Goal: Task Accomplishment & Management: Manage account settings

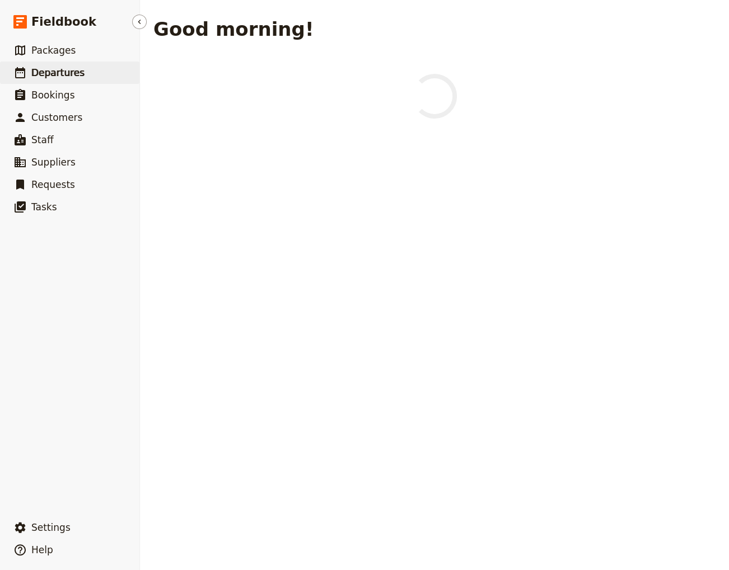
click at [52, 75] on span "Departures" at bounding box center [57, 72] width 53 height 11
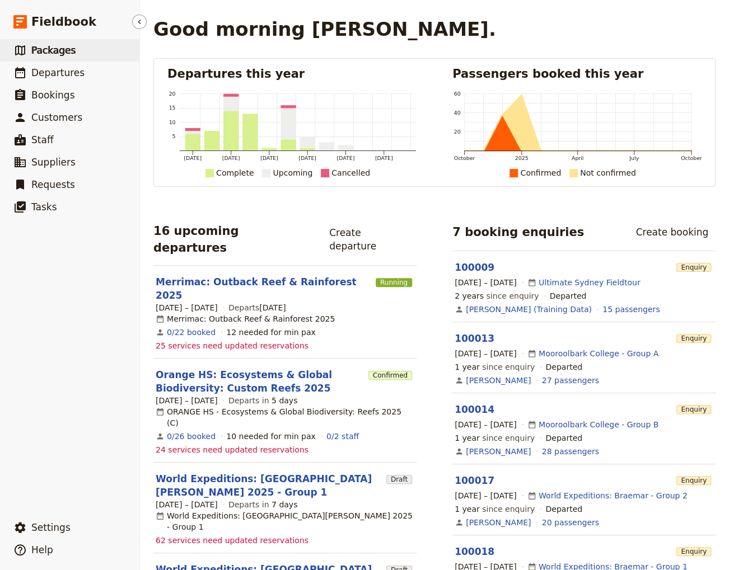
click at [63, 53] on span "Packages" at bounding box center [53, 50] width 44 height 11
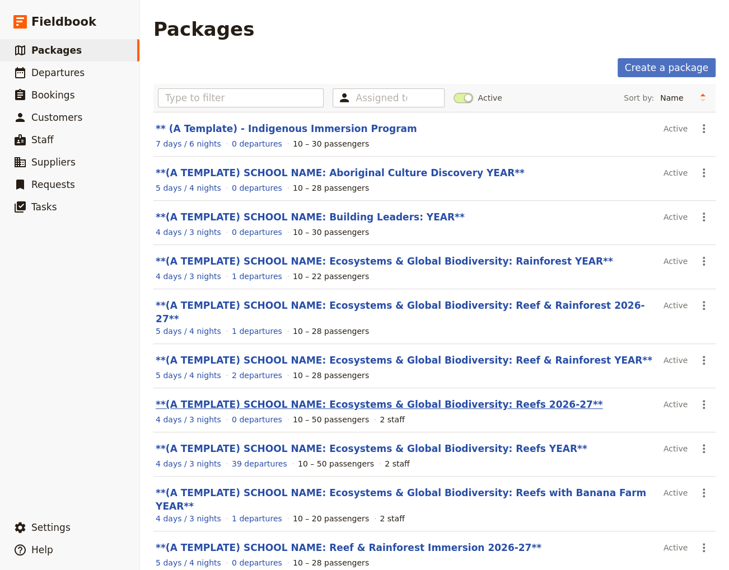
click at [415, 399] on link "**(A TEMPLATE) SCHOOL NAME: Ecosystems & Global Biodiversity: Reefs 2026-27**" at bounding box center [379, 404] width 447 height 11
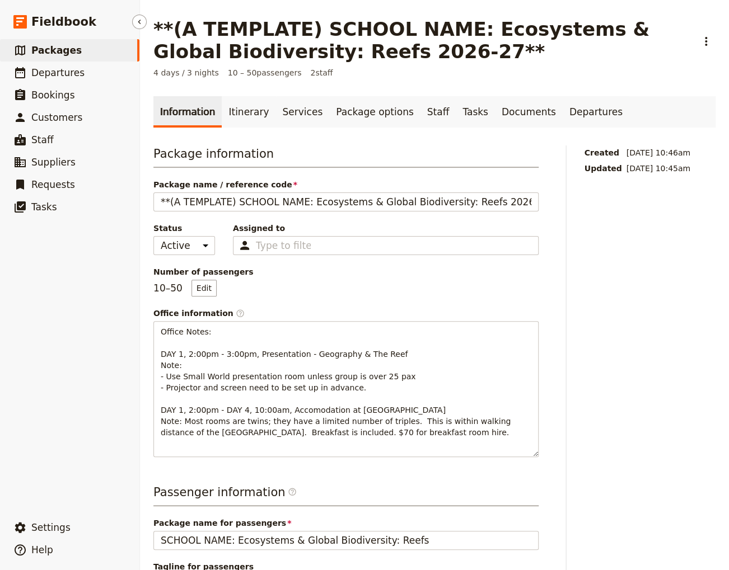
click at [50, 52] on span "Packages" at bounding box center [56, 50] width 50 height 11
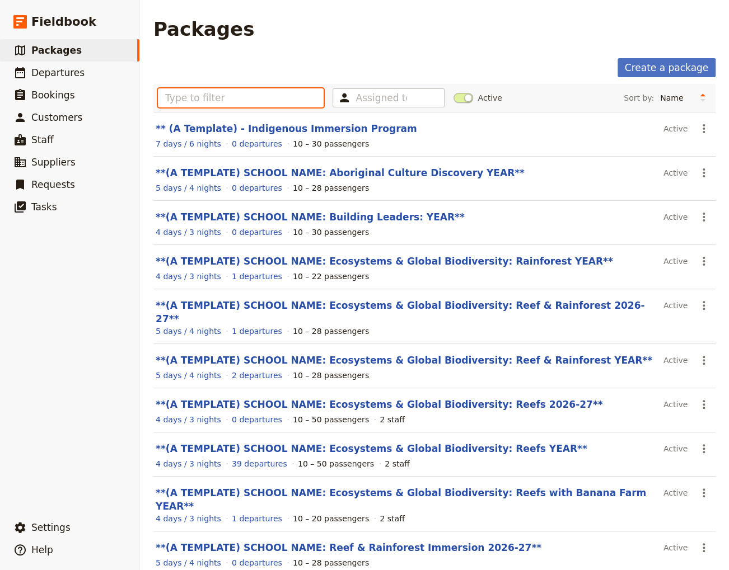
click at [189, 99] on input "text" at bounding box center [241, 97] width 166 height 19
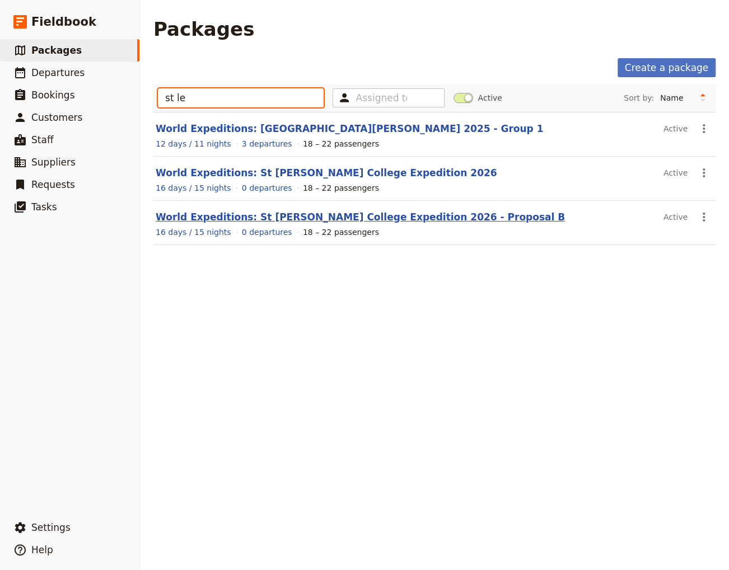
type input "st le"
click at [252, 215] on link "World Expeditions: St [PERSON_NAME] College Expedition 2026 - Proposal B" at bounding box center [360, 217] width 409 height 11
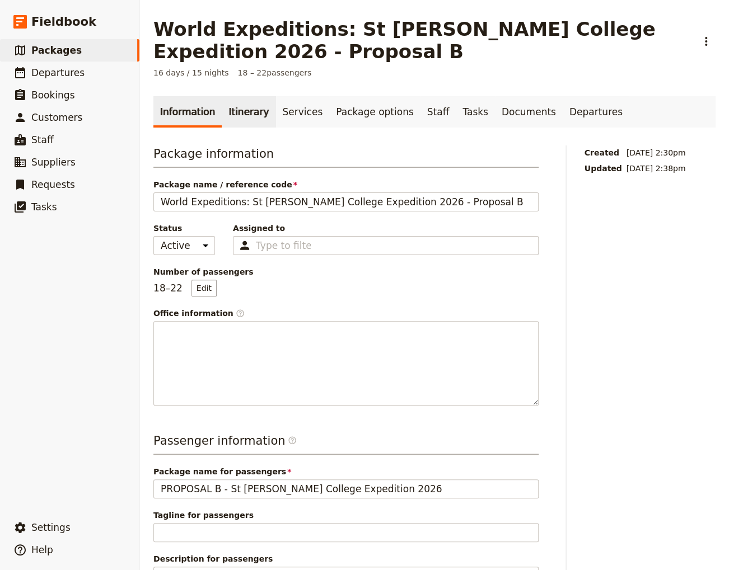
click at [229, 106] on link "Itinerary" at bounding box center [249, 111] width 54 height 31
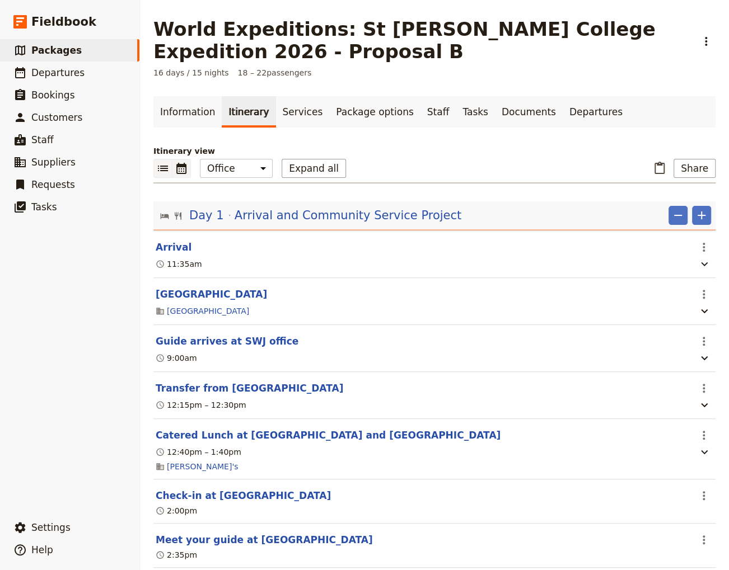
click at [178, 169] on icon "Calendar view" at bounding box center [181, 168] width 13 height 13
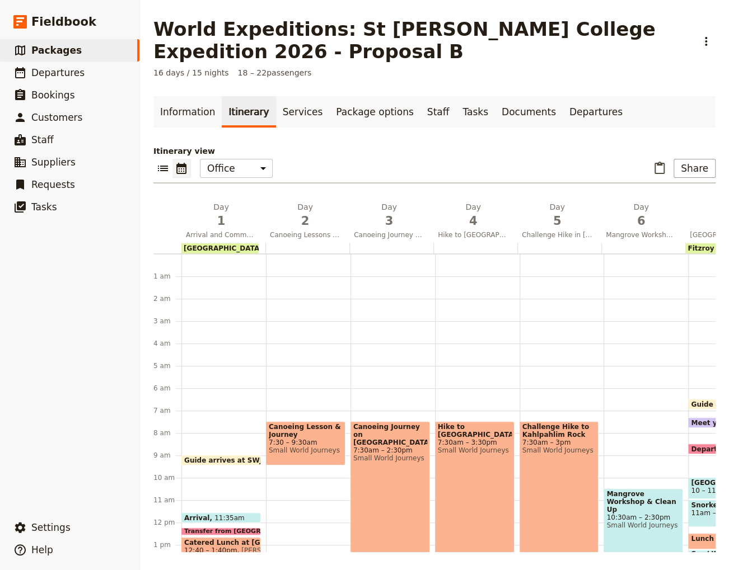
scroll to position [134, 0]
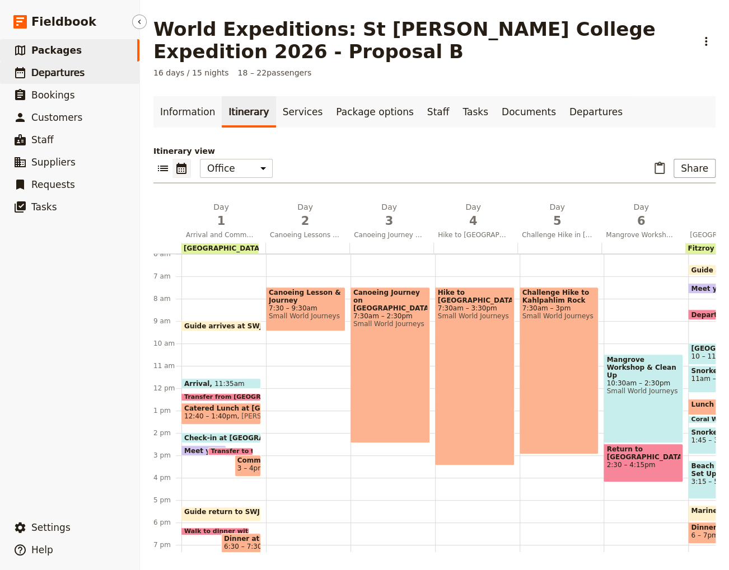
click at [59, 76] on span "Departures" at bounding box center [57, 72] width 53 height 11
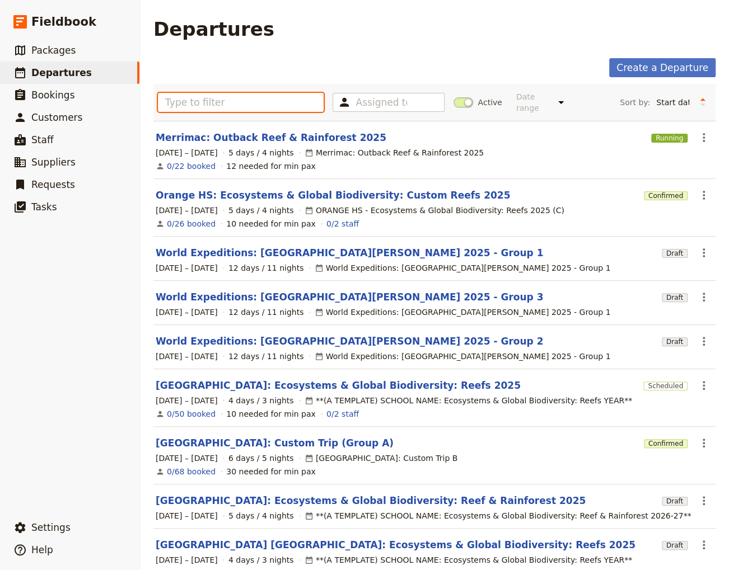
click at [190, 97] on input "text" at bounding box center [241, 102] width 166 height 19
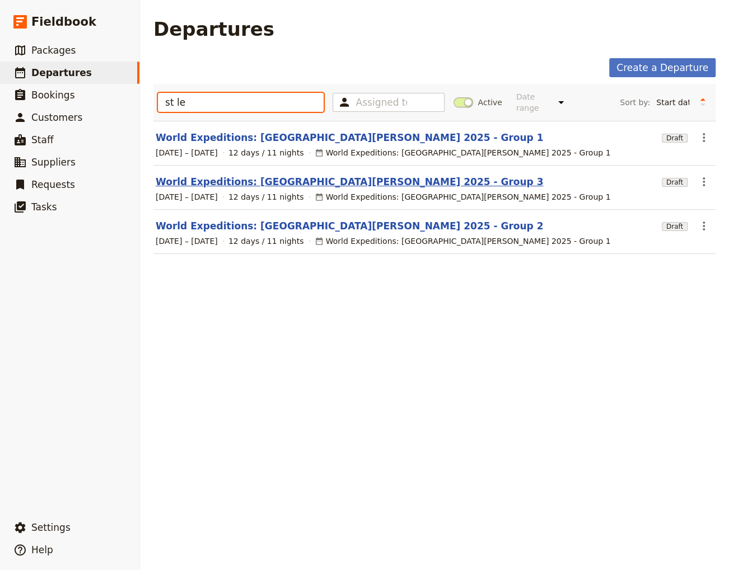
type input "st le"
click at [325, 175] on link "World Expeditions: [GEOGRAPHIC_DATA][PERSON_NAME] 2025 - Group 3" at bounding box center [349, 181] width 387 height 13
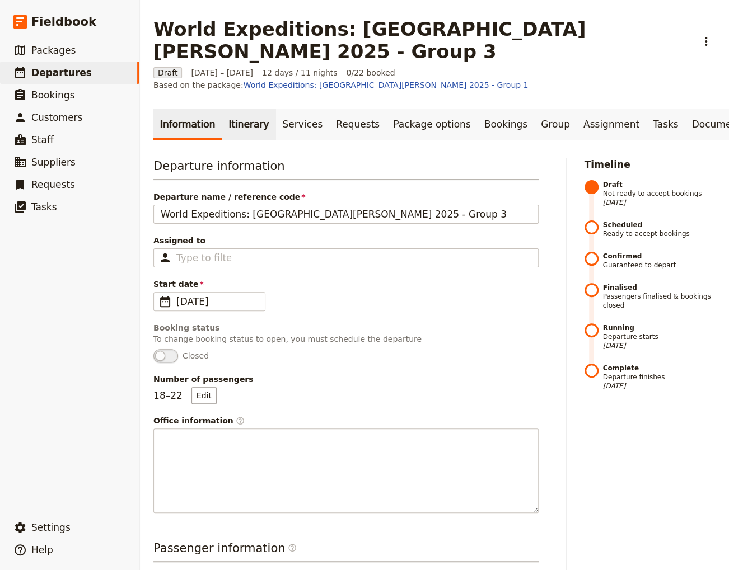
click at [240, 109] on link "Itinerary" at bounding box center [249, 124] width 54 height 31
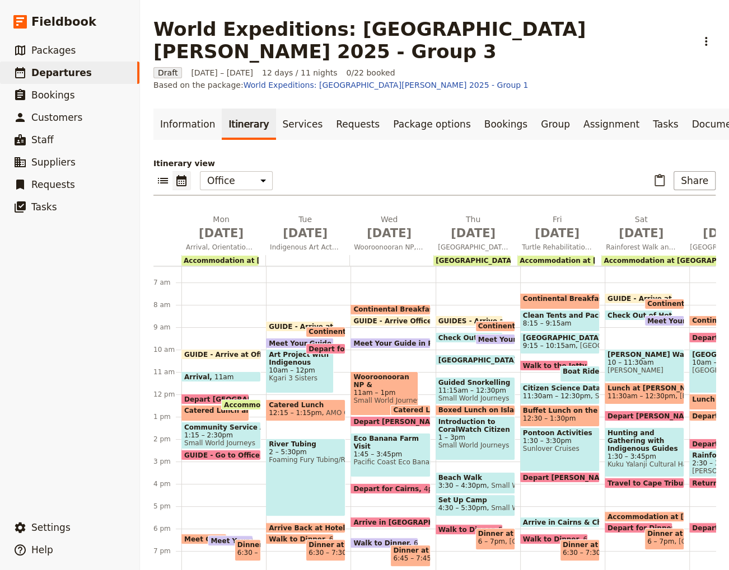
scroll to position [221, 0]
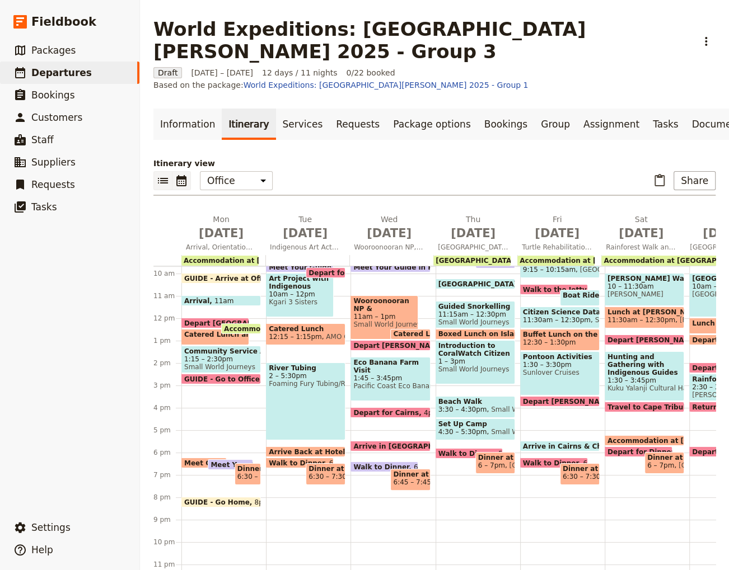
click at [163, 174] on icon "List view" at bounding box center [162, 180] width 13 height 13
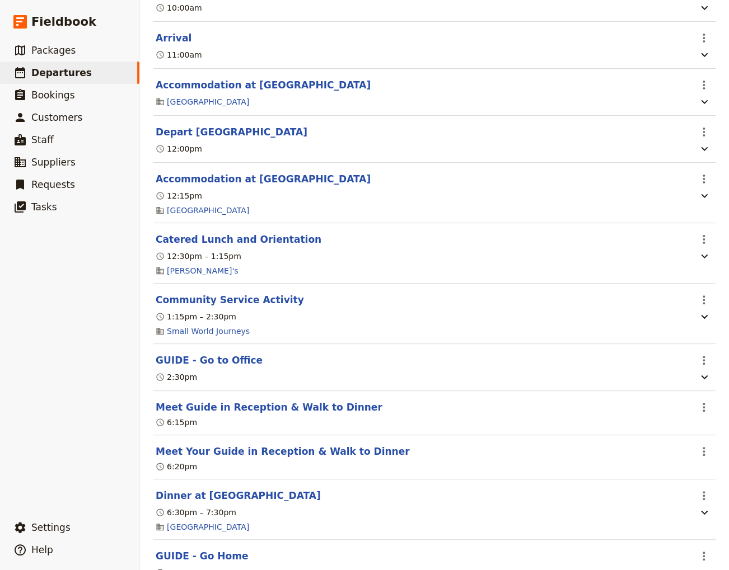
scroll to position [0, 0]
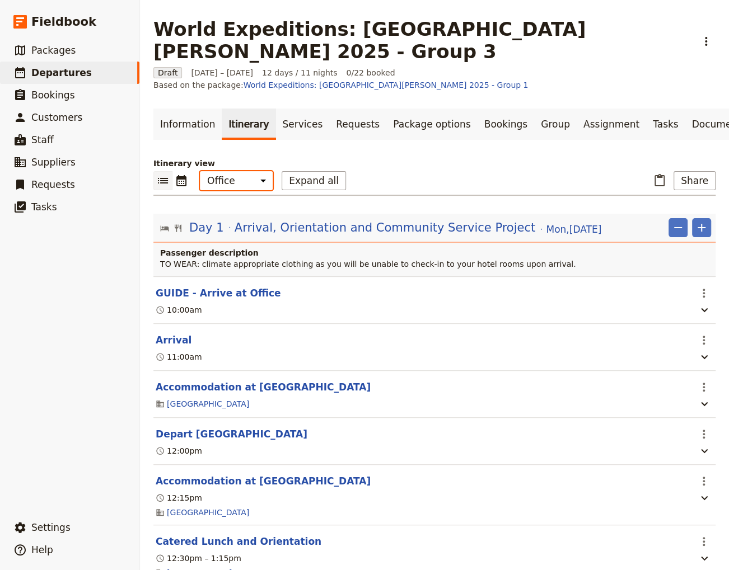
click at [200, 171] on select "Office Guide Passenger Sales" at bounding box center [236, 180] width 73 height 19
select select "STAFF"
click option "Guide" at bounding box center [0, 0] width 0 height 0
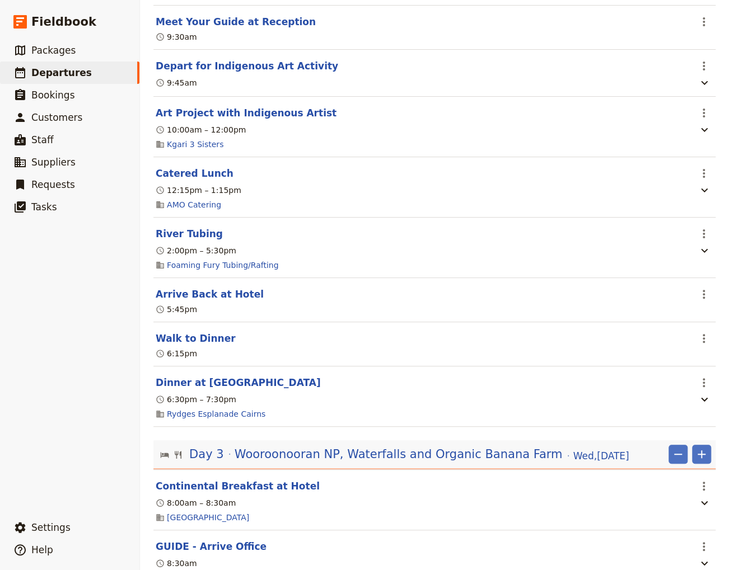
scroll to position [1134, 0]
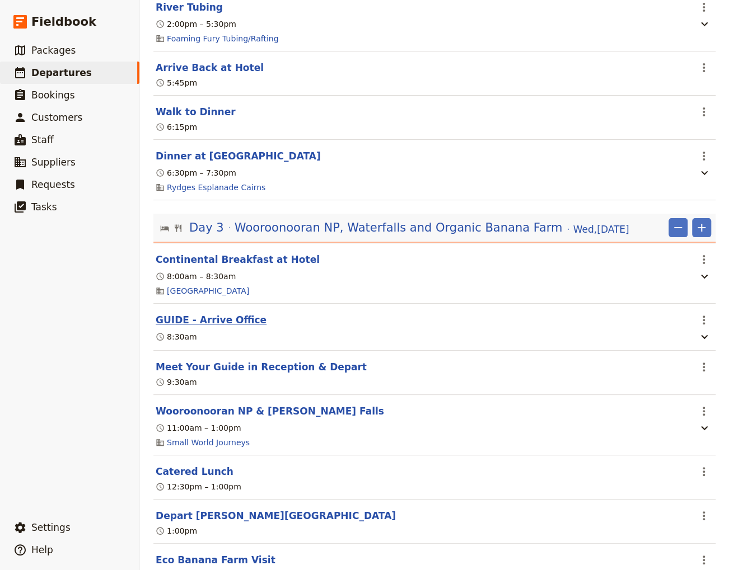
click at [203, 313] on button "GUIDE - Arrive Office" at bounding box center [211, 319] width 111 height 13
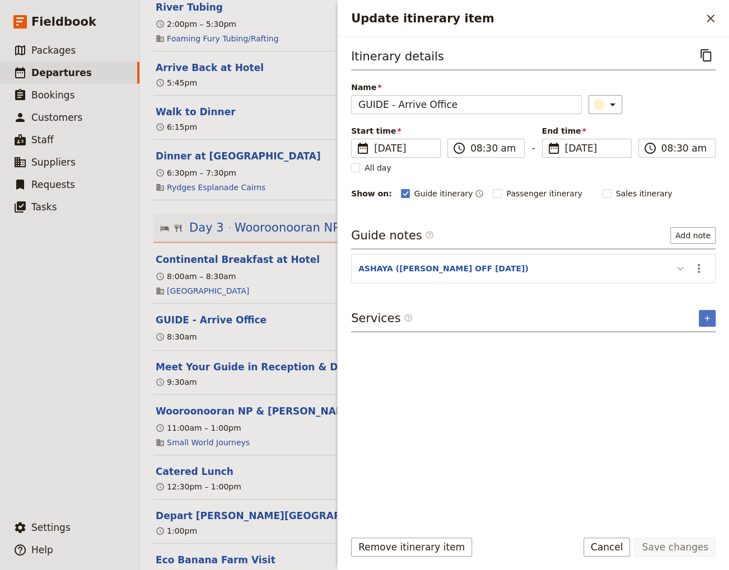
click at [680, 268] on icon "Update itinerary item" at bounding box center [679, 268] width 13 height 13
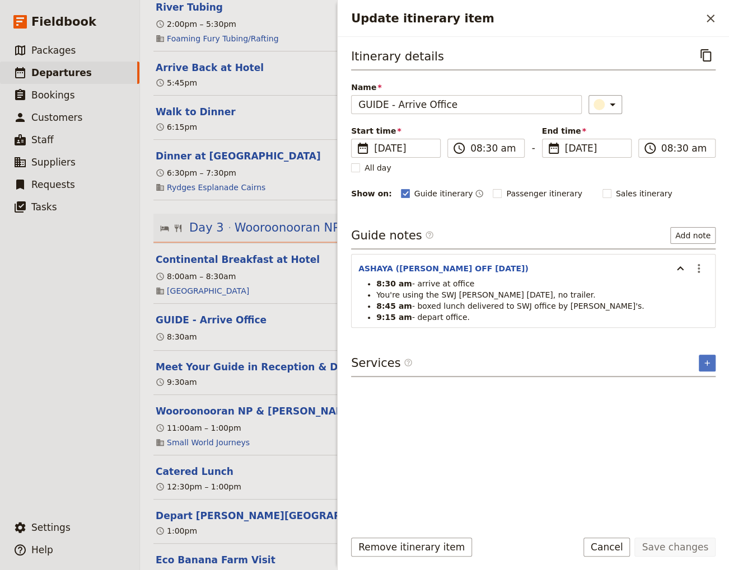
click at [464, 472] on div "Itinerary details ​ Name GUIDE - Arrive Office ​ Start time ​ [DATE] [DATE] [DA…" at bounding box center [533, 283] width 364 height 474
click at [63, 74] on span "Departures" at bounding box center [61, 72] width 60 height 11
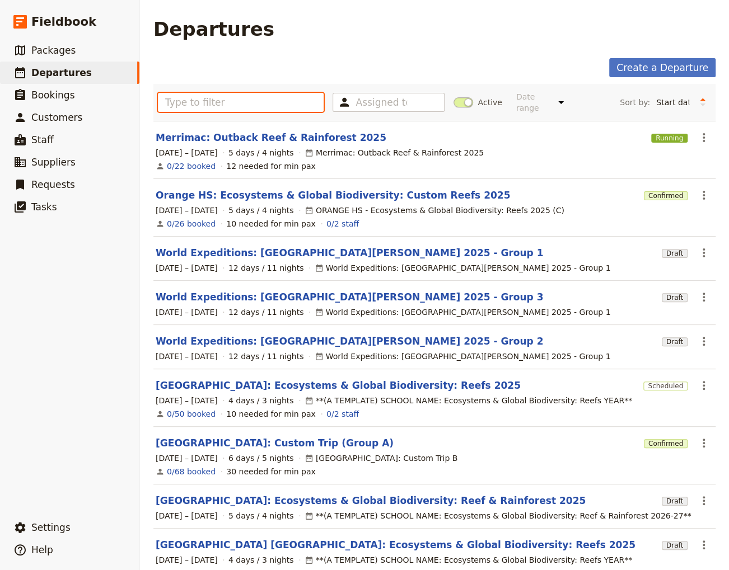
click at [212, 100] on input "text" at bounding box center [241, 102] width 166 height 19
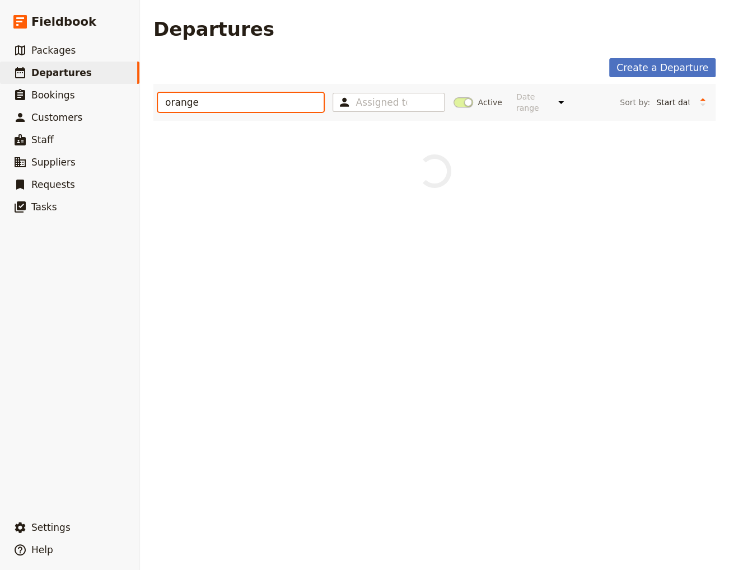
type input "orange"
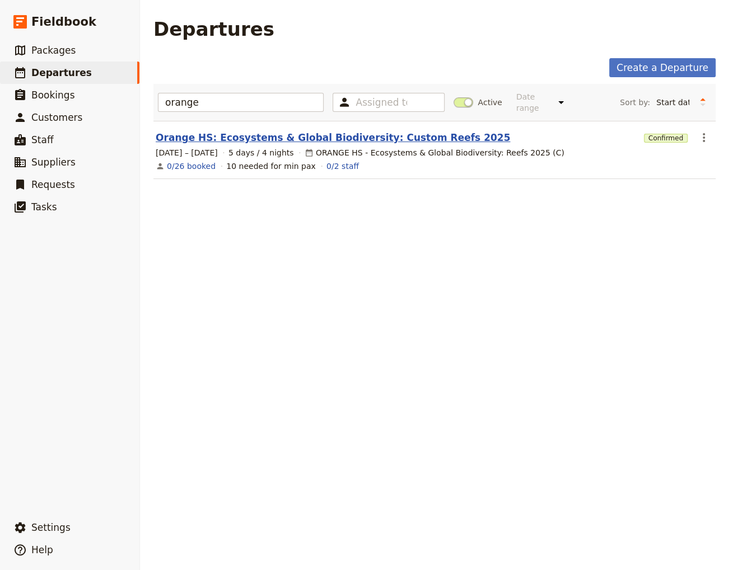
click at [213, 131] on link "Orange HS: Ecosystems & Global Biodiversity: Custom Reefs 2025" at bounding box center [333, 137] width 354 height 13
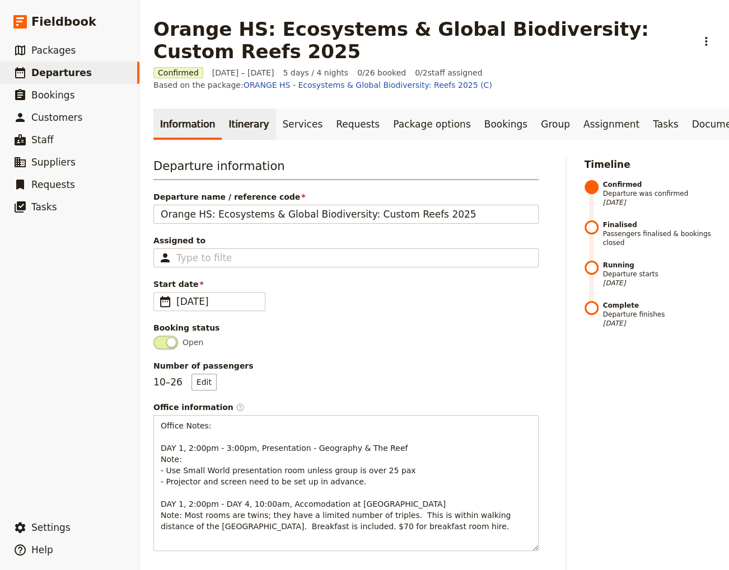
click at [245, 120] on link "Itinerary" at bounding box center [249, 124] width 54 height 31
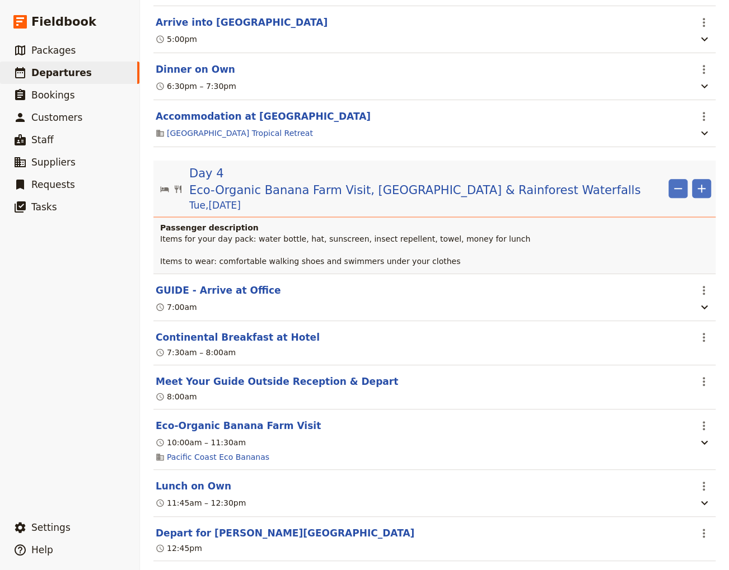
scroll to position [2494, 0]
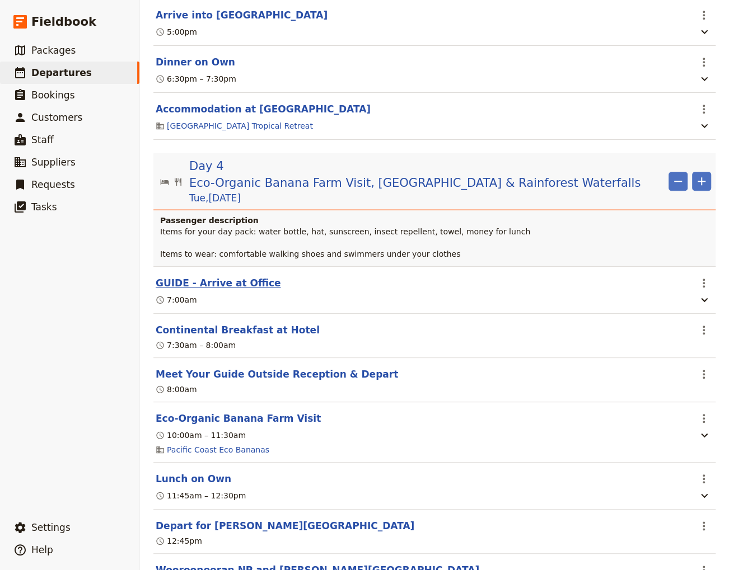
click at [237, 290] on button "GUIDE - Arrive at Office" at bounding box center [218, 283] width 125 height 13
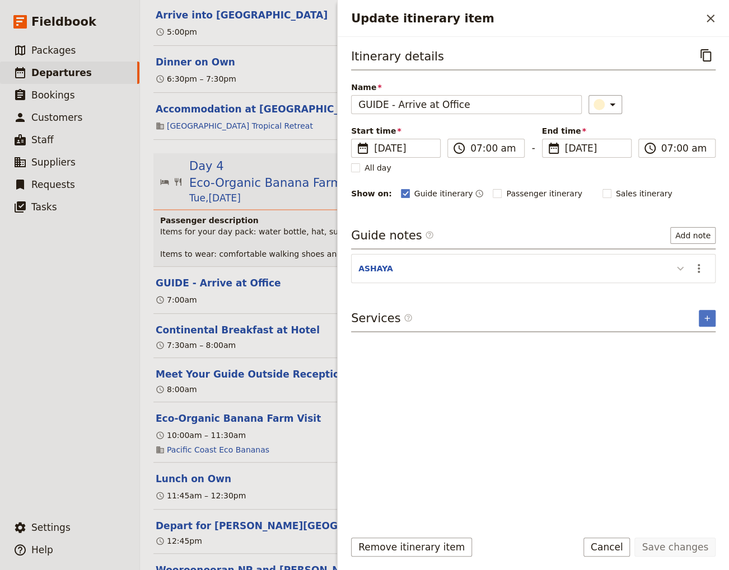
click at [680, 268] on icon "Update itinerary item" at bounding box center [680, 269] width 7 height 4
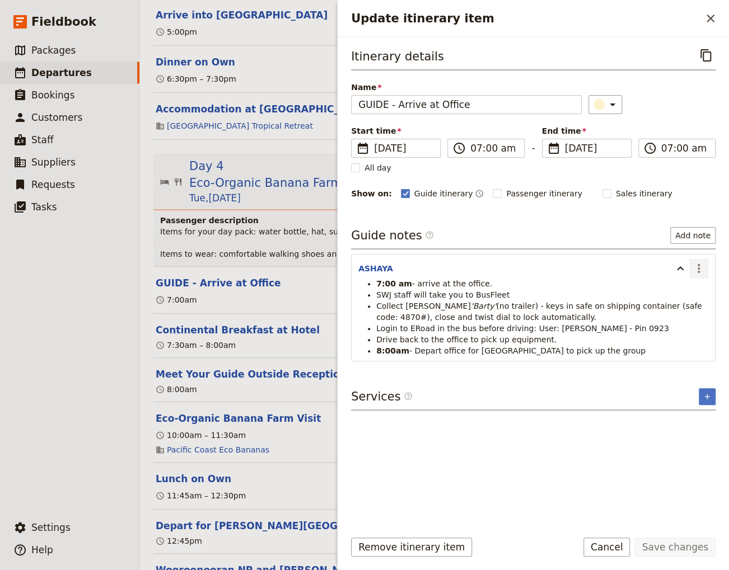
drag, startPoint x: 701, startPoint y: 270, endPoint x: 701, endPoint y: 276, distance: 5.6
click at [701, 271] on icon "Actions" at bounding box center [698, 268] width 13 height 13
click at [671, 292] on span "Edit note" at bounding box center [666, 290] width 35 height 11
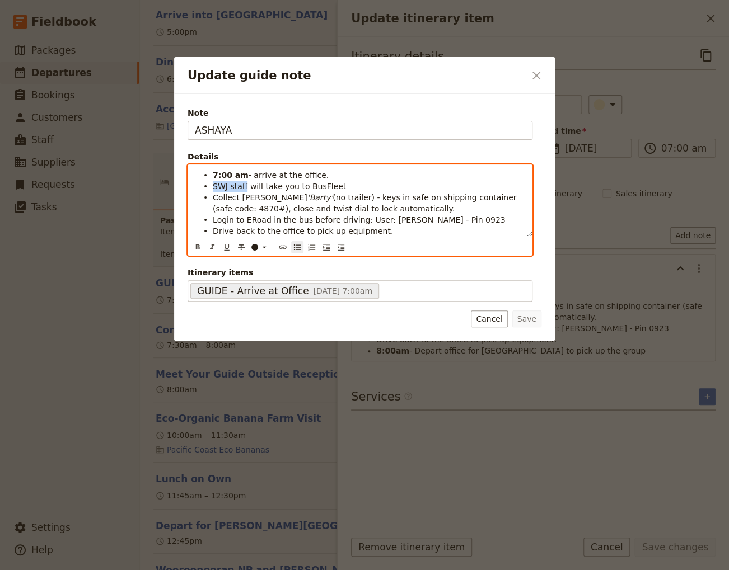
drag, startPoint x: 245, startPoint y: 188, endPoint x: 212, endPoint y: 186, distance: 32.5
click at [213, 186] on li "SWJ staff will take you to BusFleet" at bounding box center [369, 185] width 312 height 11
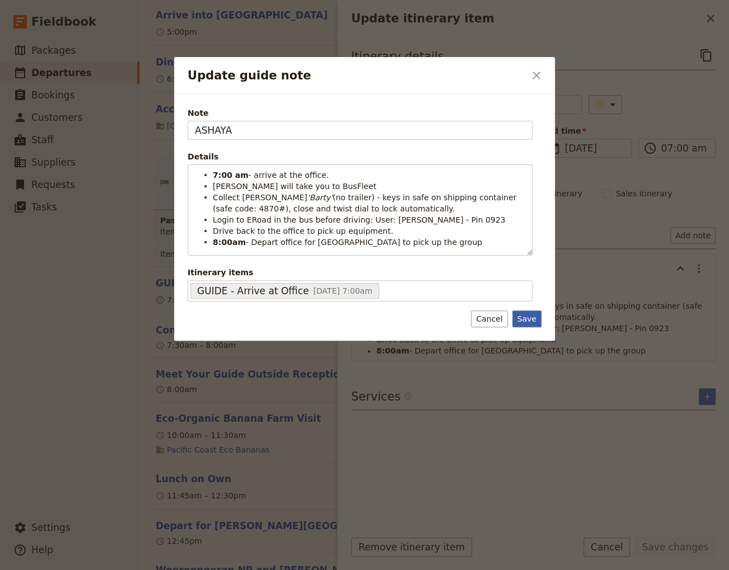
click at [531, 319] on button "Save" at bounding box center [526, 319] width 29 height 17
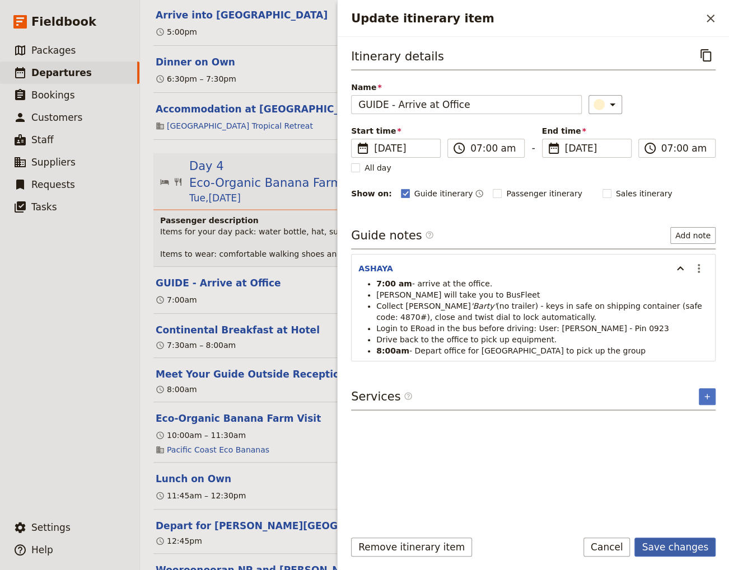
click at [666, 554] on button "Save changes" at bounding box center [674, 547] width 81 height 19
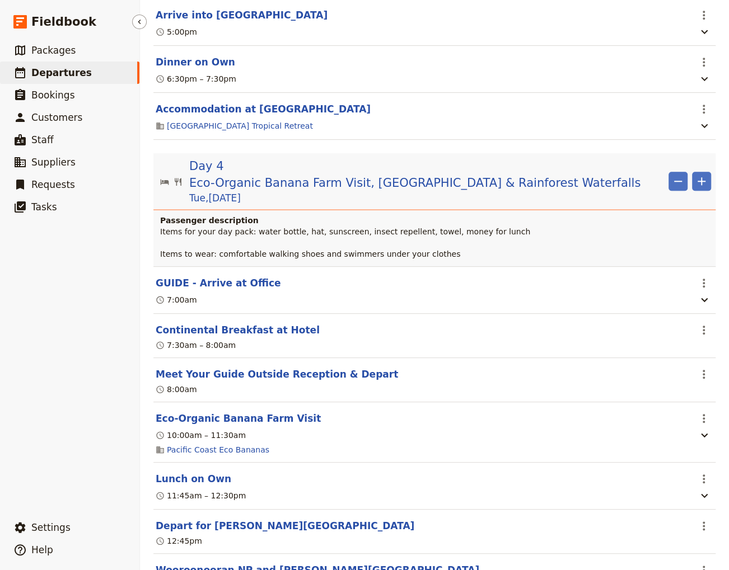
click at [39, 71] on span "Departures" at bounding box center [61, 72] width 60 height 11
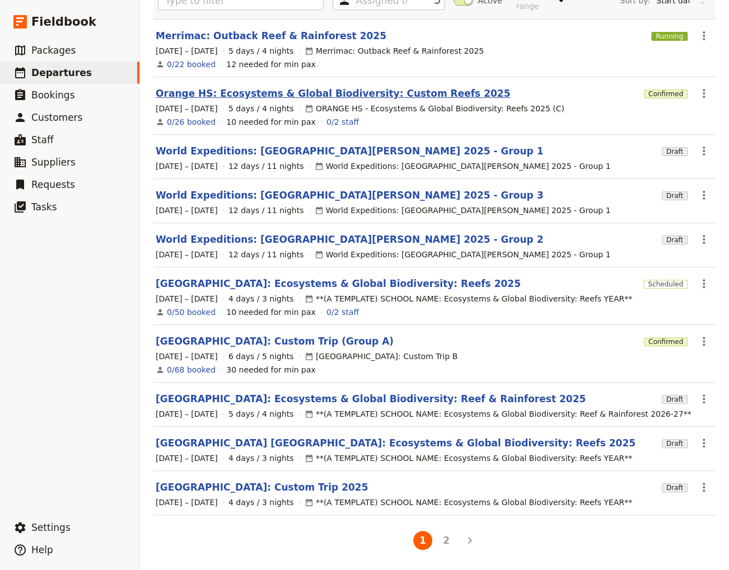
scroll to position [91, 0]
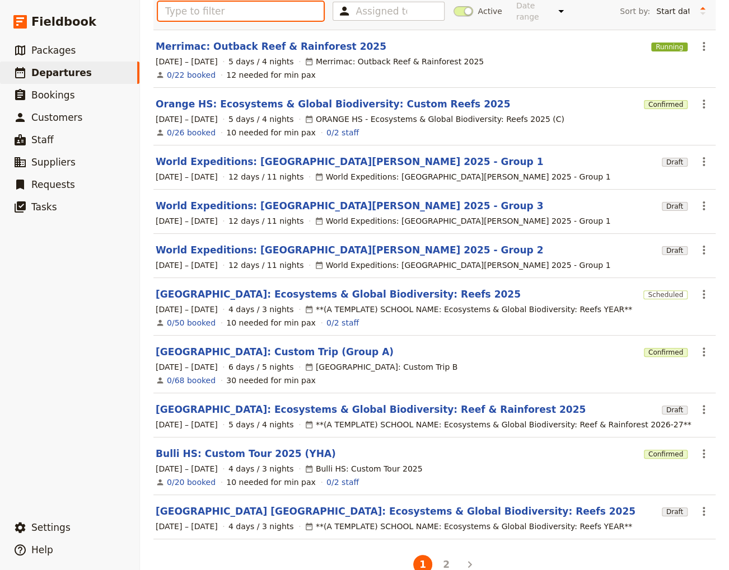
click at [198, 10] on input "text" at bounding box center [241, 11] width 166 height 19
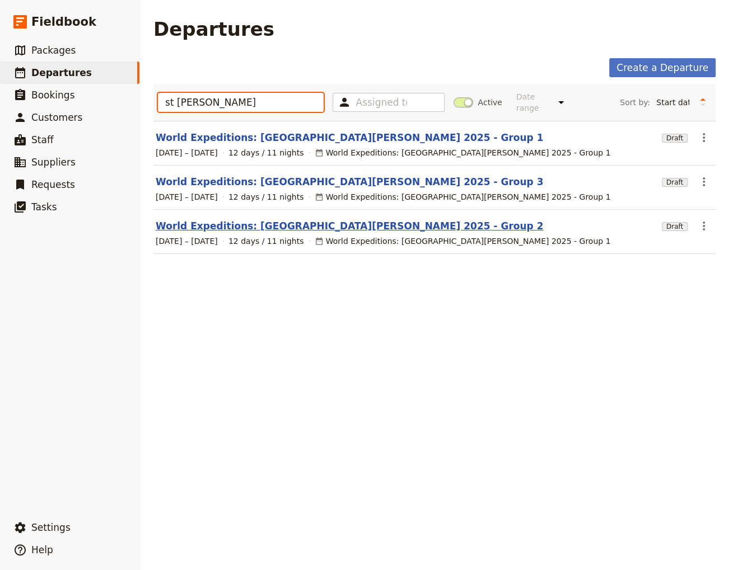
type input "st [PERSON_NAME]"
click at [349, 219] on link "World Expeditions: [GEOGRAPHIC_DATA][PERSON_NAME] 2025 - Group 2" at bounding box center [349, 225] width 387 height 13
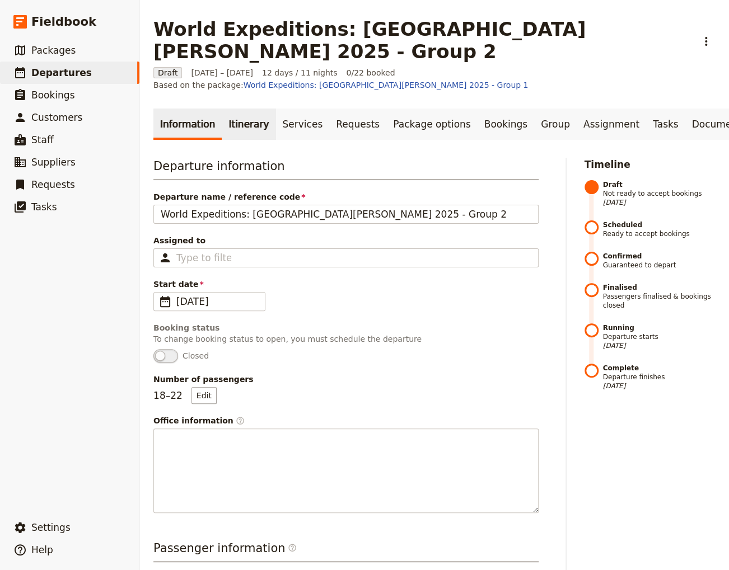
drag, startPoint x: 240, startPoint y: 94, endPoint x: 249, endPoint y: 95, distance: 9.0
click at [242, 109] on link "Itinerary" at bounding box center [249, 124] width 54 height 31
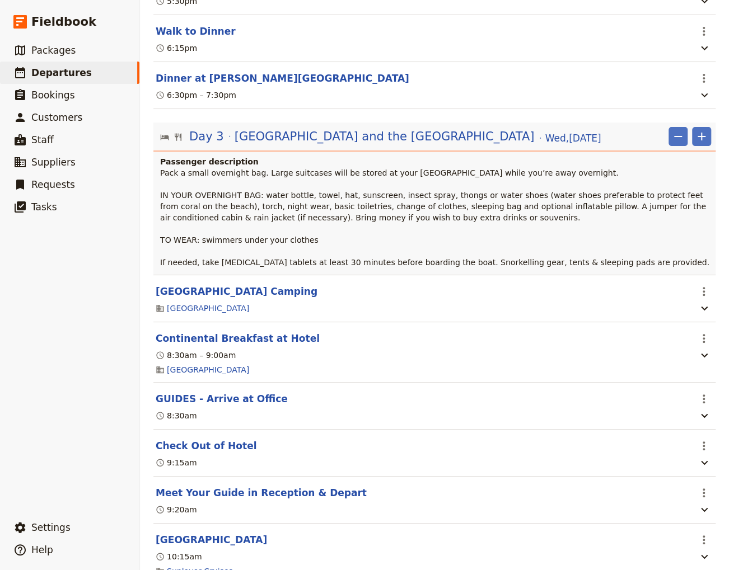
scroll to position [1436, 0]
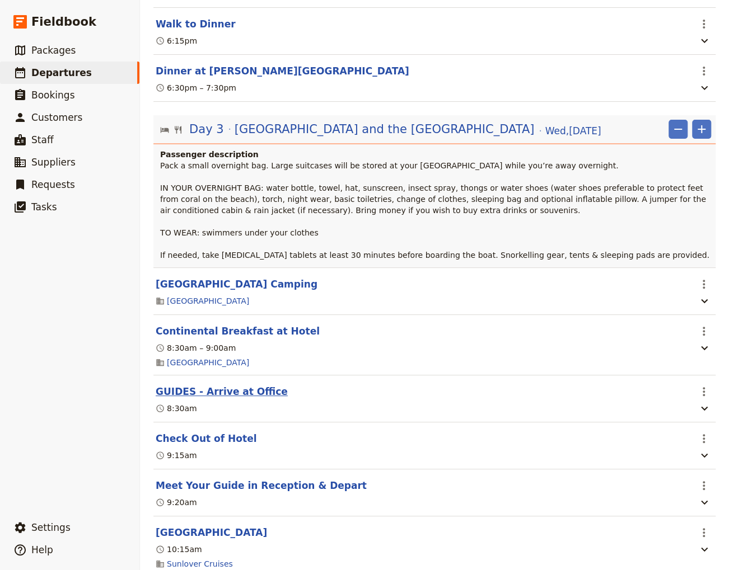
click at [209, 385] on button "GUIDES - Arrive at Office" at bounding box center [222, 391] width 132 height 13
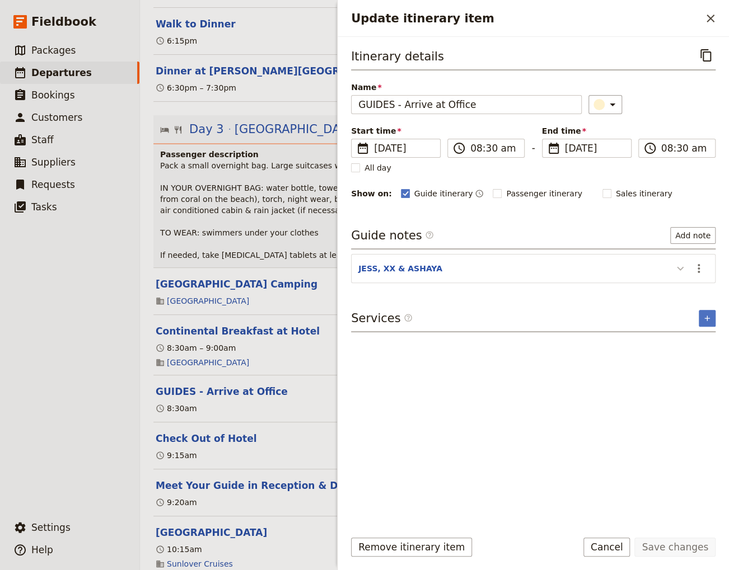
click at [682, 266] on icon "Update itinerary item" at bounding box center [679, 268] width 13 height 13
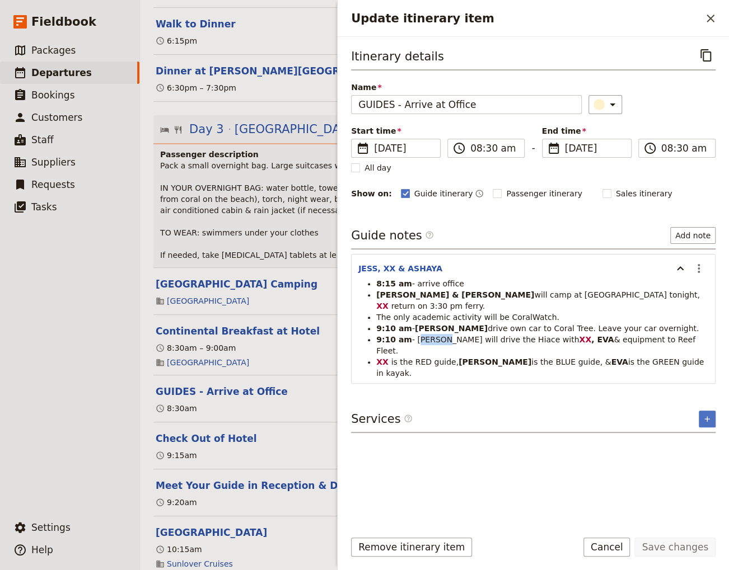
drag, startPoint x: 439, startPoint y: 332, endPoint x: 413, endPoint y: 326, distance: 27.6
click at [413, 335] on span "- [PERSON_NAME] will drive the Hiace with" at bounding box center [495, 339] width 167 height 9
click at [694, 260] on button "​" at bounding box center [698, 268] width 19 height 19
click at [670, 291] on span "Edit note" at bounding box center [666, 290] width 35 height 11
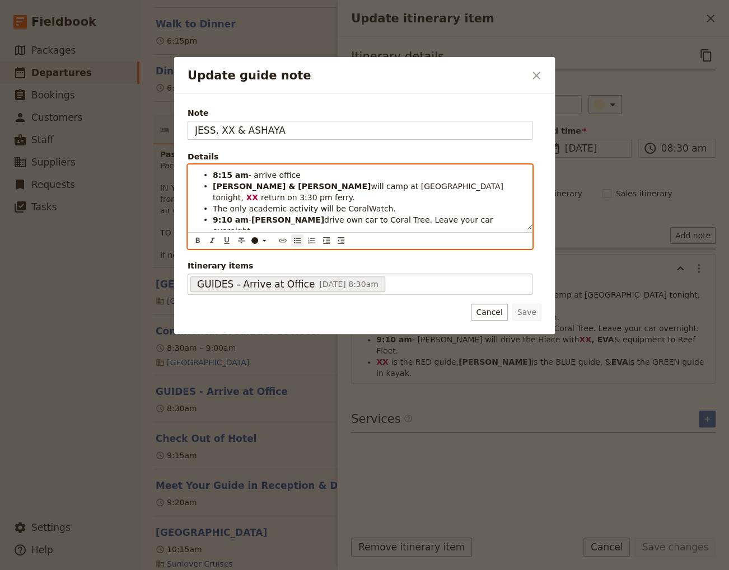
drag, startPoint x: 274, startPoint y: 223, endPoint x: 249, endPoint y: 220, distance: 25.4
click at [249, 238] on span "- [PERSON_NAME] will drive the Hiace with" at bounding box center [332, 242] width 167 height 9
click at [438, 203] on li "The only academic activity will be CoralWatch." at bounding box center [369, 208] width 312 height 11
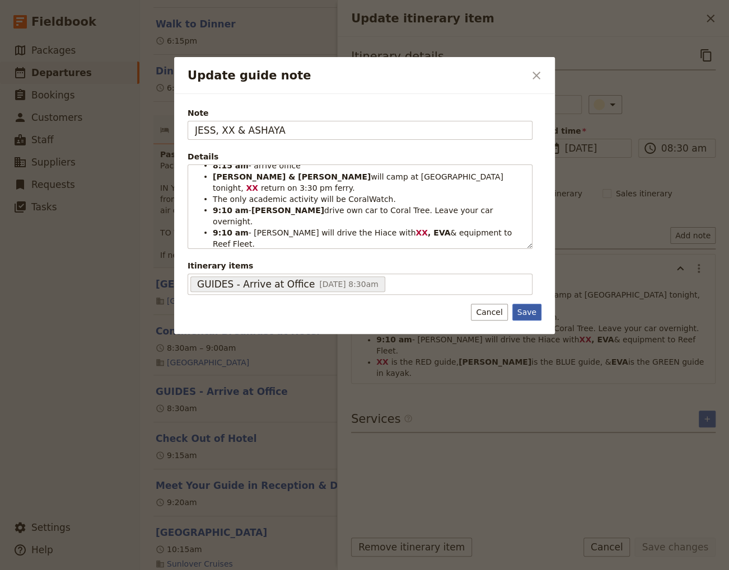
scroll to position [9, 0]
click at [529, 312] on button "Save" at bounding box center [526, 312] width 29 height 17
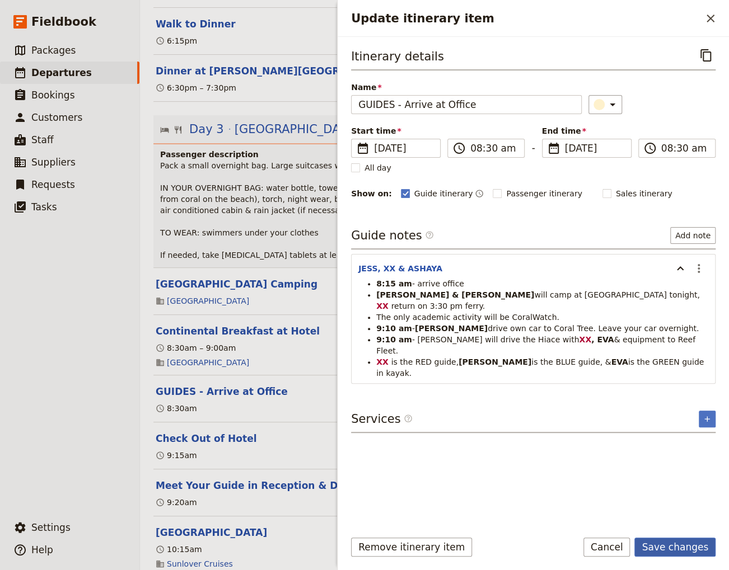
click at [698, 546] on button "Save changes" at bounding box center [674, 547] width 81 height 19
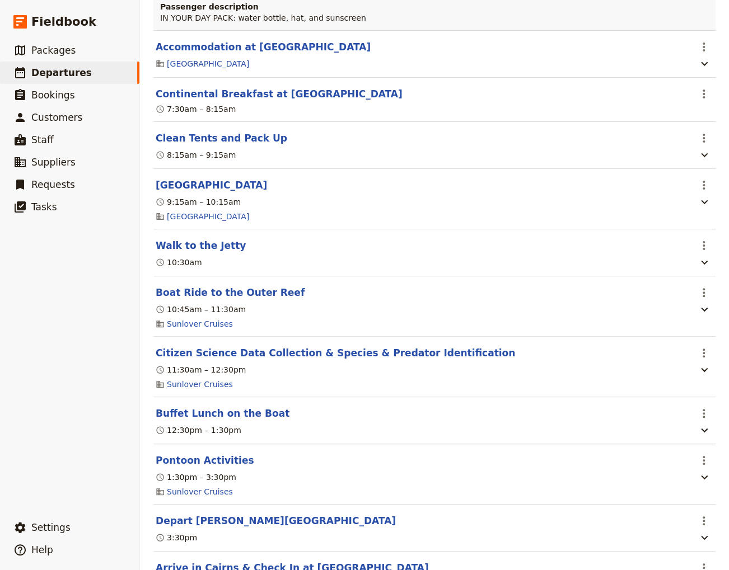
scroll to position [2418, 0]
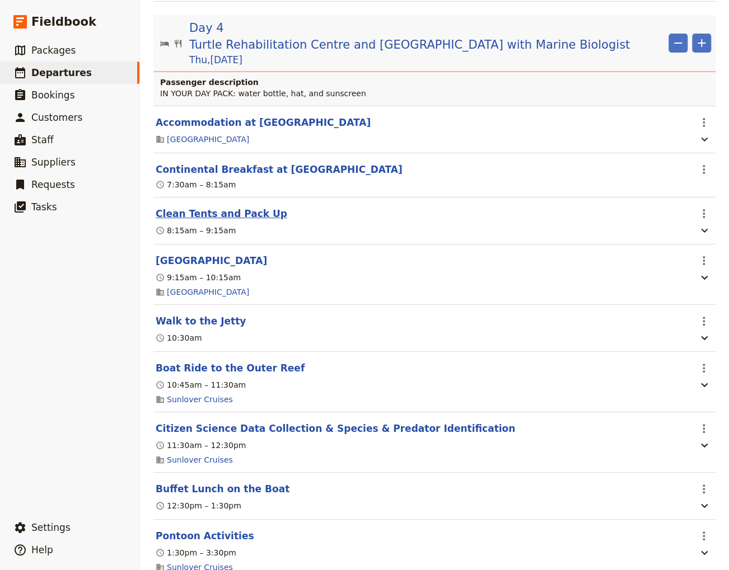
click at [203, 207] on button "Clean Tents and Pack Up" at bounding box center [222, 213] width 132 height 13
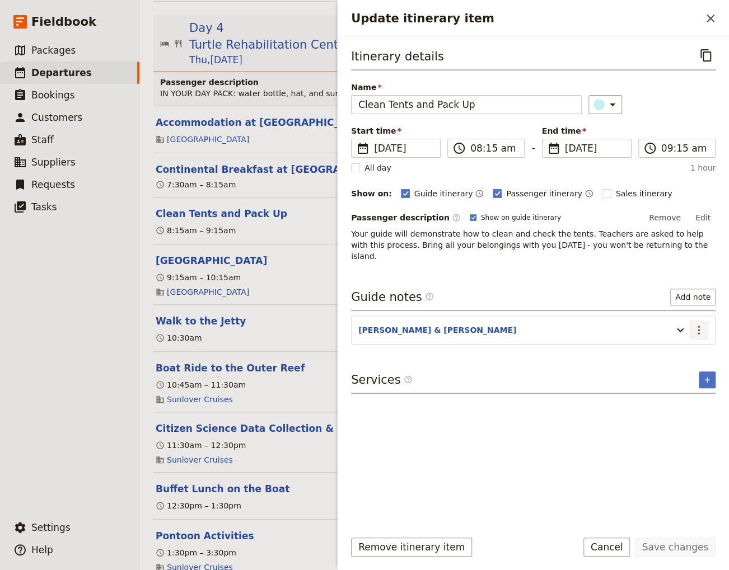
click at [699, 326] on icon "Actions" at bounding box center [698, 330] width 2 height 9
click at [684, 339] on span "Edit note" at bounding box center [666, 341] width 35 height 11
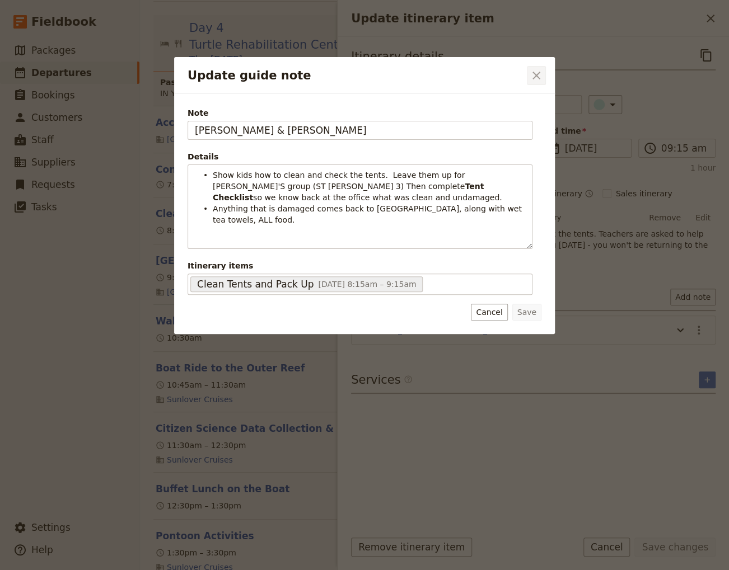
click at [539, 74] on icon "Close dialog" at bounding box center [536, 75] width 13 height 13
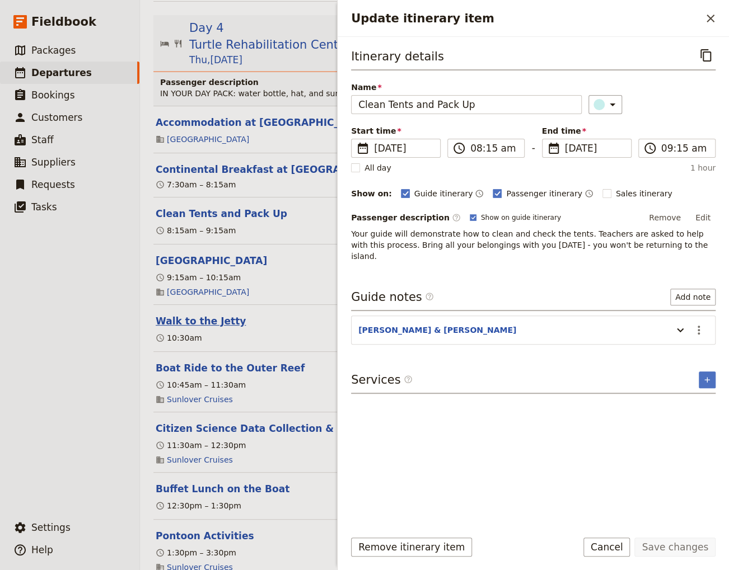
click at [196, 315] on button "Walk to the Jetty" at bounding box center [201, 321] width 90 height 13
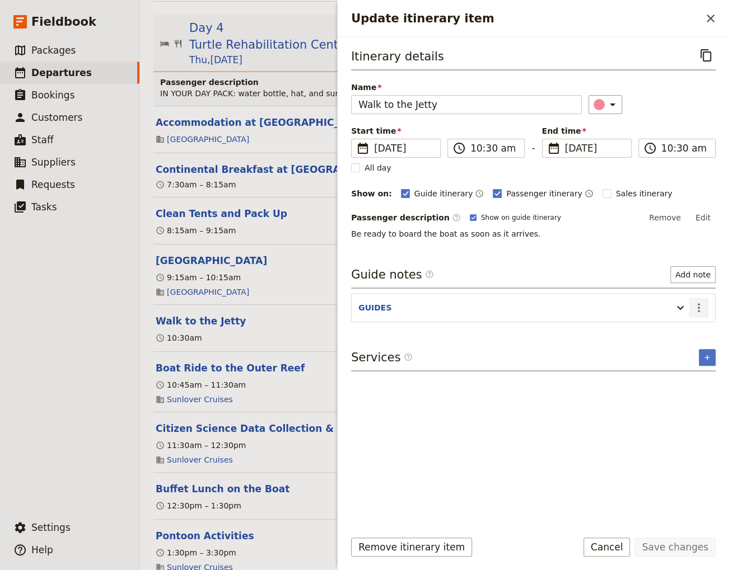
click at [700, 306] on icon "Actions" at bounding box center [698, 307] width 13 height 13
click at [679, 328] on span "Edit note" at bounding box center [666, 330] width 35 height 11
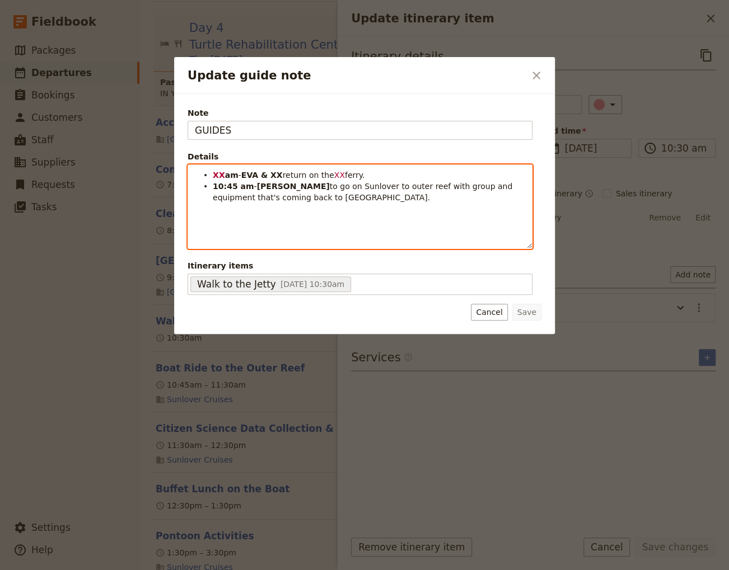
click at [394, 175] on li "XX am - EVA & XX return on the XX ferry." at bounding box center [369, 174] width 312 height 11
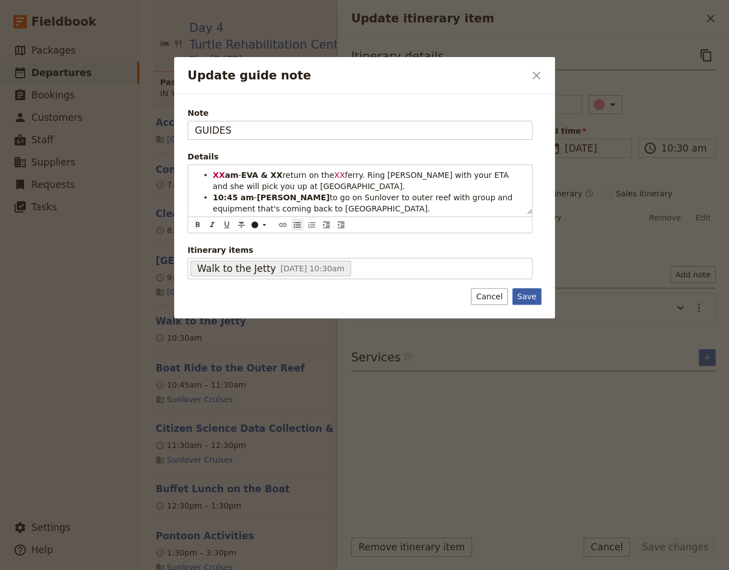
click at [530, 298] on button "Save" at bounding box center [526, 296] width 29 height 17
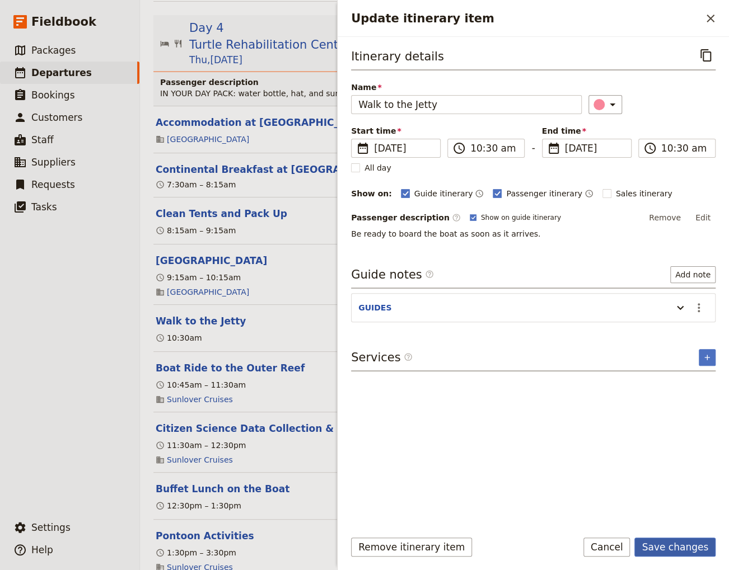
click at [672, 546] on button "Save changes" at bounding box center [674, 547] width 81 height 19
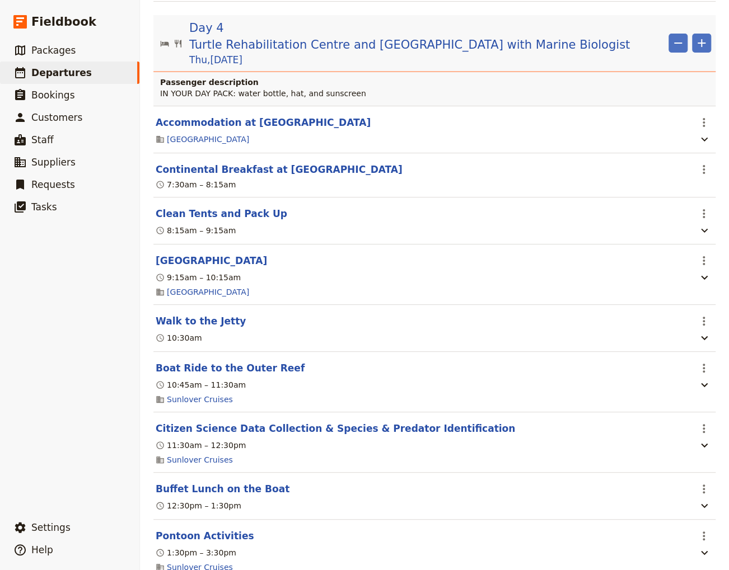
scroll to position [0, 0]
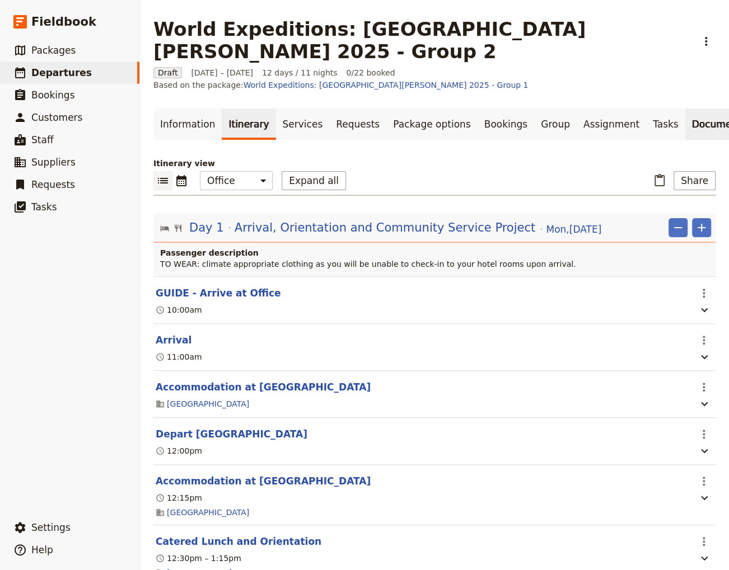
click at [685, 109] on link "Documents" at bounding box center [719, 124] width 68 height 31
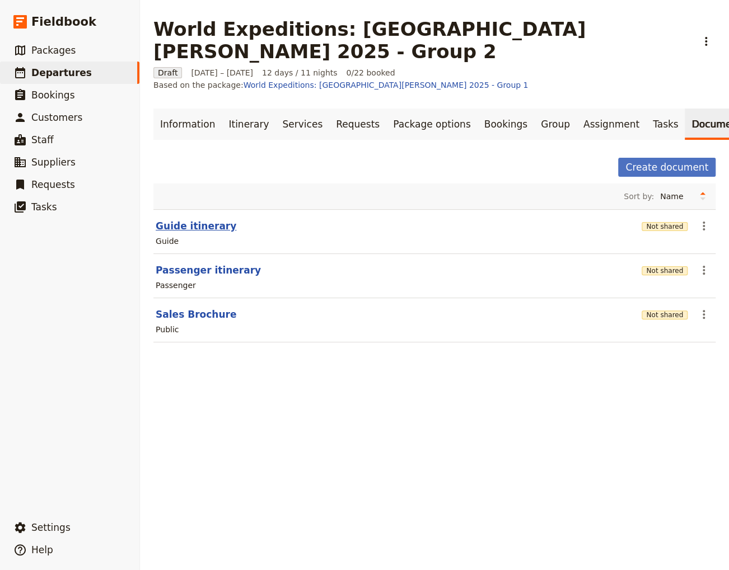
click at [177, 219] on button "Guide itinerary" at bounding box center [196, 225] width 81 height 13
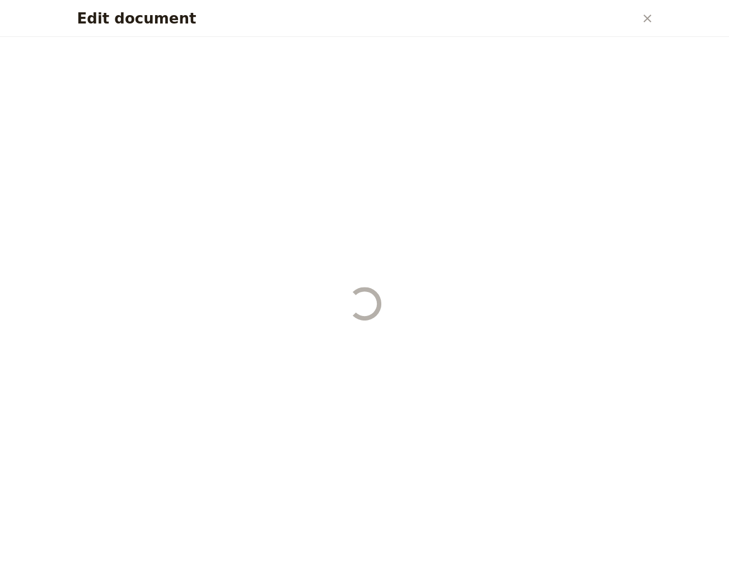
select select "STAFF"
select select "RUN_SHEET"
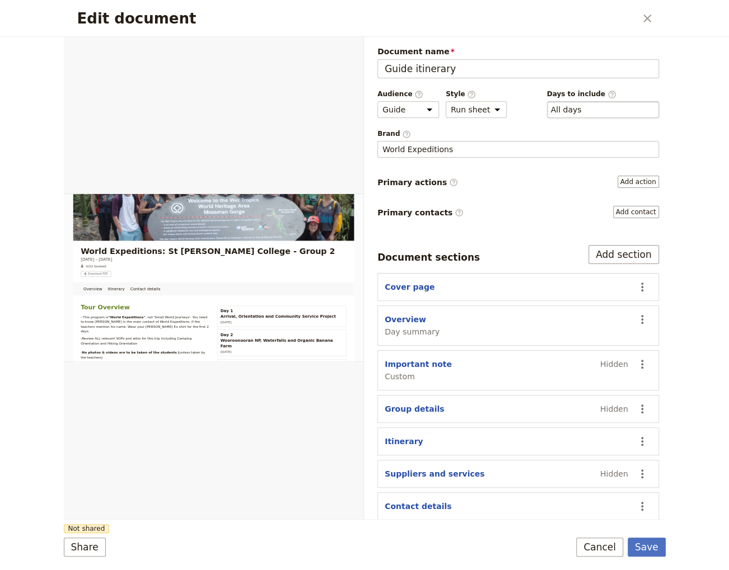
click at [570, 107] on div "​ All days 1, 2, 3, 4, 5, 6, 7, 8, 9, 10, 11, 12" at bounding box center [603, 109] width 112 height 17
click at [570, 107] on button "​ All days" at bounding box center [566, 109] width 31 height 11
click at [184, 121] on div "Edit document" at bounding box center [213, 277] width 299 height 483
click at [650, 545] on button "Save" at bounding box center [647, 547] width 38 height 19
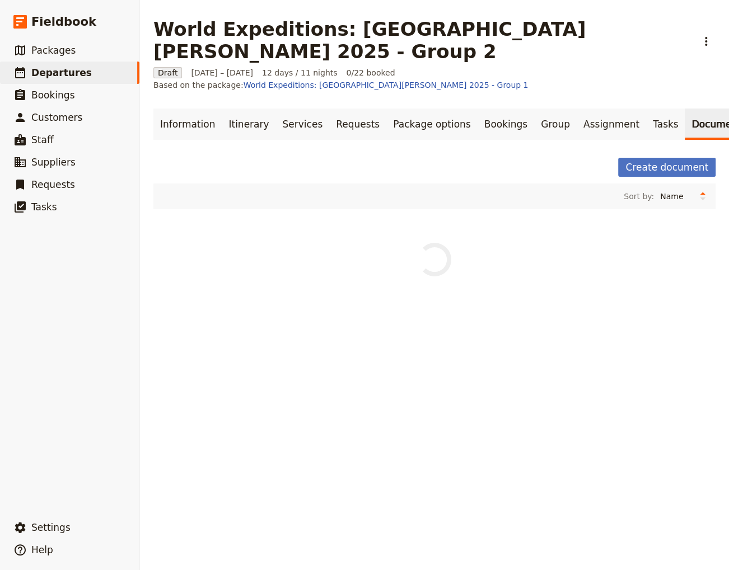
click at [638, 15] on main "World Expeditions: [GEOGRAPHIC_DATA][PERSON_NAME] 2025 - Group 2 ​ Draft [DATE]…" at bounding box center [434, 164] width 589 height 328
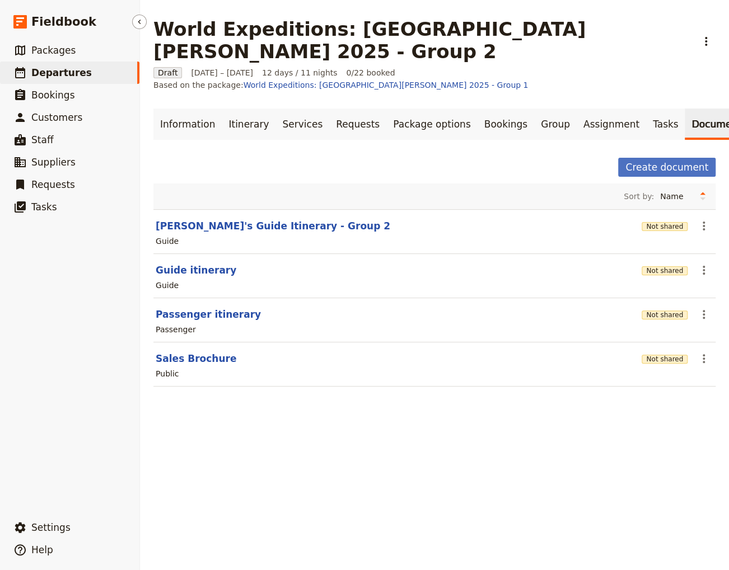
click at [64, 68] on span "Departures" at bounding box center [61, 72] width 60 height 11
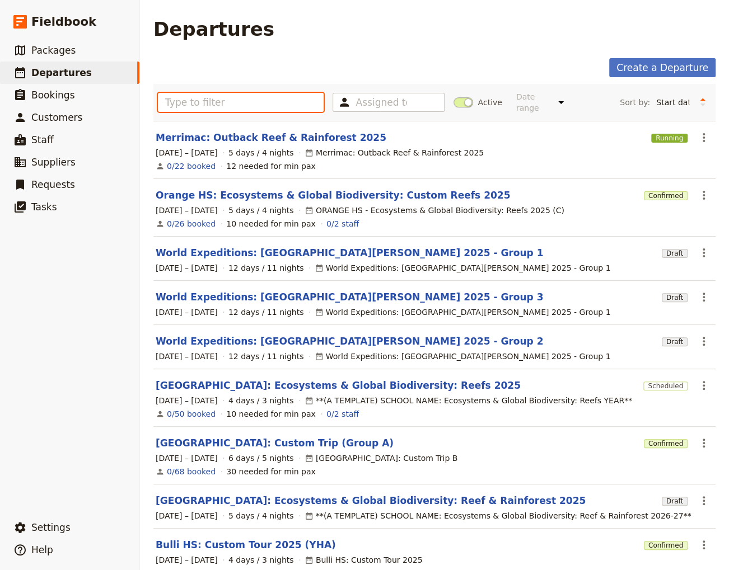
click at [183, 98] on input "text" at bounding box center [241, 102] width 166 height 19
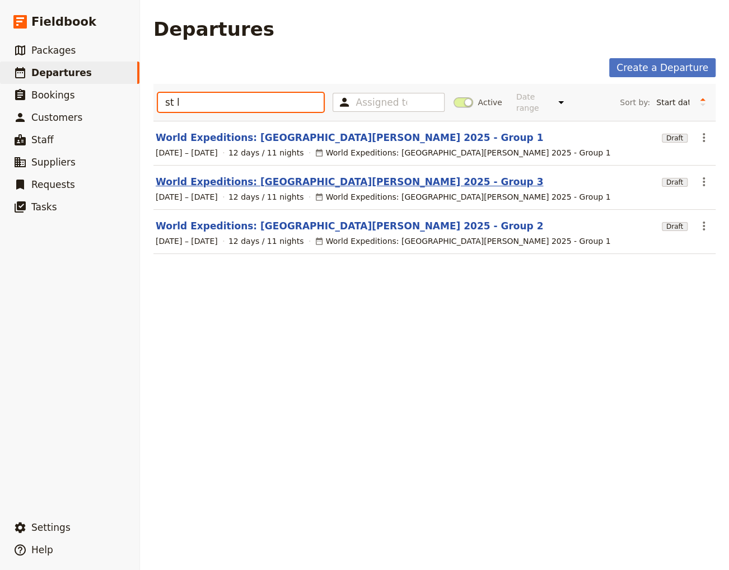
type input "st l"
click at [248, 175] on link "World Expeditions: [GEOGRAPHIC_DATA][PERSON_NAME] 2025 - Group 3" at bounding box center [349, 181] width 387 height 13
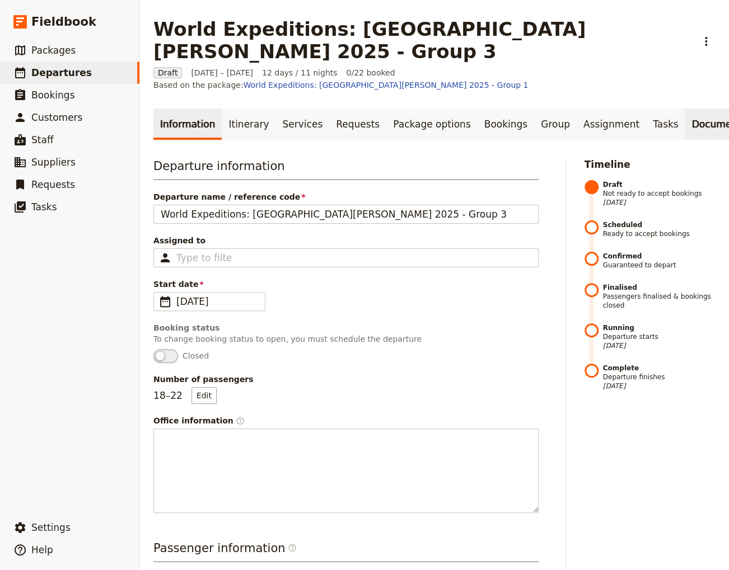
click at [685, 109] on link "Documents" at bounding box center [719, 124] width 68 height 31
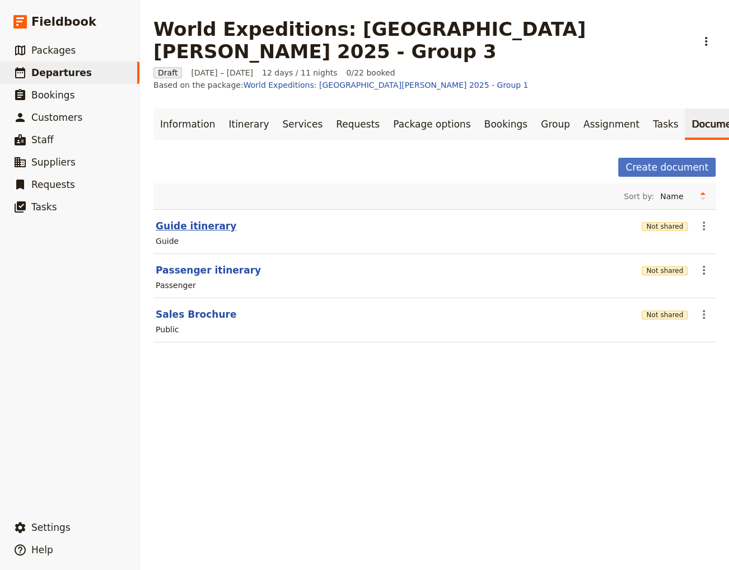
click at [177, 219] on button "Guide itinerary" at bounding box center [196, 225] width 81 height 13
select select "STAFF"
select select "RUN_SHEET"
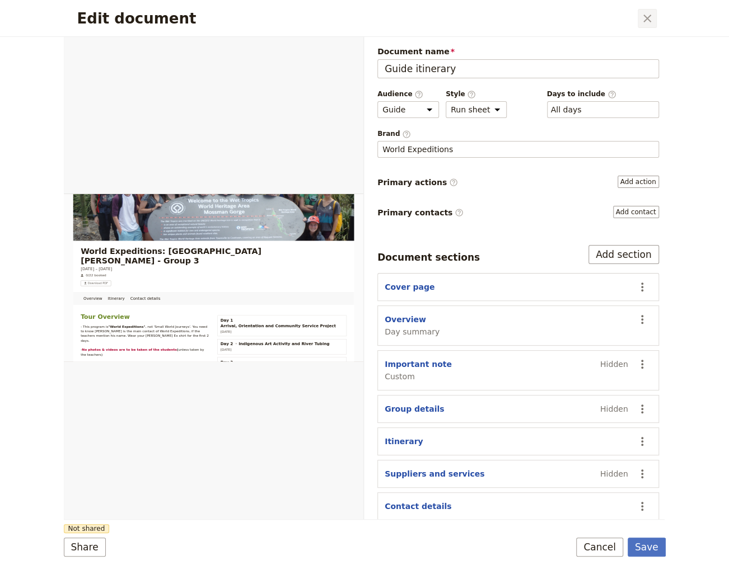
click at [649, 20] on icon "Close dialog" at bounding box center [647, 19] width 8 height 8
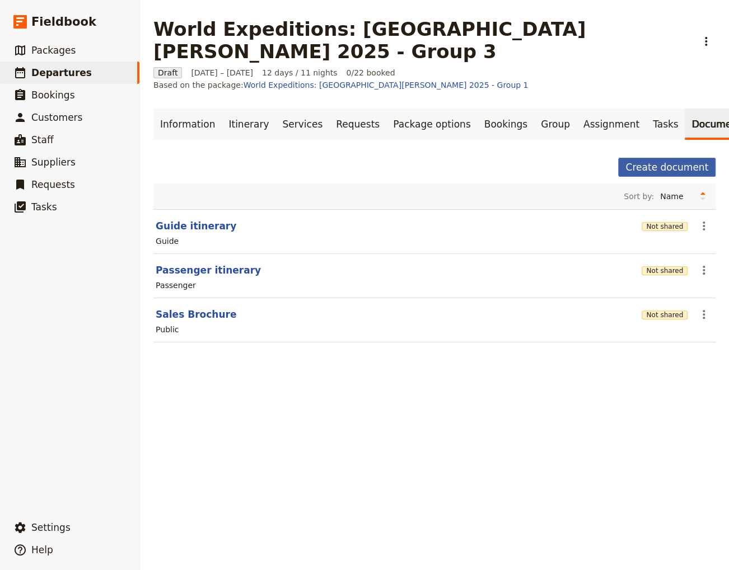
click at [678, 158] on button "Create document" at bounding box center [666, 167] width 97 height 19
select select "RUN_SHEET"
select select "DEFAULT"
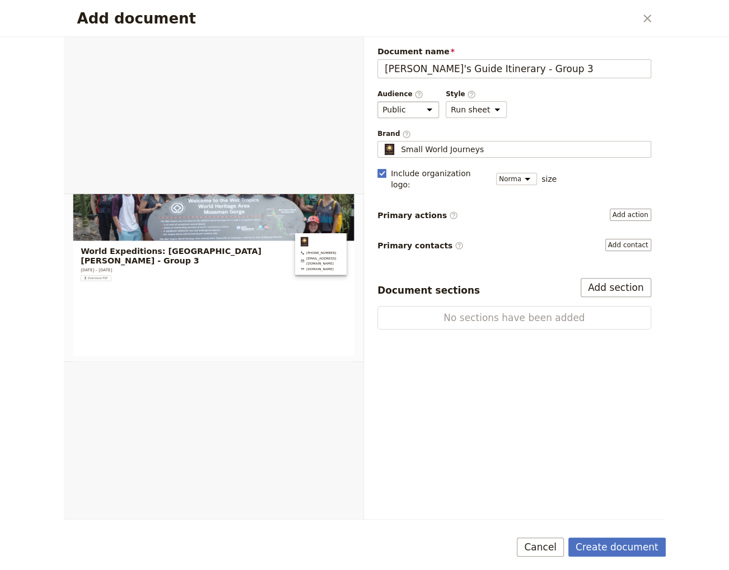
type input "[PERSON_NAME]'s Guide Itinerary - Group 3"
click at [377, 101] on select "Public Passenger Guide" at bounding box center [408, 109] width 62 height 17
select select "STAFF"
click option "Guide" at bounding box center [0, 0] width 0 height 0
drag, startPoint x: 379, startPoint y: 168, endPoint x: 387, endPoint y: 168, distance: 7.9
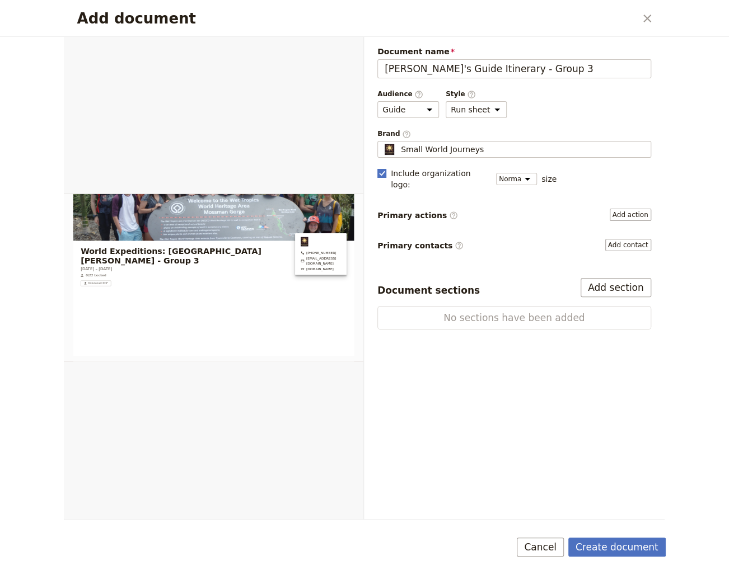
click at [380, 169] on rect "Add document" at bounding box center [381, 173] width 8 height 8
click at [377, 168] on input "Include organization logo :" at bounding box center [377, 167] width 1 height 1
checkbox input "false"
click at [601, 278] on button "Add section" at bounding box center [616, 287] width 71 height 19
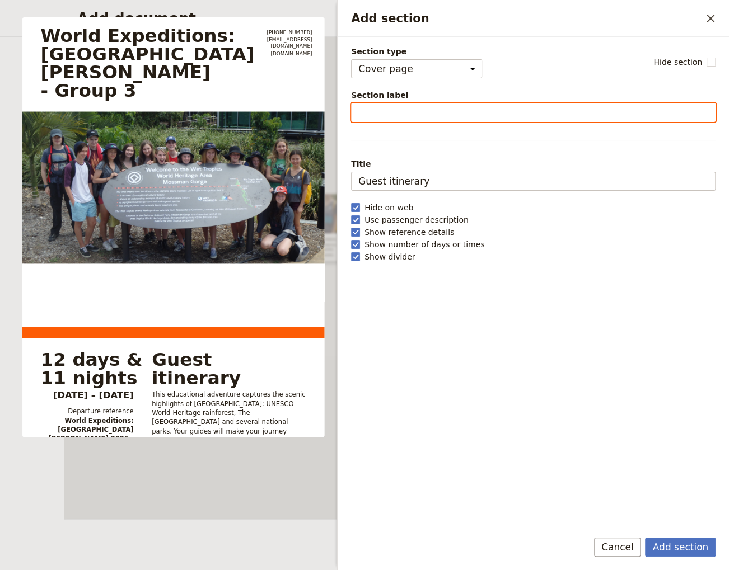
click at [366, 118] on input "Section label" at bounding box center [533, 112] width 364 height 19
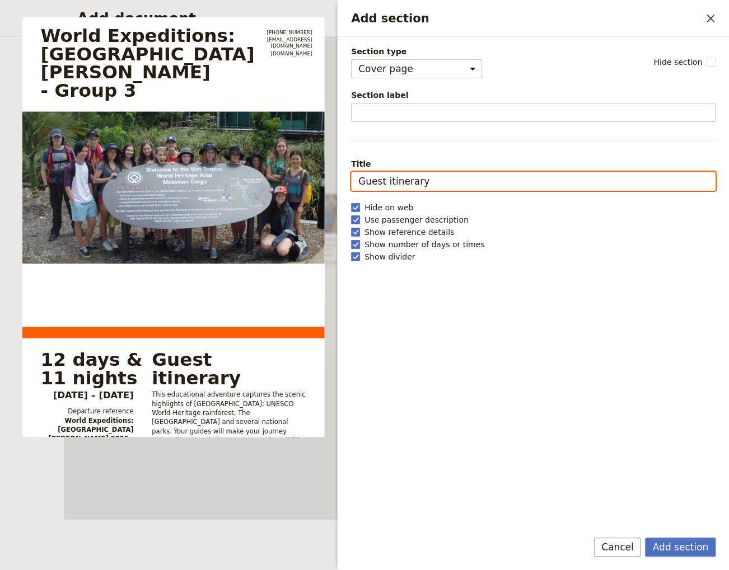
drag, startPoint x: 382, startPoint y: 179, endPoint x: 351, endPoint y: 180, distance: 31.4
click at [351, 180] on input "Guest itinerary" at bounding box center [533, 181] width 364 height 19
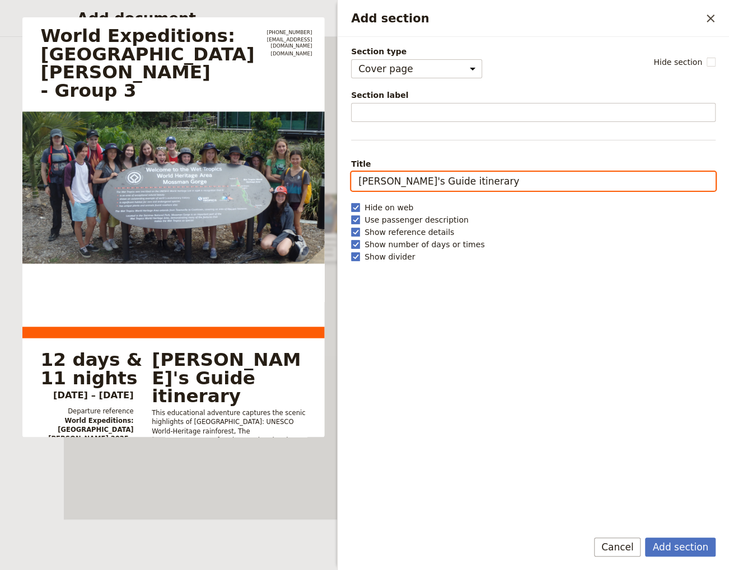
click at [408, 179] on input "[PERSON_NAME]'s Guide itinerary" at bounding box center [533, 181] width 364 height 19
click at [453, 185] on input "[PERSON_NAME]'s Guide Itinerary - group 3" at bounding box center [533, 181] width 364 height 19
type input "[PERSON_NAME]'s Guide Itinerary - Group 3"
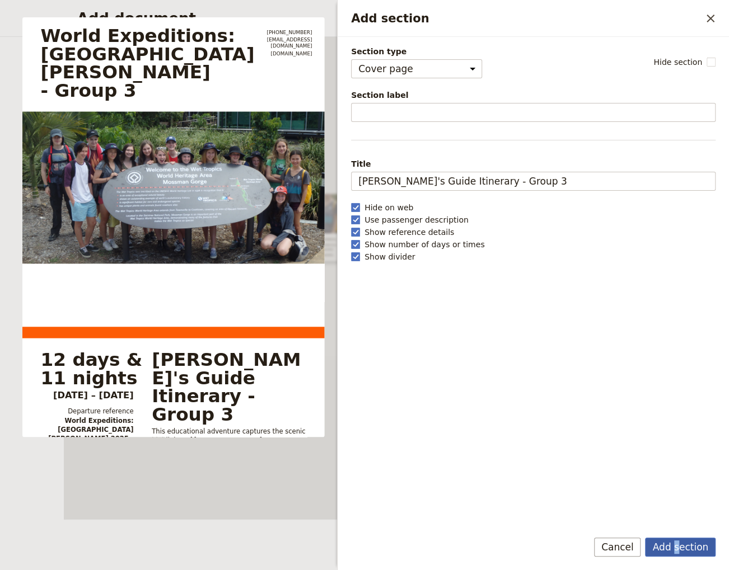
click at [680, 547] on button "Add section" at bounding box center [680, 547] width 71 height 19
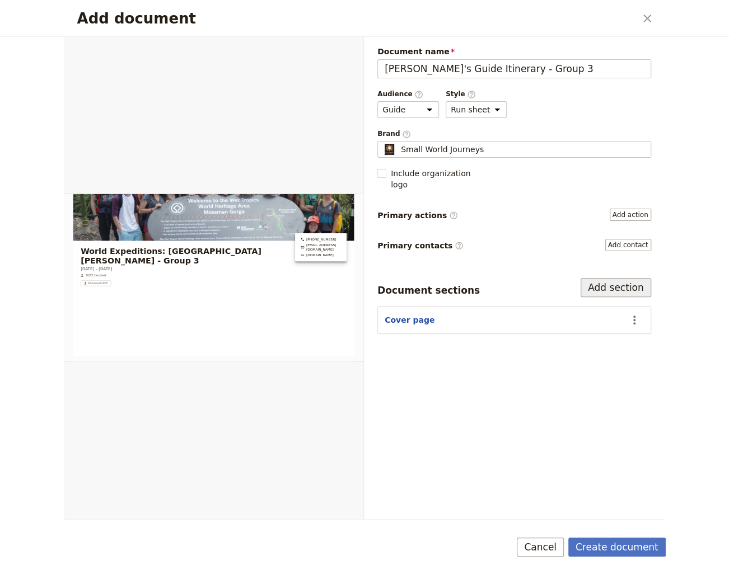
click at [625, 278] on button "Add section" at bounding box center [616, 287] width 71 height 19
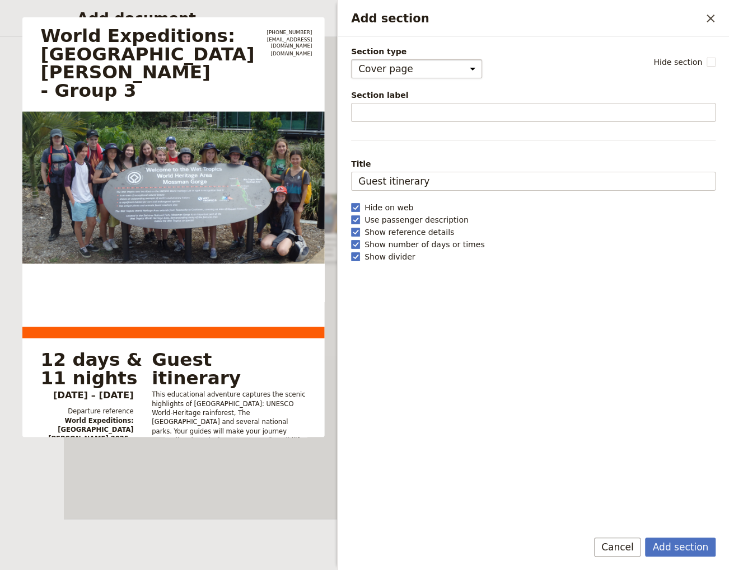
click at [351, 59] on select "Cover page Day summary Itinerary Group details Contact details Suppliers and se…" at bounding box center [416, 68] width 131 height 19
select select "DAY_SUMMARY"
click option "Day summary" at bounding box center [0, 0] width 0 height 0
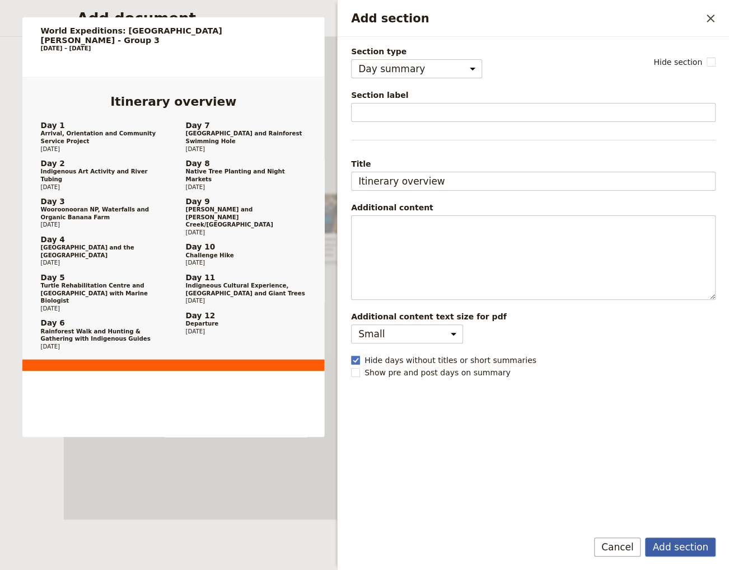
click at [690, 544] on button "Add section" at bounding box center [680, 547] width 71 height 19
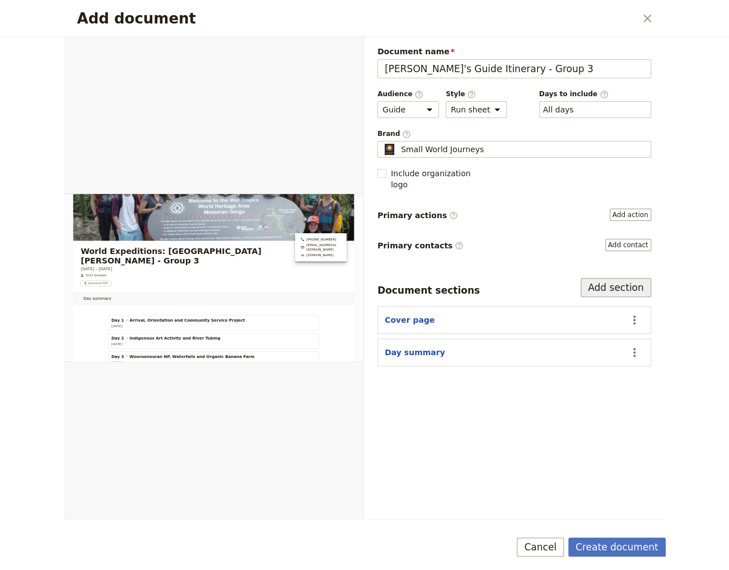
click at [605, 278] on button "Add section" at bounding box center [616, 287] width 71 height 19
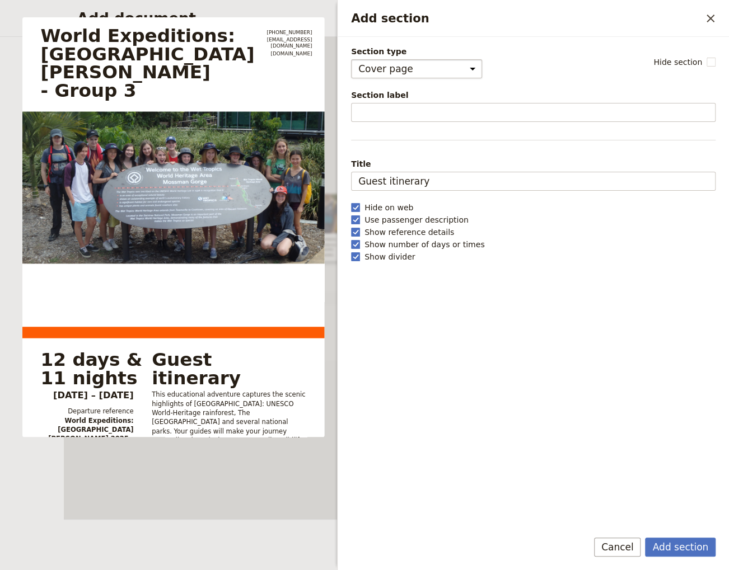
click at [351, 59] on select "Cover page Day summary Itinerary Group details Contact details Suppliers and se…" at bounding box center [416, 68] width 131 height 19
select select "ITINERARY"
click option "Itinerary" at bounding box center [0, 0] width 0 height 0
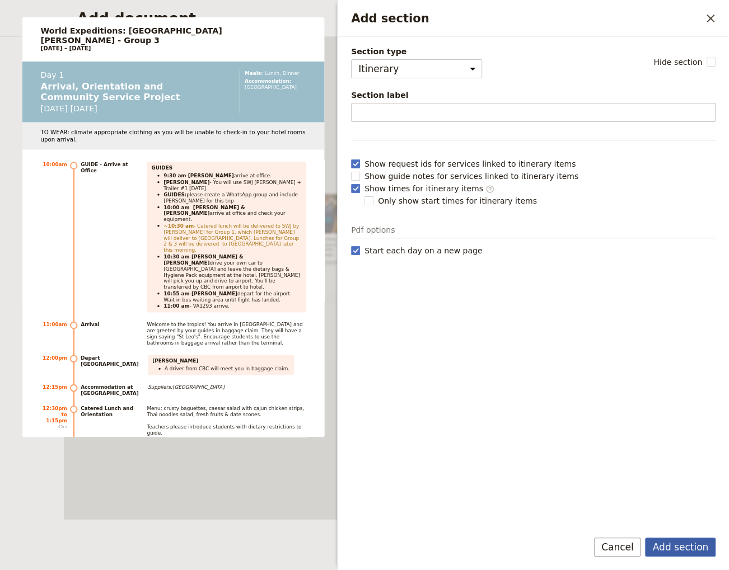
click at [692, 545] on button "Add section" at bounding box center [680, 547] width 71 height 19
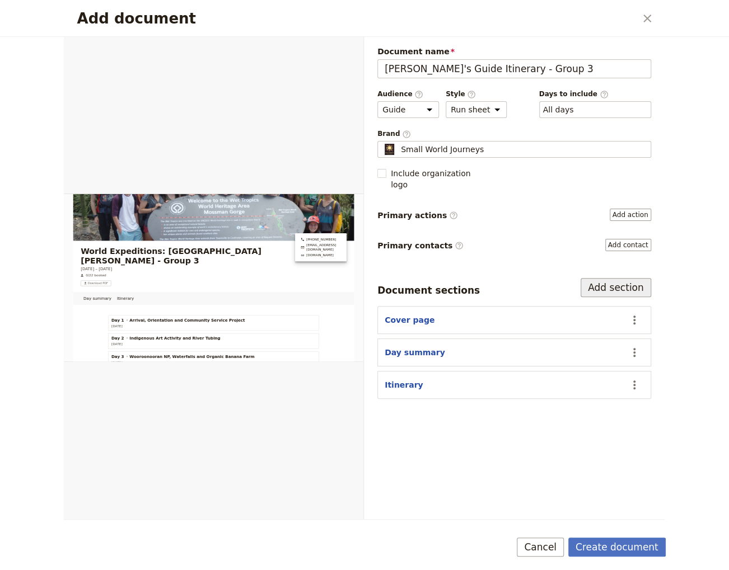
click at [631, 278] on button "Add section" at bounding box center [616, 287] width 71 height 19
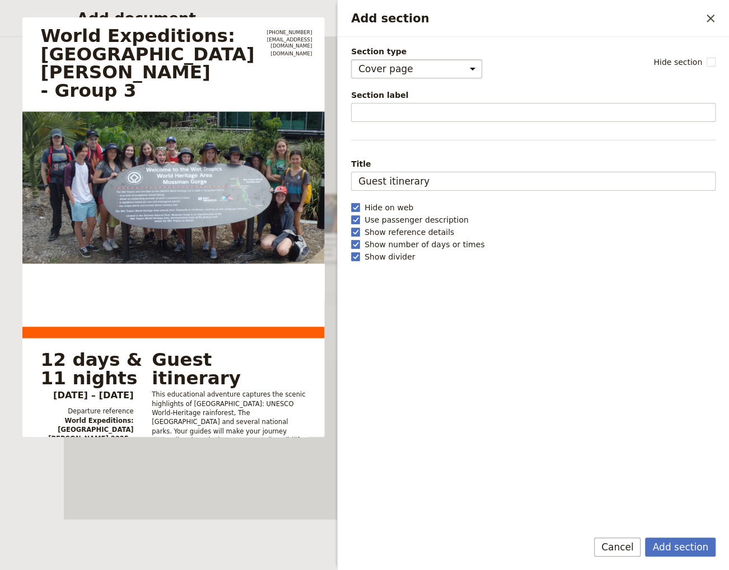
click at [351, 59] on select "Cover page Day summary Itinerary Group details Contact details Suppliers and se…" at bounding box center [416, 68] width 131 height 19
select select "CONTACT_DETAILS"
click option "Contact details" at bounding box center [0, 0] width 0 height 0
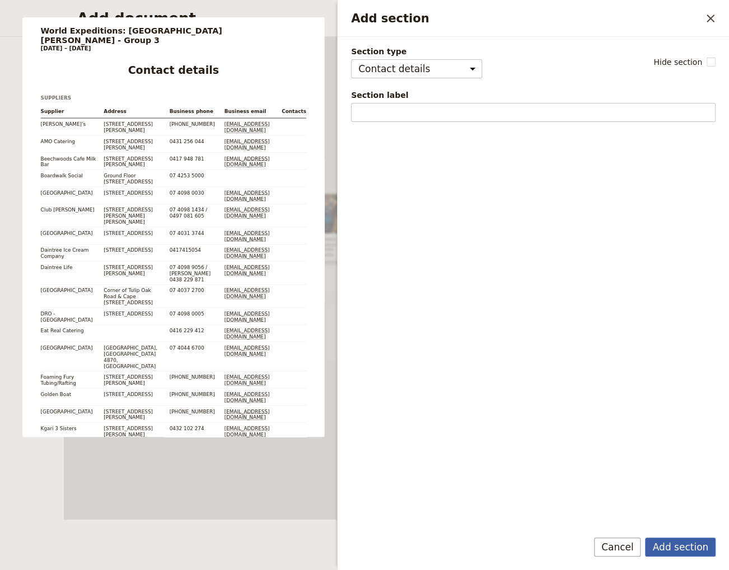
click at [677, 547] on button "Add section" at bounding box center [680, 547] width 71 height 19
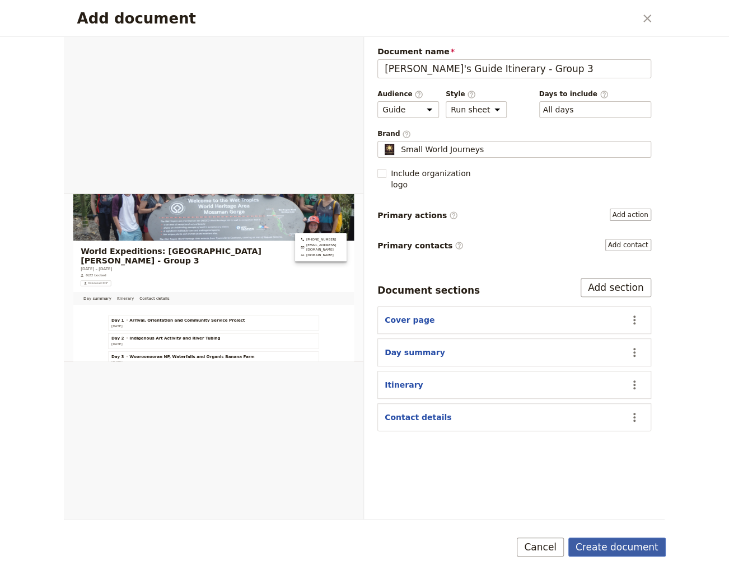
click at [603, 546] on button "Create document" at bounding box center [616, 547] width 97 height 19
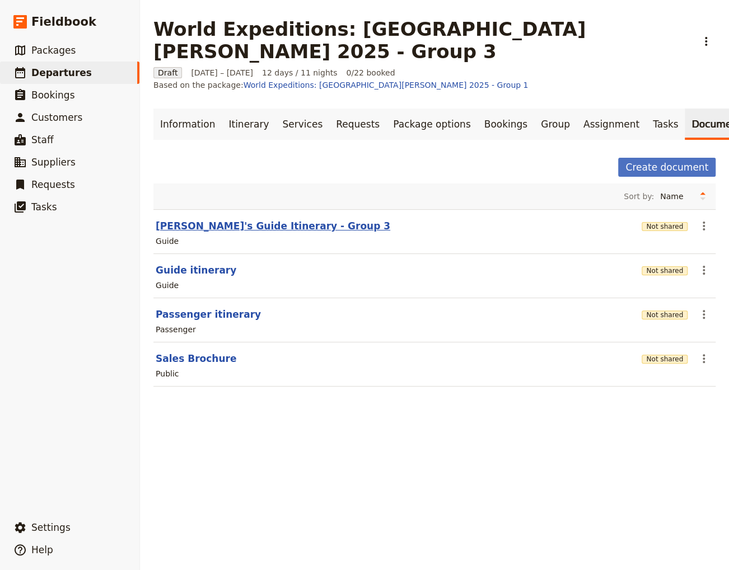
click at [254, 219] on button "[PERSON_NAME]'s Guide Itinerary - Group 3" at bounding box center [273, 225] width 235 height 13
select select "STAFF"
select select "RUN_SHEET"
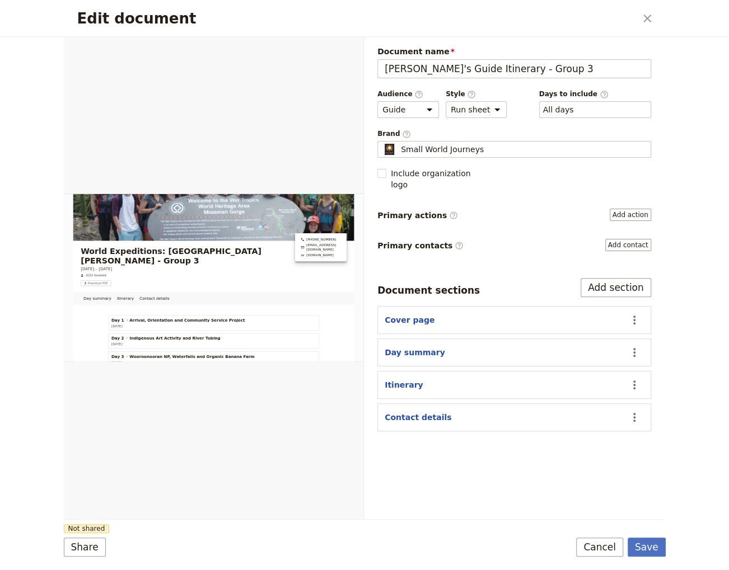
drag, startPoint x: 647, startPoint y: 18, endPoint x: 630, endPoint y: 36, distance: 23.8
click at [647, 18] on icon "Close dialog" at bounding box center [647, 19] width 8 height 8
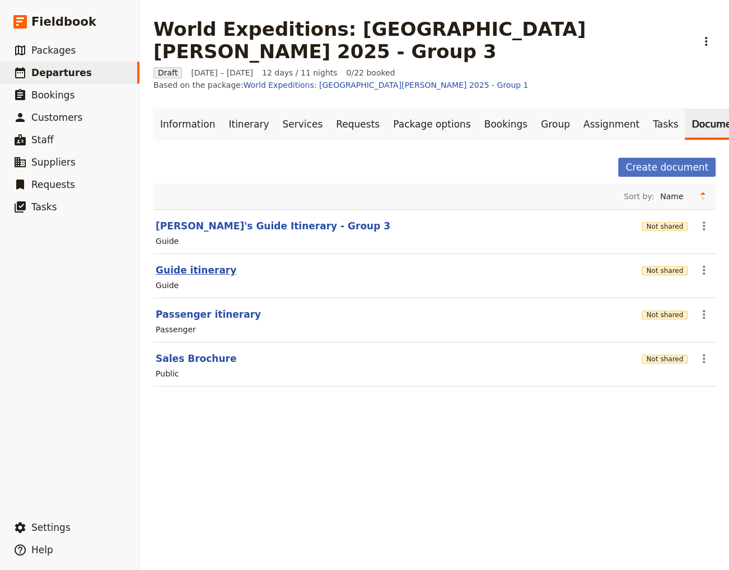
click at [196, 264] on button "Guide itinerary" at bounding box center [196, 270] width 81 height 13
select select "STAFF"
select select "RUN_SHEET"
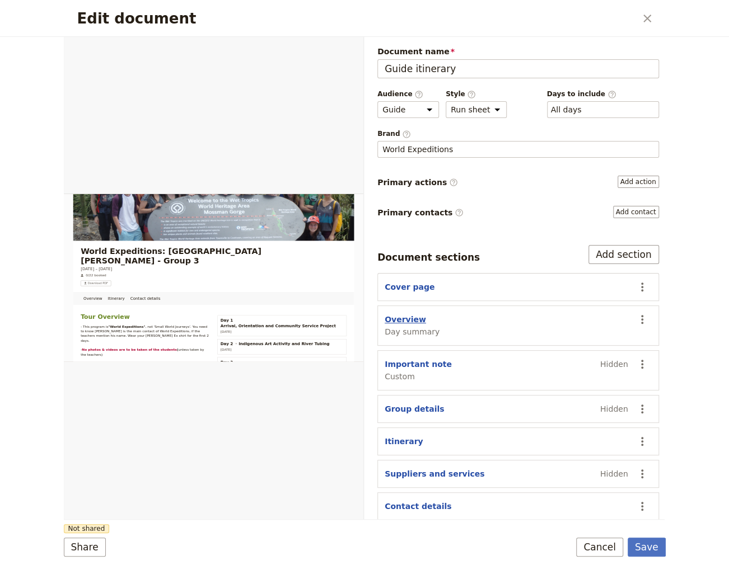
click at [401, 321] on button "Overview" at bounding box center [405, 319] width 41 height 11
select select "DAY_SUMMARY"
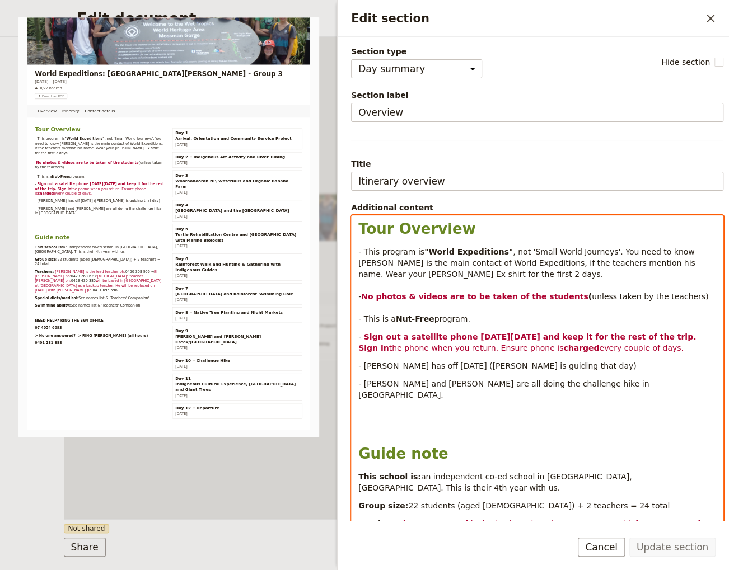
click at [367, 249] on span "- This program is" at bounding box center [391, 251] width 66 height 9
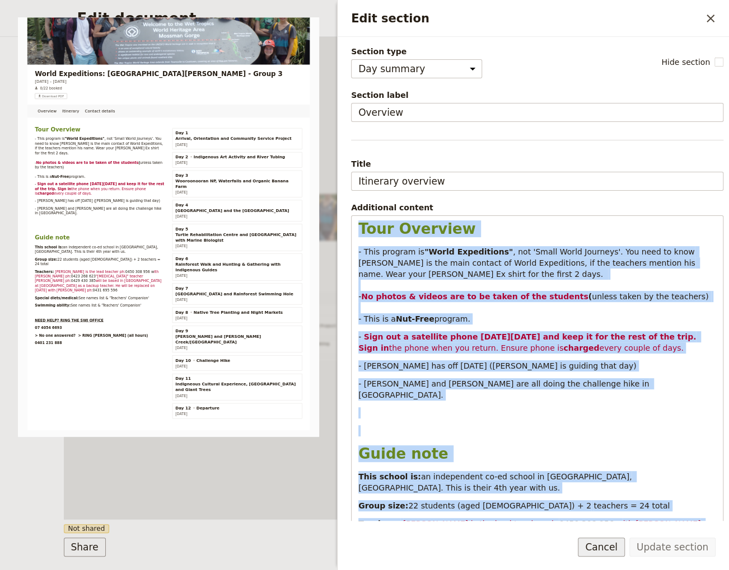
click at [622, 553] on button "Cancel" at bounding box center [601, 547] width 47 height 19
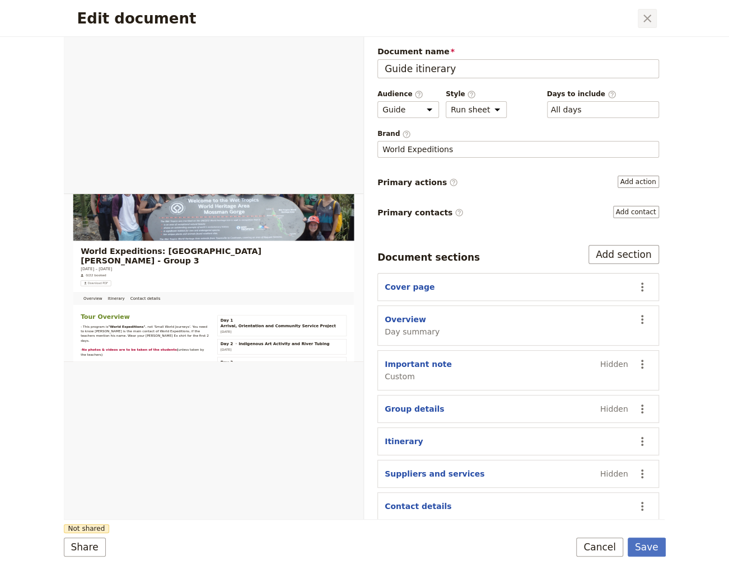
click at [642, 18] on icon "Close dialog" at bounding box center [646, 18] width 13 height 13
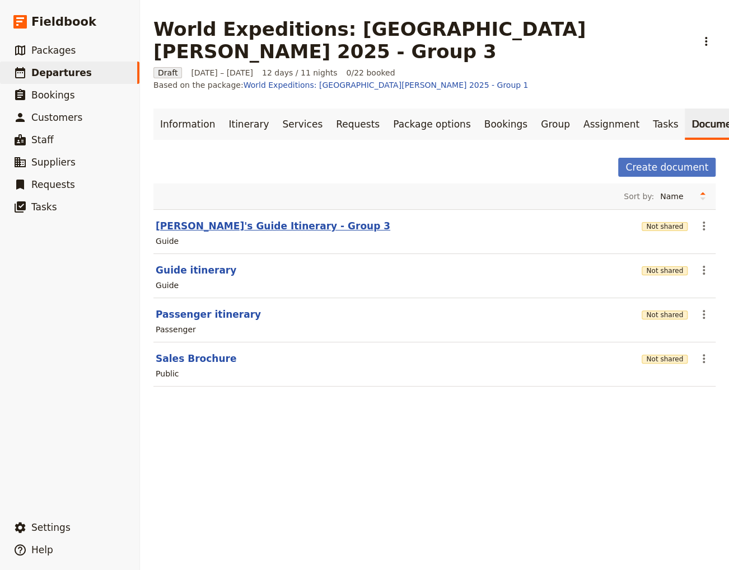
click at [242, 219] on button "[PERSON_NAME]'s Guide Itinerary - Group 3" at bounding box center [273, 225] width 235 height 13
select select "STAFF"
select select "RUN_SHEET"
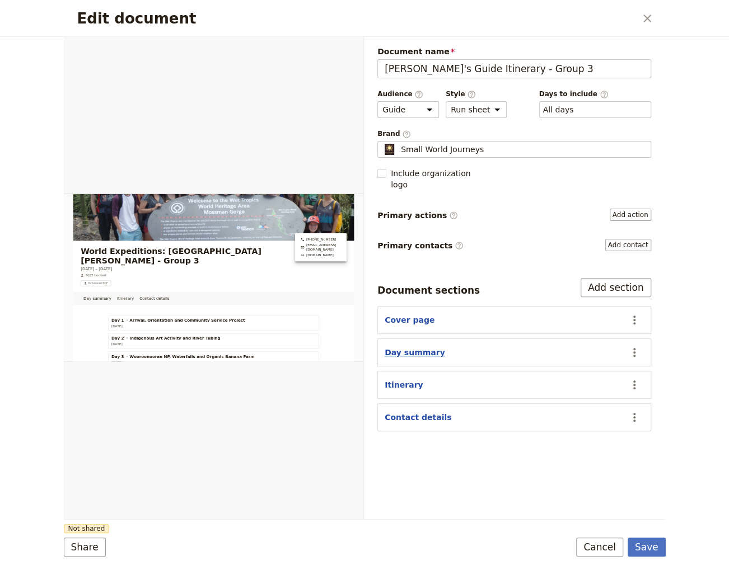
click at [399, 347] on button "Day summary" at bounding box center [415, 352] width 60 height 11
select select "DAY_SUMMARY"
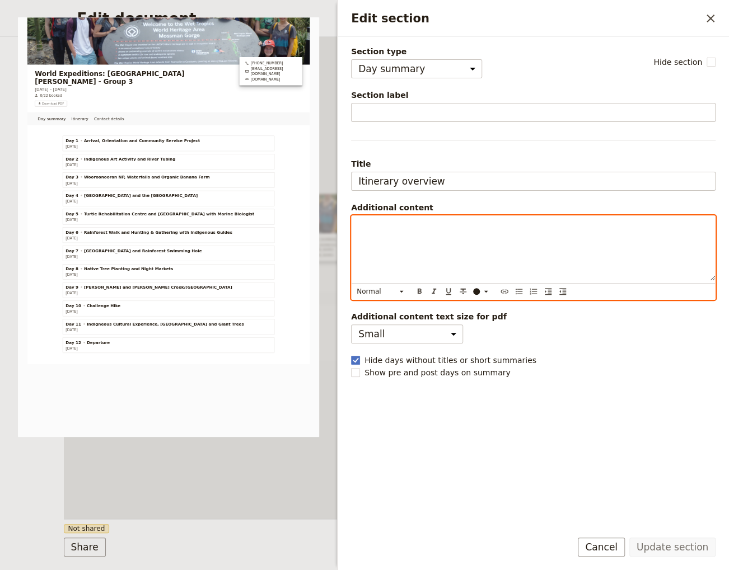
click at [374, 231] on div "Edit section" at bounding box center [533, 248] width 363 height 65
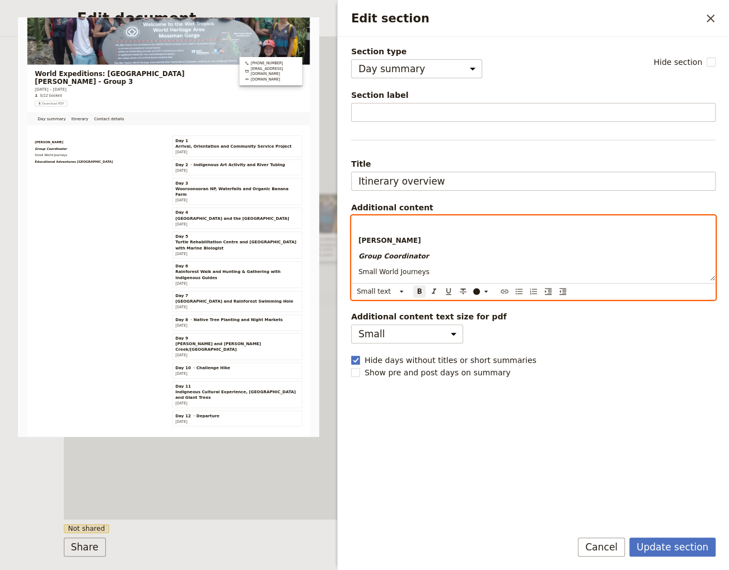
scroll to position [11, 0]
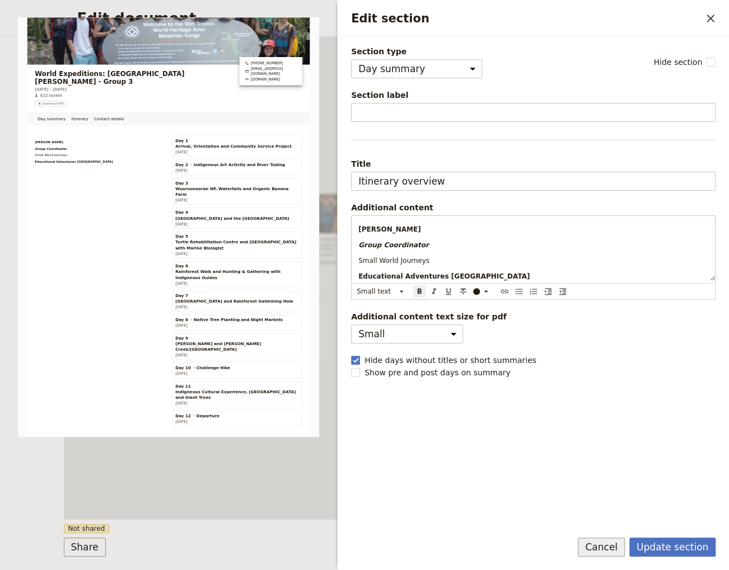
click at [606, 545] on button "Cancel" at bounding box center [601, 547] width 47 height 19
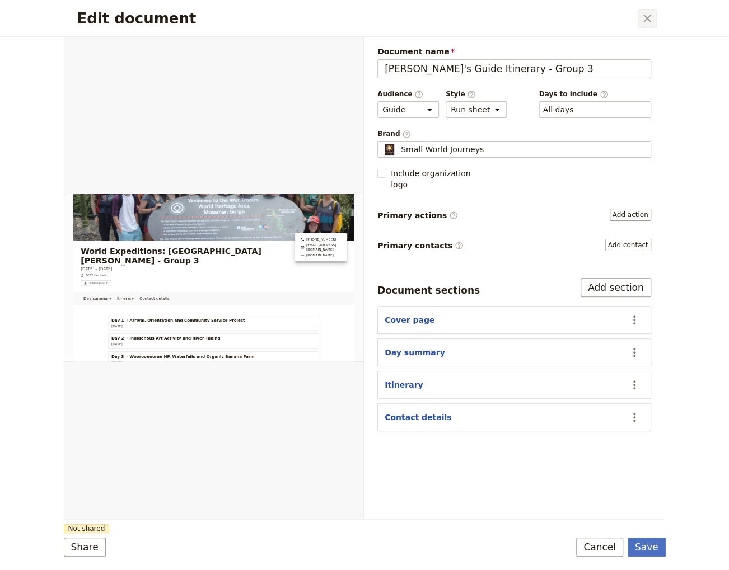
click at [647, 17] on icon "Close dialog" at bounding box center [646, 18] width 13 height 13
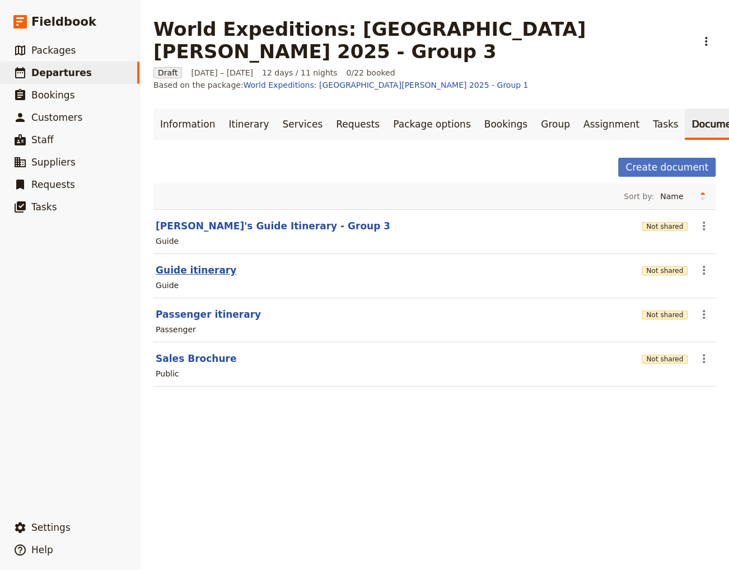
click at [184, 264] on button "Guide itinerary" at bounding box center [196, 270] width 81 height 13
select select "STAFF"
select select "RUN_SHEET"
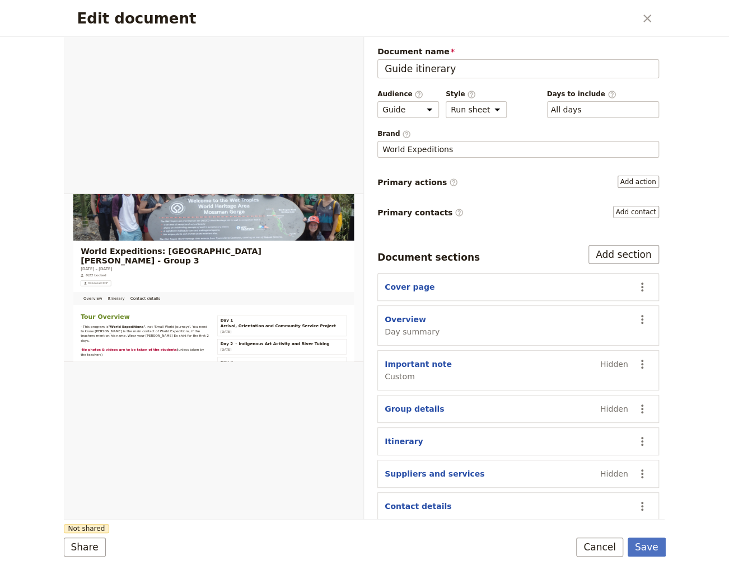
scroll to position [0, 0]
click at [402, 315] on button "Overview" at bounding box center [405, 319] width 41 height 11
select select "DAY_SUMMARY"
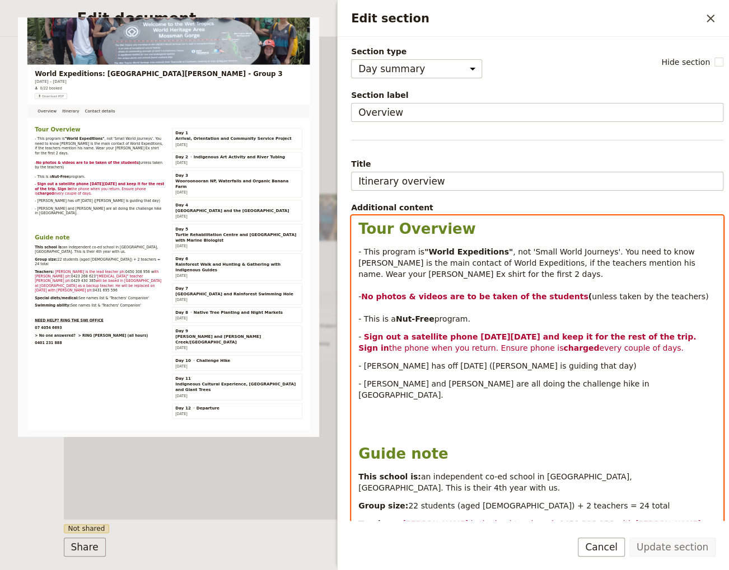
click at [503, 325] on div "Tour Overview - This program is "World Expeditions" , not 'Small World Journeys…" at bounding box center [537, 461] width 371 height 491
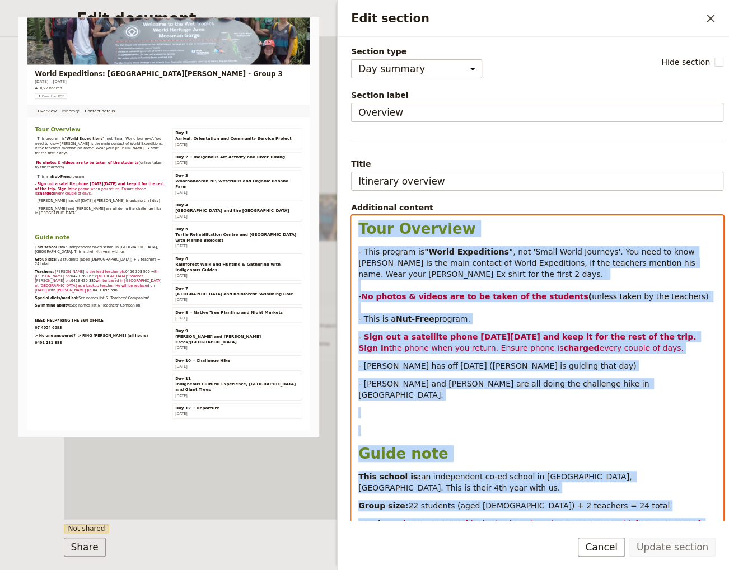
copy div "Lore Ipsumdol - Sita consect ad "Elits Doeiusmodte" , inc 'Utlab Etdol Magnaali…"
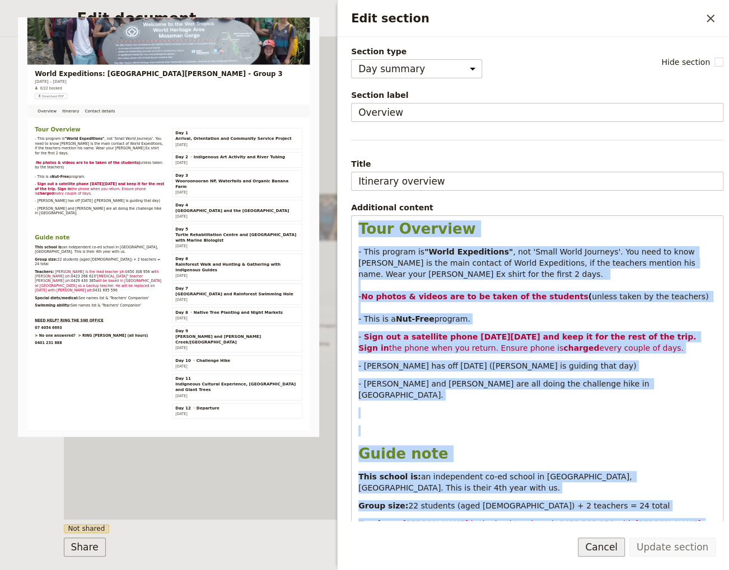
click at [610, 550] on button "Cancel" at bounding box center [601, 547] width 47 height 19
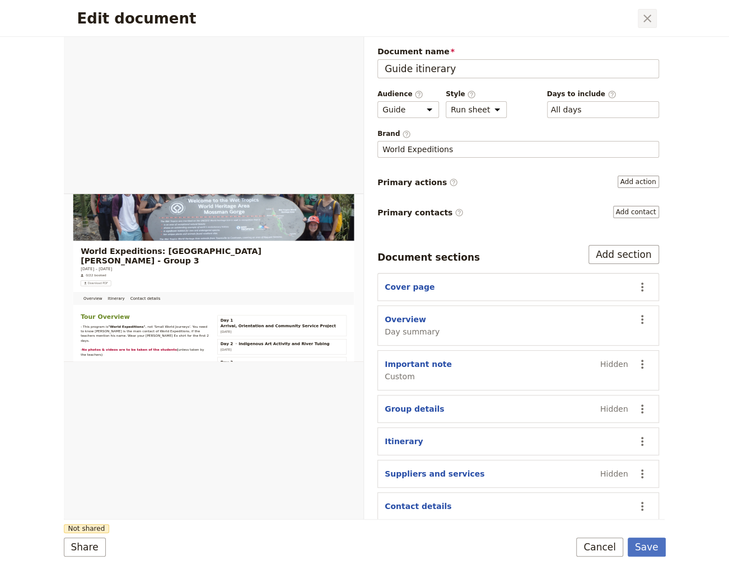
click at [645, 16] on icon "Close dialog" at bounding box center [647, 19] width 8 height 8
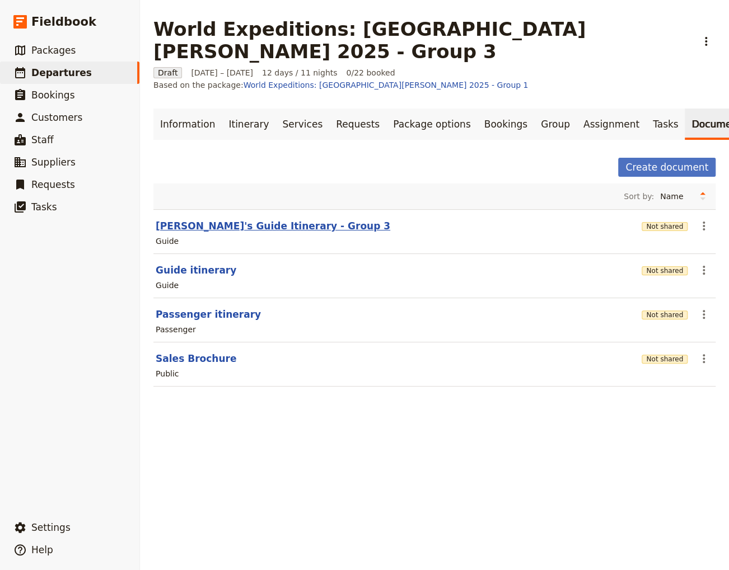
click at [166, 219] on button "[PERSON_NAME]'s Guide Itinerary - Group 3" at bounding box center [273, 225] width 235 height 13
select select "STAFF"
select select "RUN_SHEET"
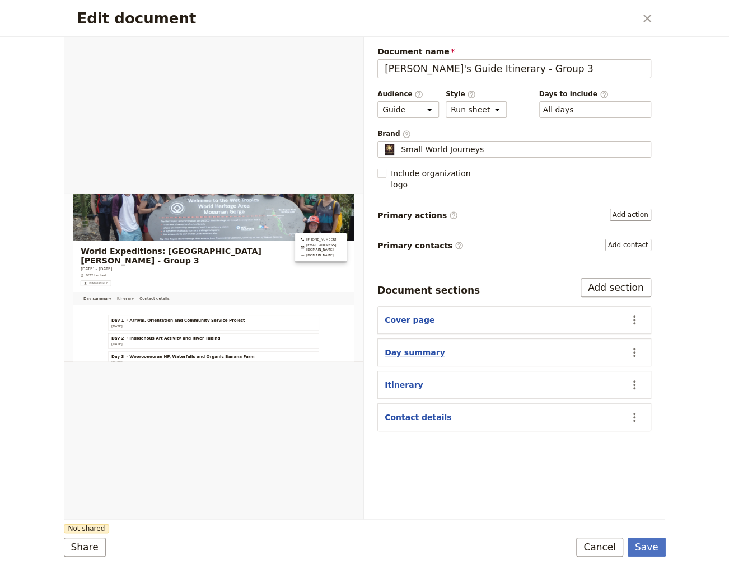
click at [410, 347] on button "Day summary" at bounding box center [415, 352] width 60 height 11
select select "DAY_SUMMARY"
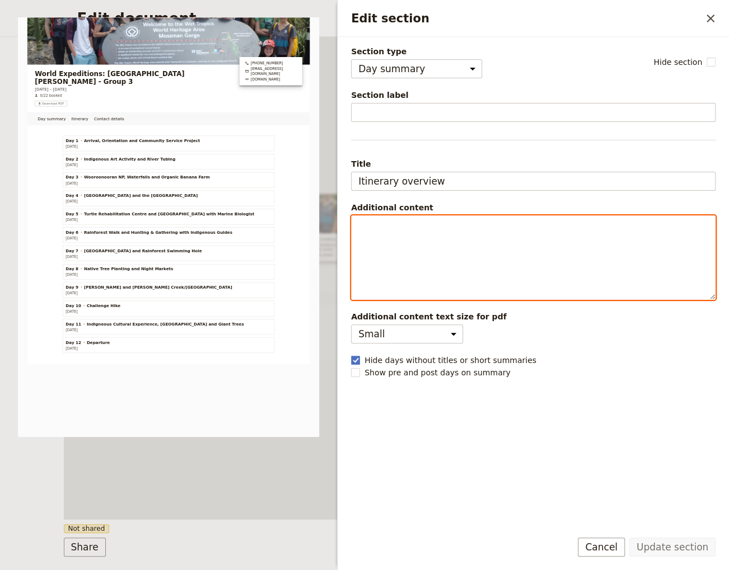
click at [366, 221] on p "Edit section" at bounding box center [533, 226] width 350 height 11
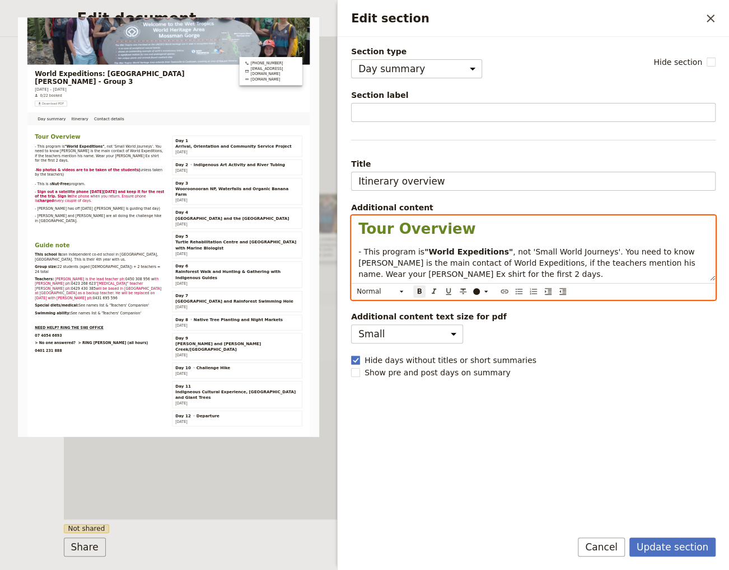
scroll to position [385, 0]
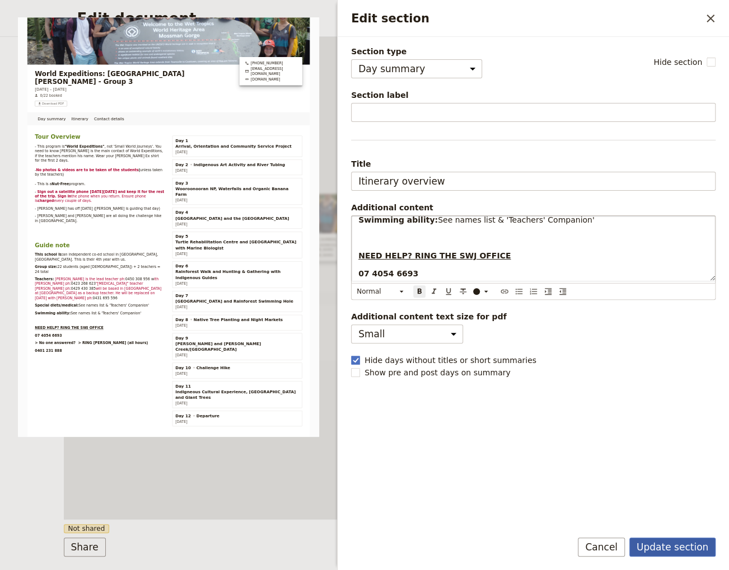
click at [701, 547] on button "Update section" at bounding box center [672, 547] width 86 height 19
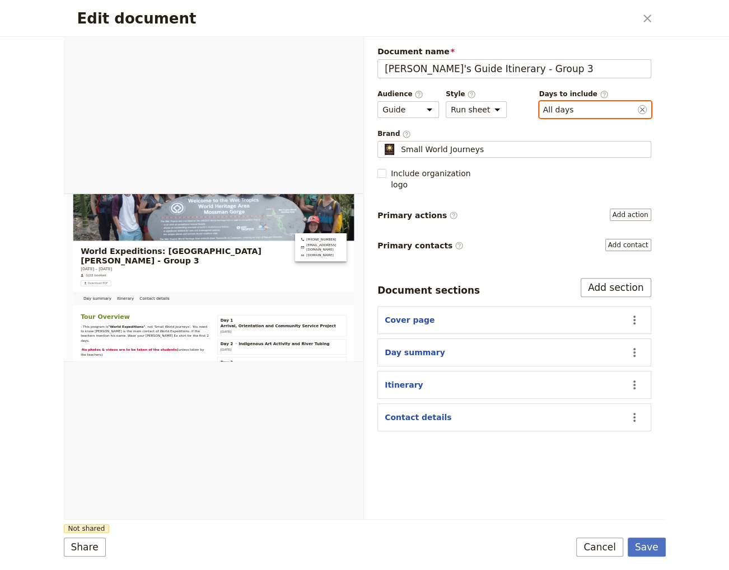
click at [563, 108] on button "​ All days" at bounding box center [558, 109] width 31 height 11
click at [578, 115] on div "​ All days 1, 2, 3, 4, 5, 6, 7, 8, 9, 10, 11, 12" at bounding box center [595, 109] width 112 height 17
click at [574, 115] on button "​ All days" at bounding box center [558, 109] width 31 height 11
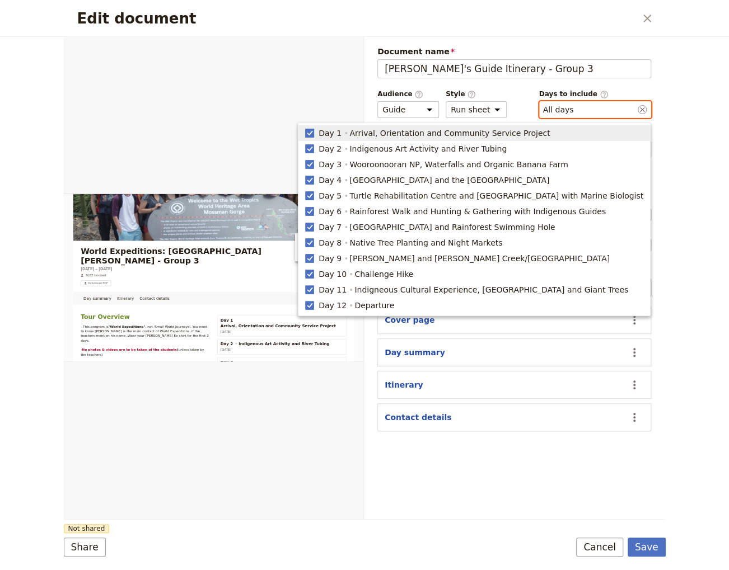
click at [313, 132] on rect "button" at bounding box center [309, 133] width 8 height 8
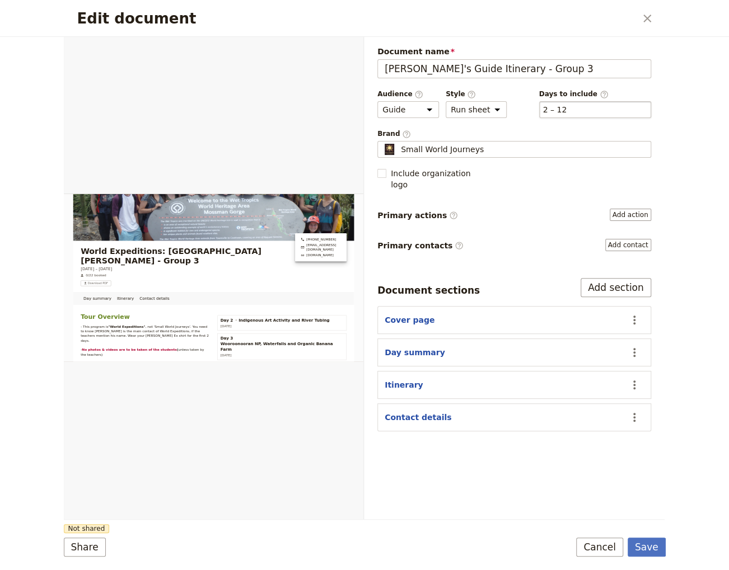
click at [573, 108] on div "​ 2 – 12 2, 3, 4, 5, 6, 7, 8, 9, 10, 11, 12" at bounding box center [595, 109] width 112 height 17
click at [567, 108] on button "​ 2 – 12" at bounding box center [555, 109] width 24 height 11
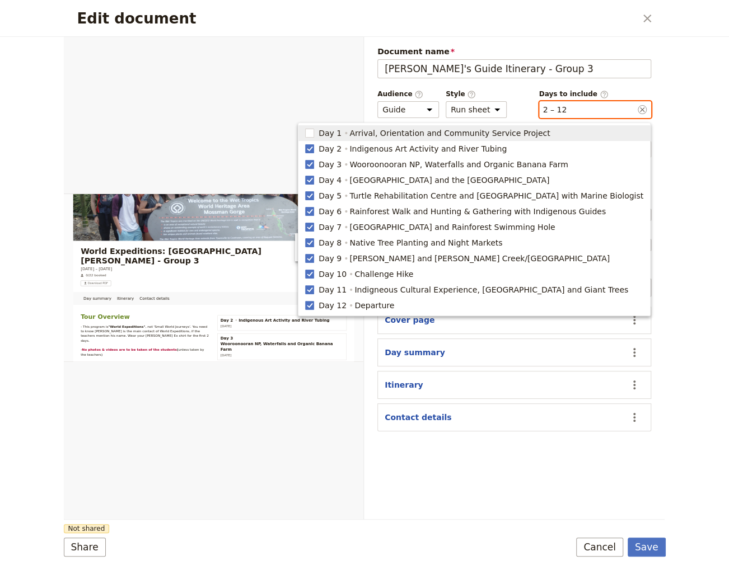
click at [313, 132] on rect "button" at bounding box center [309, 133] width 8 height 8
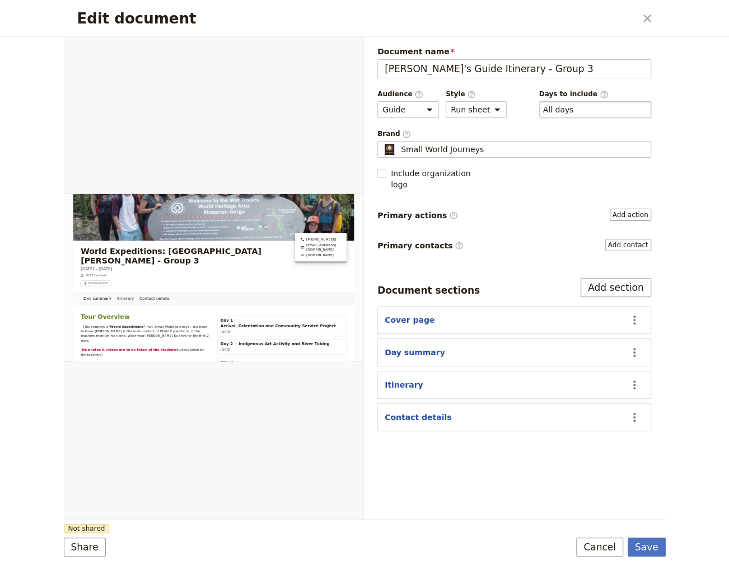
click at [580, 113] on div "​ All days 1, 2, 3, 4, 5, 6, 7, 8, 9, 10, 11, 12" at bounding box center [595, 109] width 112 height 17
click at [574, 113] on button "​ All days" at bounding box center [558, 109] width 31 height 11
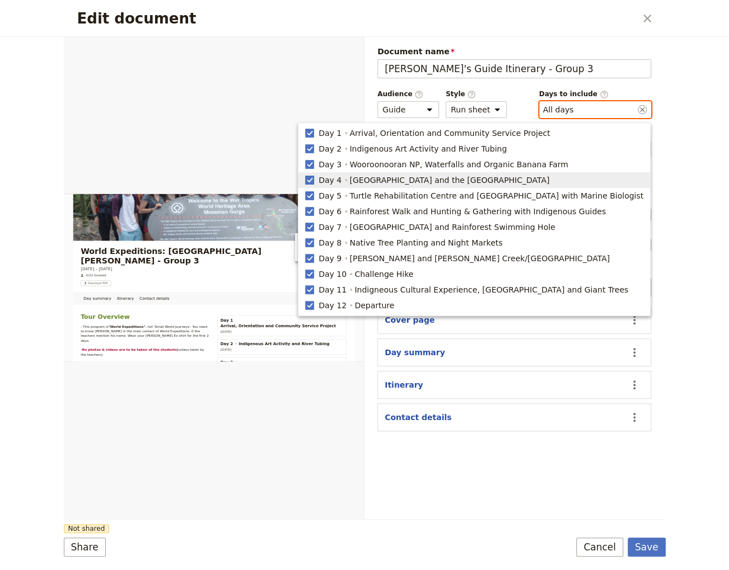
click at [312, 181] on polygon "button" at bounding box center [310, 179] width 6 height 6
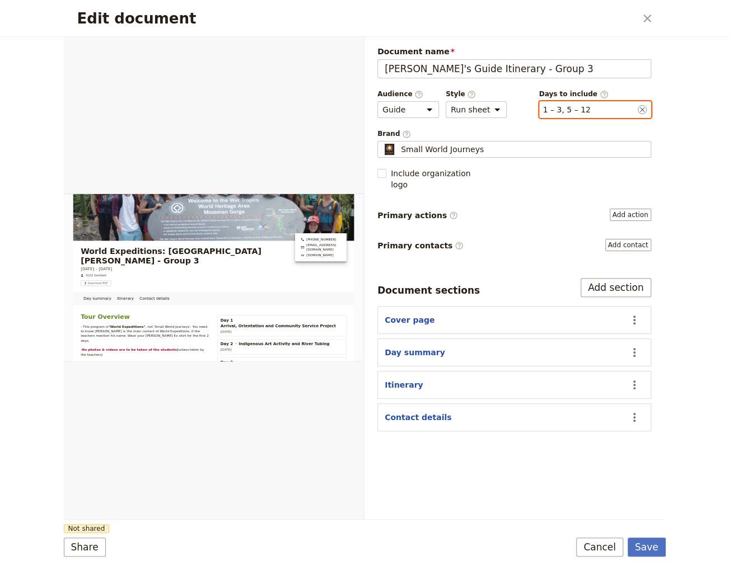
click at [568, 111] on button "​ 1 – 3, 5 – 12" at bounding box center [567, 109] width 48 height 11
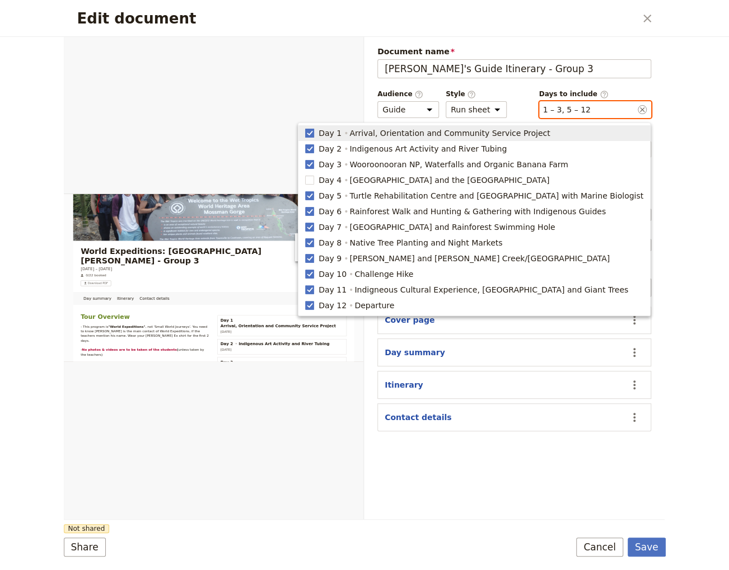
click at [313, 133] on rect "button" at bounding box center [309, 133] width 8 height 8
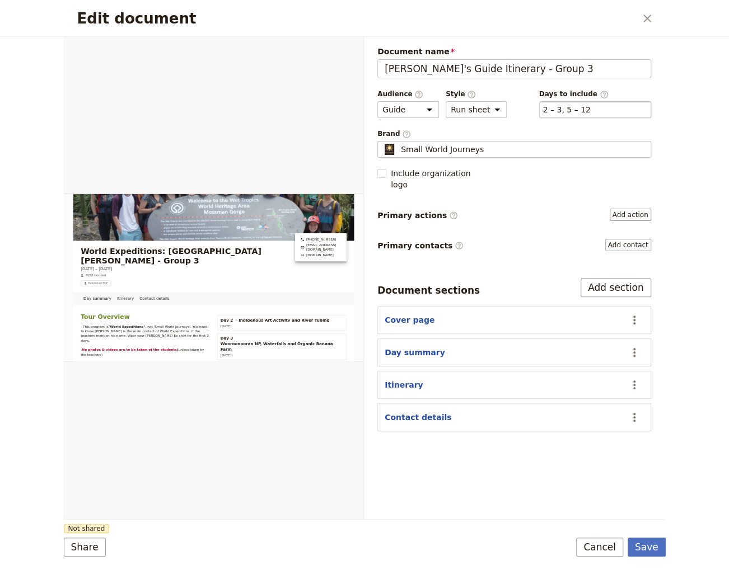
click at [595, 114] on div "​ 2 – 3, 5 – 12 2, 3, 5, 6, 7, 8, 9, 10, 11, 12" at bounding box center [595, 109] width 112 height 17
click at [591, 114] on button "​ 2 – 3, 5 – 12" at bounding box center [567, 109] width 48 height 11
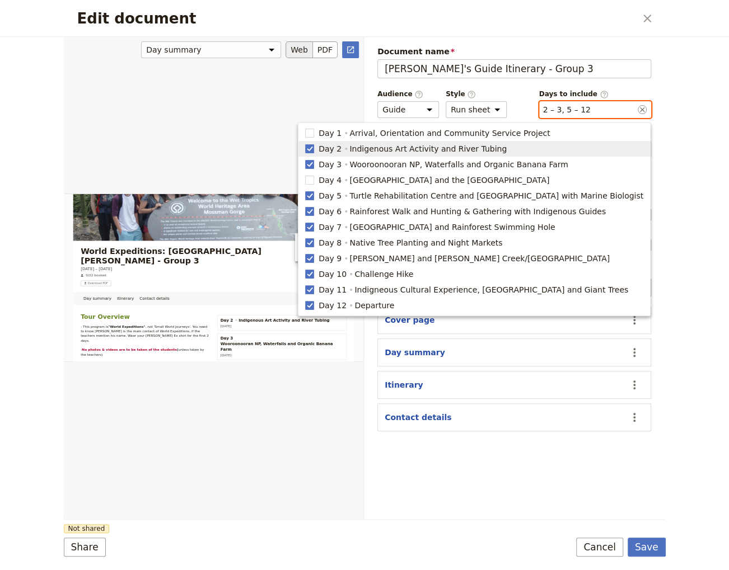
drag, startPoint x: 339, startPoint y: 150, endPoint x: 339, endPoint y: 156, distance: 5.6
click at [313, 150] on rect "button" at bounding box center [309, 148] width 8 height 8
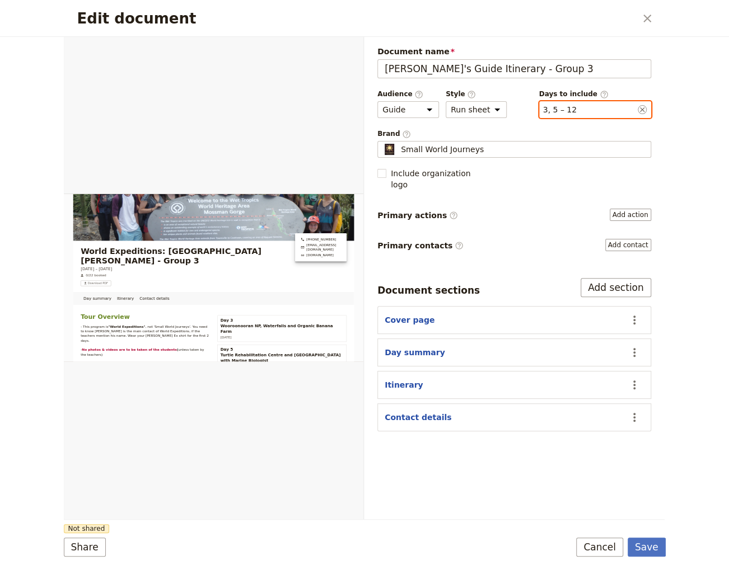
click at [564, 104] on button "​ 3, 5 – 12" at bounding box center [560, 109] width 34 height 11
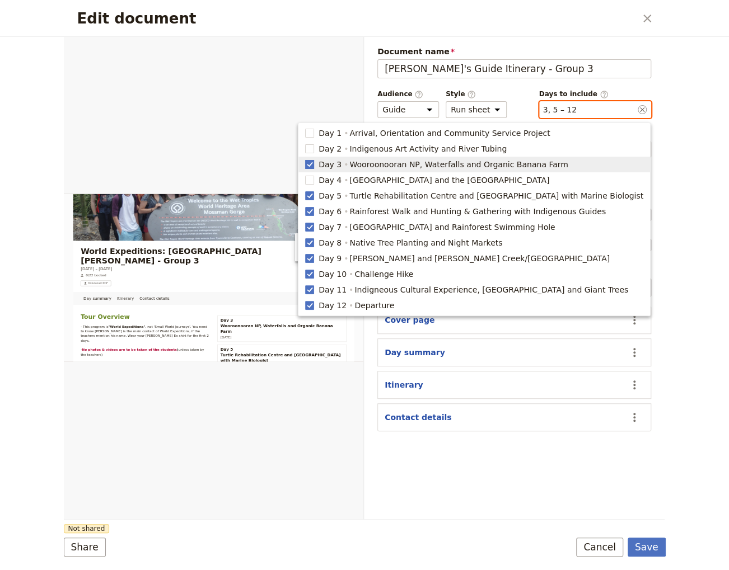
click at [313, 167] on rect "button" at bounding box center [309, 164] width 8 height 8
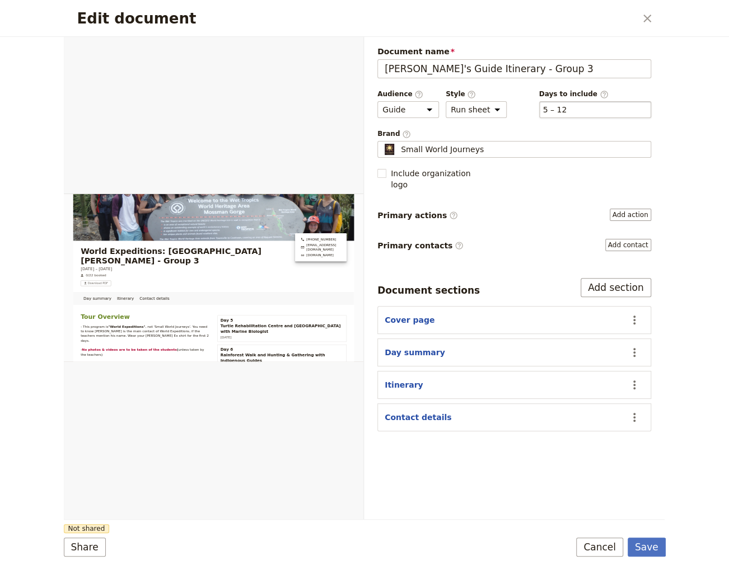
click at [594, 117] on div "​ 5 – 12 5, 6, 7, 8, 9, 10, 11, 12" at bounding box center [595, 109] width 112 height 17
click at [567, 115] on button "​ 5 – 12" at bounding box center [555, 109] width 24 height 11
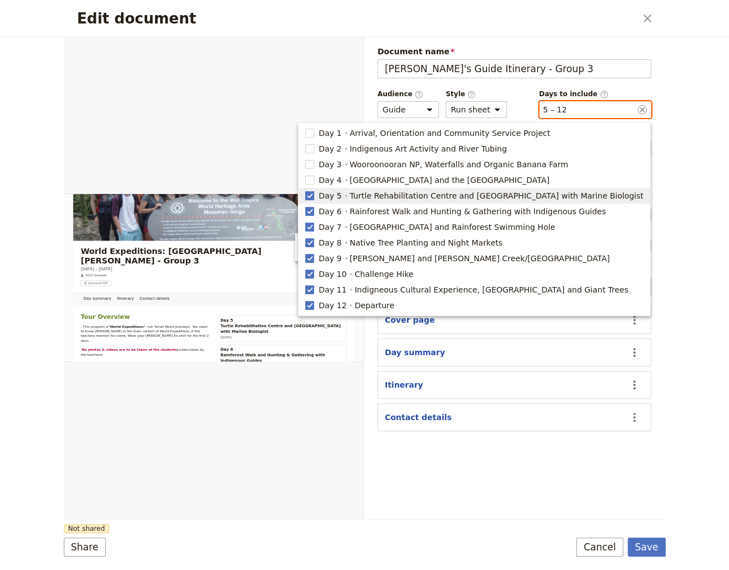
click at [313, 197] on rect "button" at bounding box center [309, 195] width 8 height 8
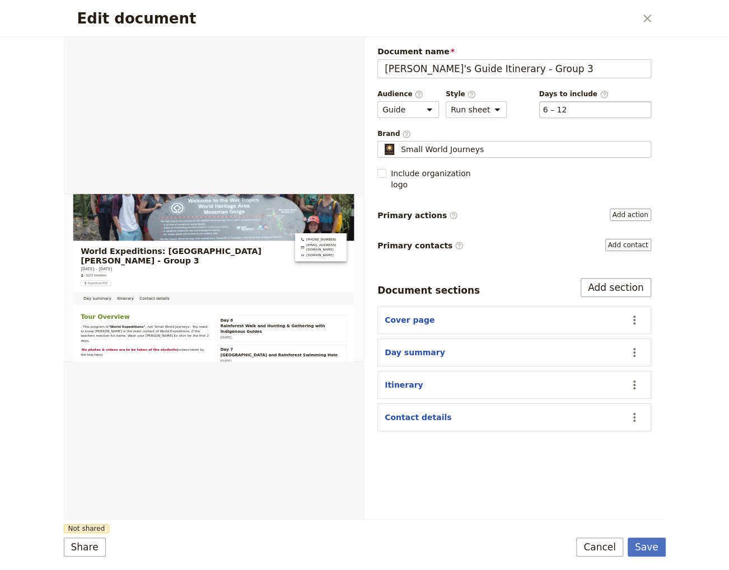
click at [568, 110] on div "​ 6 – 12 6, 7, 8, 9, 10, 11, 12" at bounding box center [595, 109] width 112 height 17
click at [567, 110] on button "​ 6 – 12" at bounding box center [555, 109] width 24 height 11
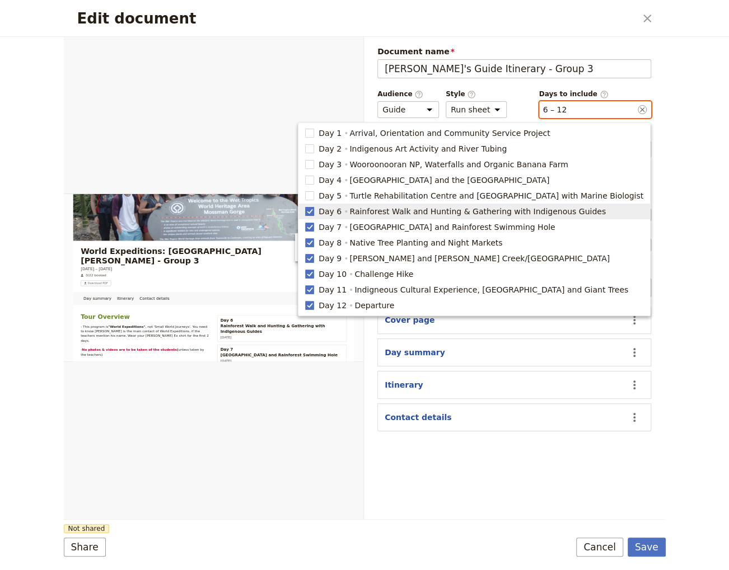
click at [313, 211] on rect "button" at bounding box center [309, 211] width 8 height 8
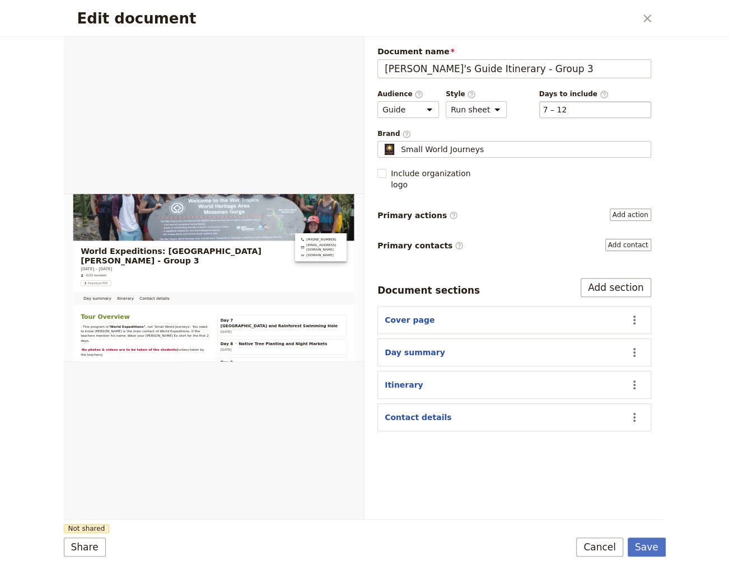
click at [575, 109] on div "​ 7 – 12 7, 8, 9, 10, 11, 12" at bounding box center [595, 109] width 112 height 17
click at [567, 109] on button "​ 7 – 12" at bounding box center [555, 109] width 24 height 11
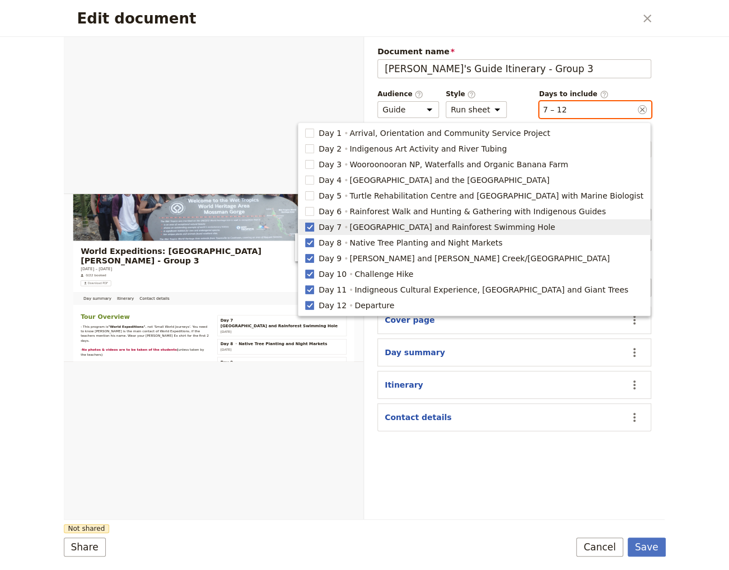
click at [312, 226] on polygon "button" at bounding box center [310, 226] width 6 height 6
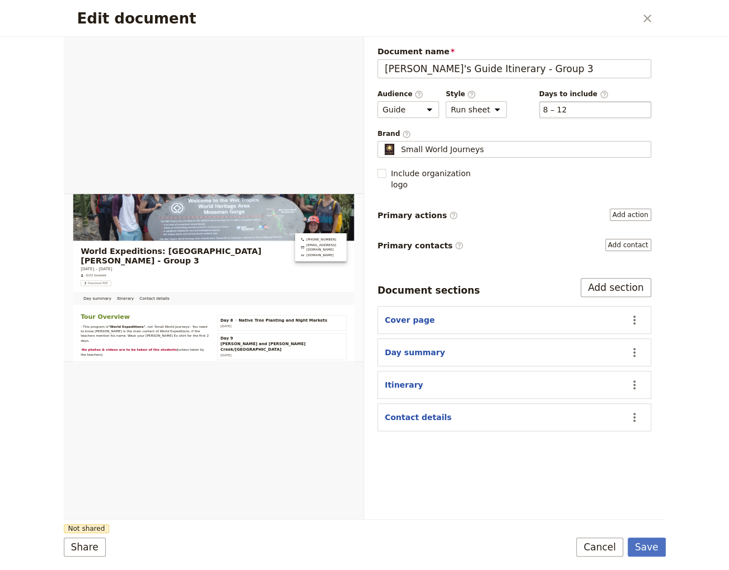
click at [565, 104] on div "​ 8 – 12 8, 9, 10, 11, 12" at bounding box center [595, 109] width 112 height 17
click at [565, 104] on button "​ 8 – 12" at bounding box center [555, 109] width 24 height 11
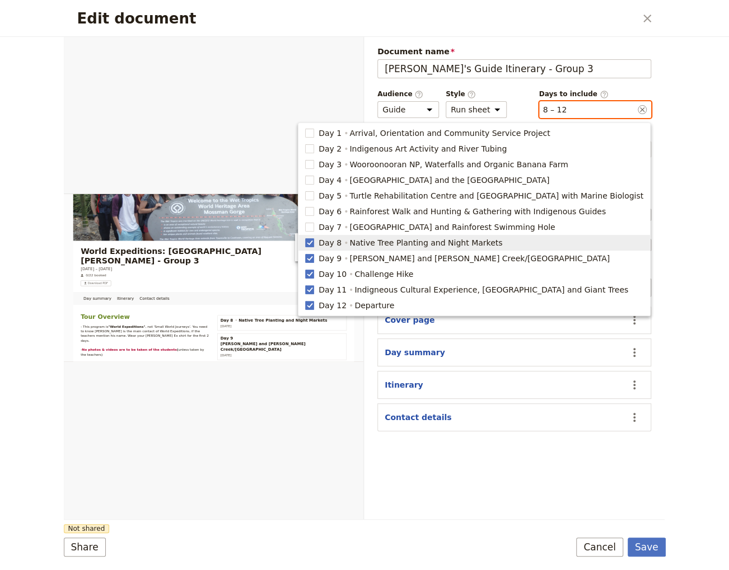
click at [313, 244] on rect "button" at bounding box center [309, 242] width 8 height 8
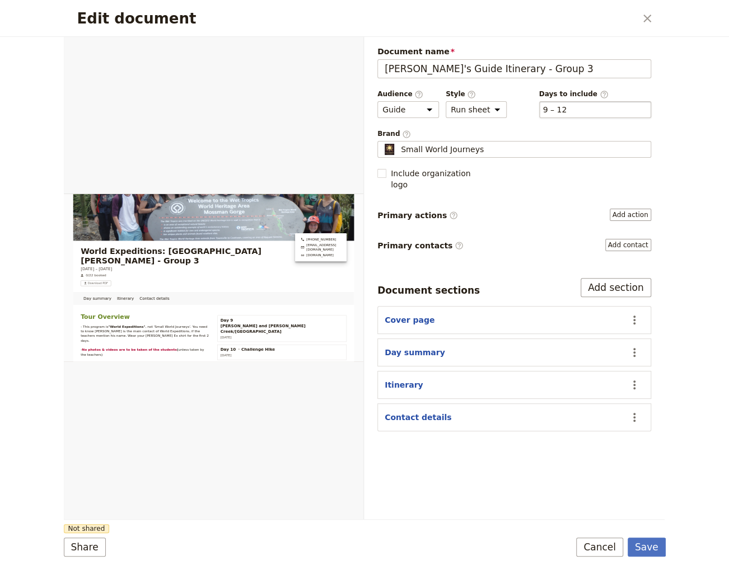
click at [575, 106] on div "​ 9 – 12 9, 10, 11, 12" at bounding box center [595, 109] width 112 height 17
click at [567, 106] on button "​ 9 – 12" at bounding box center [555, 109] width 24 height 11
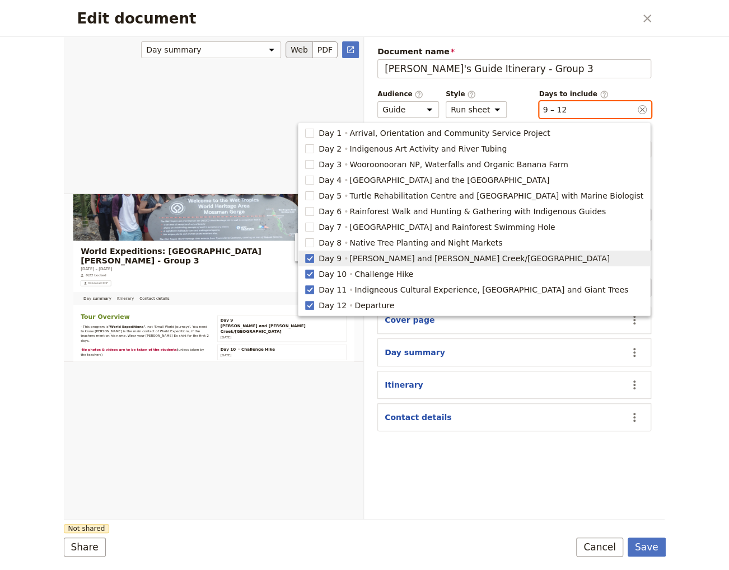
click at [313, 260] on rect "button" at bounding box center [309, 258] width 8 height 8
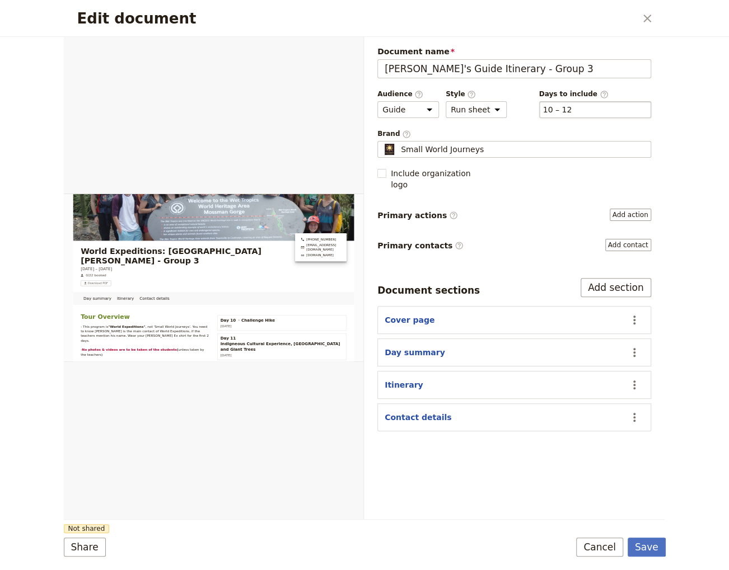
click at [575, 112] on div "​ 10 – 12 10, 11, 12" at bounding box center [595, 109] width 112 height 17
click at [572, 112] on button "​ 10 – 12" at bounding box center [557, 109] width 29 height 11
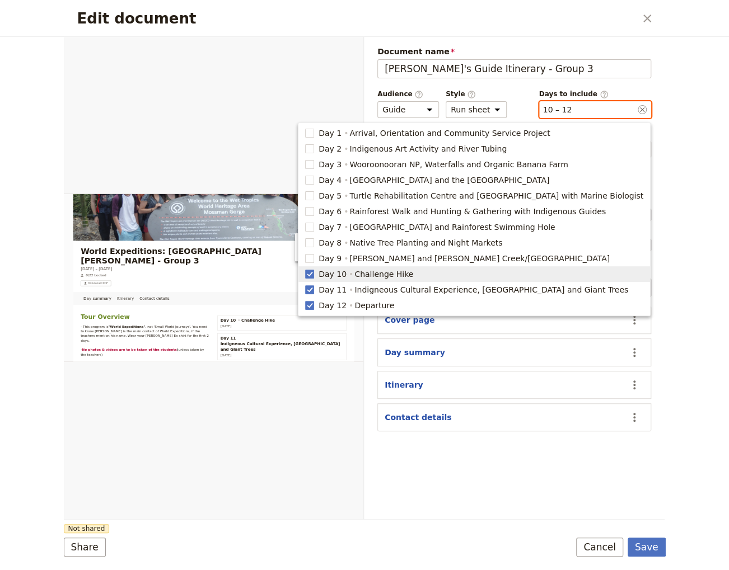
drag, startPoint x: 334, startPoint y: 275, endPoint x: 556, endPoint y: 170, distance: 245.4
click at [313, 273] on rect "button" at bounding box center [309, 274] width 8 height 8
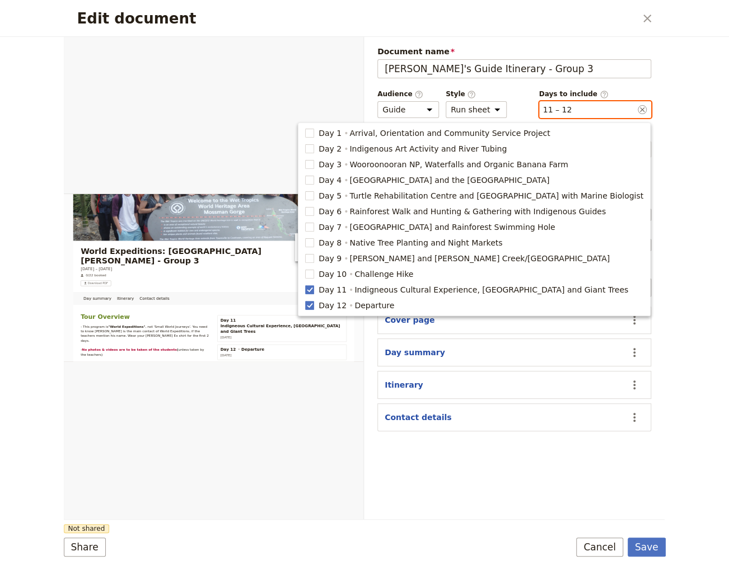
click at [567, 109] on button "​ 11 – 12" at bounding box center [557, 109] width 29 height 11
click at [312, 291] on polygon "button" at bounding box center [310, 289] width 6 height 6
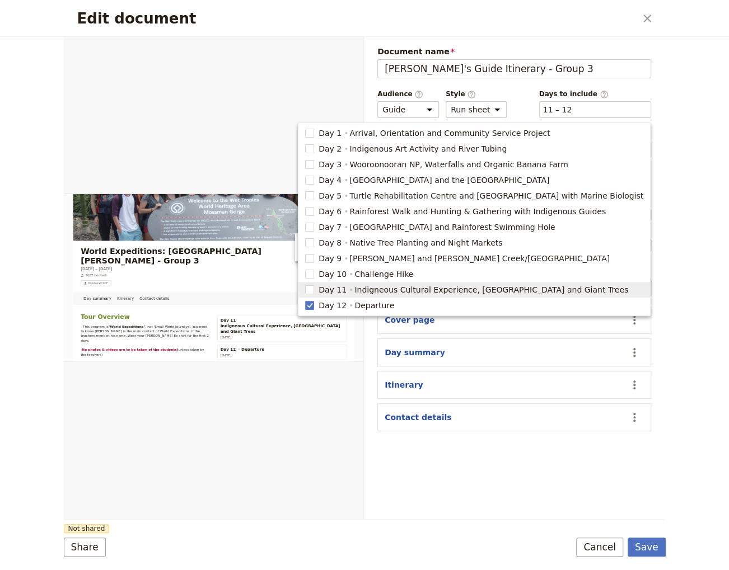
type input "12"
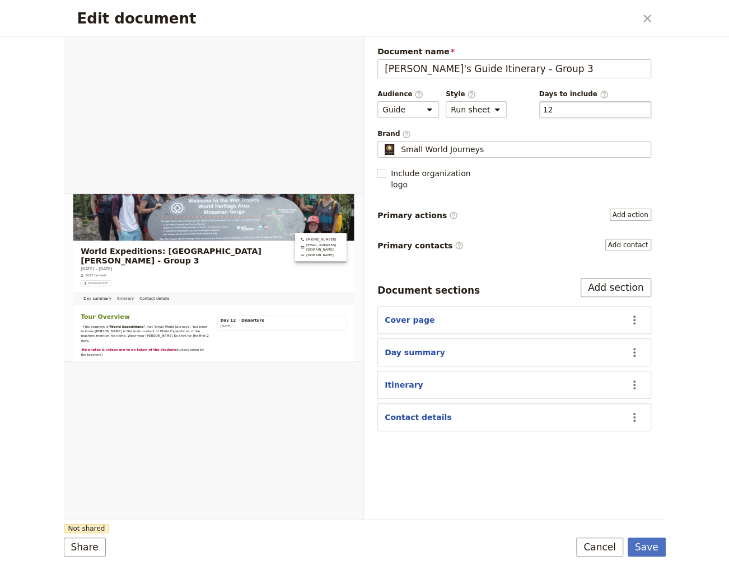
drag, startPoint x: 567, startPoint y: 105, endPoint x: 559, endPoint y: 114, distance: 12.3
click at [564, 108] on div "​ 12 12" at bounding box center [595, 109] width 112 height 17
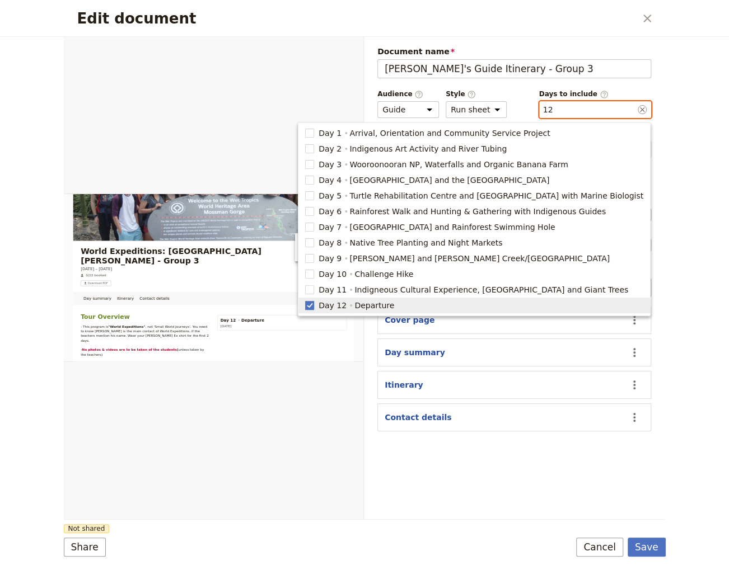
click at [313, 304] on rect "button" at bounding box center [309, 305] width 8 height 8
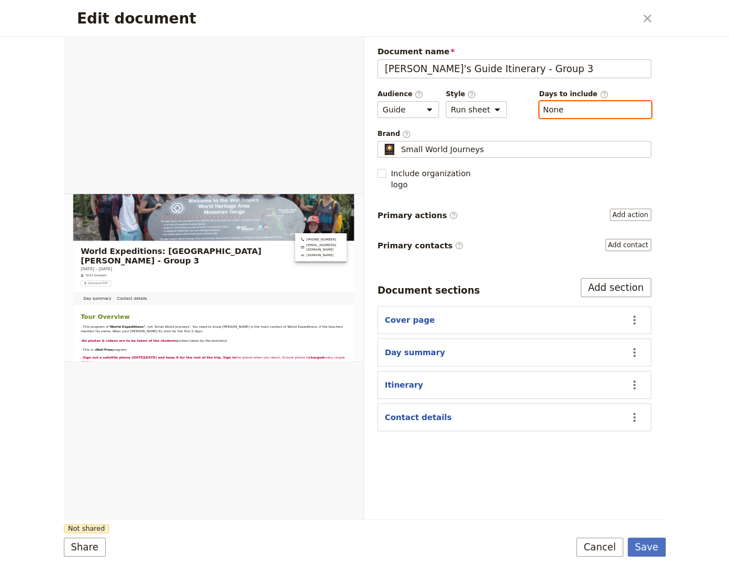
click at [560, 109] on button "​ None" at bounding box center [553, 109] width 21 height 11
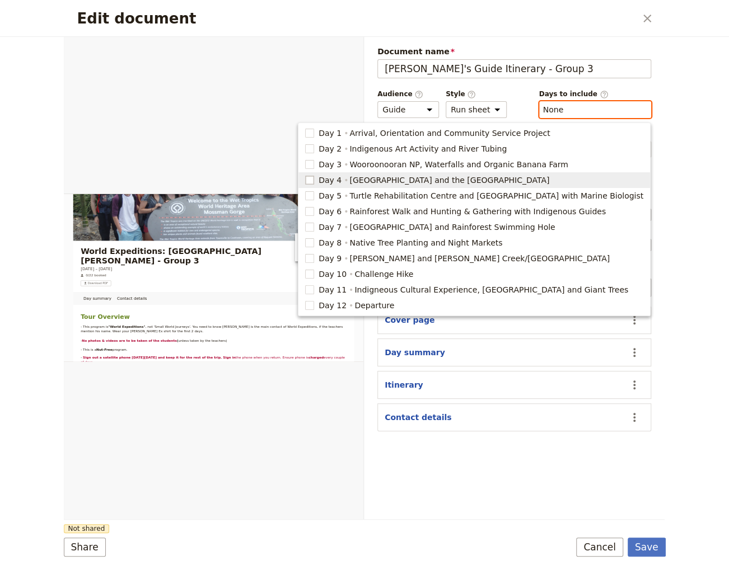
click at [313, 180] on rect "button" at bounding box center [309, 180] width 8 height 8
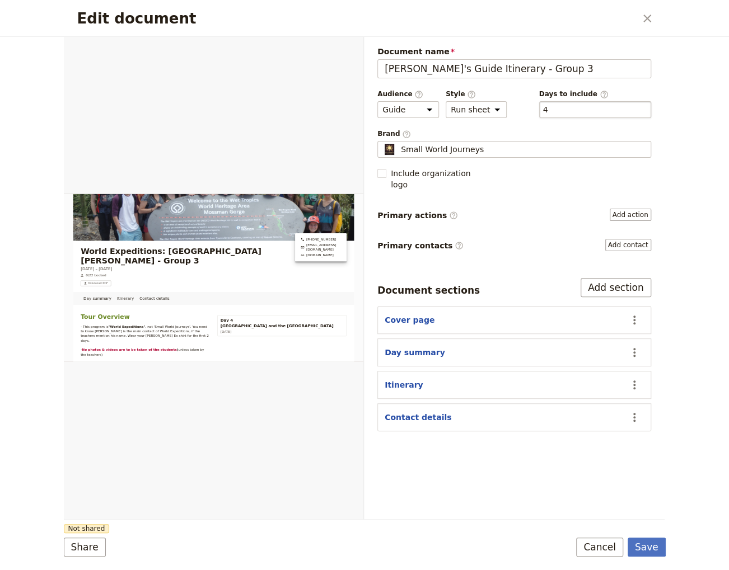
click at [556, 103] on div "​ 4 4" at bounding box center [595, 109] width 112 height 17
click at [548, 104] on button "​ 4" at bounding box center [545, 109] width 5 height 11
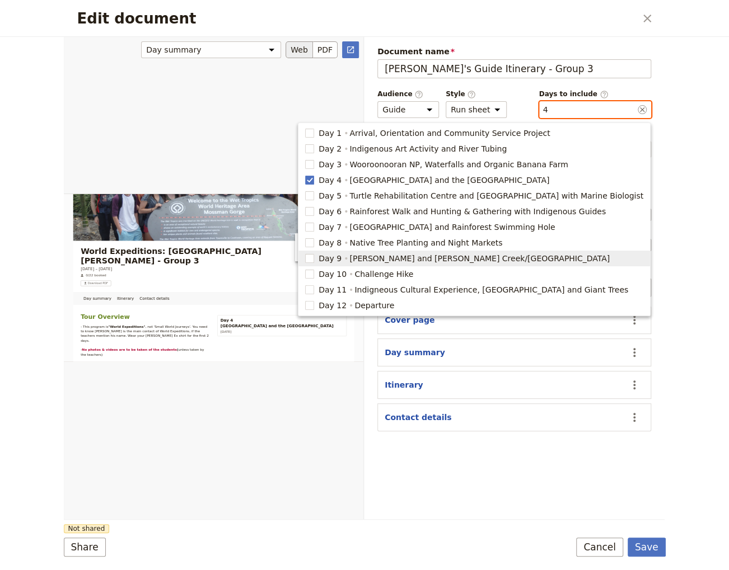
click at [313, 262] on rect "button" at bounding box center [309, 258] width 8 height 8
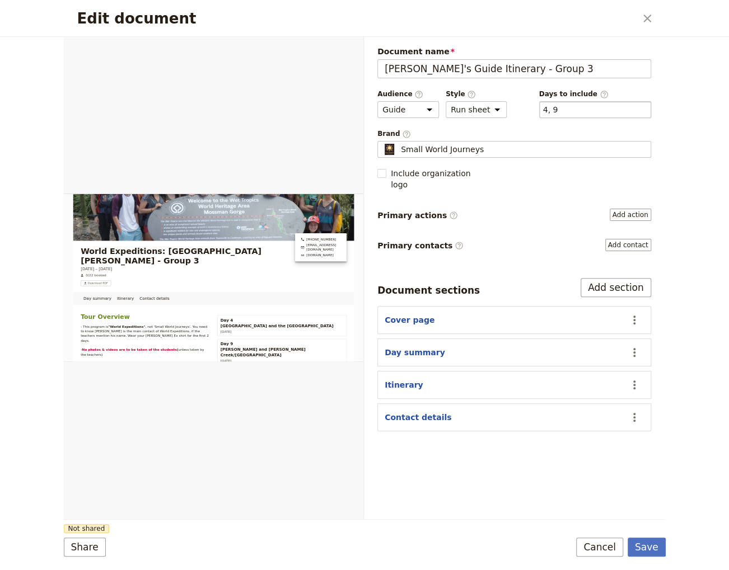
click at [567, 114] on div "​ 4, 9 4, 9" at bounding box center [595, 109] width 112 height 17
click at [558, 114] on button "​ 4, 9" at bounding box center [550, 109] width 15 height 11
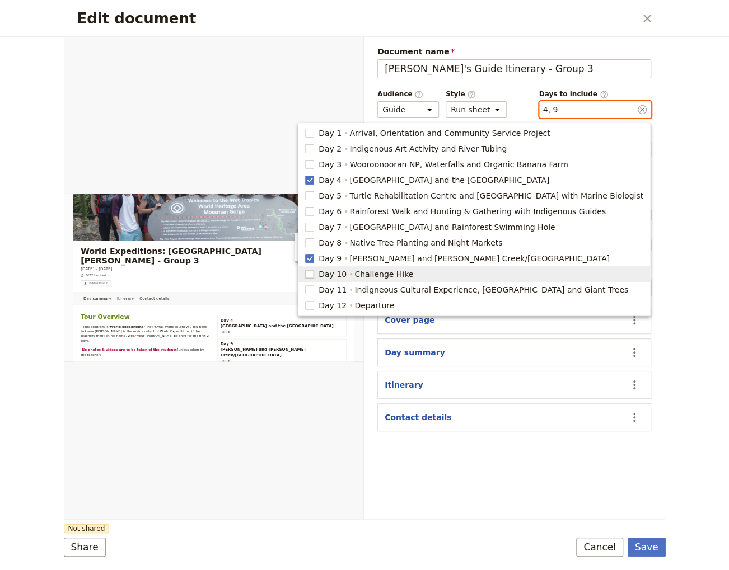
click at [313, 276] on rect "button" at bounding box center [309, 274] width 8 height 8
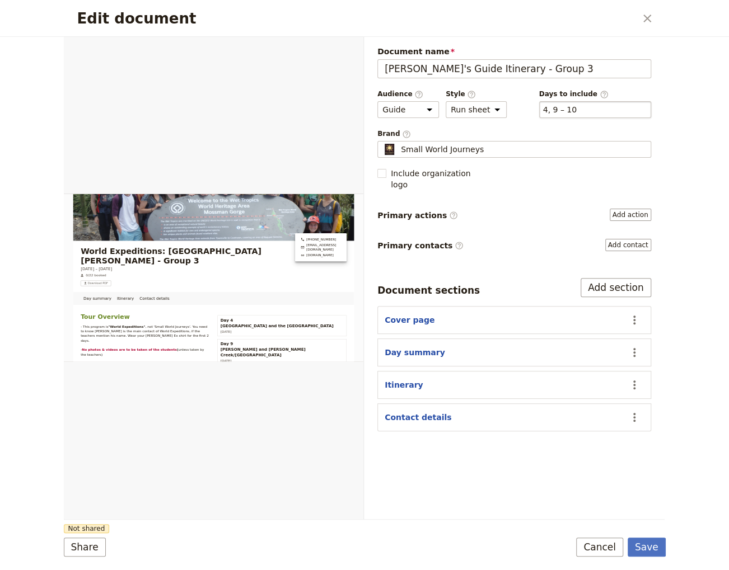
click at [583, 109] on div "​ 4, 9 – 10 4, 9, 10" at bounding box center [595, 109] width 112 height 17
click at [577, 109] on button "​ 4, 9 – 10" at bounding box center [560, 109] width 34 height 11
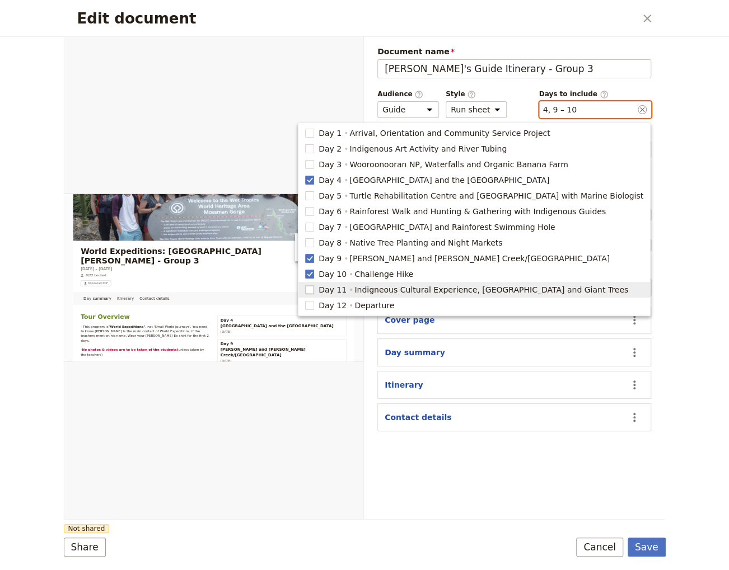
click at [313, 290] on rect "button" at bounding box center [309, 289] width 8 height 8
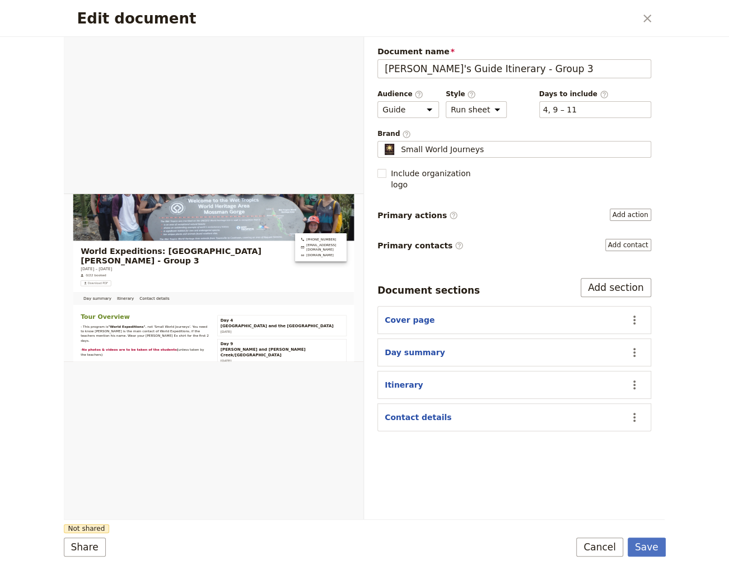
type input "4, 9, 10, 11"
click at [653, 550] on button "Save" at bounding box center [647, 547] width 38 height 19
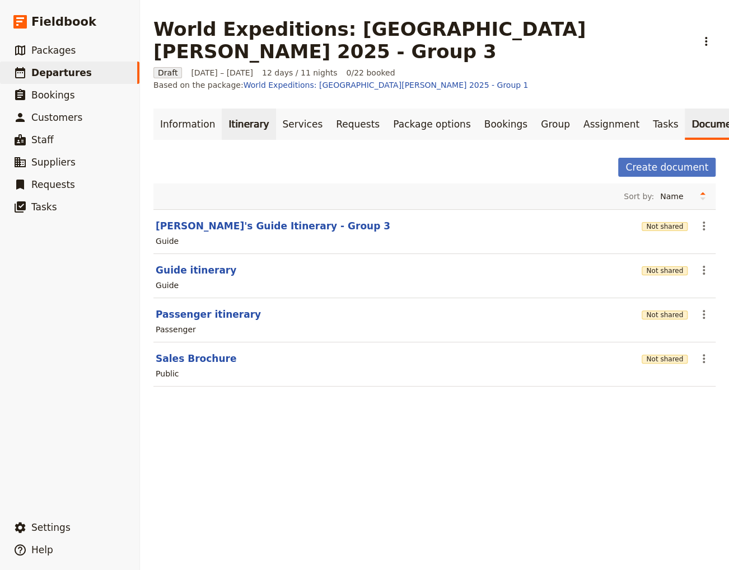
click at [234, 109] on link "Itinerary" at bounding box center [249, 124] width 54 height 31
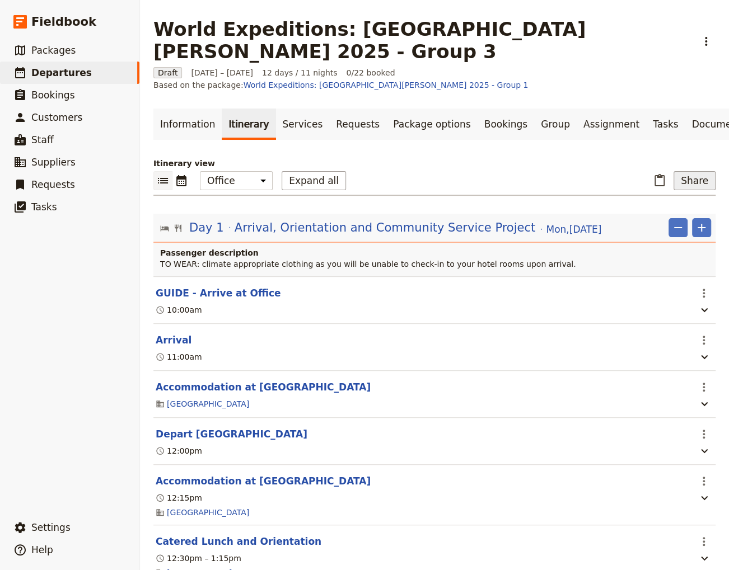
click at [692, 171] on button "Share" at bounding box center [694, 180] width 42 height 19
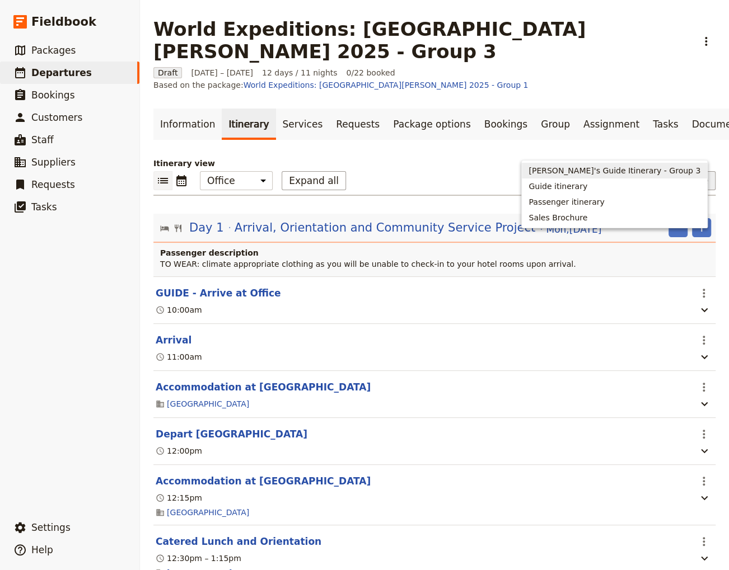
click at [619, 172] on span "[PERSON_NAME]'s Guide Itinerary - Group 3" at bounding box center [614, 170] width 172 height 11
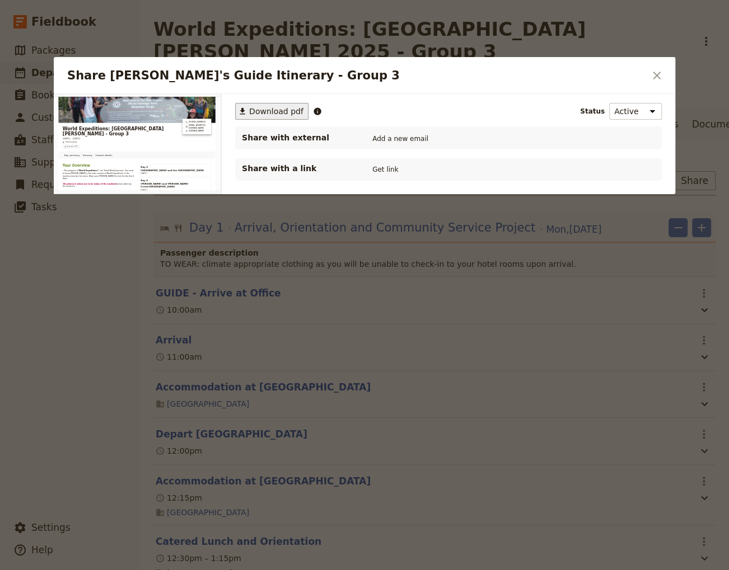
click at [268, 114] on span "Download pdf" at bounding box center [276, 111] width 54 height 11
click at [656, 77] on icon "Close dialog" at bounding box center [656, 75] width 13 height 13
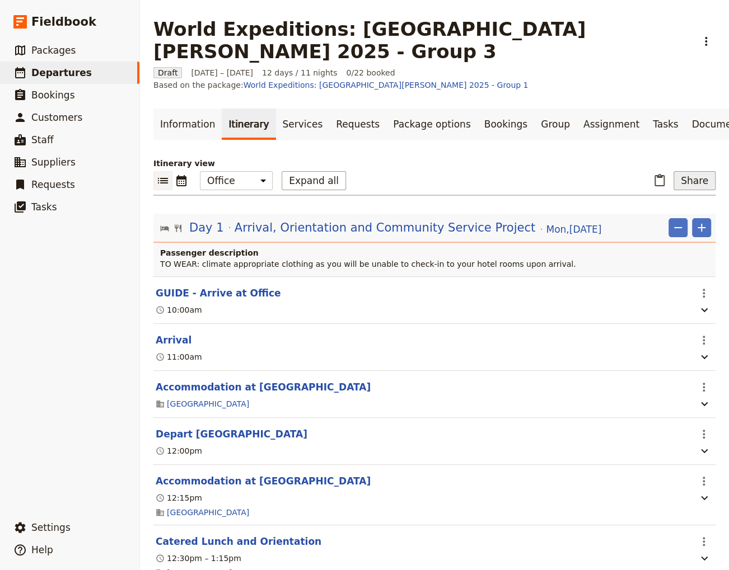
click at [699, 171] on button "Share" at bounding box center [694, 180] width 42 height 19
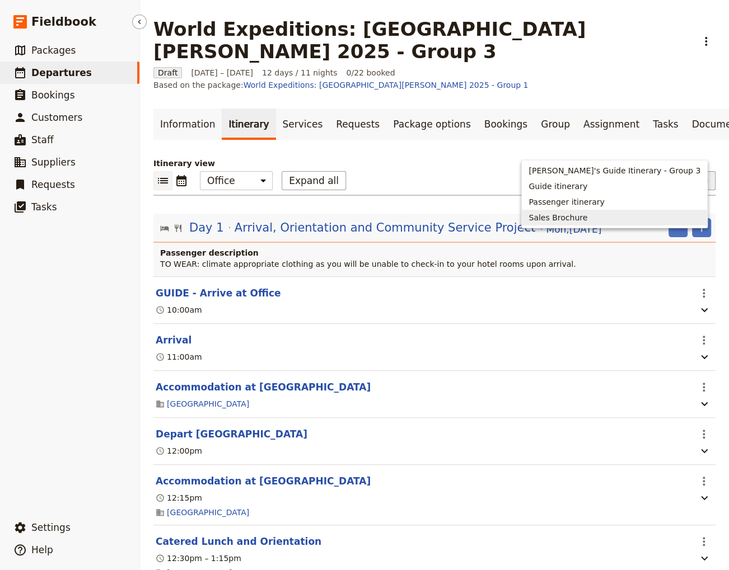
click at [91, 72] on link "​ Departures" at bounding box center [69, 73] width 139 height 22
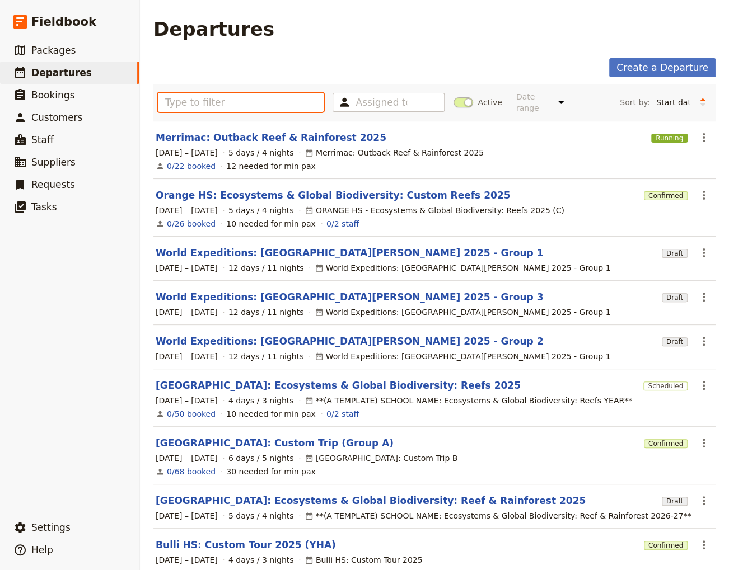
click at [185, 97] on input "text" at bounding box center [241, 102] width 166 height 19
type input "st"
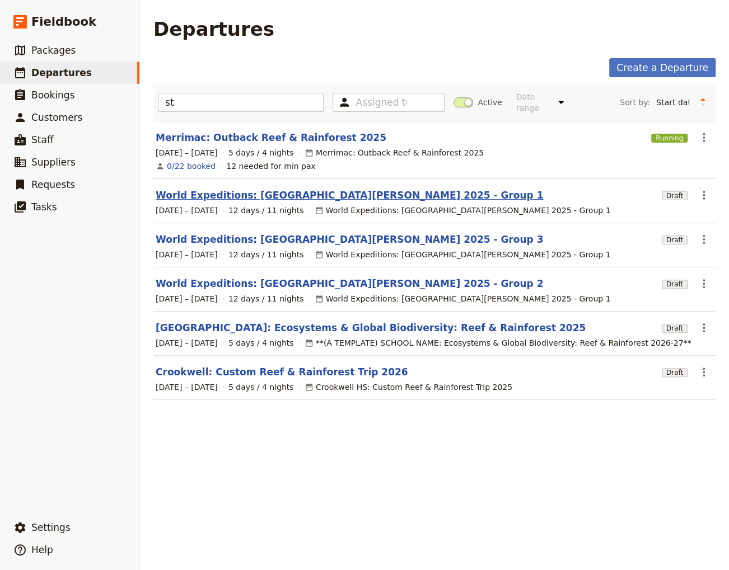
click at [243, 189] on link "World Expeditions: [GEOGRAPHIC_DATA][PERSON_NAME] 2025 - Group 1" at bounding box center [349, 195] width 387 height 13
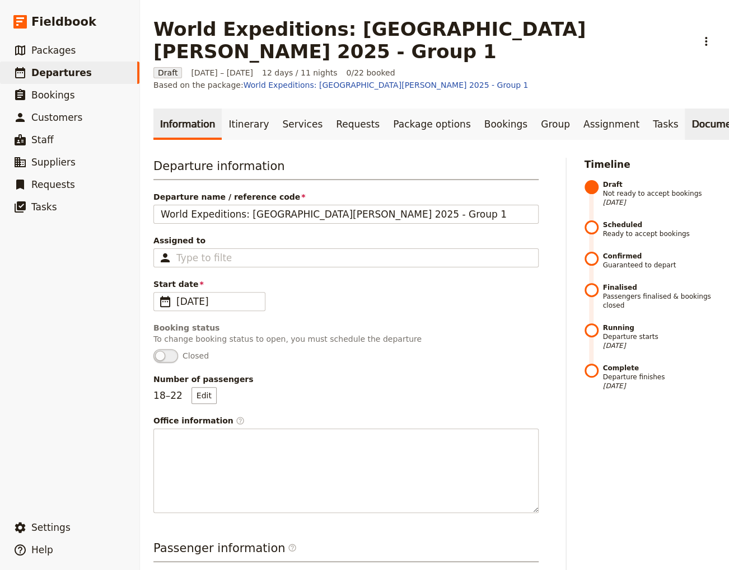
click at [685, 109] on link "Documents" at bounding box center [719, 124] width 68 height 31
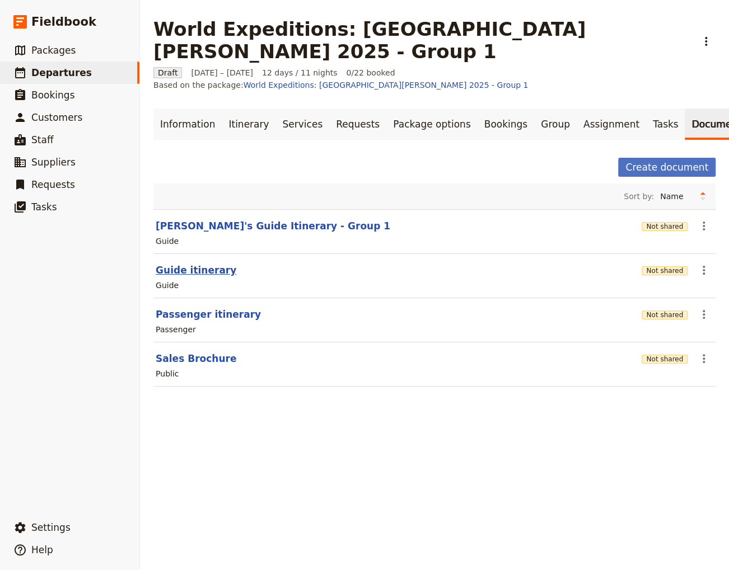
click at [174, 264] on button "Guide itinerary" at bounding box center [196, 270] width 81 height 13
select select "STAFF"
select select "RUN_SHEET"
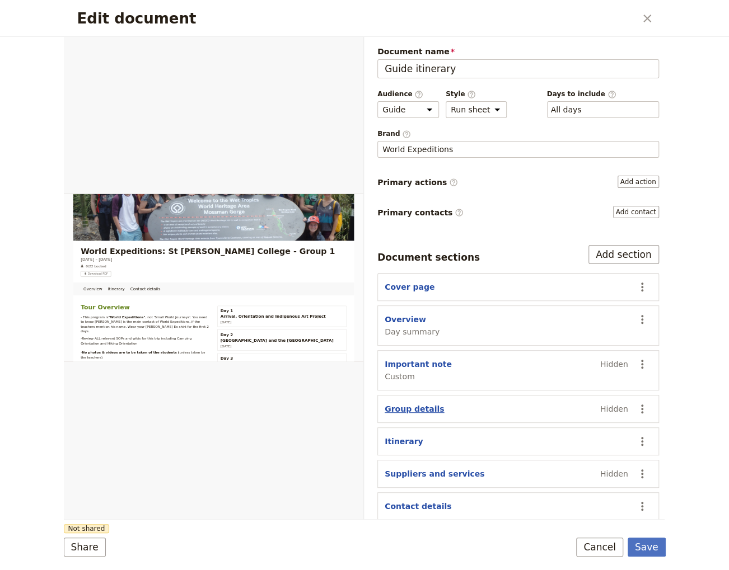
click at [428, 409] on button "Group details" at bounding box center [414, 409] width 59 height 11
select select "GROUP_DETAILS"
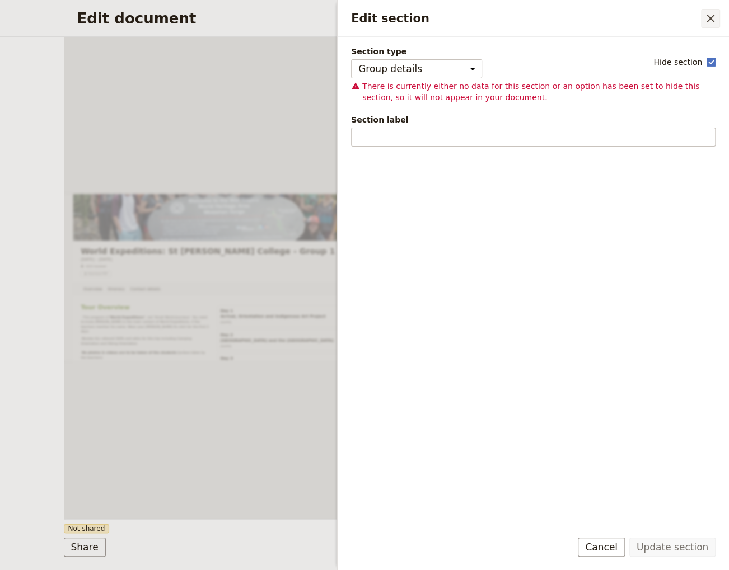
click at [708, 13] on icon "Close drawer" at bounding box center [710, 18] width 13 height 13
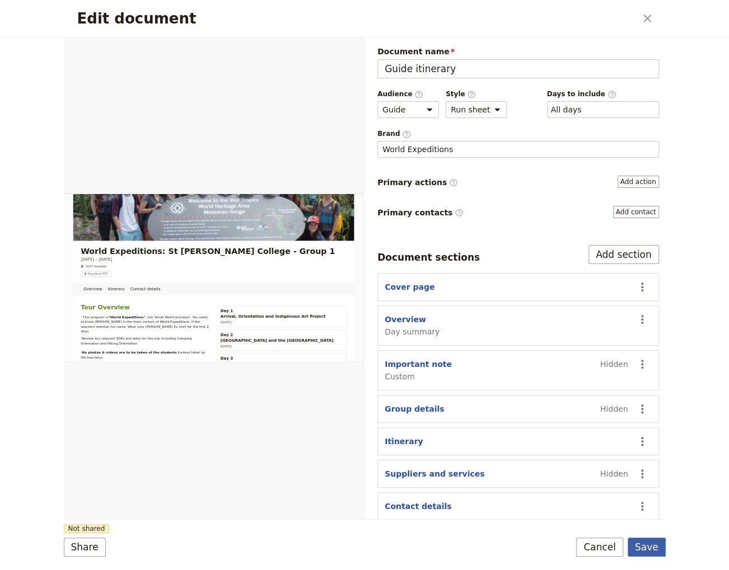
click at [654, 547] on button "Save" at bounding box center [647, 547] width 38 height 19
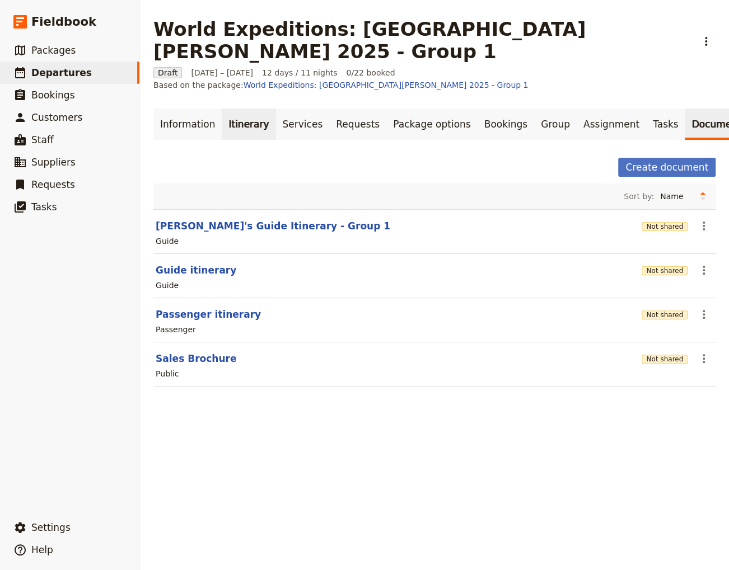
click at [235, 109] on link "Itinerary" at bounding box center [249, 124] width 54 height 31
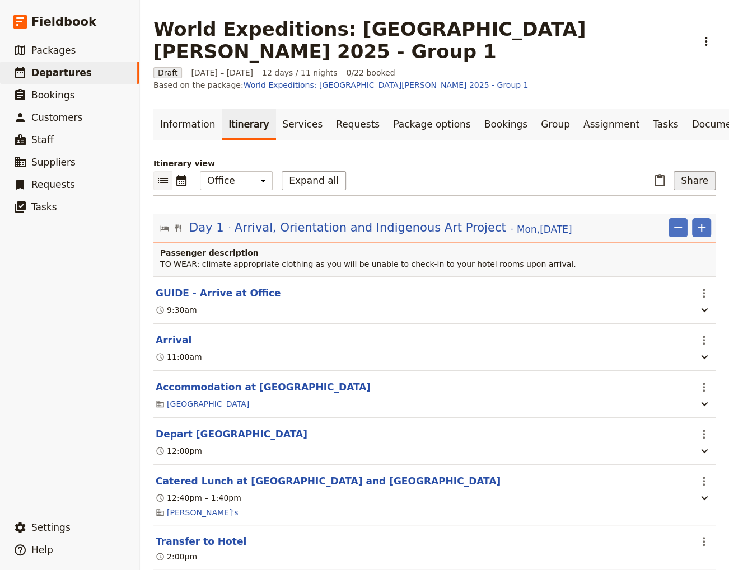
click at [684, 171] on button "Share" at bounding box center [694, 180] width 42 height 19
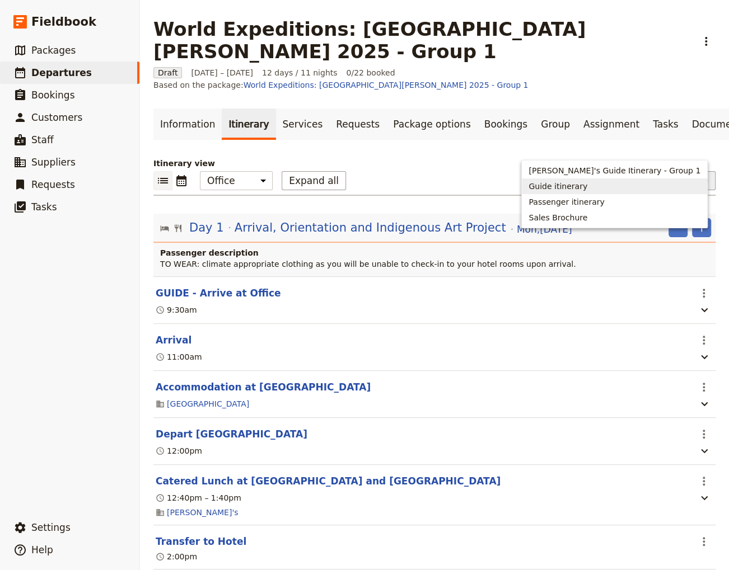
click at [587, 189] on span "Guide itinerary" at bounding box center [557, 186] width 59 height 11
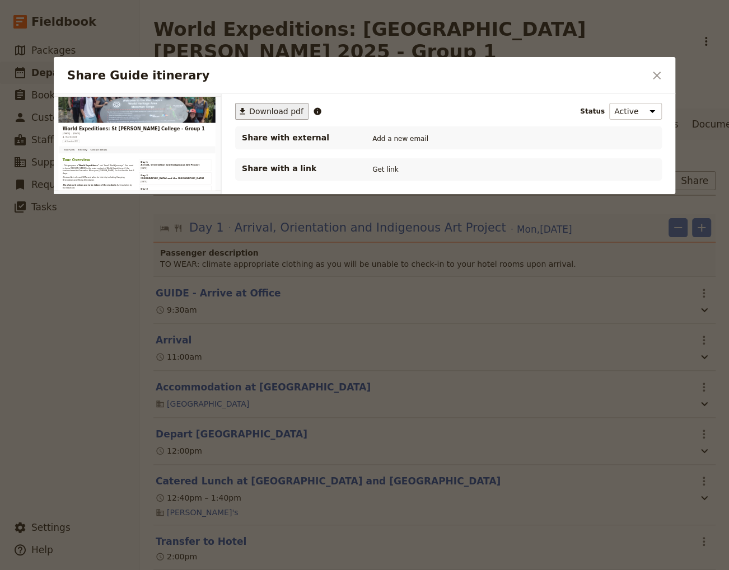
click at [259, 114] on span "Download pdf" at bounding box center [276, 111] width 54 height 11
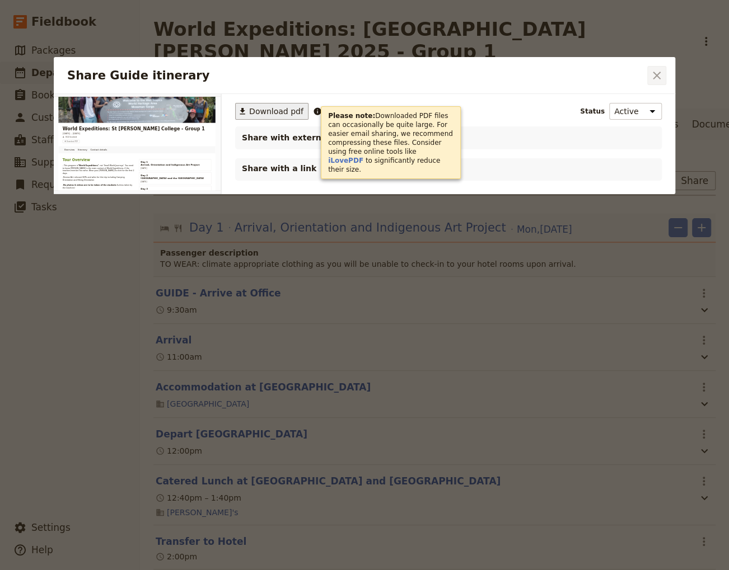
click at [656, 76] on icon "Close dialog" at bounding box center [657, 76] width 8 height 8
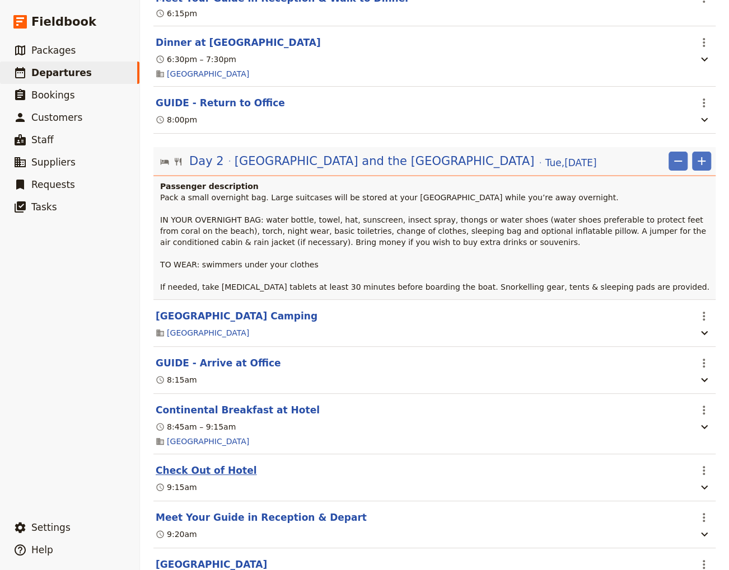
scroll to position [831, 0]
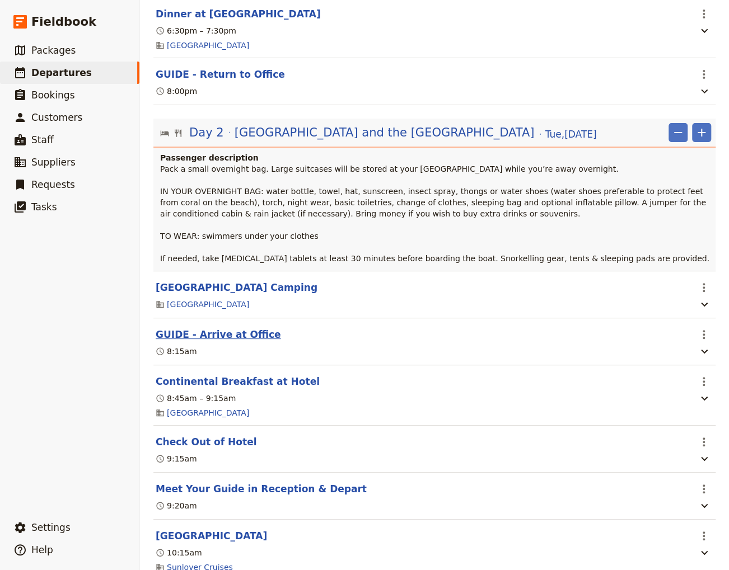
click at [212, 328] on button "GUIDE - Arrive at Office" at bounding box center [218, 334] width 125 height 13
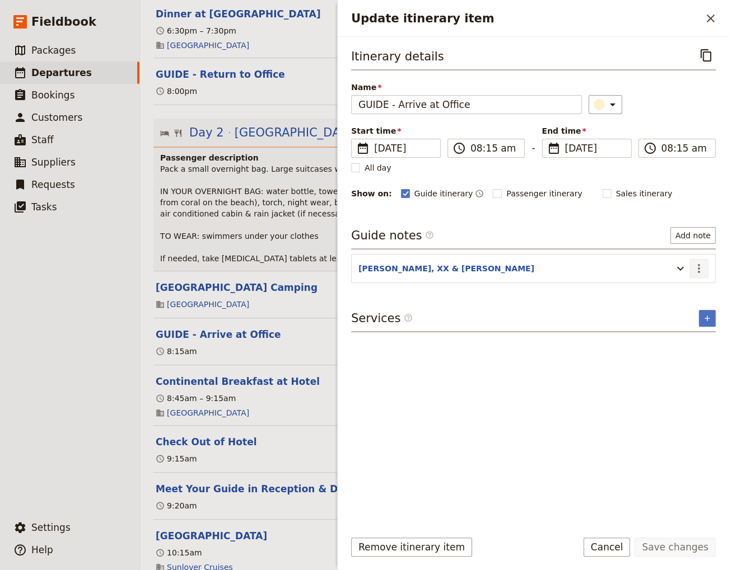
click at [697, 266] on icon "Actions" at bounding box center [698, 268] width 13 height 13
click at [676, 289] on span "Edit note" at bounding box center [666, 290] width 35 height 11
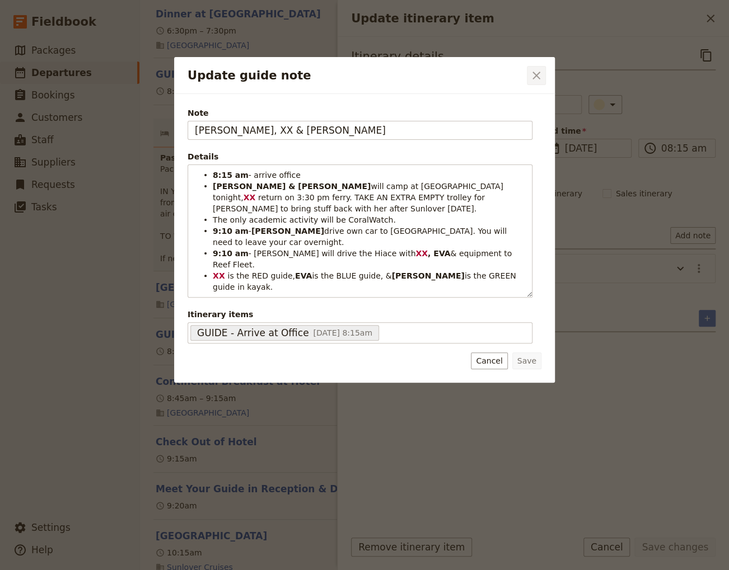
click at [533, 74] on icon "Close dialog" at bounding box center [536, 75] width 13 height 13
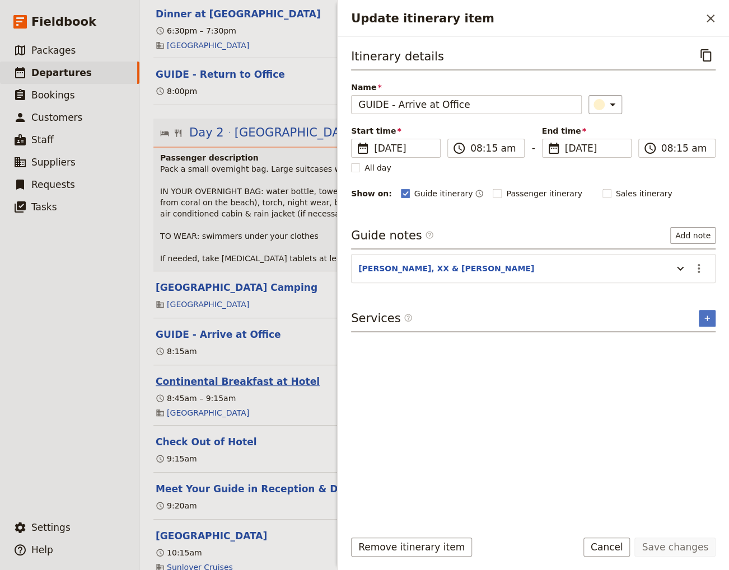
click at [218, 375] on button "Continental Breakfast at Hotel" at bounding box center [238, 381] width 164 height 13
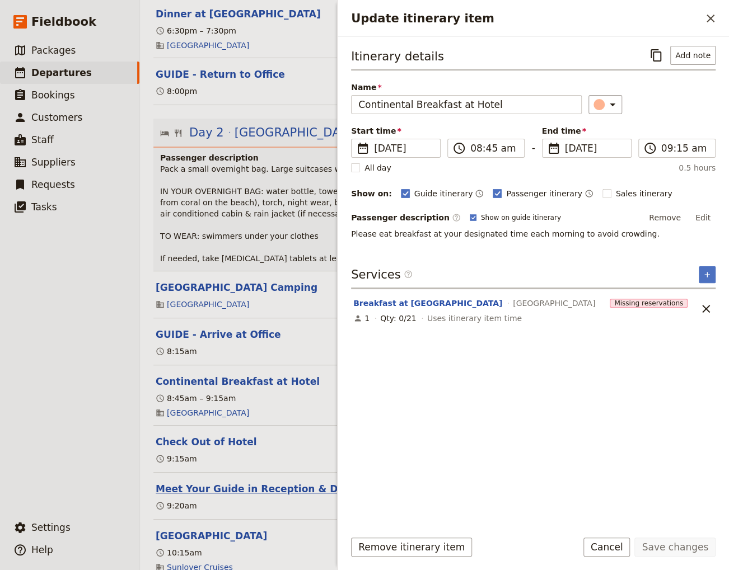
click at [226, 483] on button "Meet Your Guide in Reception & Depart" at bounding box center [261, 489] width 211 height 13
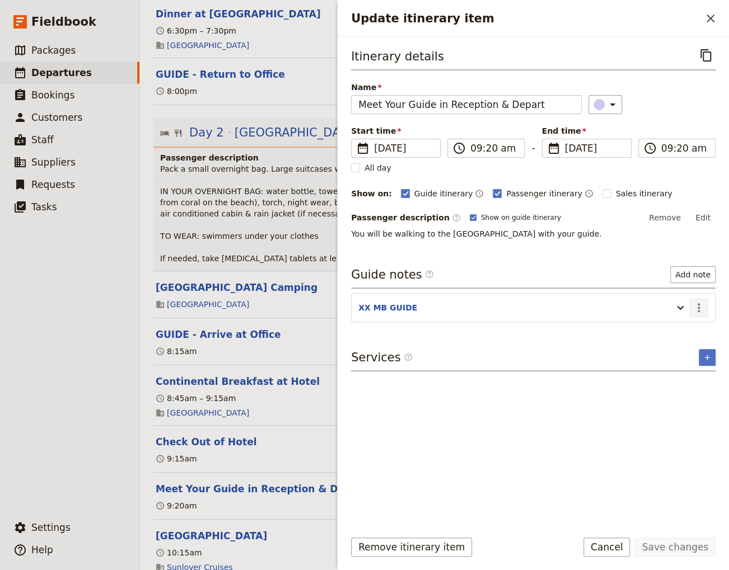
click at [697, 307] on icon "Actions" at bounding box center [698, 307] width 13 height 13
click at [677, 331] on span "Edit note" at bounding box center [666, 330] width 35 height 11
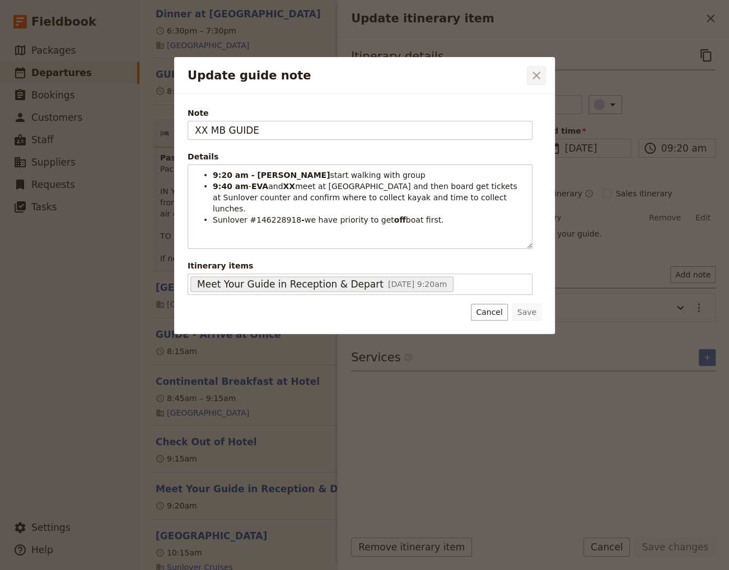
click at [537, 76] on icon "Close dialog" at bounding box center [536, 76] width 8 height 8
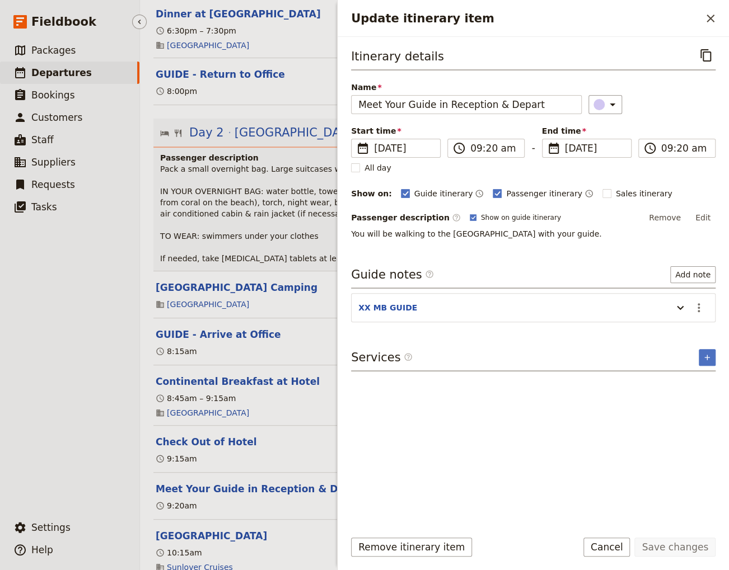
click at [49, 446] on ul "​ Packages ​ Departures ​ Bookings ​ Customers ​ Staff ​ Suppliers ​ Requests ​…" at bounding box center [69, 275] width 139 height 473
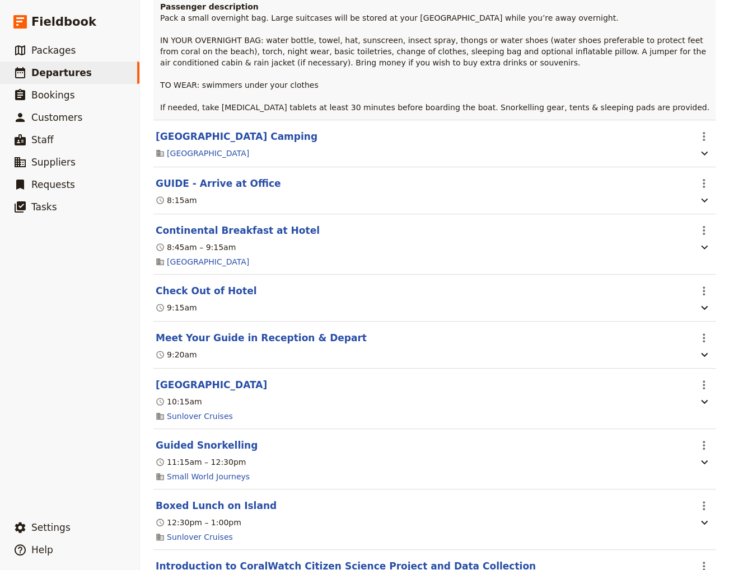
scroll to position [1058, 0]
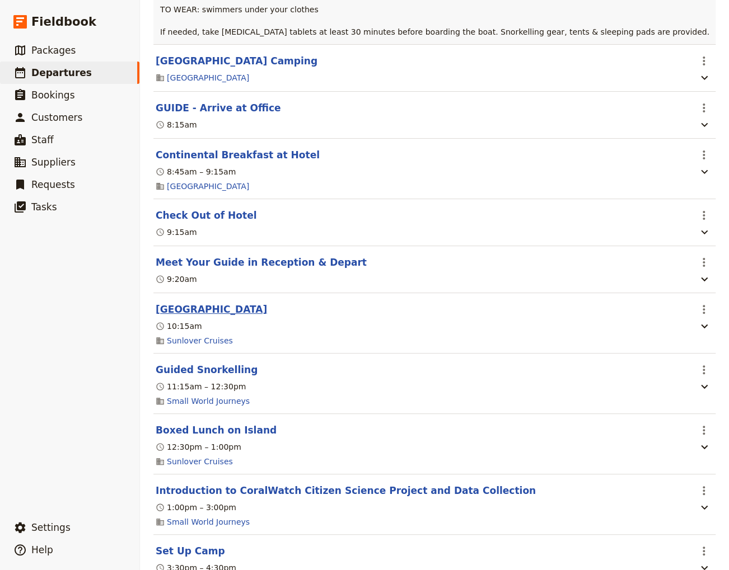
click at [194, 303] on button "[GEOGRAPHIC_DATA]" at bounding box center [211, 309] width 111 height 13
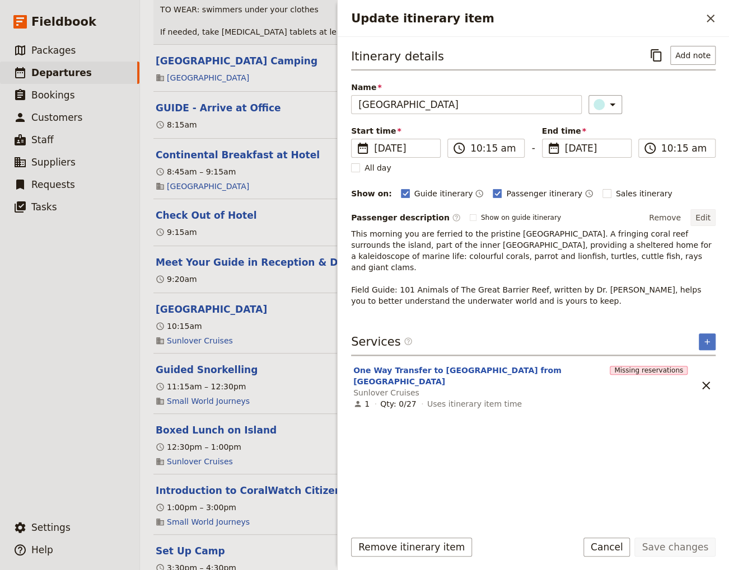
click at [707, 218] on button "Edit" at bounding box center [702, 217] width 25 height 17
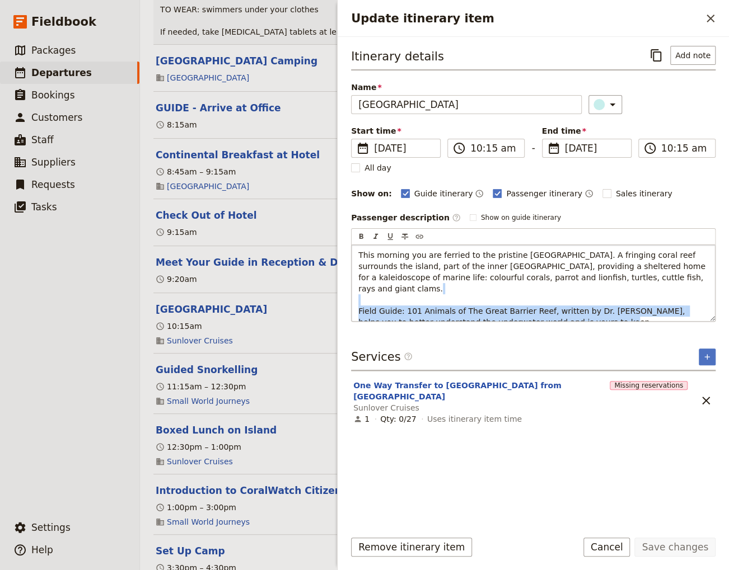
drag, startPoint x: 568, startPoint y: 310, endPoint x: 340, endPoint y: 296, distance: 227.7
click at [352, 296] on div "This morning you are ferried to the pristine [GEOGRAPHIC_DATA]. A fringing cora…" at bounding box center [533, 283] width 363 height 76
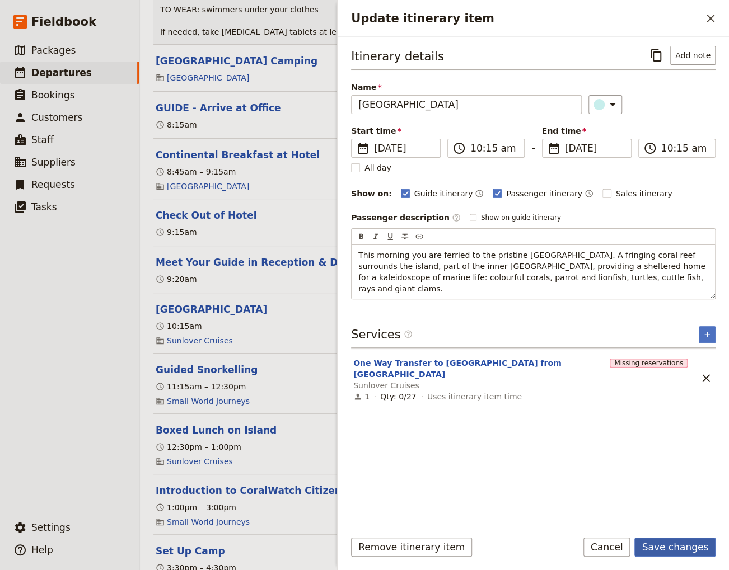
click at [660, 549] on button "Save changes" at bounding box center [674, 547] width 81 height 19
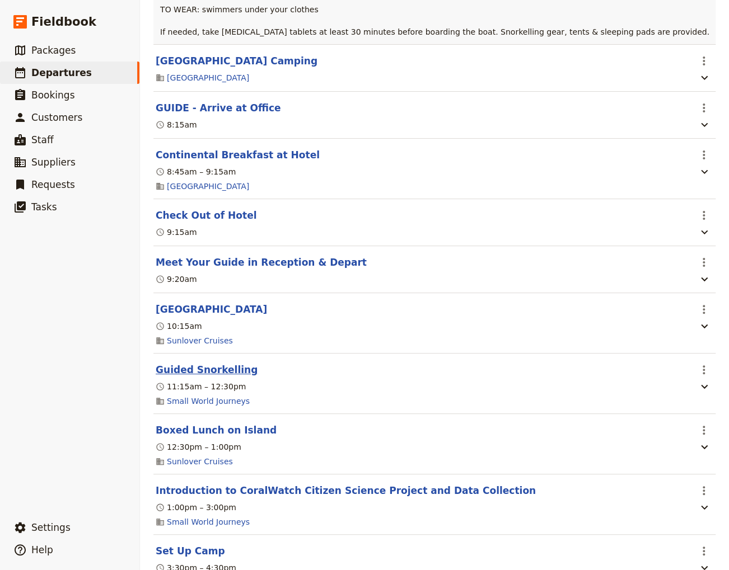
click at [185, 363] on button "Guided Snorkelling" at bounding box center [207, 369] width 102 height 13
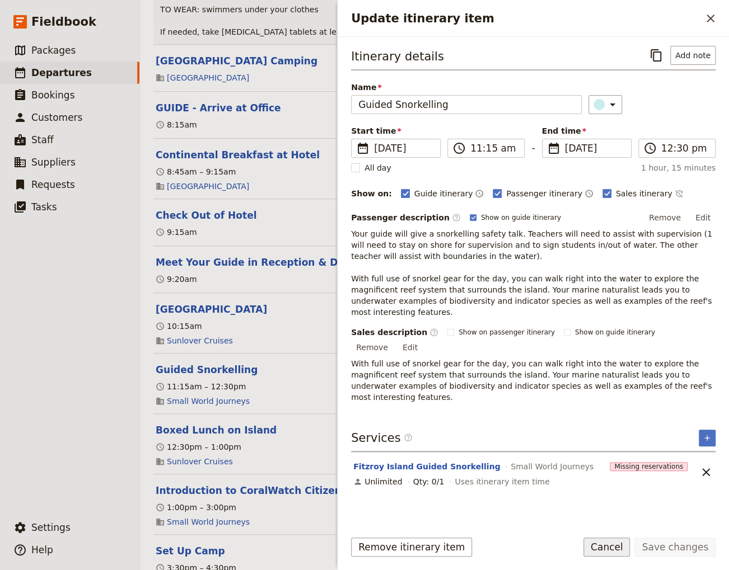
click at [617, 551] on button "Cancel" at bounding box center [606, 547] width 47 height 19
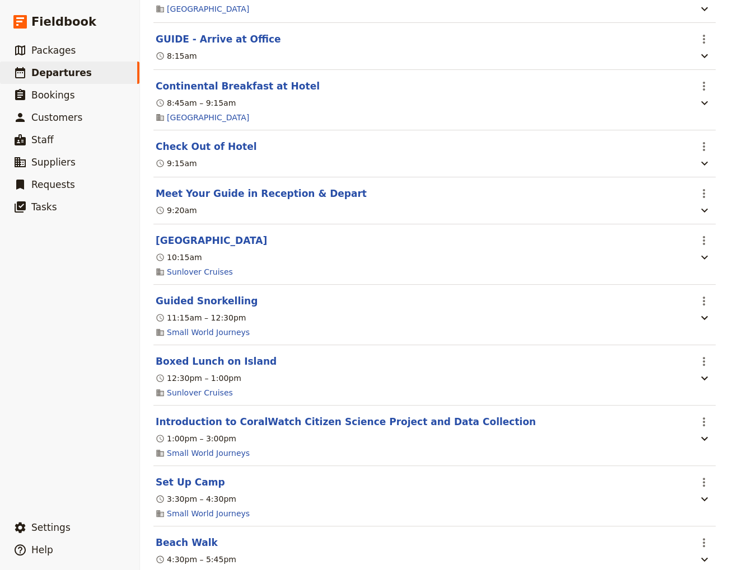
scroll to position [1134, 0]
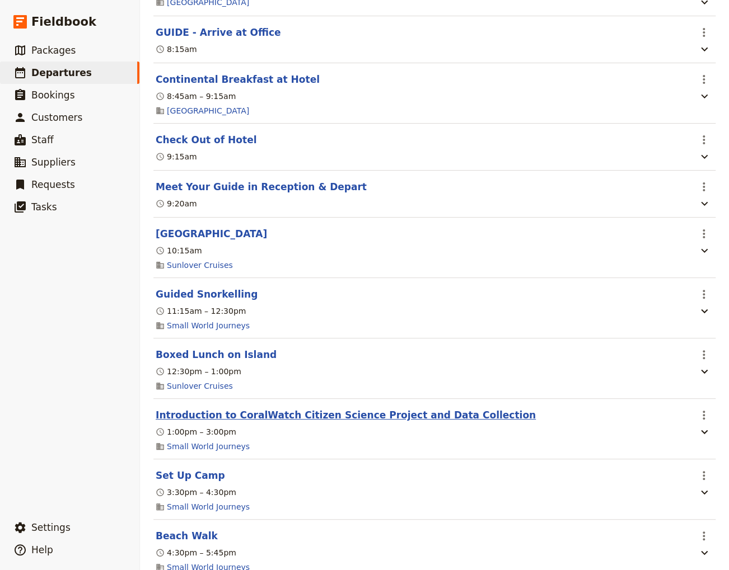
click at [279, 409] on button "Introduction to CoralWatch Citizen Science Project and Data Collection" at bounding box center [346, 415] width 380 height 13
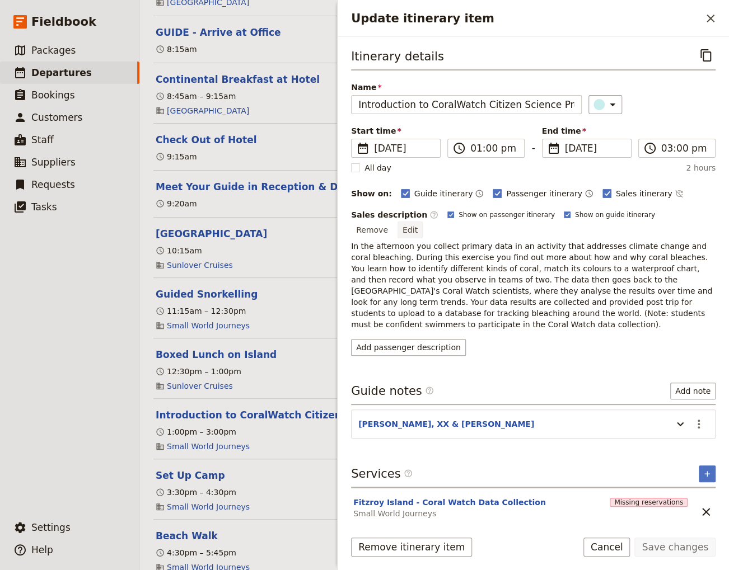
click at [423, 222] on button "Edit" at bounding box center [409, 230] width 25 height 17
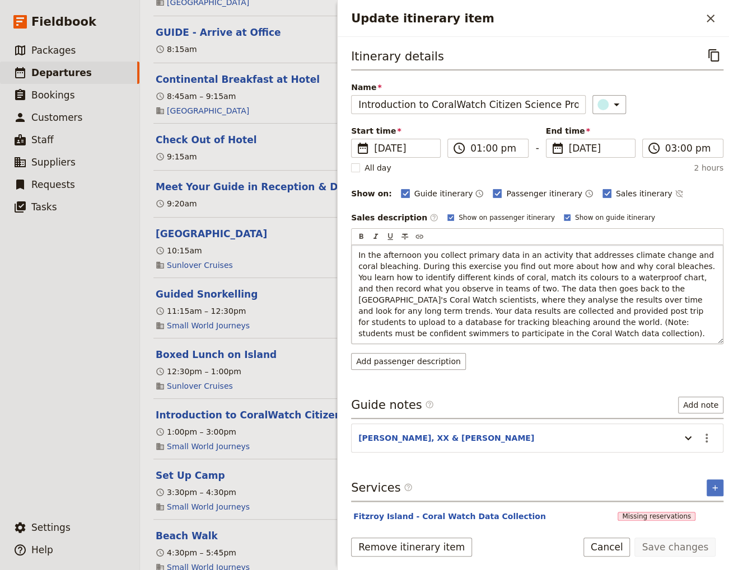
drag, startPoint x: 466, startPoint y: 335, endPoint x: 457, endPoint y: 322, distance: 15.2
click at [457, 322] on p "In the afternoon you collect primary data in an activity that addresses climate…" at bounding box center [537, 295] width 358 height 90
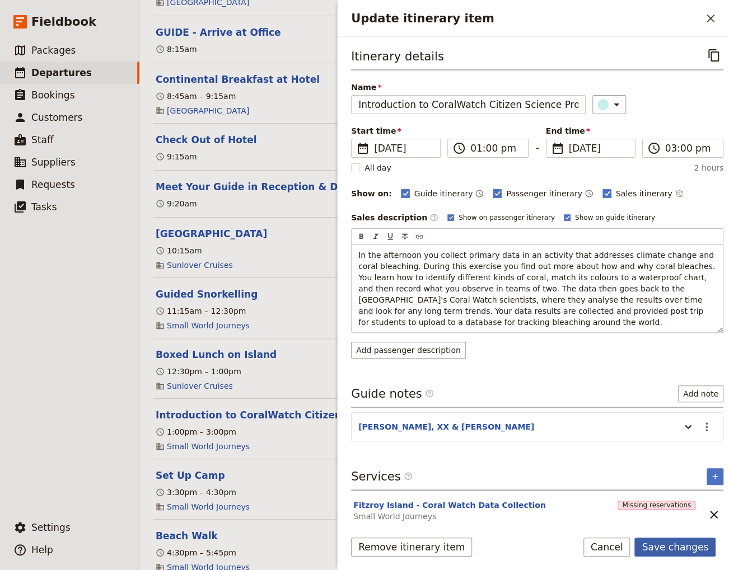
click at [670, 550] on button "Save changes" at bounding box center [674, 547] width 81 height 19
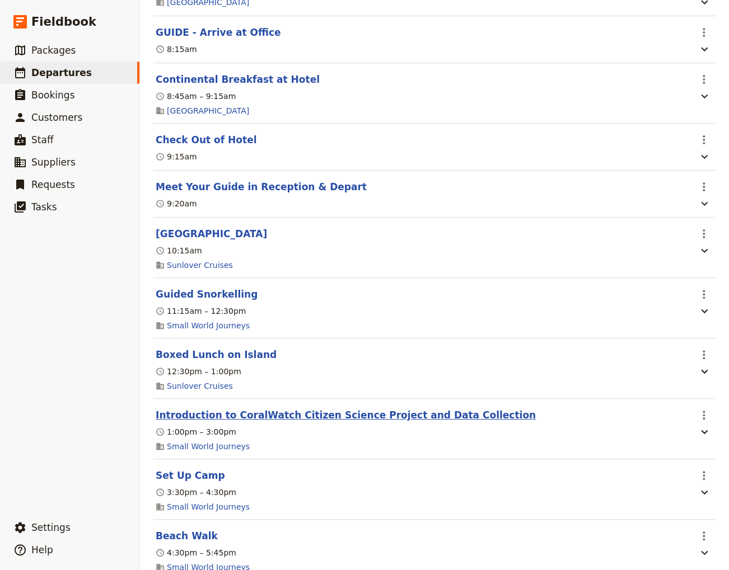
click at [250, 409] on button "Introduction to CoralWatch Citizen Science Project and Data Collection" at bounding box center [346, 415] width 380 height 13
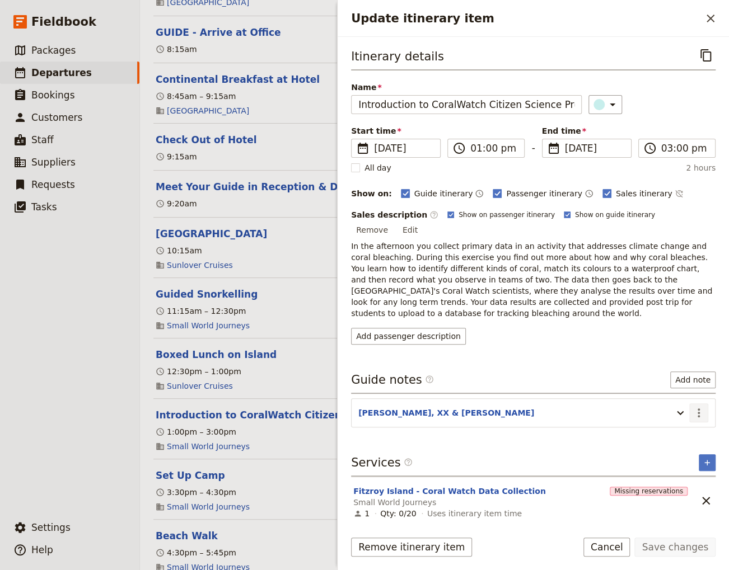
click at [696, 406] on icon "Actions" at bounding box center [698, 412] width 13 height 13
click at [676, 425] on span "Edit note" at bounding box center [666, 423] width 35 height 11
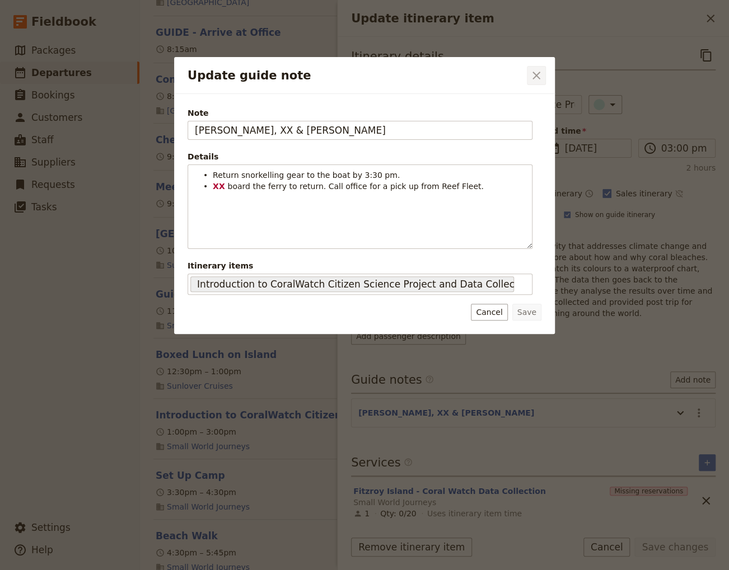
click at [539, 76] on icon "Close dialog" at bounding box center [536, 75] width 13 height 13
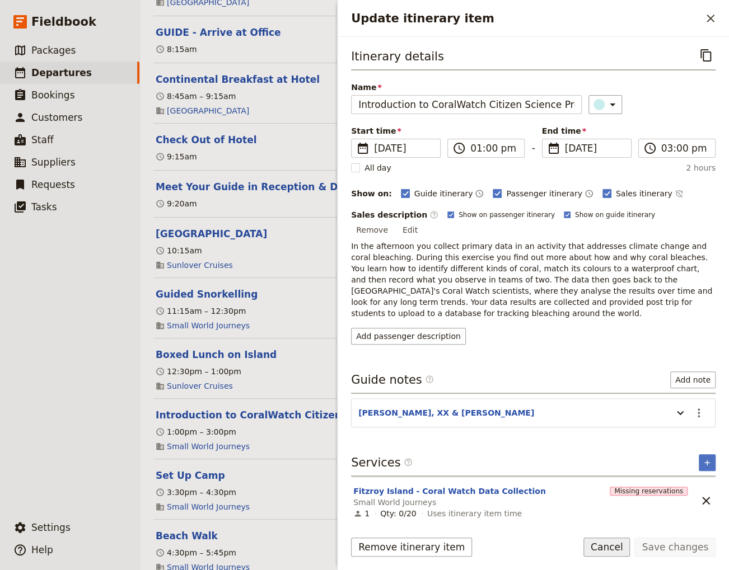
click at [617, 547] on button "Cancel" at bounding box center [606, 547] width 47 height 19
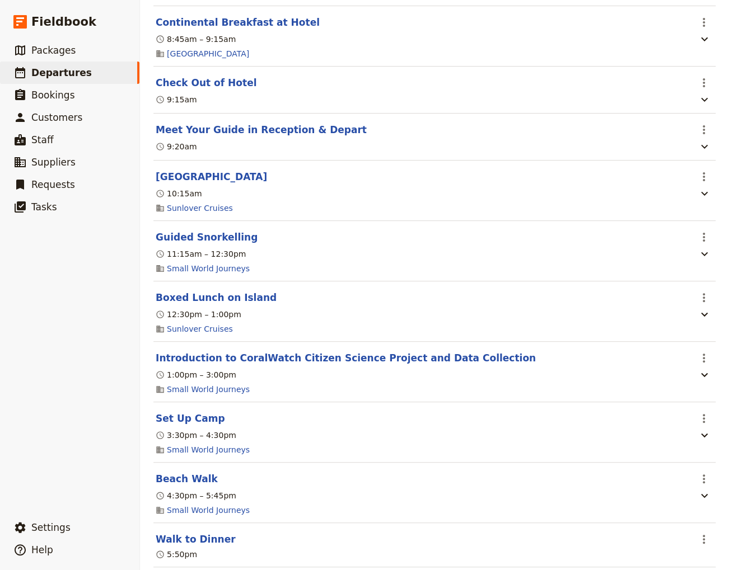
scroll to position [1209, 0]
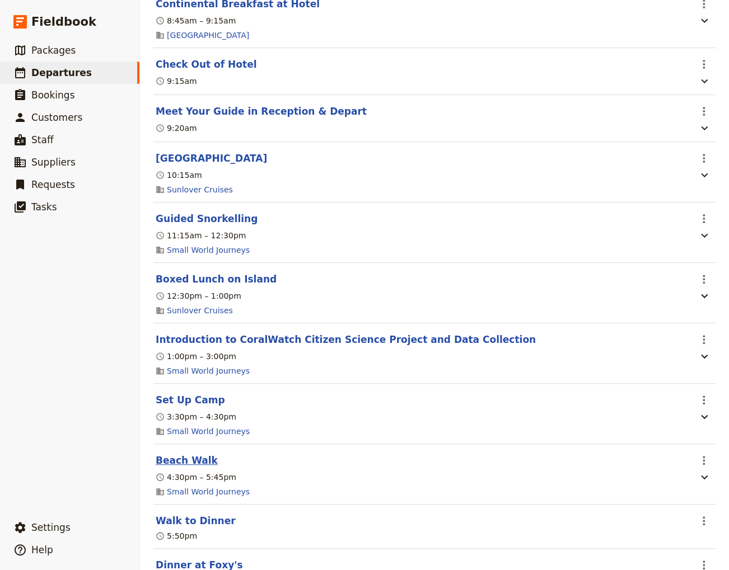
click at [189, 454] on button "Beach Walk" at bounding box center [187, 460] width 62 height 13
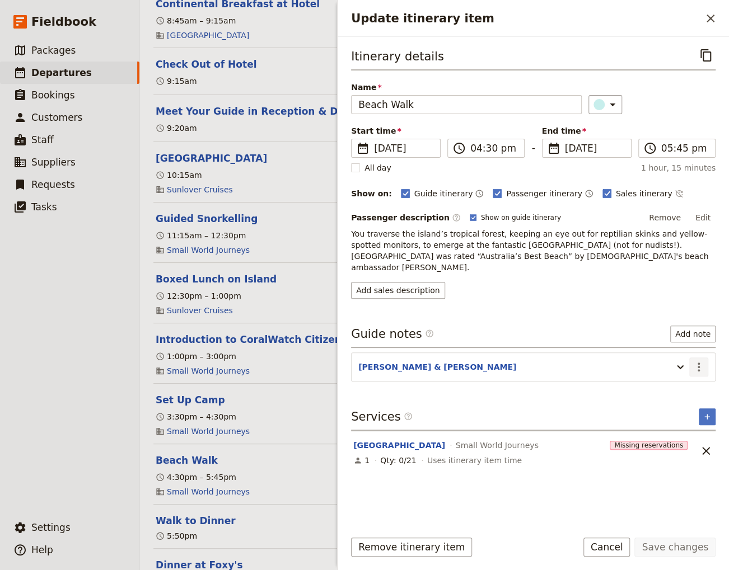
click at [699, 361] on icon "Actions" at bounding box center [698, 367] width 13 height 13
click at [679, 380] on span "Edit note" at bounding box center [666, 378] width 35 height 11
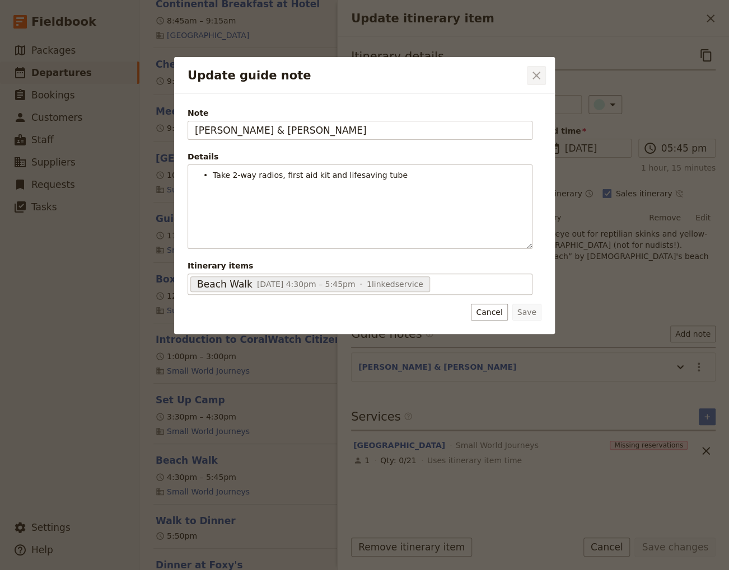
click at [536, 75] on icon "Close dialog" at bounding box center [536, 76] width 8 height 8
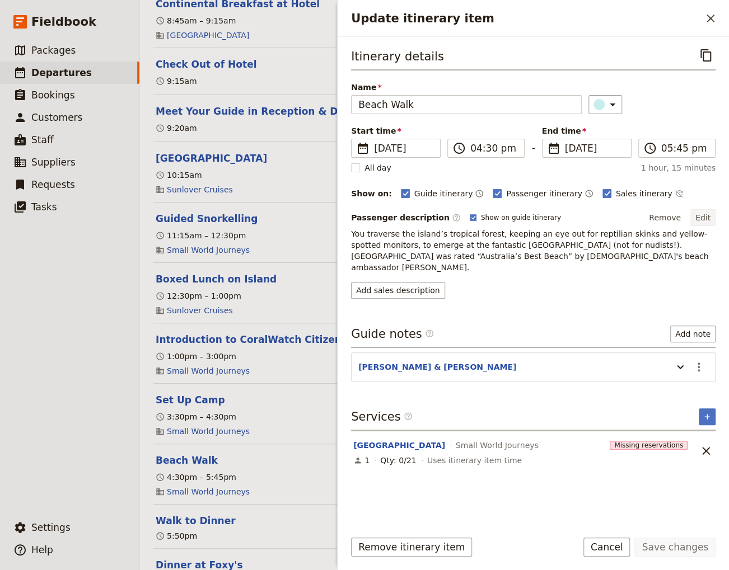
click at [704, 217] on button "Edit" at bounding box center [702, 217] width 25 height 17
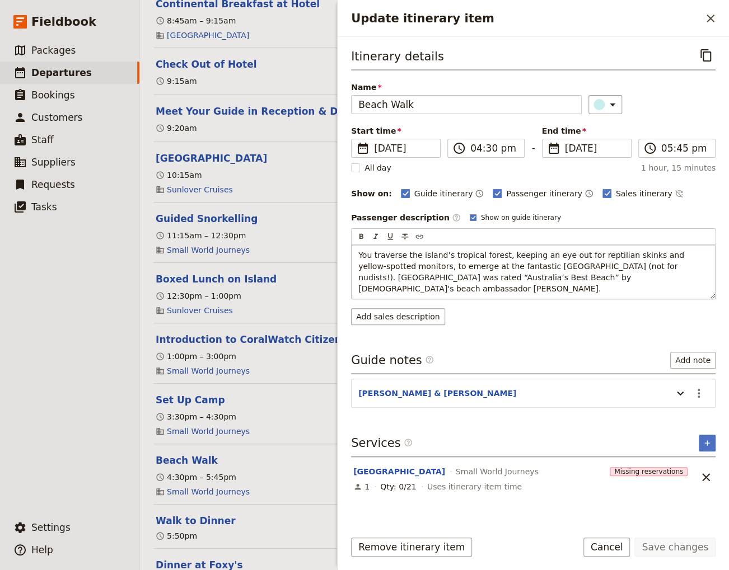
click at [530, 267] on span "You traverse the island’s tropical forest, keeping an eye out for reptilian ski…" at bounding box center [522, 272] width 328 height 43
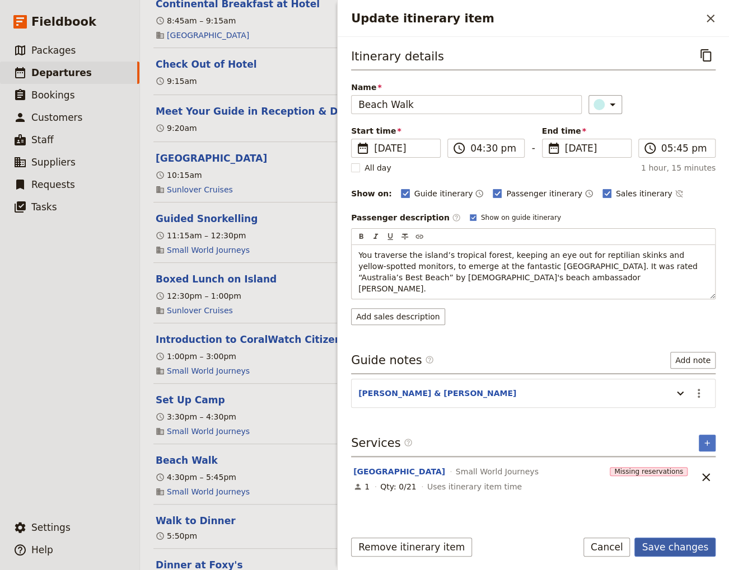
click at [673, 549] on button "Save changes" at bounding box center [674, 547] width 81 height 19
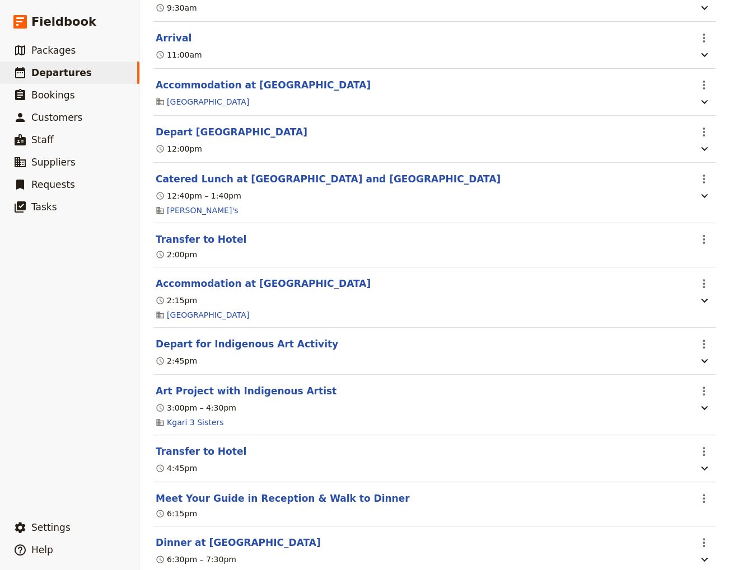
scroll to position [0, 0]
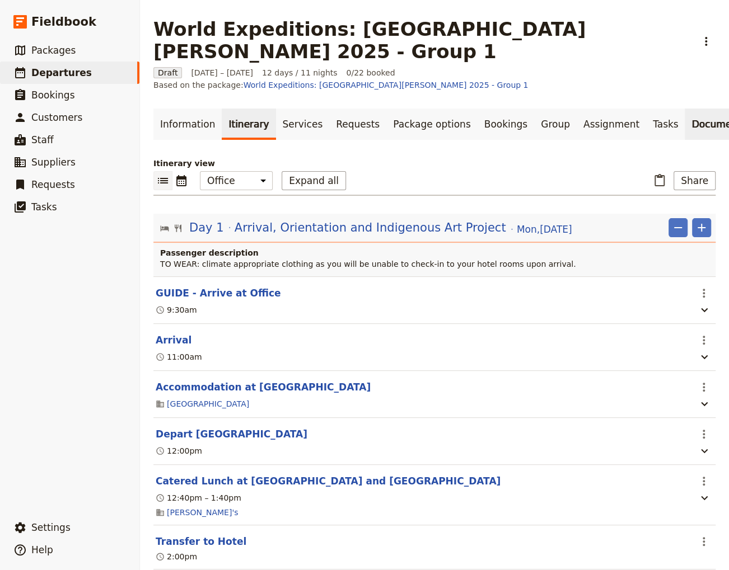
click at [685, 109] on link "Documents" at bounding box center [719, 124] width 68 height 31
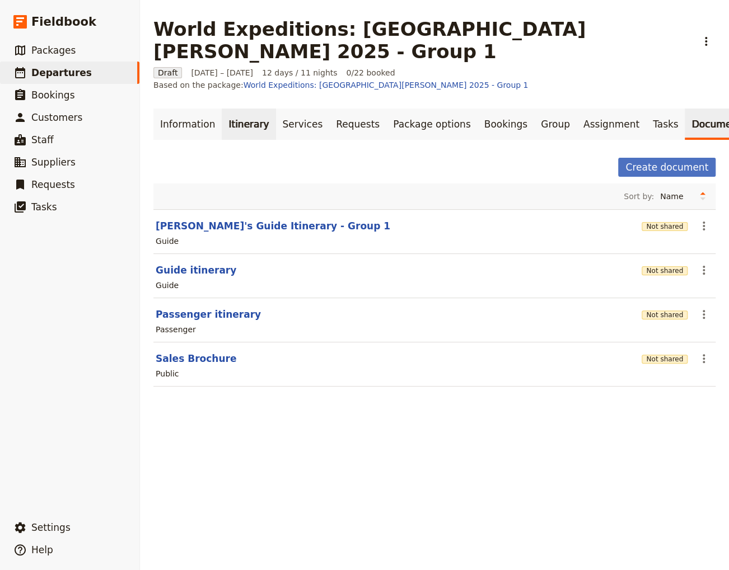
click at [232, 109] on link "Itinerary" at bounding box center [249, 124] width 54 height 31
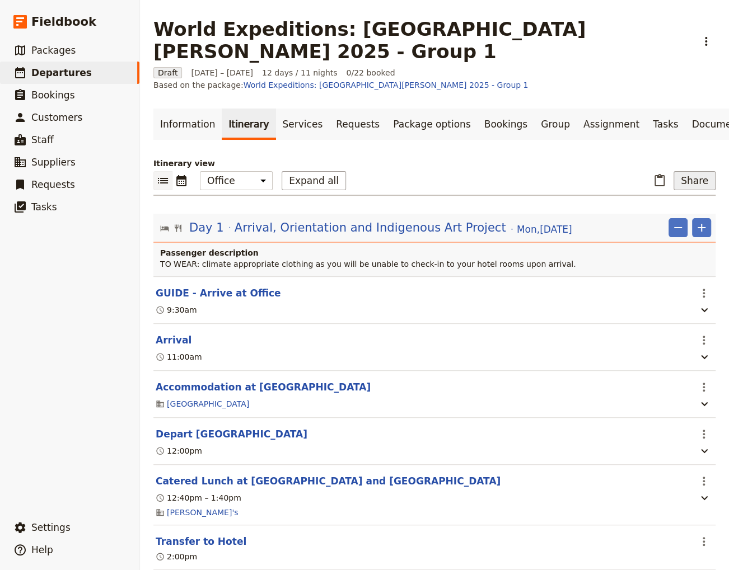
click at [690, 171] on button "Share" at bounding box center [694, 180] width 42 height 19
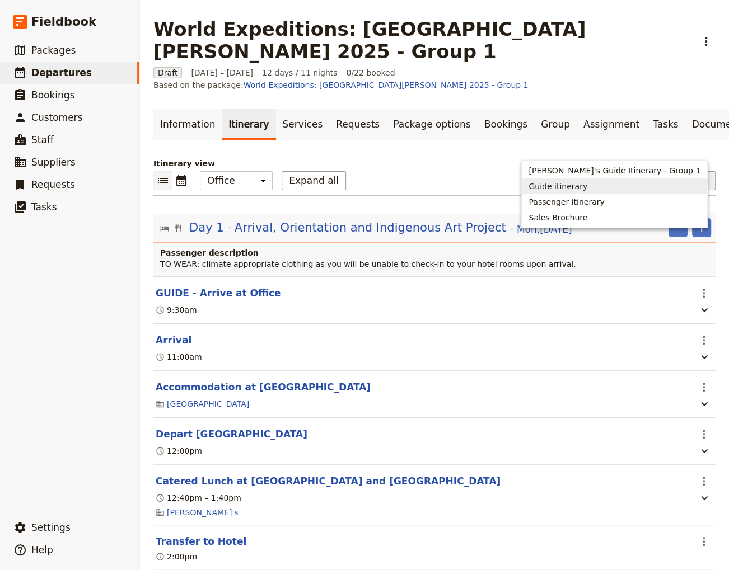
click at [587, 189] on span "Guide itinerary" at bounding box center [557, 186] width 59 height 11
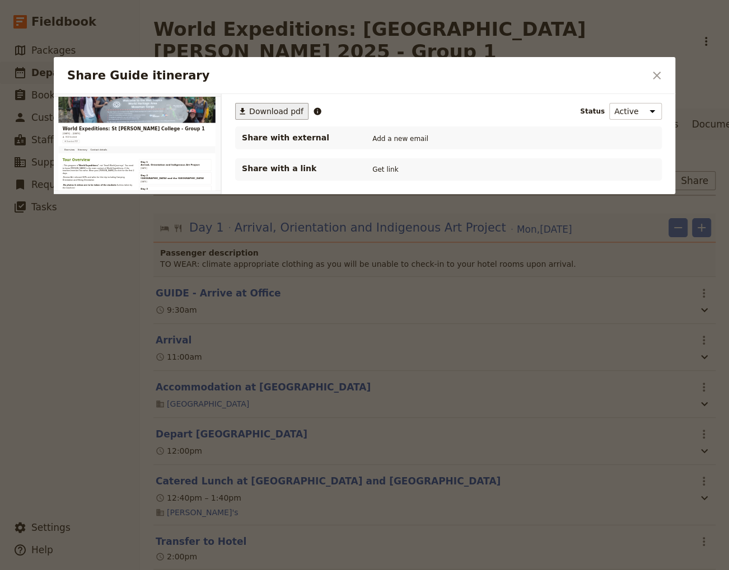
click at [265, 110] on span "Download pdf" at bounding box center [276, 111] width 54 height 11
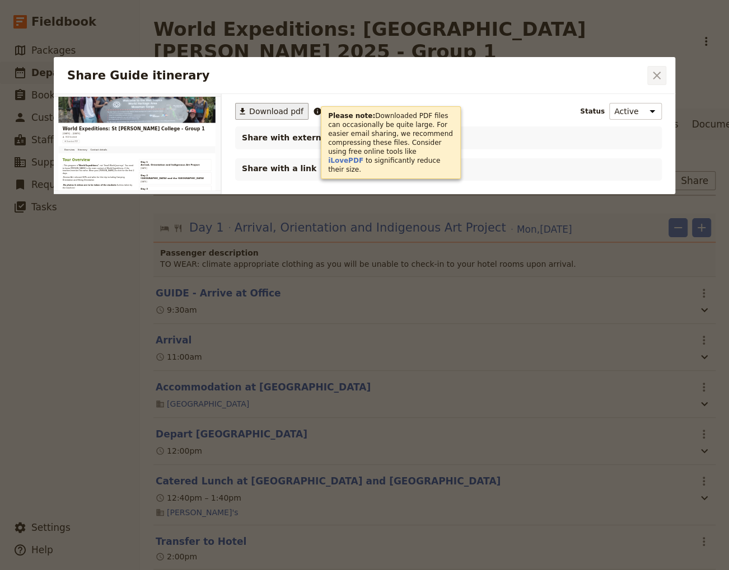
click at [653, 72] on icon "Close dialog" at bounding box center [656, 75] width 13 height 13
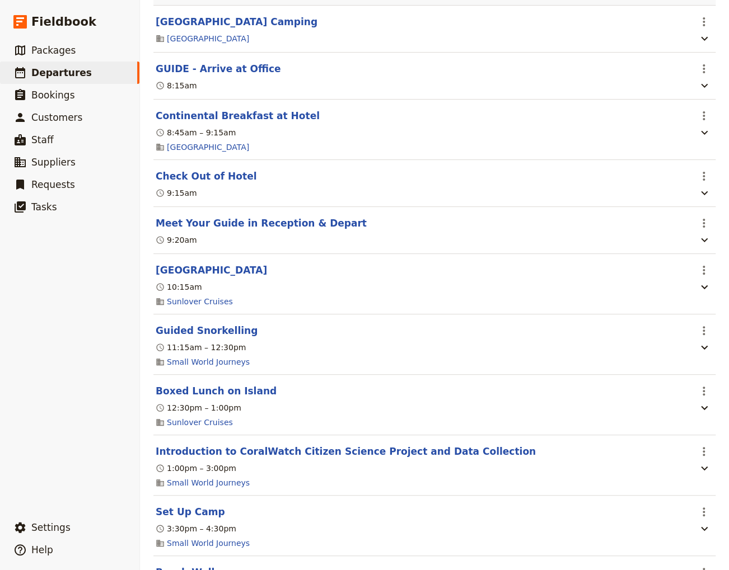
scroll to position [1134, 0]
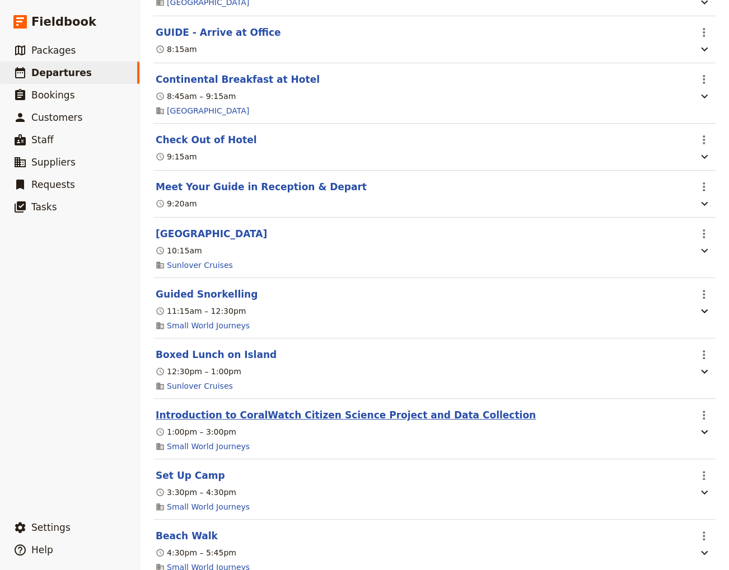
click at [363, 409] on button "Introduction to CoralWatch Citizen Science Project and Data Collection" at bounding box center [346, 415] width 380 height 13
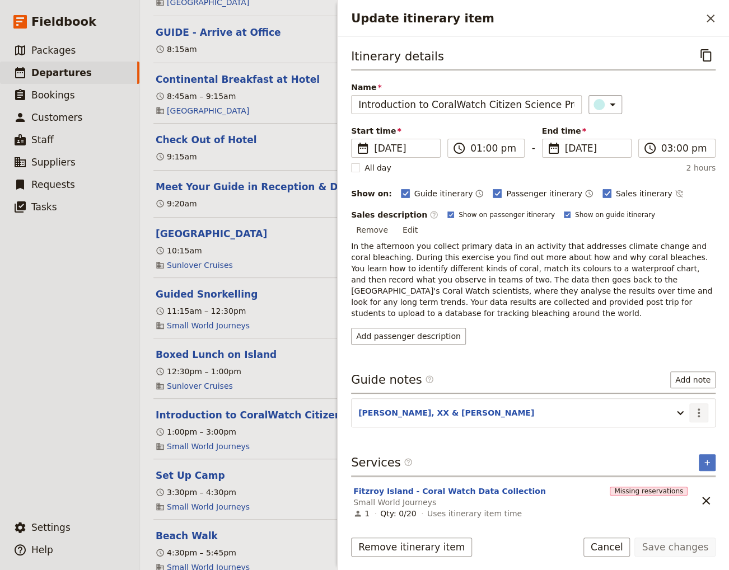
click at [699, 409] on icon "Actions" at bounding box center [698, 413] width 2 height 9
click at [671, 419] on span "Edit note" at bounding box center [666, 423] width 35 height 11
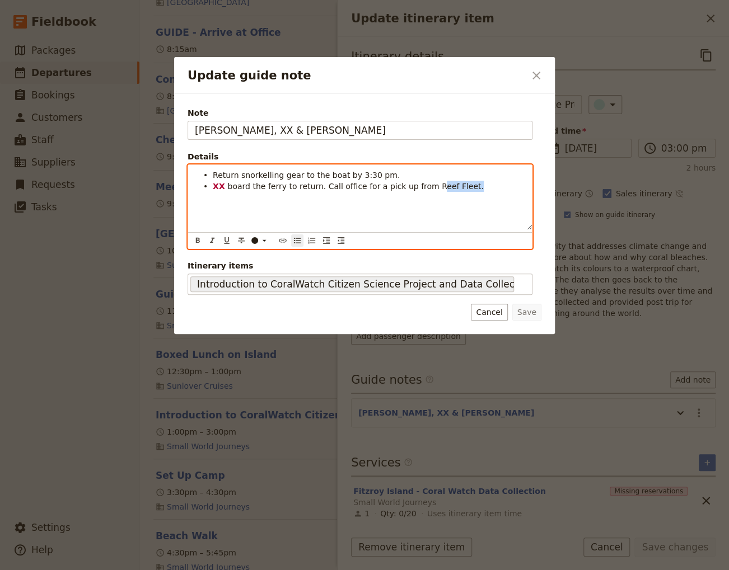
drag, startPoint x: 451, startPoint y: 184, endPoint x: 416, endPoint y: 184, distance: 35.3
click at [416, 184] on li "XX board the ferry to return. Call office for a pick up from Reef Fleet." at bounding box center [369, 185] width 312 height 11
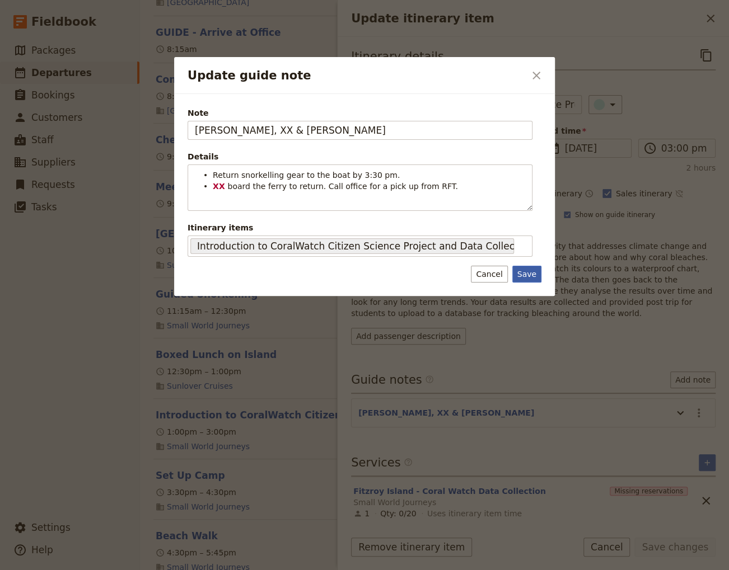
click at [527, 278] on button "Save" at bounding box center [526, 274] width 29 height 17
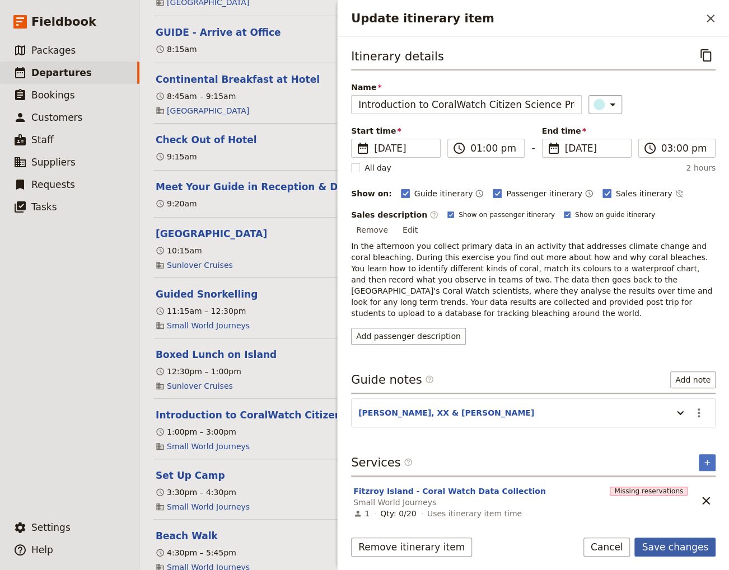
click at [684, 549] on button "Save changes" at bounding box center [674, 547] width 81 height 19
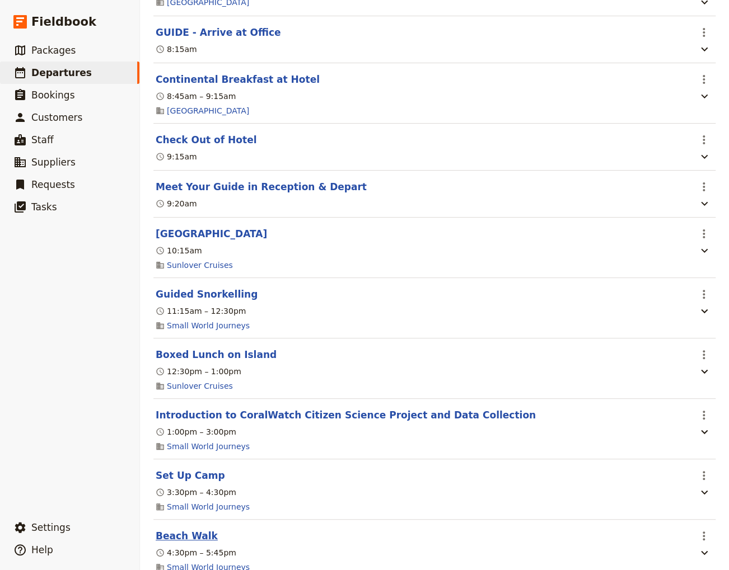
click at [169, 530] on button "Beach Walk" at bounding box center [187, 536] width 62 height 13
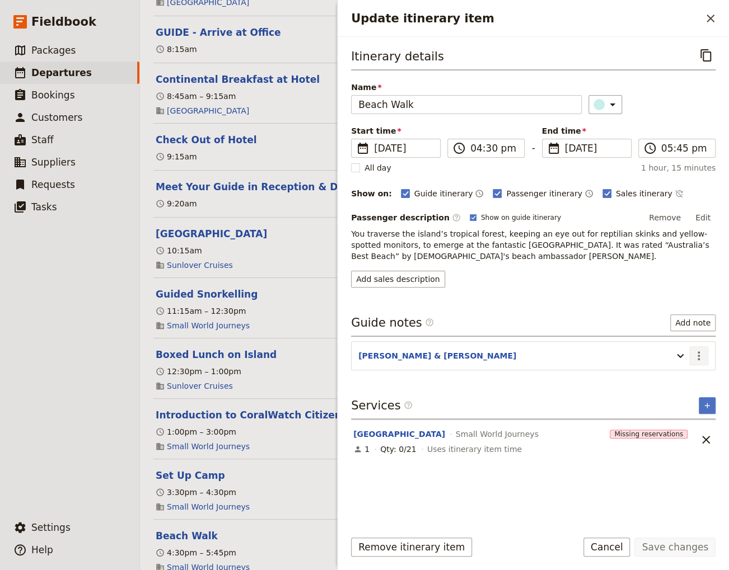
click at [704, 354] on icon "Actions" at bounding box center [698, 355] width 13 height 13
click at [675, 375] on span "Edit note" at bounding box center [666, 378] width 35 height 11
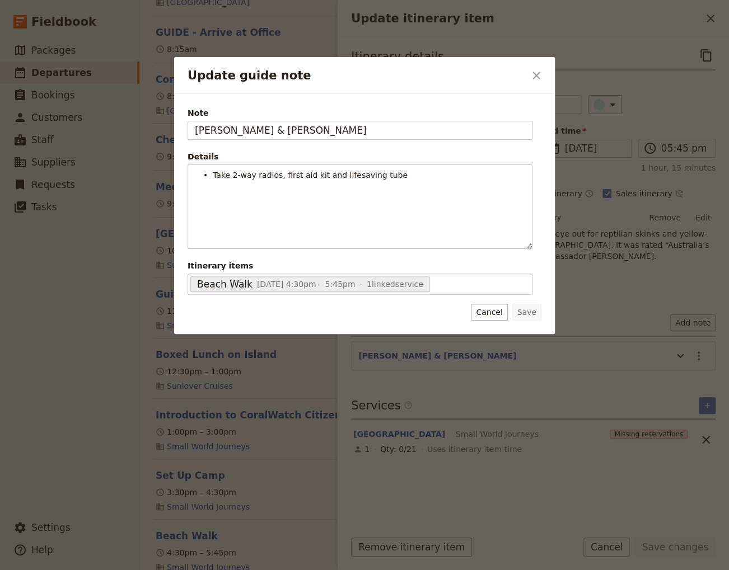
click at [539, 69] on icon "Close dialog" at bounding box center [536, 75] width 13 height 13
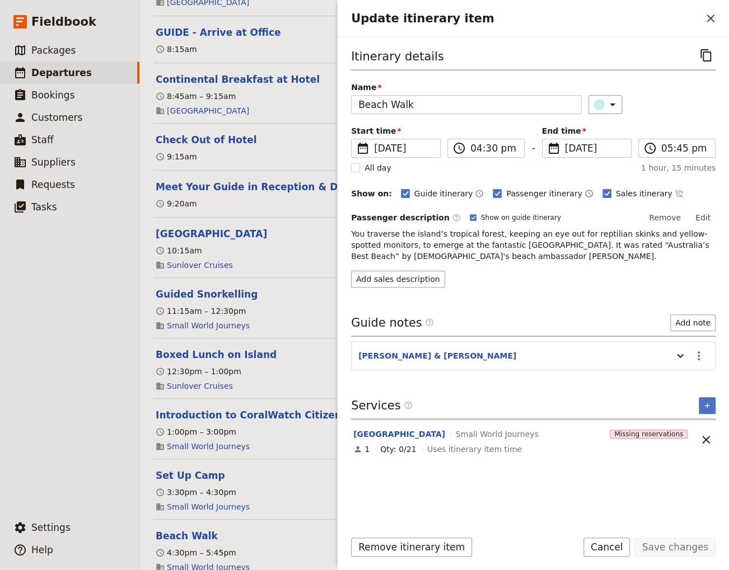
click at [493, 254] on p "You traverse the island’s tropical forest, keeping an eye out for reptilian ski…" at bounding box center [533, 245] width 364 height 34
drag, startPoint x: 703, startPoint y: 218, endPoint x: 691, endPoint y: 226, distance: 13.7
click at [702, 218] on button "Edit" at bounding box center [702, 217] width 25 height 17
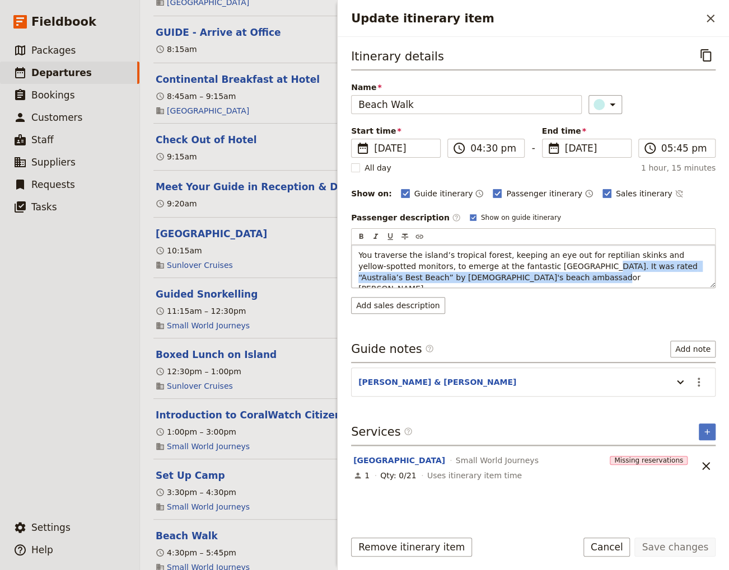
drag, startPoint x: 526, startPoint y: 282, endPoint x: 531, endPoint y: 269, distance: 13.8
click at [531, 269] on div "You traverse the island’s tropical forest, keeping an eye out for reptilian ski…" at bounding box center [533, 266] width 363 height 43
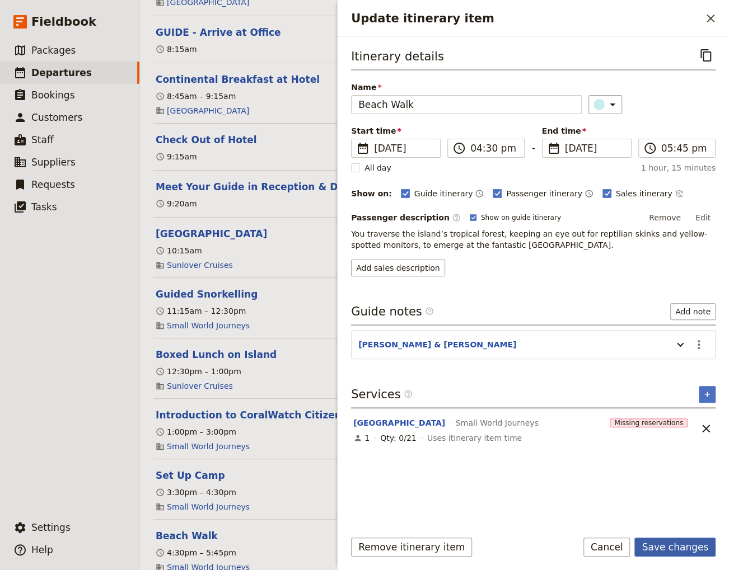
click at [676, 550] on button "Save changes" at bounding box center [674, 547] width 81 height 19
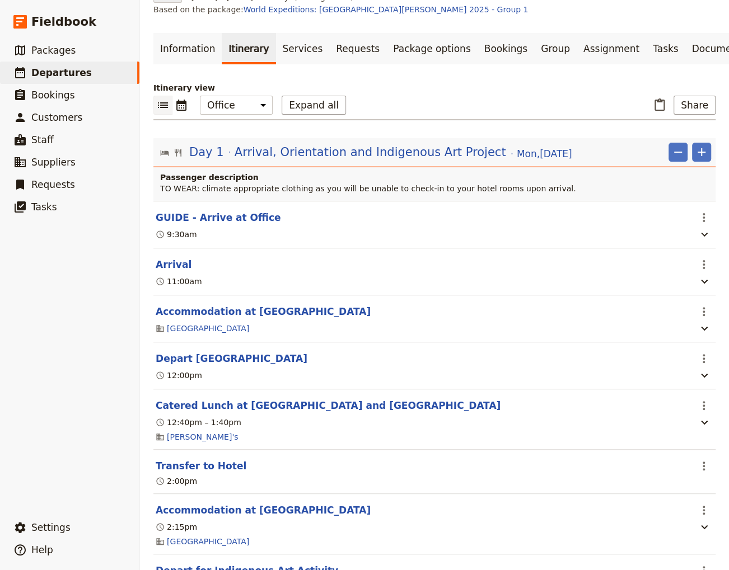
scroll to position [0, 0]
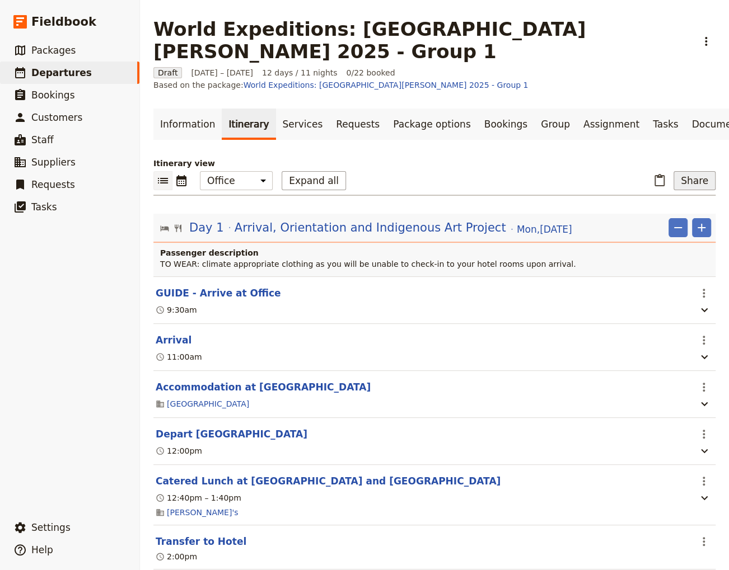
click at [695, 171] on button "Share" at bounding box center [694, 180] width 42 height 19
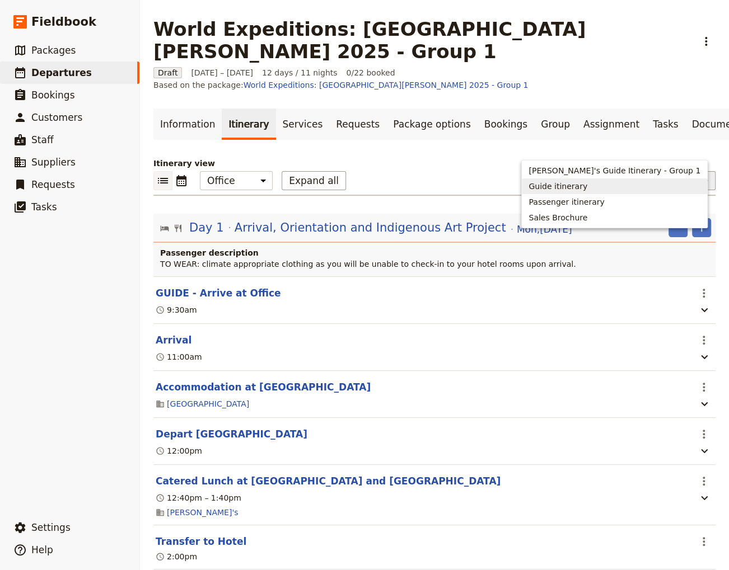
click at [587, 186] on span "Guide itinerary" at bounding box center [557, 186] width 59 height 11
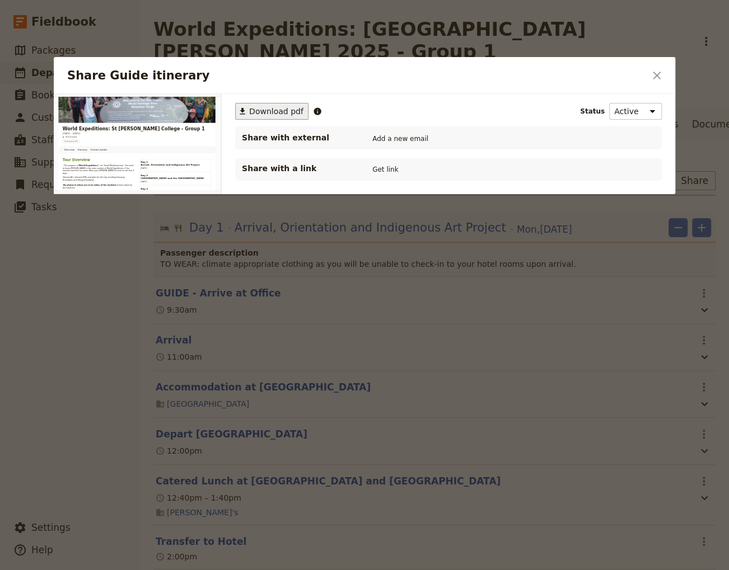
click at [273, 110] on span "Download pdf" at bounding box center [276, 111] width 54 height 11
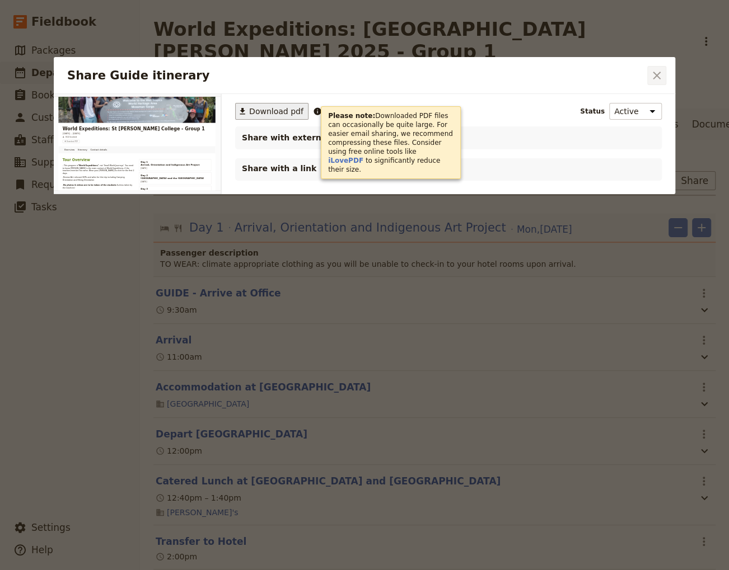
click at [655, 74] on icon "Close dialog" at bounding box center [656, 75] width 13 height 13
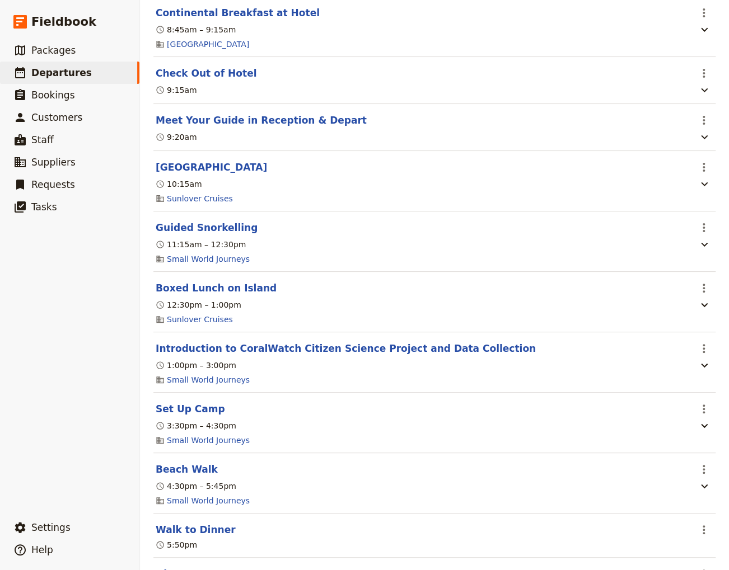
scroll to position [1209, 0]
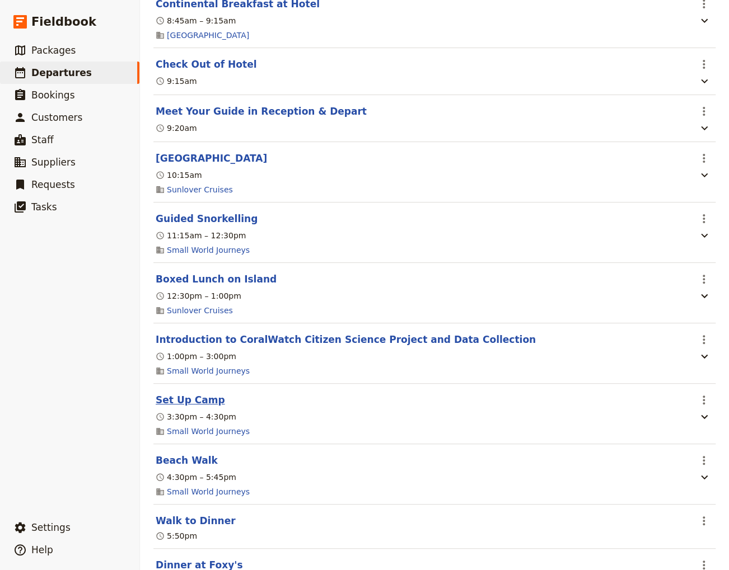
click at [195, 394] on button "Set Up Camp" at bounding box center [190, 400] width 69 height 13
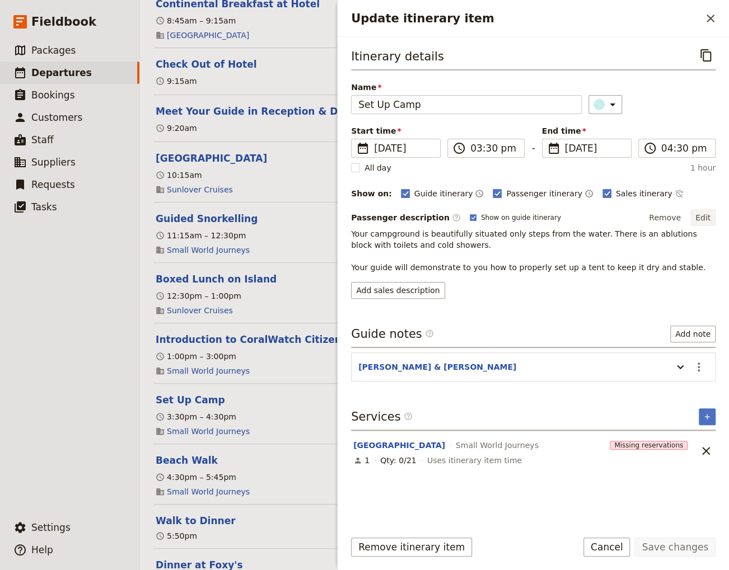
click at [705, 214] on button "Edit" at bounding box center [702, 217] width 25 height 17
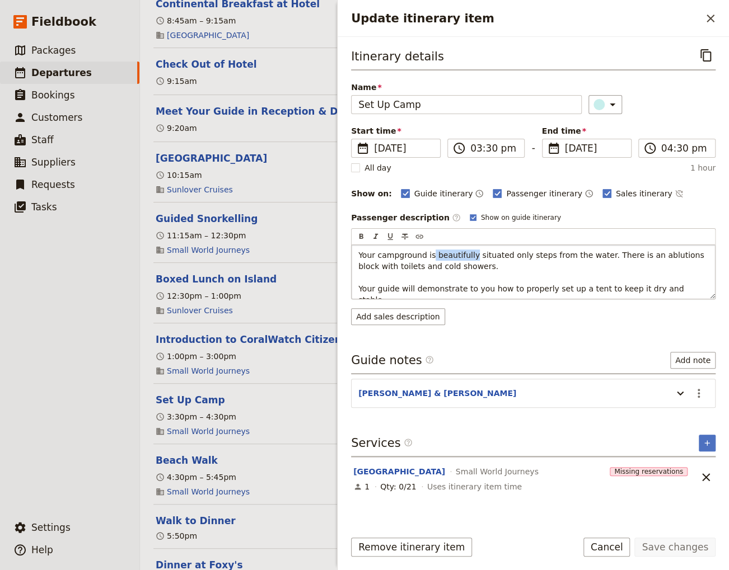
drag, startPoint x: 466, startPoint y: 254, endPoint x: 428, endPoint y: 252, distance: 38.1
click at [428, 252] on span "Your campground is beautifully situated only steps from the water. There is an …" at bounding box center [532, 278] width 348 height 54
click at [570, 254] on span "Your campground is situated only steps from the water. There is an ablutions bl…" at bounding box center [531, 278] width 347 height 54
drag, startPoint x: 695, startPoint y: 253, endPoint x: 683, endPoint y: 252, distance: 12.4
click at [683, 252] on span "Your campground is situated only steps from the water. There's an ablutions blo…" at bounding box center [530, 278] width 344 height 54
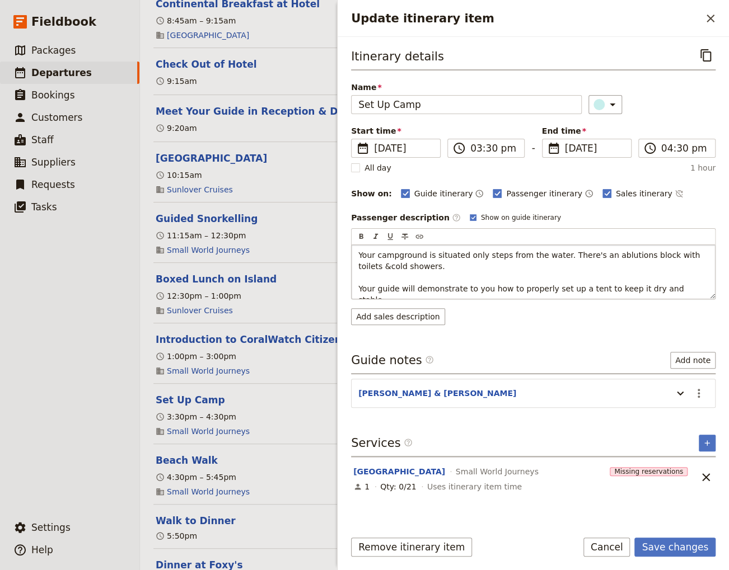
click at [451, 261] on p "Your campground is situated only steps from the water. There's an ablutions blo…" at bounding box center [533, 278] width 350 height 56
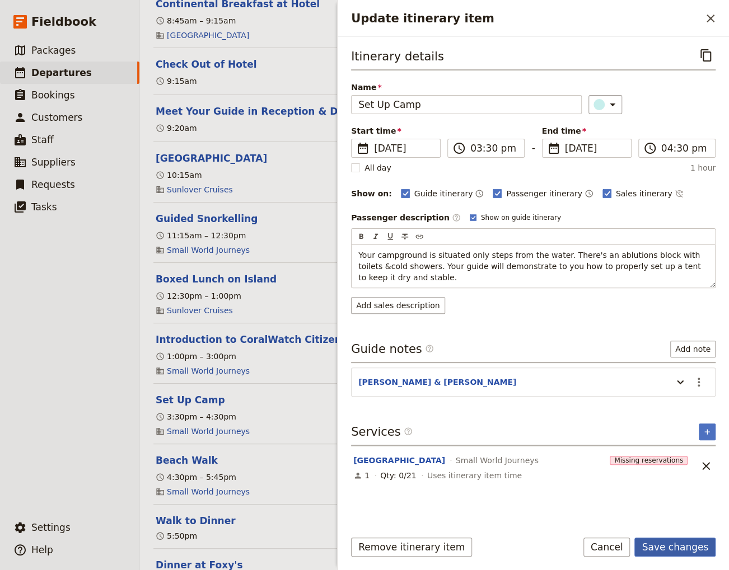
click at [677, 546] on button "Save changes" at bounding box center [674, 547] width 81 height 19
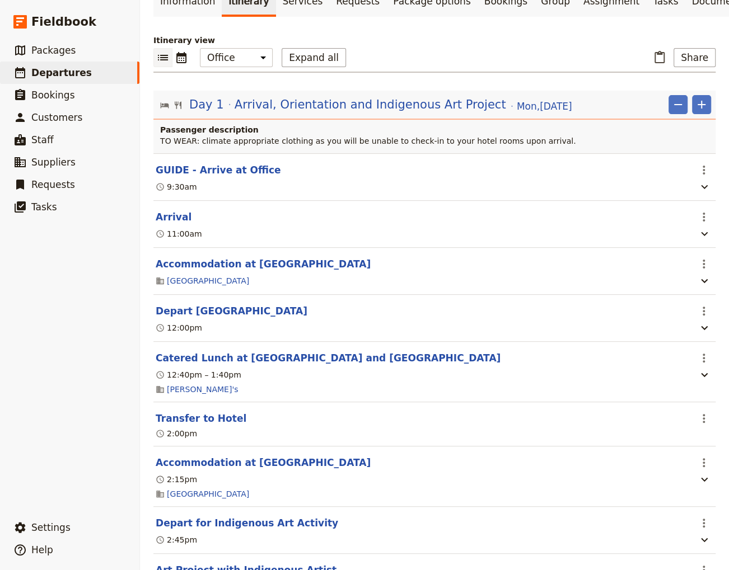
scroll to position [0, 0]
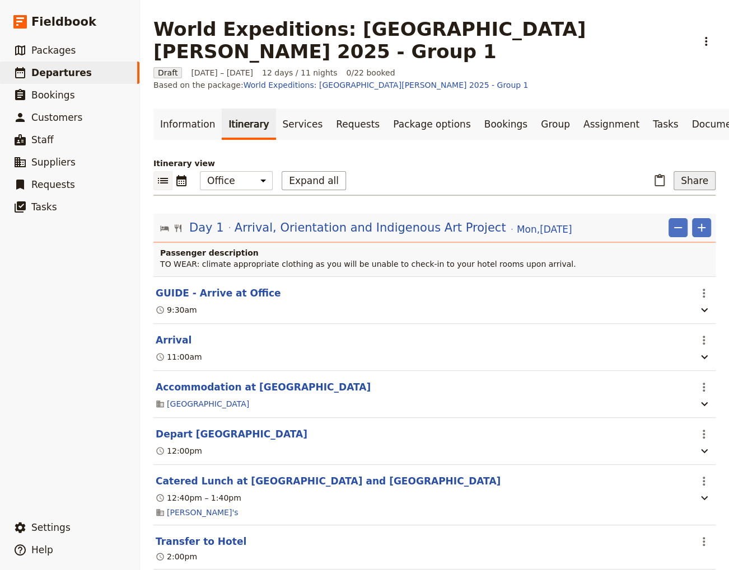
click at [691, 171] on button "Share" at bounding box center [694, 180] width 42 height 19
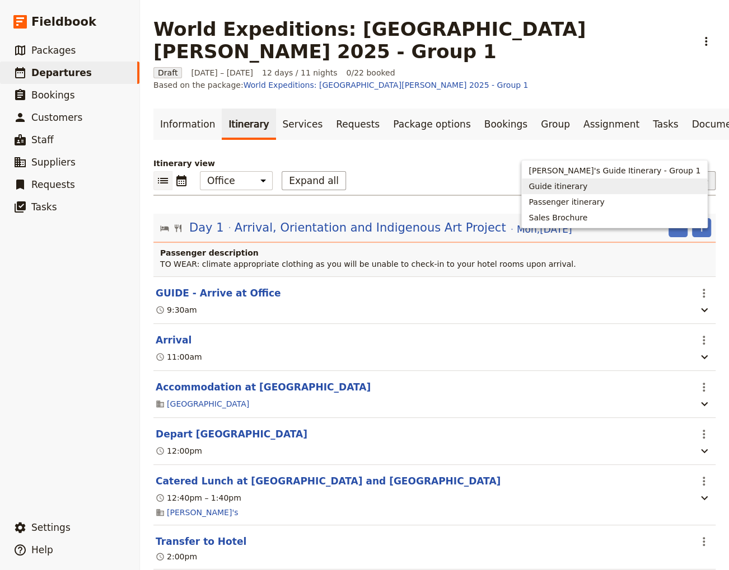
click at [587, 184] on span "Guide itinerary" at bounding box center [557, 186] width 59 height 11
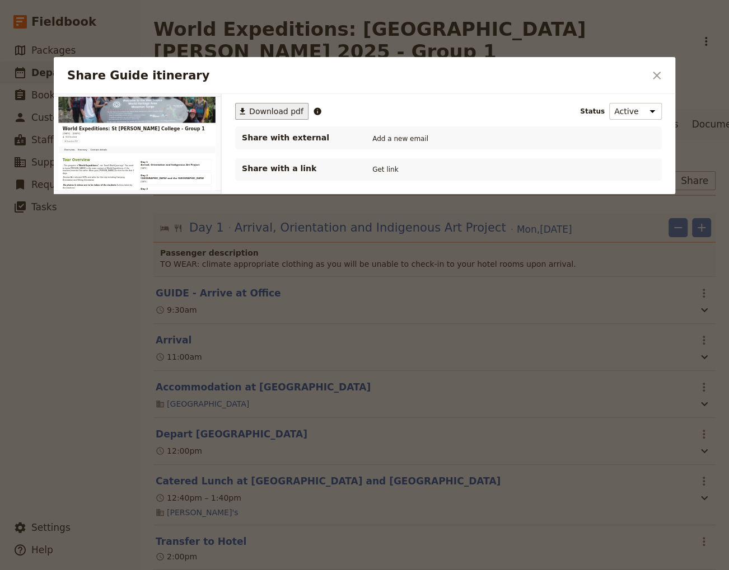
click at [267, 107] on span "Download pdf" at bounding box center [276, 111] width 54 height 11
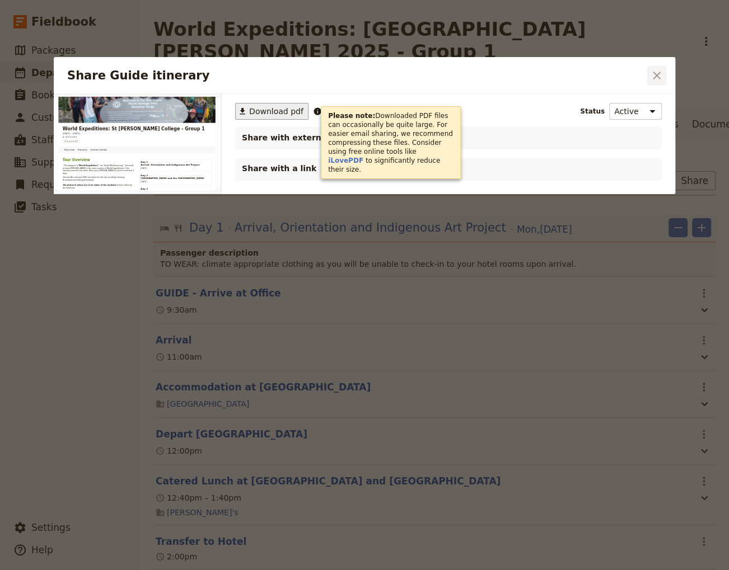
click at [659, 78] on icon "Close dialog" at bounding box center [657, 76] width 8 height 8
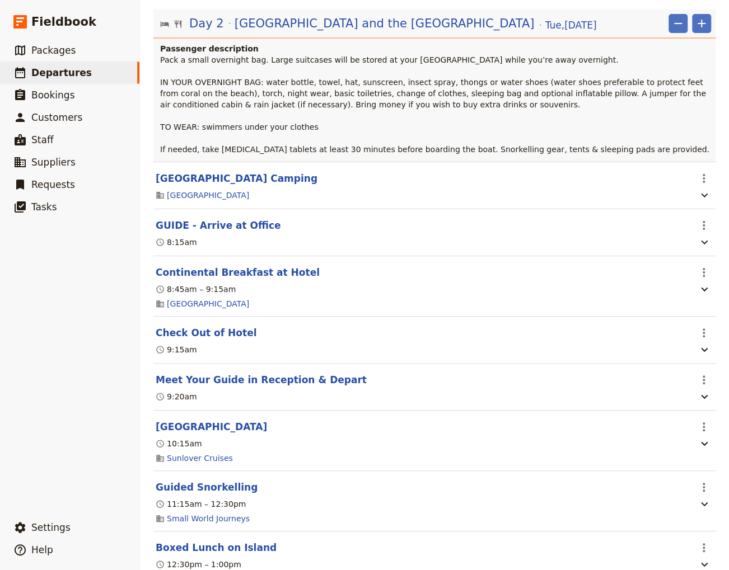
scroll to position [982, 0]
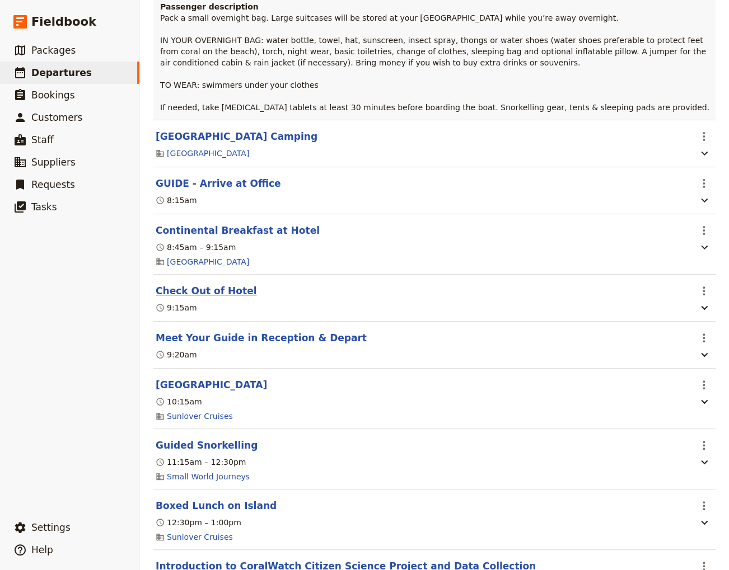
click at [209, 284] on button "Check Out of Hotel" at bounding box center [206, 290] width 101 height 13
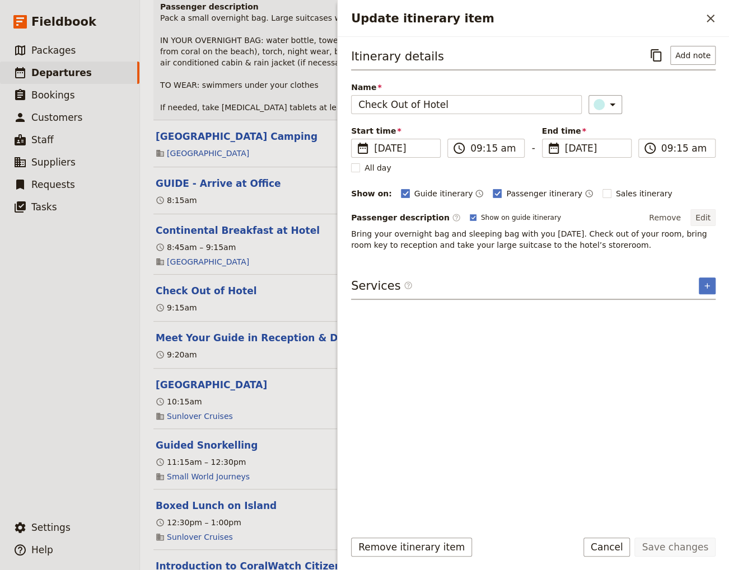
click at [706, 215] on button "Edit" at bounding box center [702, 217] width 25 height 17
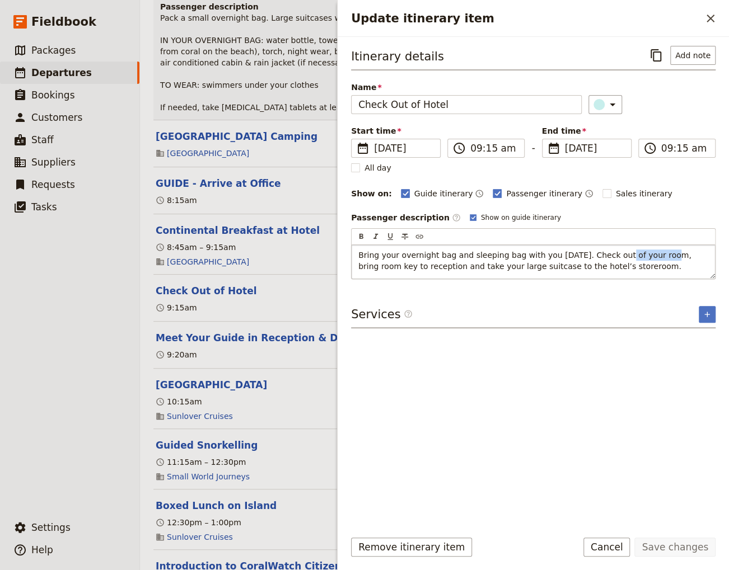
drag, startPoint x: 644, startPoint y: 252, endPoint x: 600, endPoint y: 254, distance: 44.8
click at [600, 254] on span "Bring your overnight bag and sleeping bag with you [DATE]. Check out of your ro…" at bounding box center [525, 261] width 335 height 20
drag, startPoint x: 477, startPoint y: 265, endPoint x: 465, endPoint y: 264, distance: 12.4
click at [465, 264] on span "Bring your overnight bag and sleeping bag with you [DATE]. Check out, bring roo…" at bounding box center [530, 261] width 344 height 20
click at [689, 551] on button "Save changes" at bounding box center [674, 547] width 81 height 19
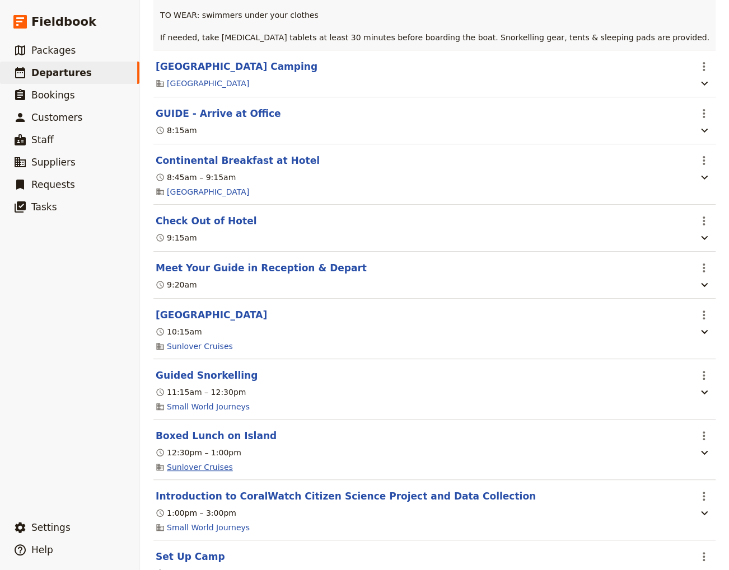
scroll to position [1058, 0]
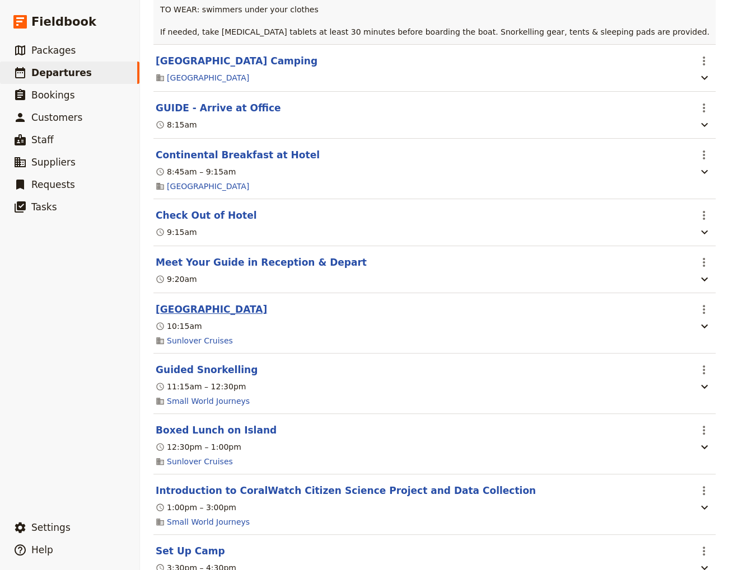
click at [179, 303] on button "[GEOGRAPHIC_DATA]" at bounding box center [211, 309] width 111 height 13
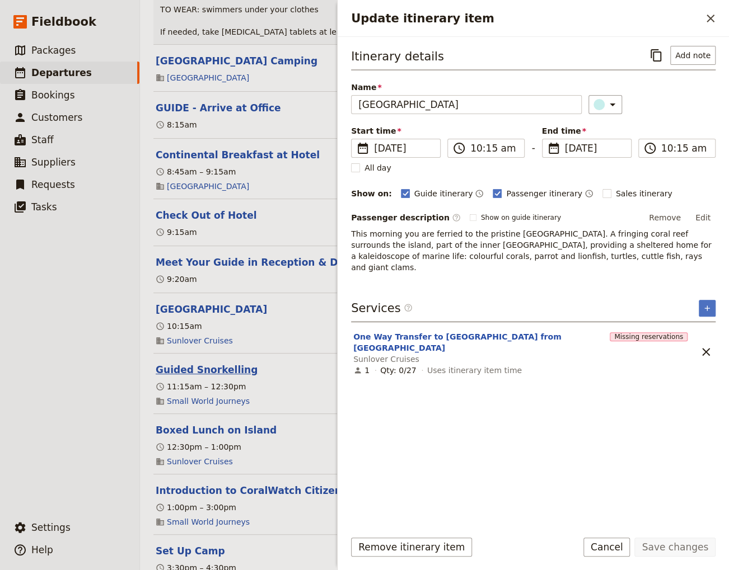
click at [218, 363] on button "Guided Snorkelling" at bounding box center [207, 369] width 102 height 13
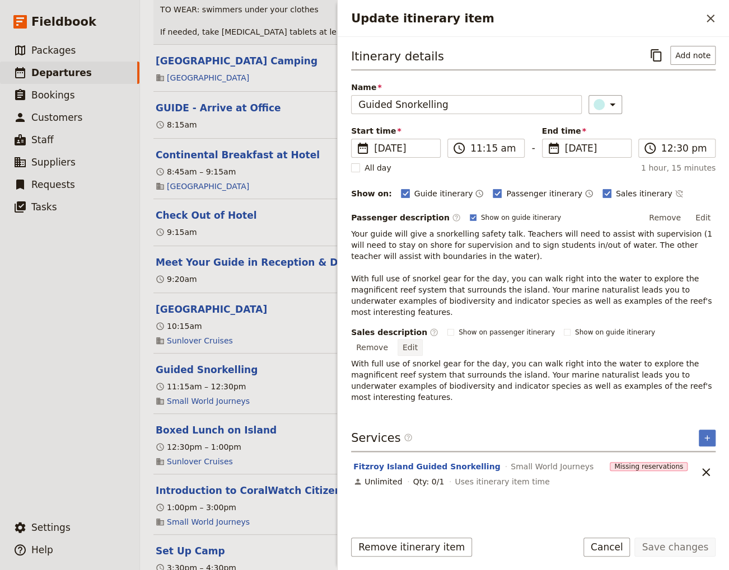
click at [423, 339] on button "Edit" at bounding box center [409, 347] width 25 height 17
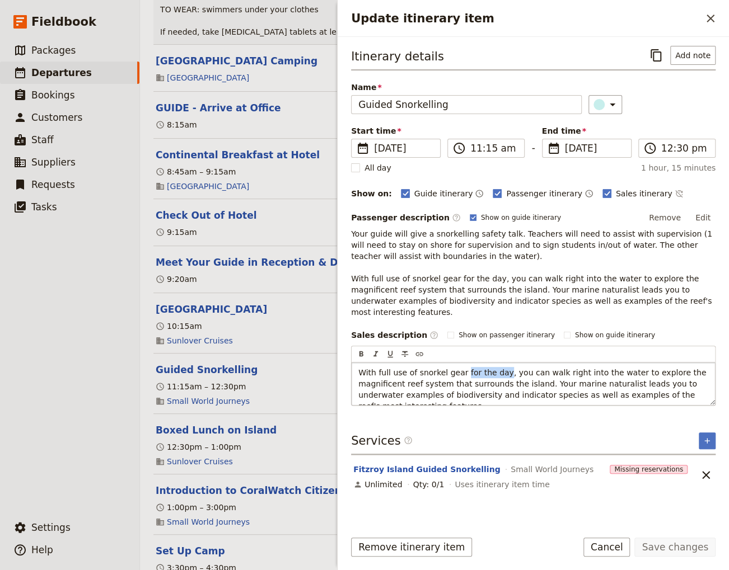
drag, startPoint x: 494, startPoint y: 357, endPoint x: 458, endPoint y: 358, distance: 36.4
click at [458, 368] on span "With full use of snorkel gear for the day, you can walk right into the water to…" at bounding box center [533, 389] width 350 height 43
drag, startPoint x: 561, startPoint y: 383, endPoint x: 546, endPoint y: 383, distance: 15.7
click at [546, 383] on span "With full use of snorkel gear, you can walk right into the water to explore the…" at bounding box center [528, 389] width 341 height 43
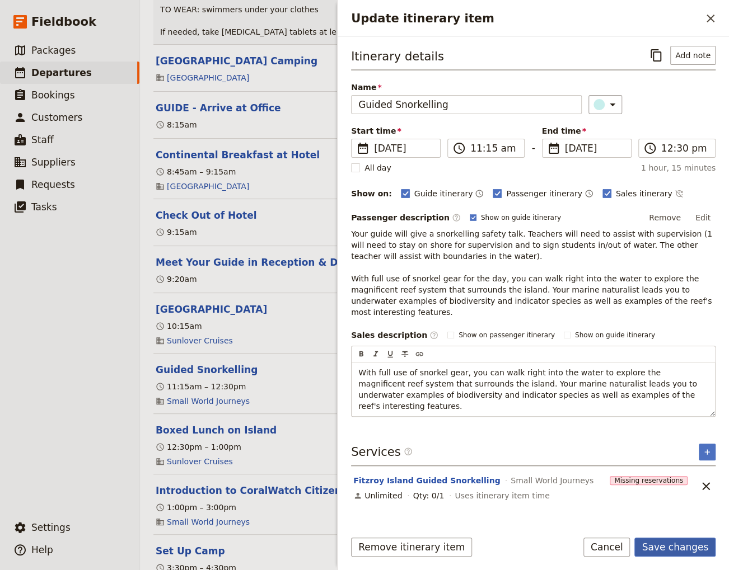
click at [684, 550] on button "Save changes" at bounding box center [674, 547] width 81 height 19
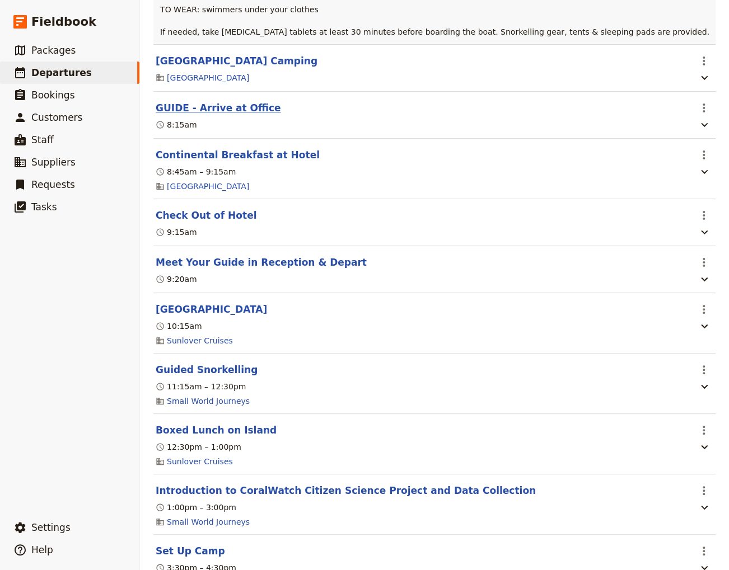
click at [214, 101] on button "GUIDE - Arrive at Office" at bounding box center [218, 107] width 125 height 13
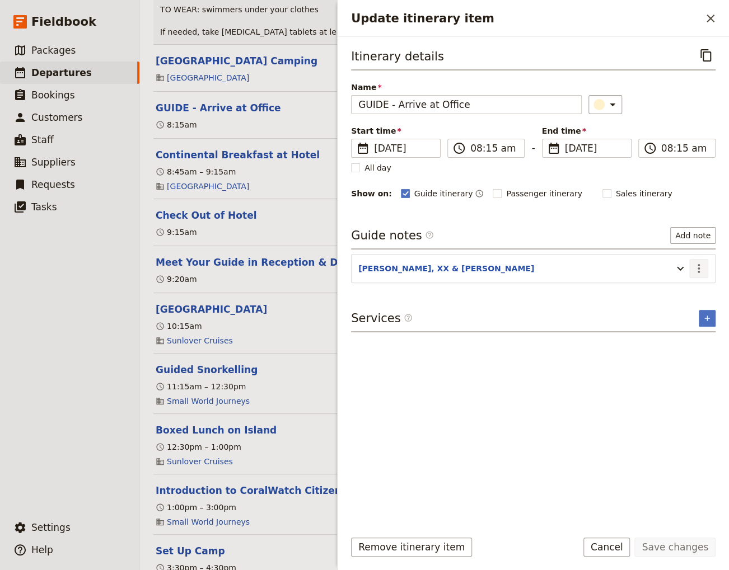
click at [699, 266] on icon "Actions" at bounding box center [698, 268] width 2 height 9
click at [679, 291] on span "Edit note" at bounding box center [666, 290] width 35 height 11
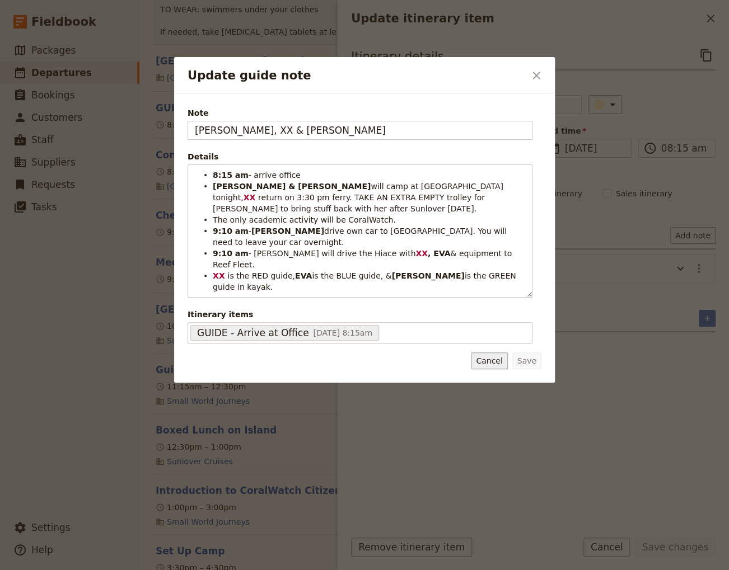
click at [489, 353] on button "Cancel" at bounding box center [489, 361] width 36 height 17
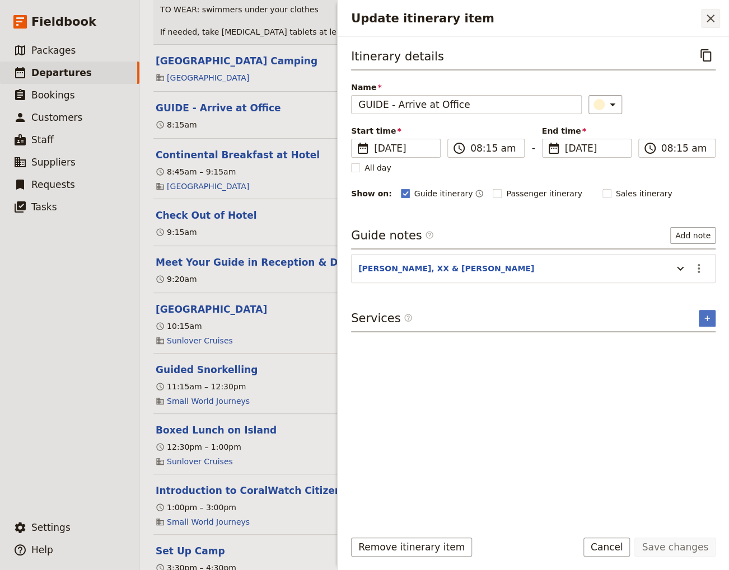
click at [707, 20] on icon "Close drawer" at bounding box center [710, 18] width 13 height 13
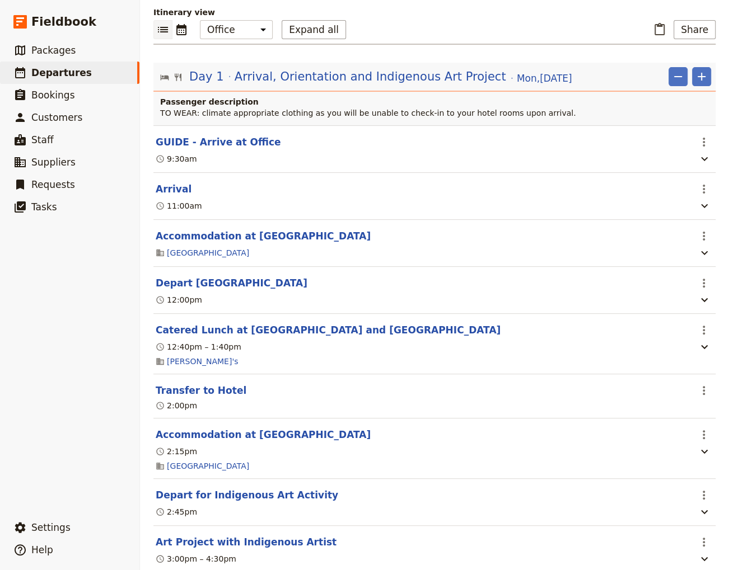
scroll to position [0, 0]
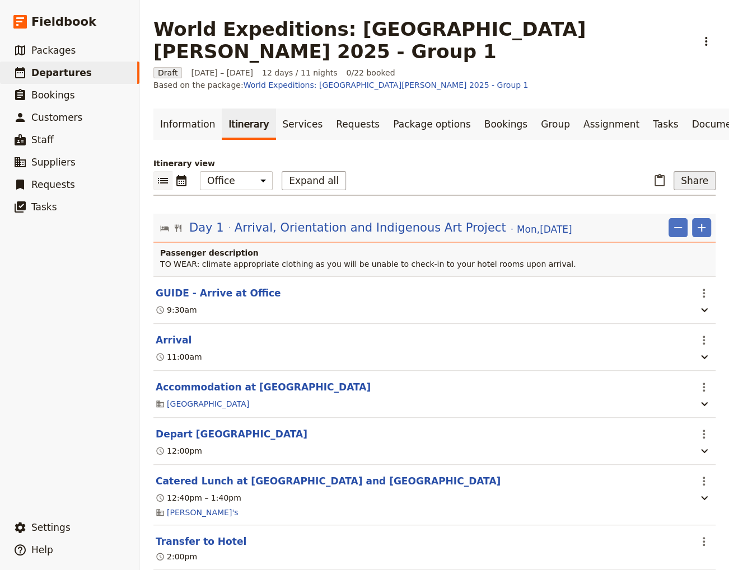
drag, startPoint x: 697, startPoint y: 144, endPoint x: 516, endPoint y: 150, distance: 181.5
click at [696, 171] on button "Share" at bounding box center [694, 180] width 42 height 19
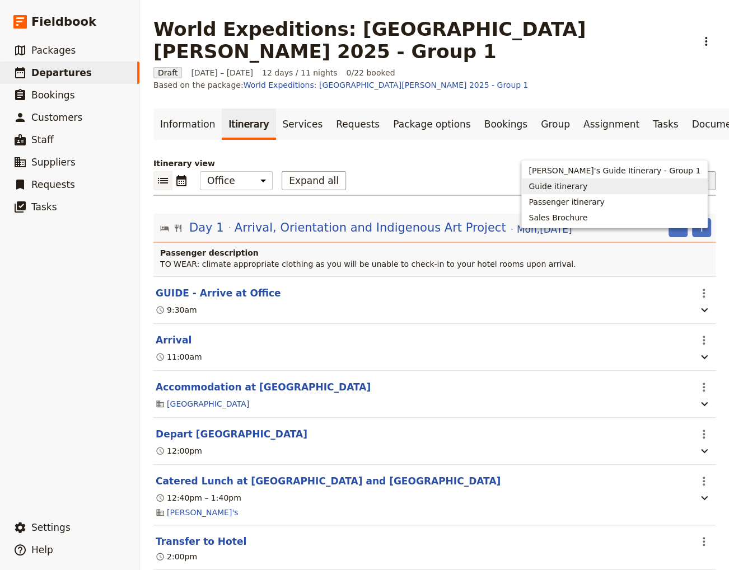
click at [587, 186] on span "Guide itinerary" at bounding box center [557, 186] width 59 height 11
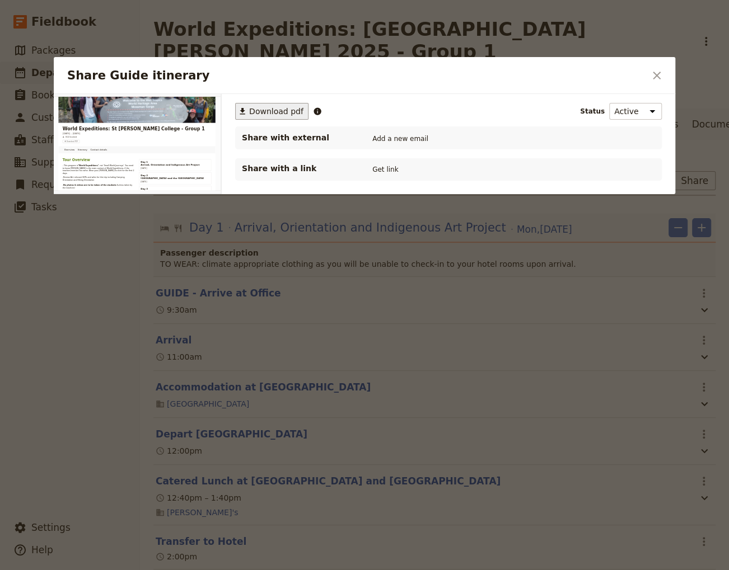
click at [265, 111] on span "Download pdf" at bounding box center [276, 111] width 54 height 11
click at [657, 74] on icon "Close dialog" at bounding box center [656, 75] width 13 height 13
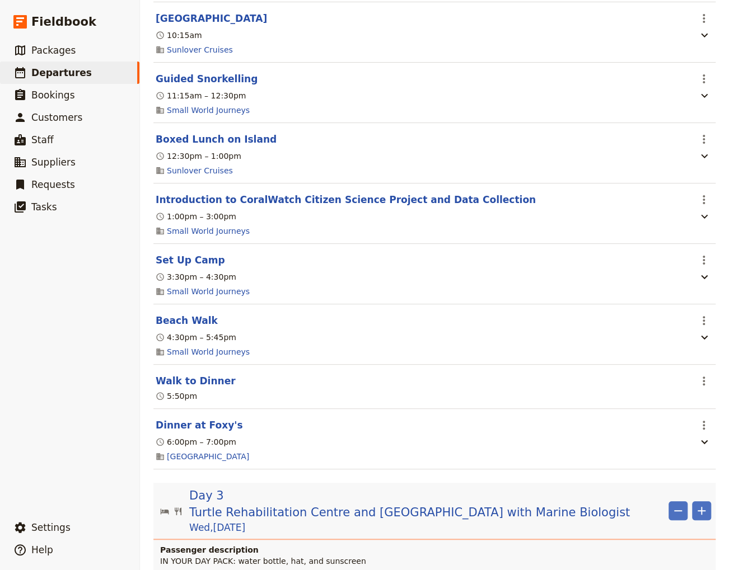
scroll to position [1360, 0]
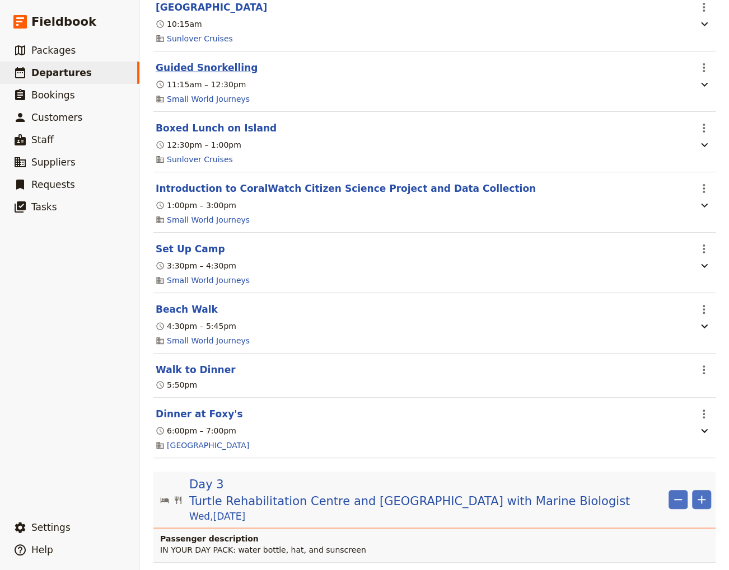
click at [195, 61] on button "Guided Snorkelling" at bounding box center [207, 67] width 102 height 13
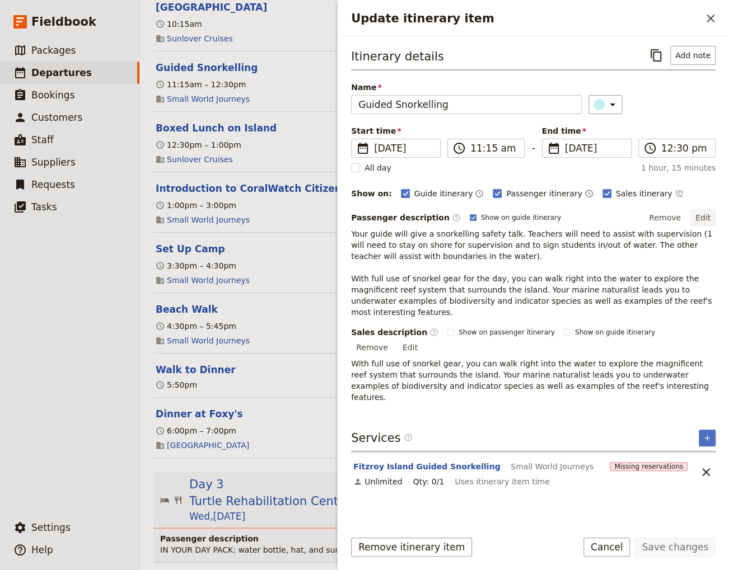
click at [705, 217] on button "Edit" at bounding box center [702, 217] width 25 height 17
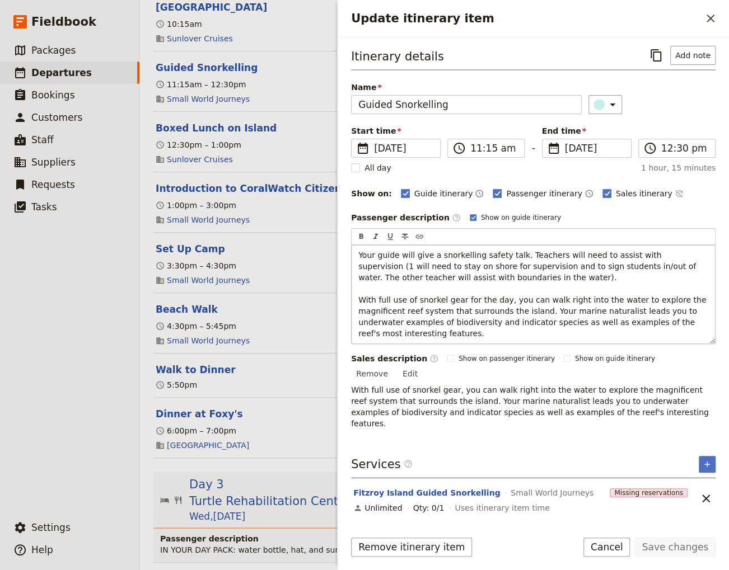
click at [466, 279] on p "Your guide will give a snorkelling safety talk. Teachers will need to assist wi…" at bounding box center [533, 295] width 350 height 90
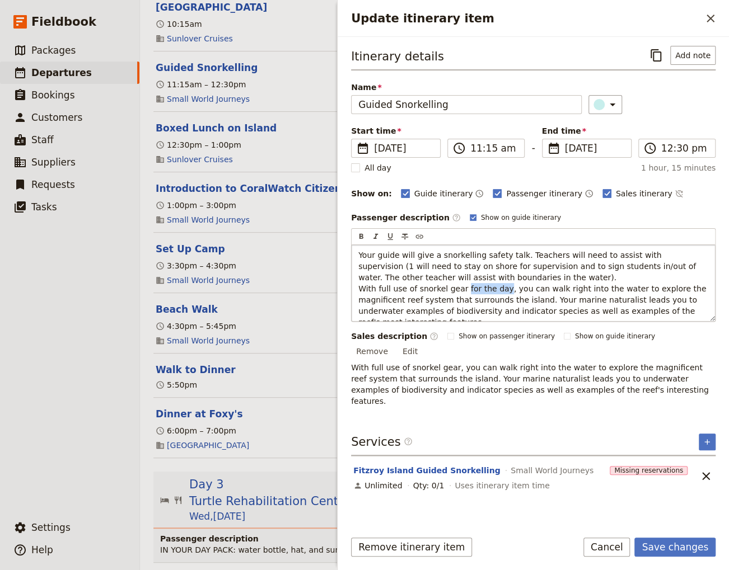
drag, startPoint x: 495, startPoint y: 287, endPoint x: 457, endPoint y: 287, distance: 38.1
click at [457, 287] on span "Your guide will give a snorkelling safety talk. Teachers will need to assist wi…" at bounding box center [533, 289] width 350 height 76
click at [469, 274] on p "Your guide will give a snorkelling safety talk. Teachers will need to assist wi…" at bounding box center [533, 289] width 350 height 78
drag, startPoint x: 441, startPoint y: 287, endPoint x: 400, endPoint y: 289, distance: 40.4
click at [400, 289] on span "Your guide will give a snorkelling safety talk. Teachers will need to assist wi…" at bounding box center [528, 289] width 341 height 76
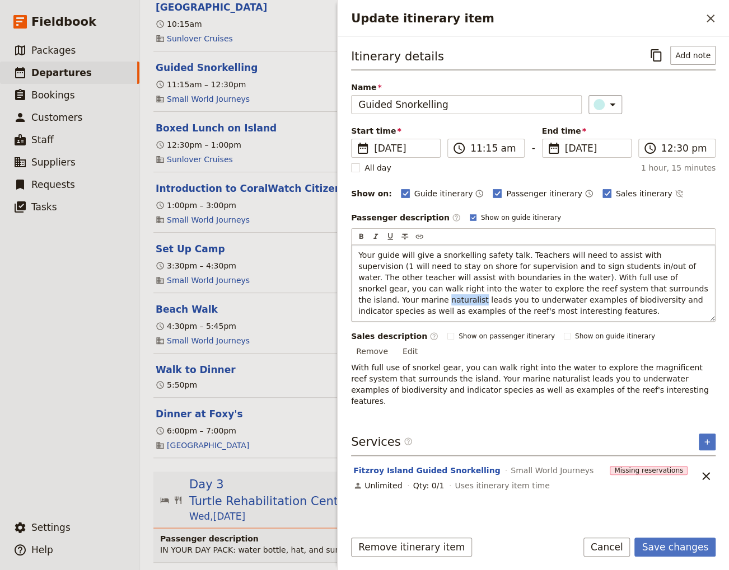
drag, startPoint x: 606, startPoint y: 287, endPoint x: 575, endPoint y: 285, distance: 31.4
click at [575, 285] on span "Your guide will give a snorkelling safety talk. Teachers will need to assist wi…" at bounding box center [534, 283] width 352 height 65
click at [517, 298] on span "Your guide will give a snorkelling safety talk. Teachers will need to assist wi…" at bounding box center [534, 283] width 352 height 65
click at [668, 549] on button "Save changes" at bounding box center [674, 547] width 81 height 19
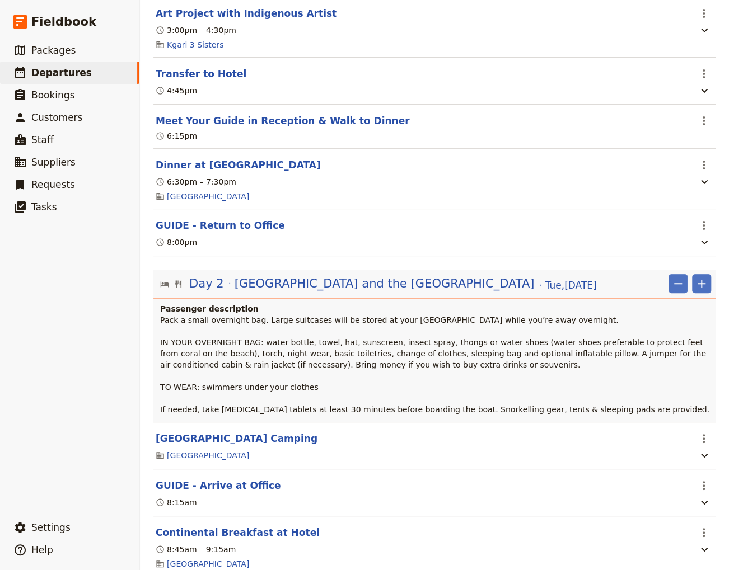
scroll to position [0, 0]
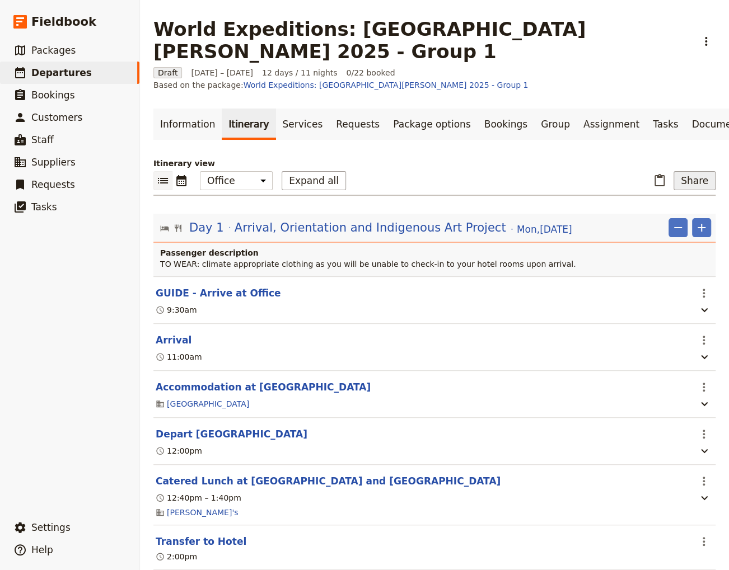
click at [687, 171] on button "Share" at bounding box center [694, 180] width 42 height 19
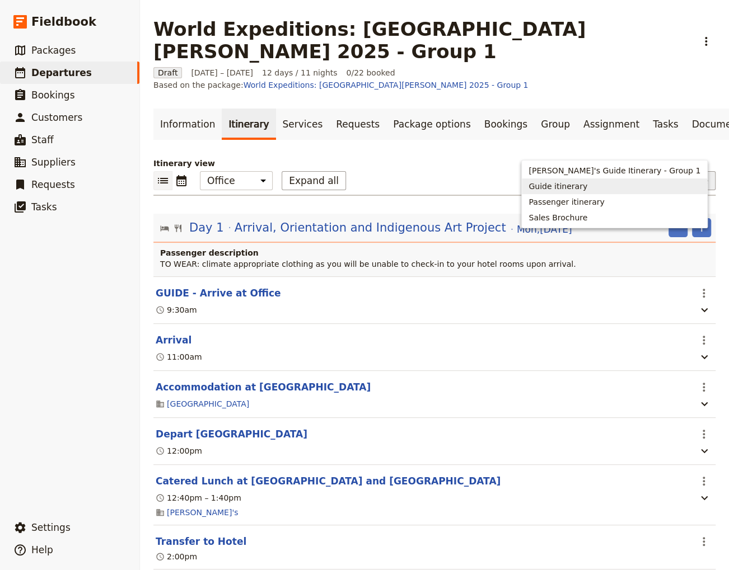
click at [587, 186] on span "Guide itinerary" at bounding box center [557, 186] width 59 height 11
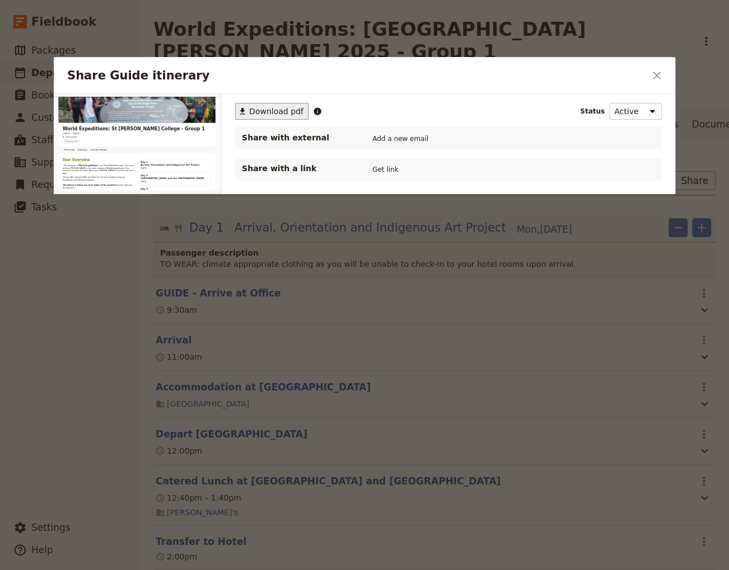
click at [261, 111] on span "Download pdf" at bounding box center [276, 111] width 54 height 11
drag, startPoint x: 657, startPoint y: 77, endPoint x: 656, endPoint y: 83, distance: 6.3
click at [656, 77] on icon "Close dialog" at bounding box center [656, 75] width 13 height 13
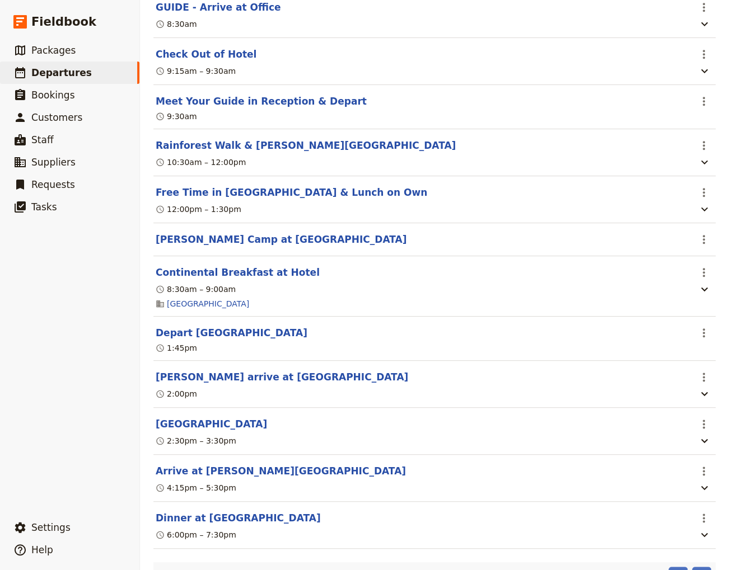
scroll to position [5214, 0]
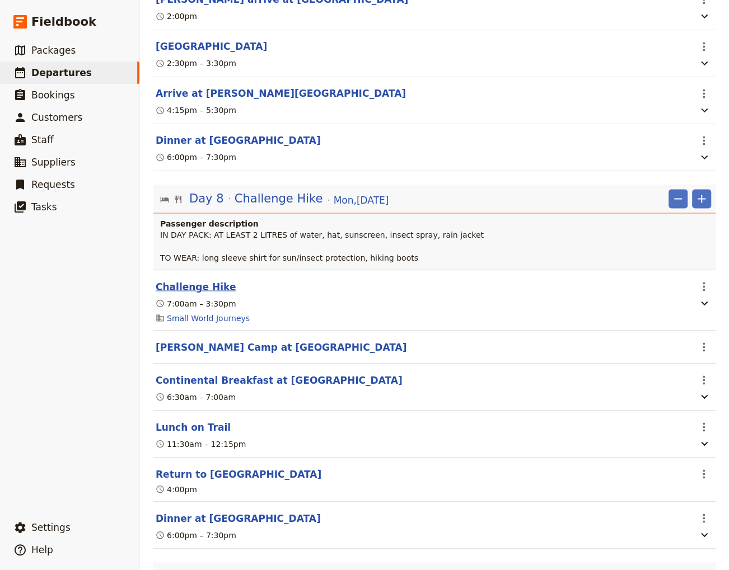
click at [184, 280] on button "Challenge Hike" at bounding box center [196, 286] width 80 height 13
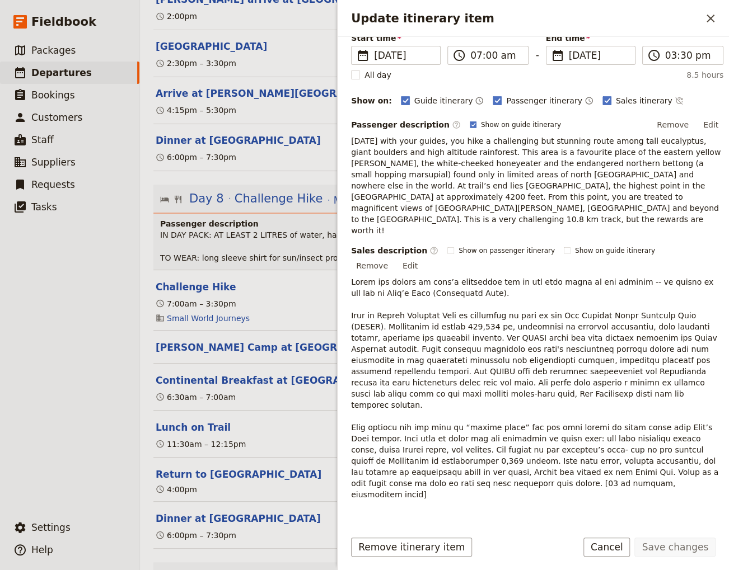
scroll to position [151, 0]
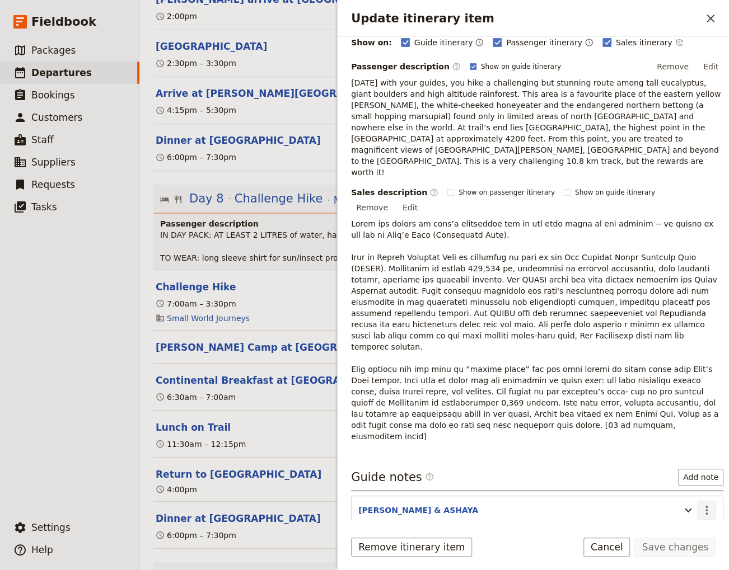
click at [700, 504] on icon "Actions" at bounding box center [706, 510] width 13 height 13
click at [668, 479] on span "Edit note" at bounding box center [666, 475] width 35 height 11
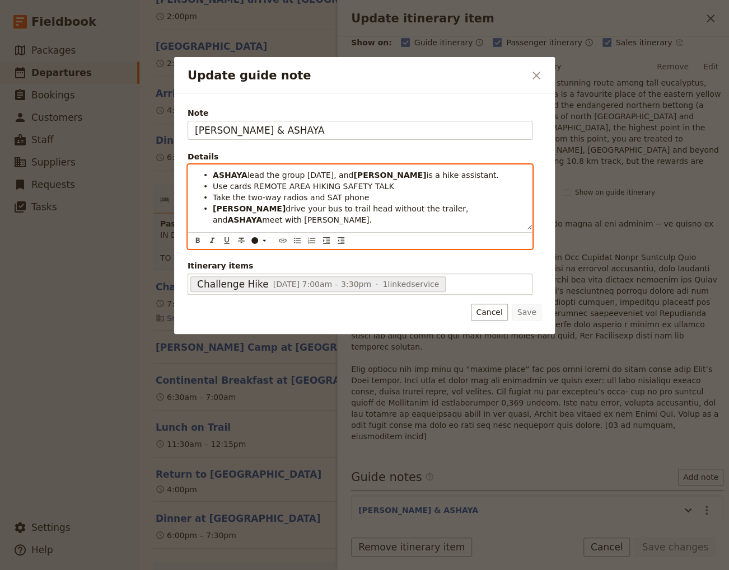
click at [213, 175] on li "[PERSON_NAME] lead the group [DATE], and [PERSON_NAME] is a hike assistant." at bounding box center [369, 174] width 312 height 11
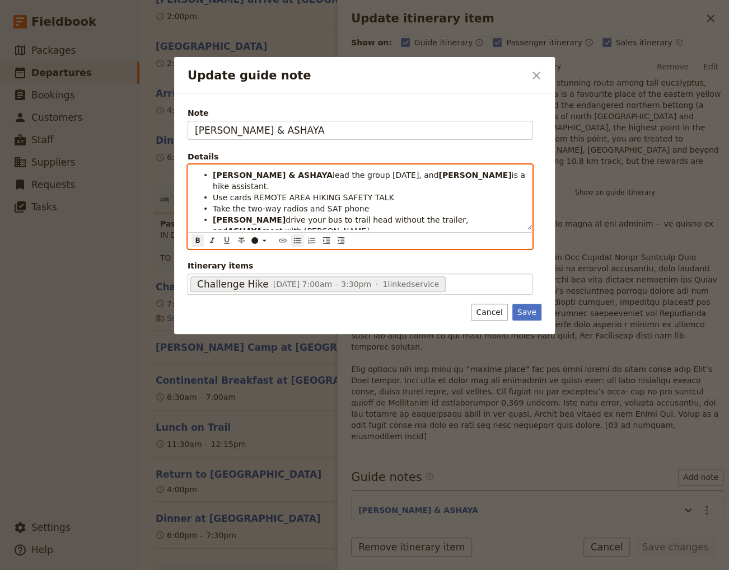
click at [249, 175] on strong "[PERSON_NAME] & ASHAYA" at bounding box center [273, 175] width 120 height 9
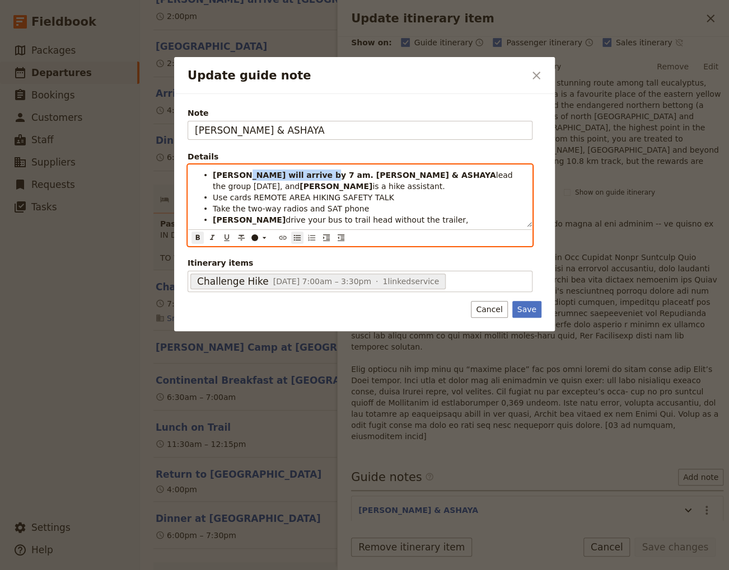
drag, startPoint x: 307, startPoint y: 176, endPoint x: 250, endPoint y: 175, distance: 57.7
click at [250, 175] on strong "[PERSON_NAME] will arrive by 7 am. [PERSON_NAME] & ASHAYA" at bounding box center [354, 175] width 283 height 9
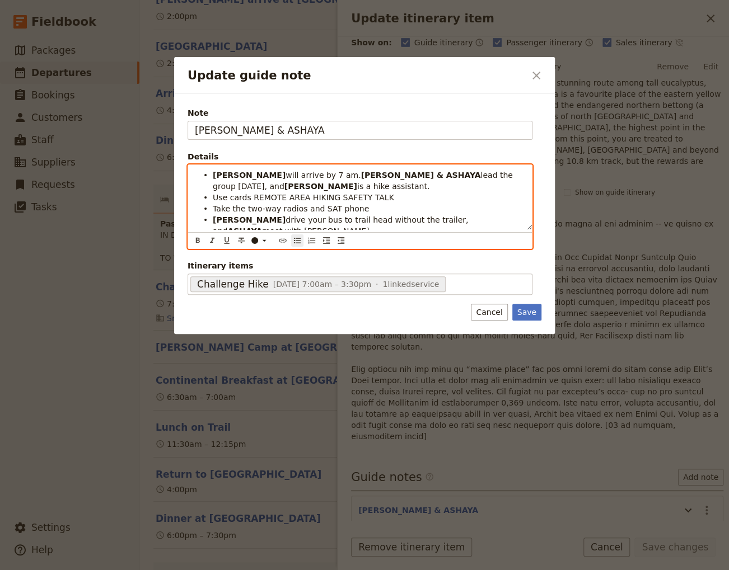
click at [475, 198] on li "Use cards REMOTE AREA HIKING SAFETY TALK" at bounding box center [369, 196] width 312 height 11
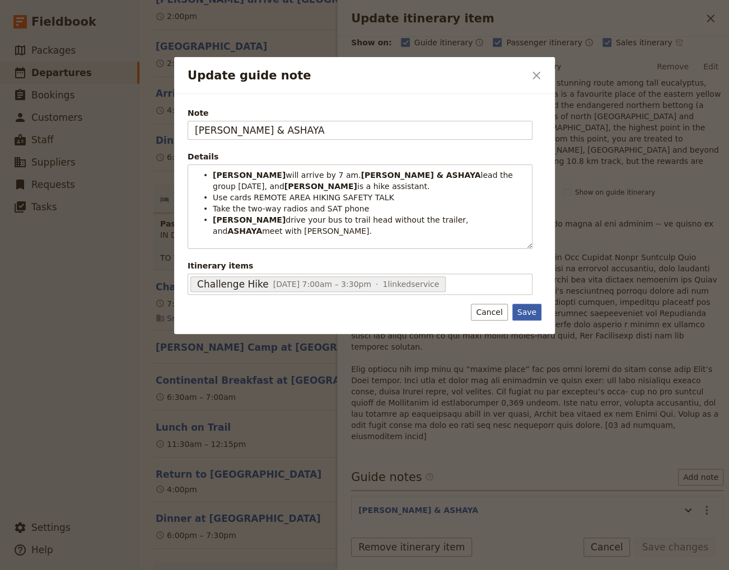
click at [526, 310] on button "Save" at bounding box center [526, 312] width 29 height 17
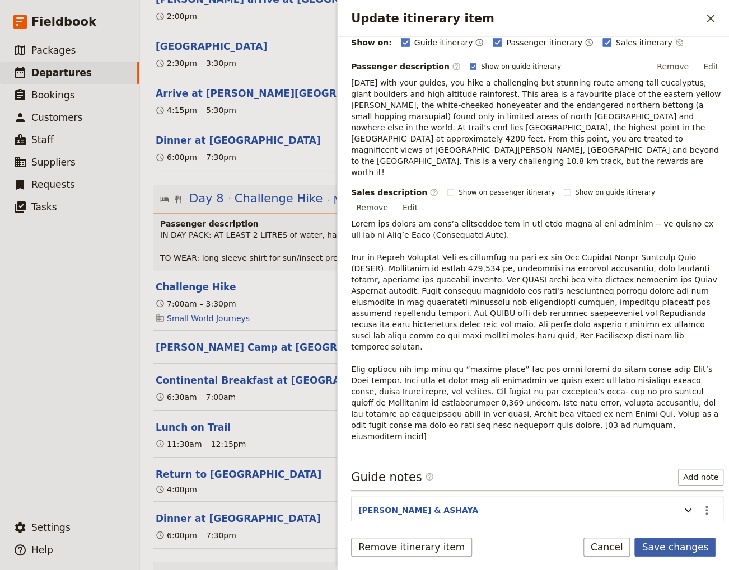
click at [675, 553] on button "Save changes" at bounding box center [674, 547] width 81 height 19
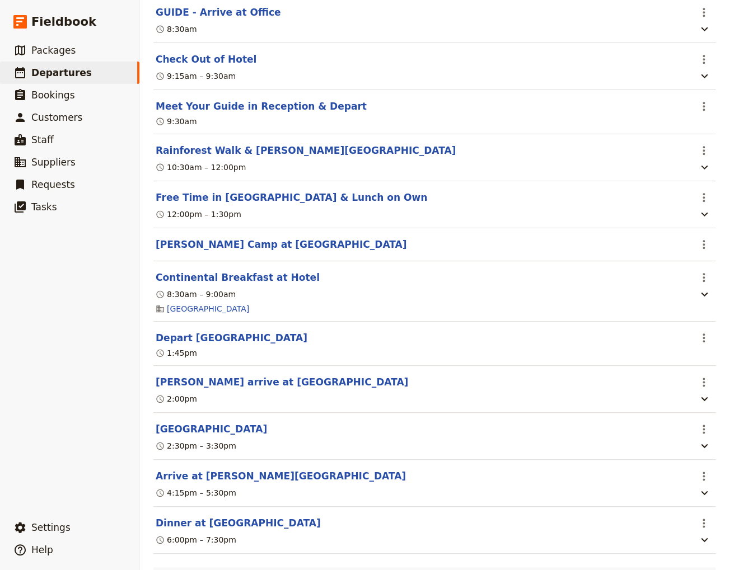
scroll to position [4761, 0]
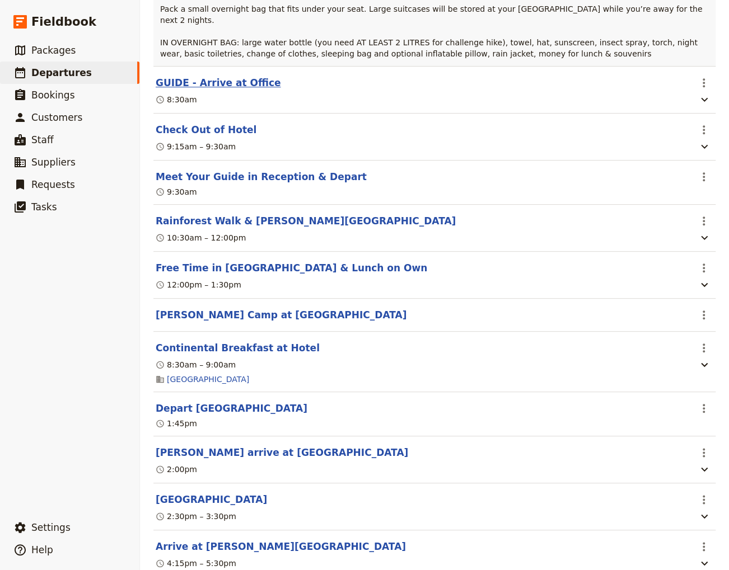
click at [199, 76] on button "GUIDE - Arrive at Office" at bounding box center [218, 82] width 125 height 13
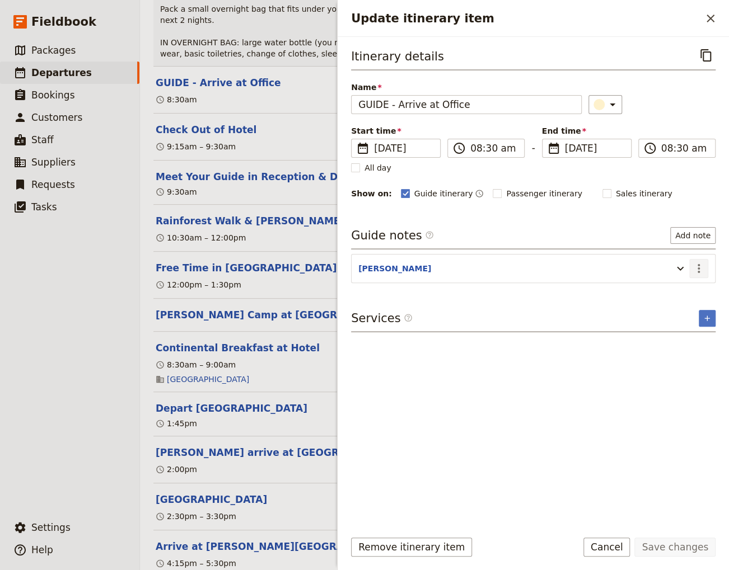
click at [697, 269] on icon "Actions" at bounding box center [698, 268] width 13 height 13
click at [681, 292] on span "Edit note" at bounding box center [666, 290] width 35 height 11
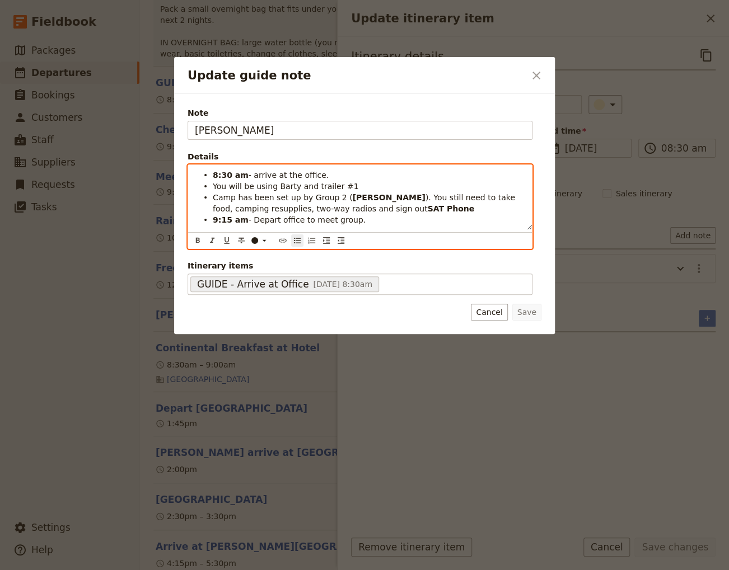
drag, startPoint x: 312, startPoint y: 209, endPoint x: 282, endPoint y: 207, distance: 30.9
click at [282, 207] on span "). You still need to take food, camping resupplies, two-way radios and sign out" at bounding box center [365, 203] width 305 height 20
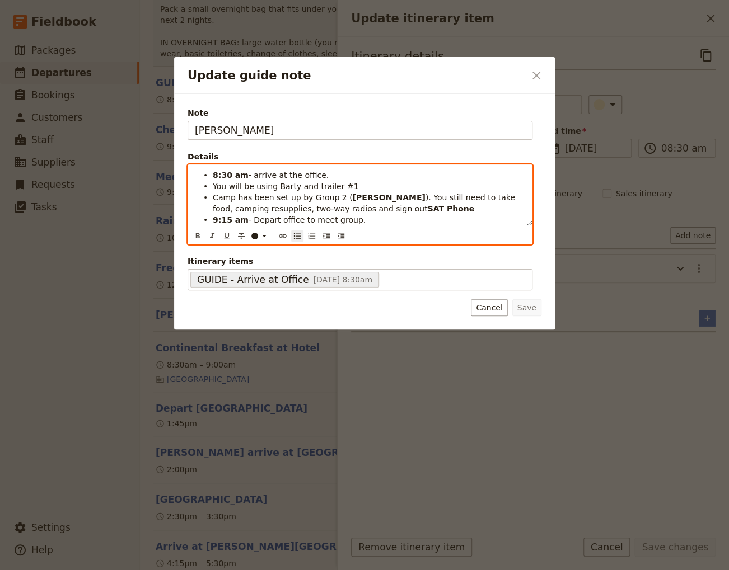
click at [282, 207] on span "). You still need to take food, camping resupplies, two-way radios and sign out" at bounding box center [365, 203] width 305 height 20
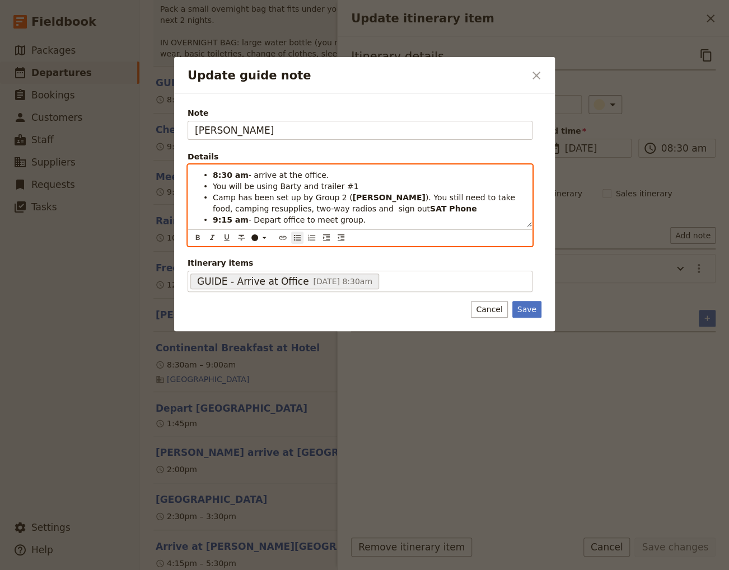
drag, startPoint x: 316, startPoint y: 209, endPoint x: 282, endPoint y: 209, distance: 34.2
click at [282, 209] on li "Camp has been set up by Group 2 ( [PERSON_NAME] ). You still need to take food,…" at bounding box center [369, 202] width 312 height 22
drag, startPoint x: 300, startPoint y: 211, endPoint x: 284, endPoint y: 209, distance: 16.3
click at [284, 209] on span "). You still need to take food, camping resupplies, two-way radios and TAKE" at bounding box center [365, 203] width 305 height 20
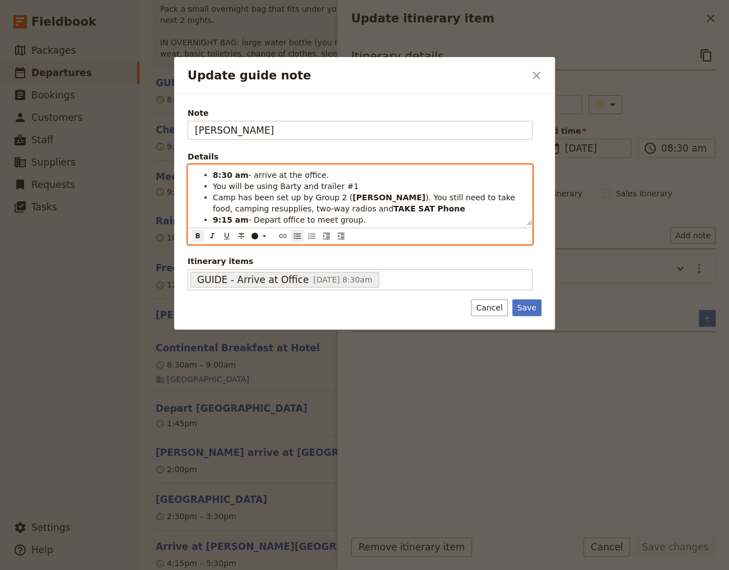
click at [433, 212] on li "Camp has been set up by Group 2 ( [PERSON_NAME] ). You still need to take food,…" at bounding box center [369, 202] width 312 height 22
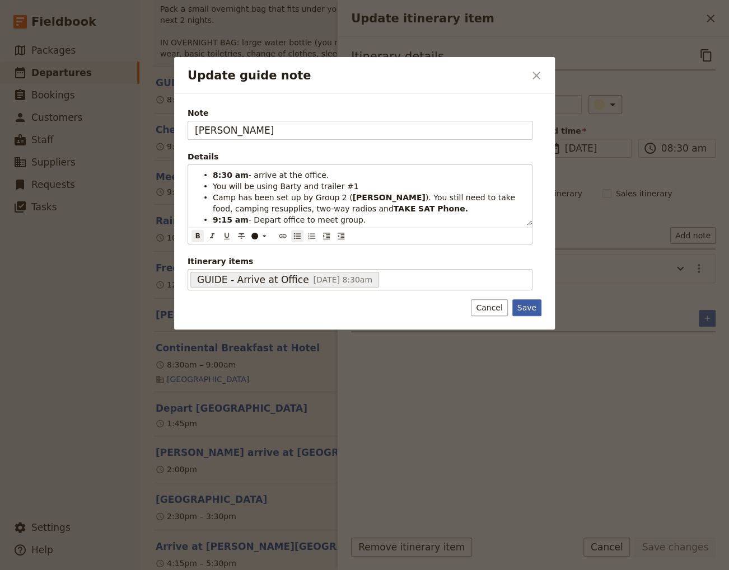
click at [535, 306] on button "Save" at bounding box center [526, 307] width 29 height 17
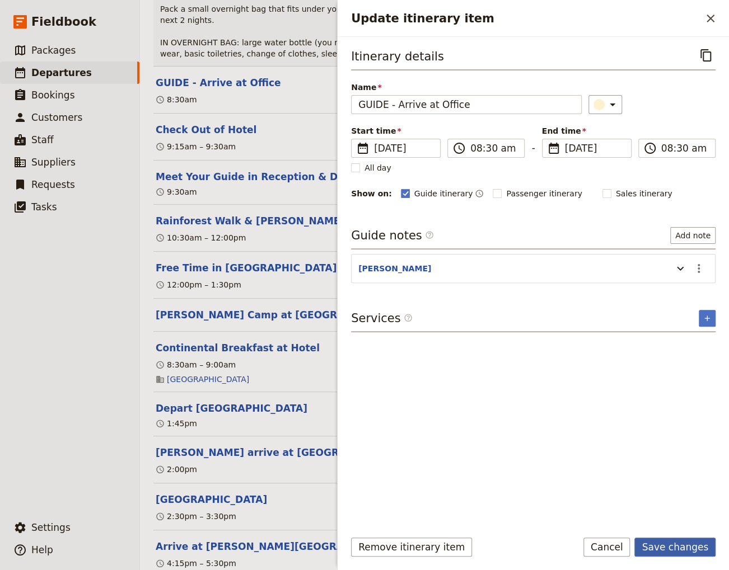
click at [668, 549] on button "Save changes" at bounding box center [674, 547] width 81 height 19
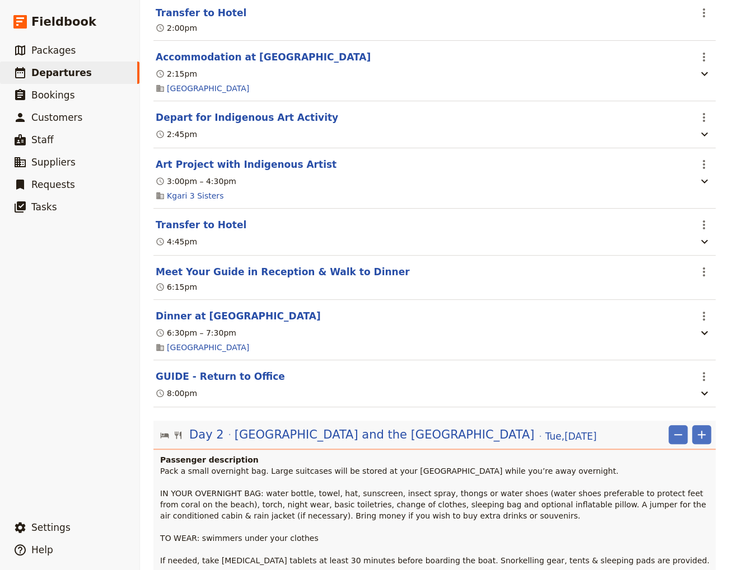
scroll to position [0, 0]
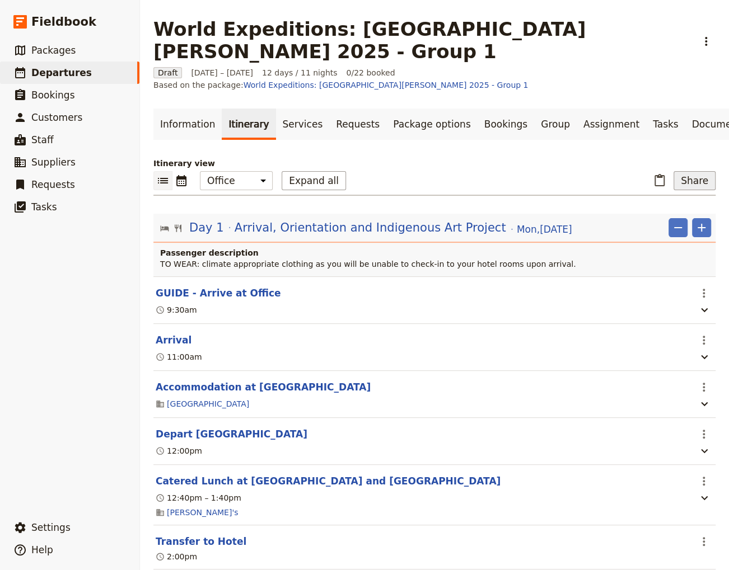
click at [685, 171] on button "Share" at bounding box center [694, 180] width 42 height 19
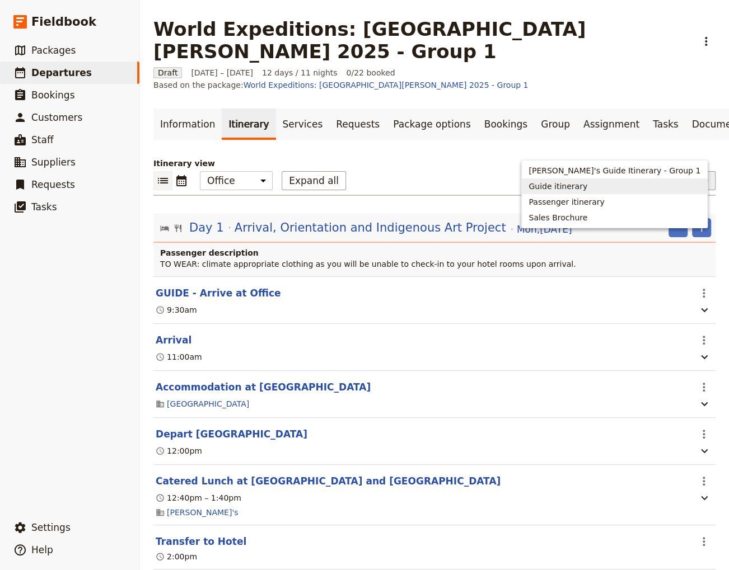
click at [587, 183] on span "Guide itinerary" at bounding box center [557, 186] width 59 height 11
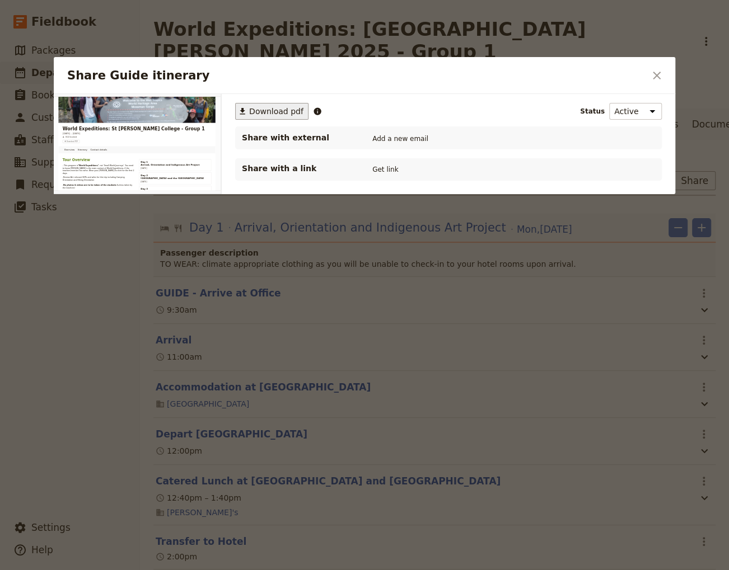
click at [256, 114] on span "Download pdf" at bounding box center [276, 111] width 54 height 11
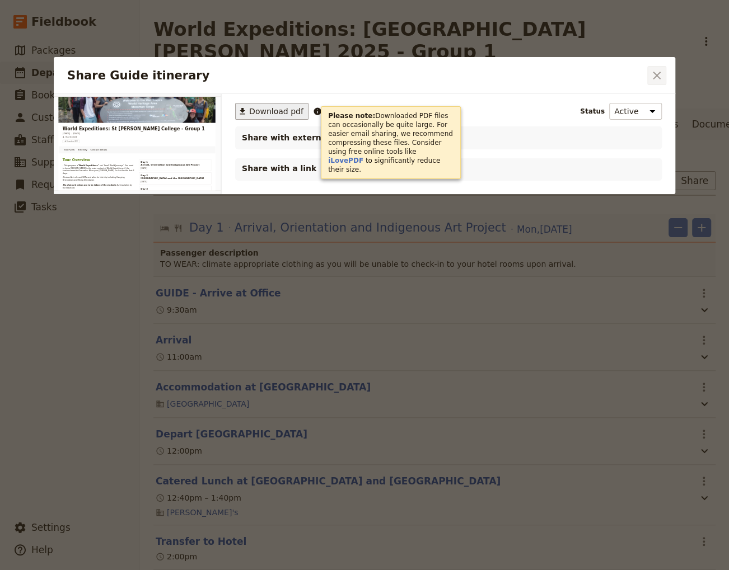
click at [654, 74] on icon "Close dialog" at bounding box center [656, 75] width 13 height 13
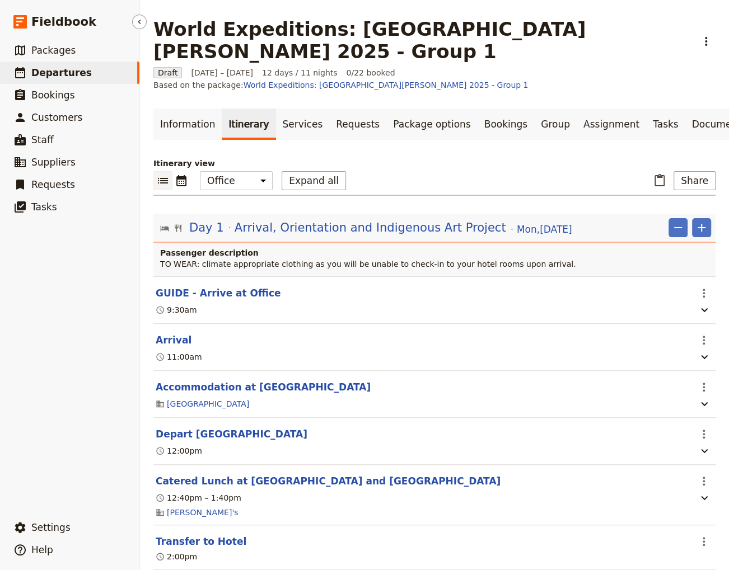
click at [47, 72] on span "Departures" at bounding box center [61, 72] width 60 height 11
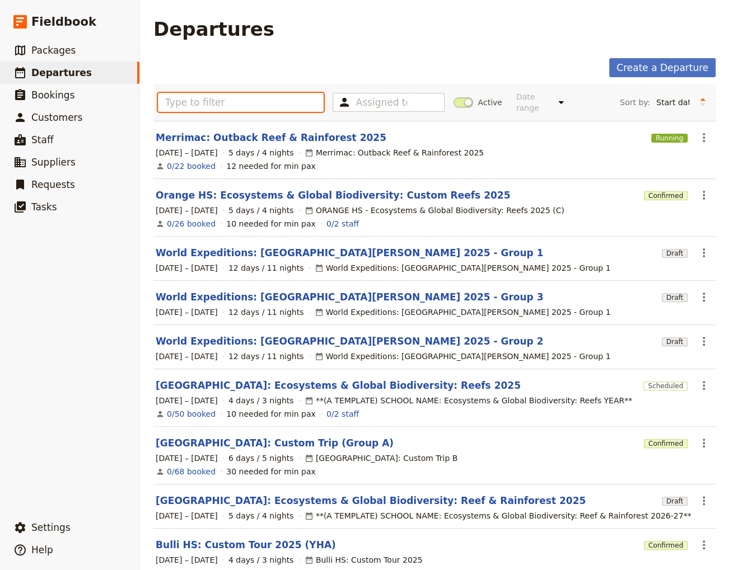
click at [221, 100] on input "text" at bounding box center [241, 102] width 166 height 19
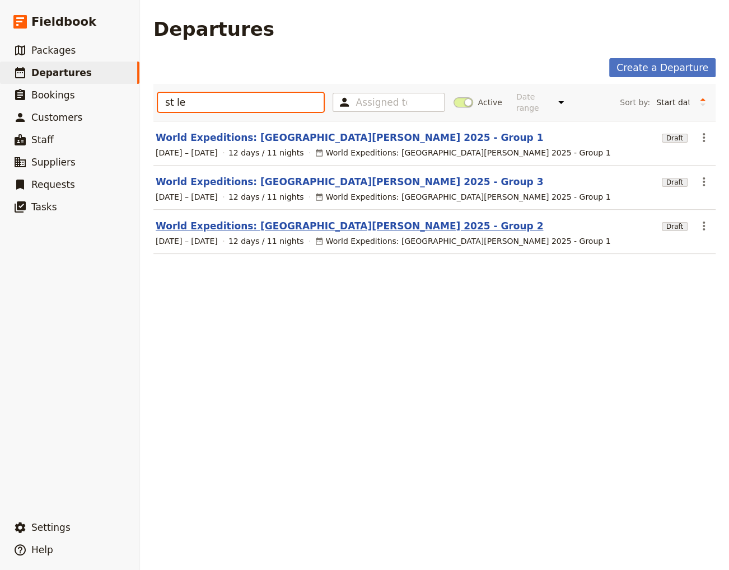
type input "st le"
click at [294, 219] on link "World Expeditions: [GEOGRAPHIC_DATA][PERSON_NAME] 2025 - Group 2" at bounding box center [349, 225] width 387 height 13
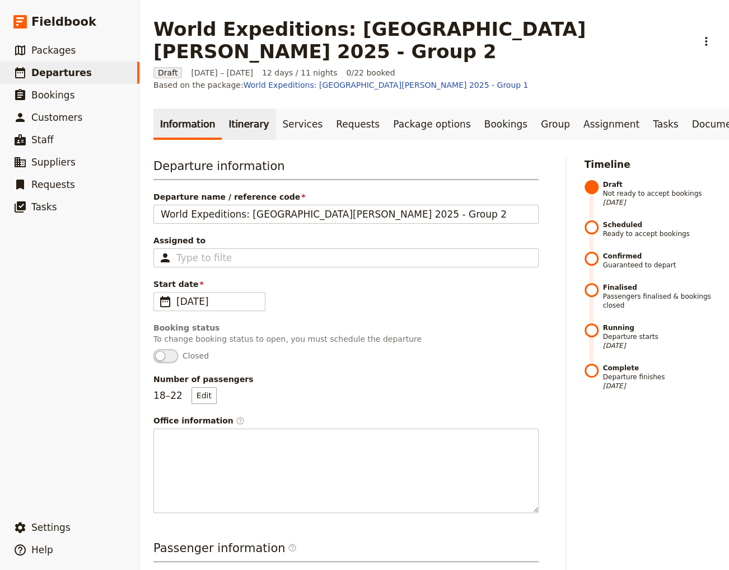
click at [245, 109] on link "Itinerary" at bounding box center [249, 124] width 54 height 31
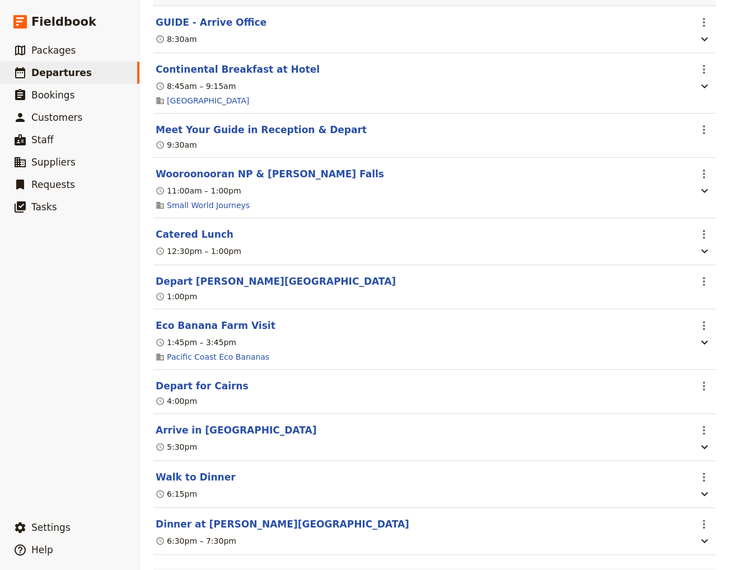
scroll to position [1360, 0]
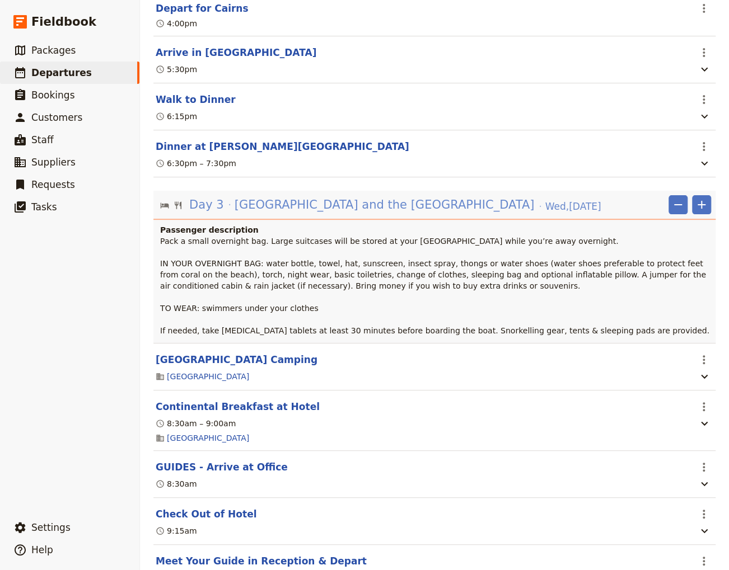
click at [283, 196] on span "[GEOGRAPHIC_DATA] and the [GEOGRAPHIC_DATA]" at bounding box center [385, 204] width 300 height 17
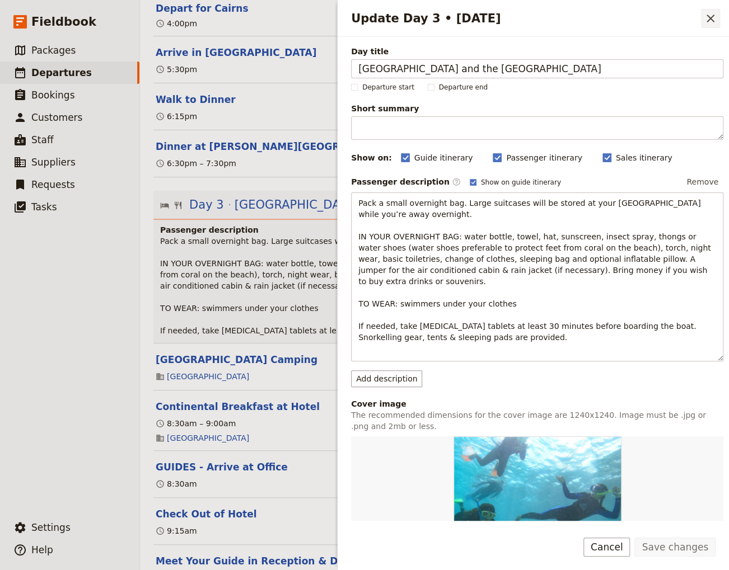
click at [708, 18] on icon "Close drawer" at bounding box center [710, 18] width 13 height 13
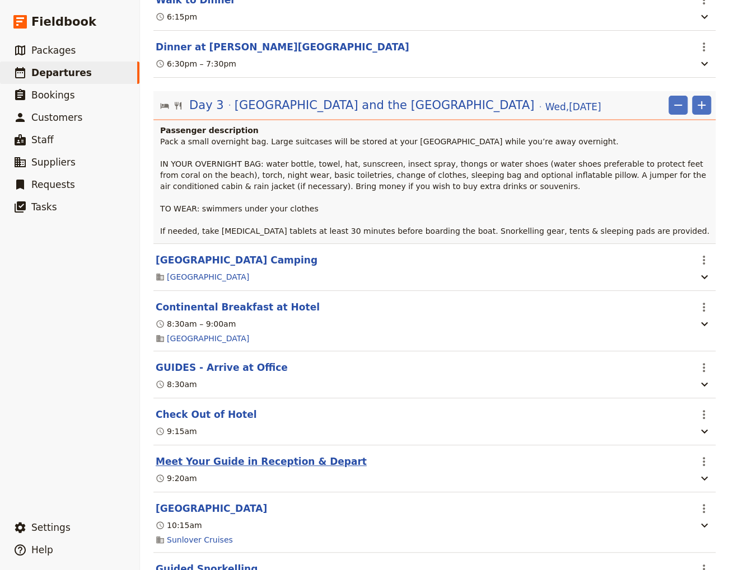
scroll to position [1511, 0]
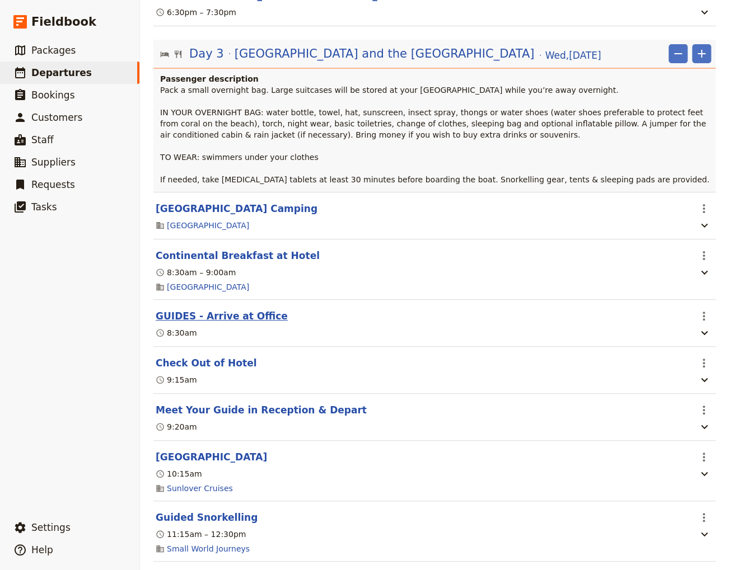
click at [221, 310] on button "GUIDES - Arrive at Office" at bounding box center [222, 316] width 132 height 13
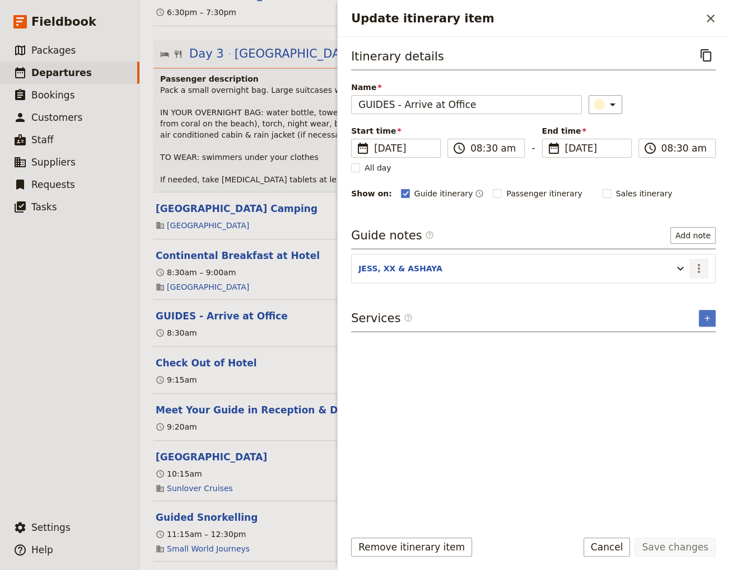
click at [698, 268] on icon "Actions" at bounding box center [698, 268] width 2 height 9
click at [673, 292] on span "Edit note" at bounding box center [666, 290] width 35 height 11
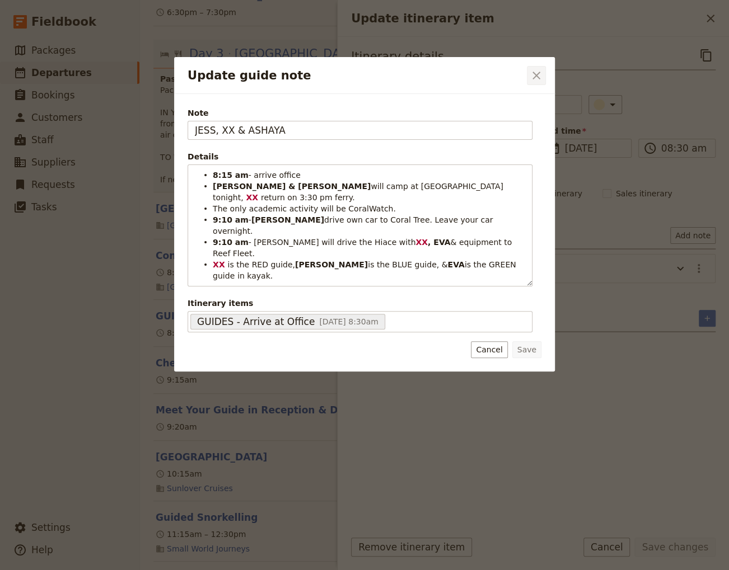
click at [537, 76] on icon "Close dialog" at bounding box center [536, 76] width 8 height 8
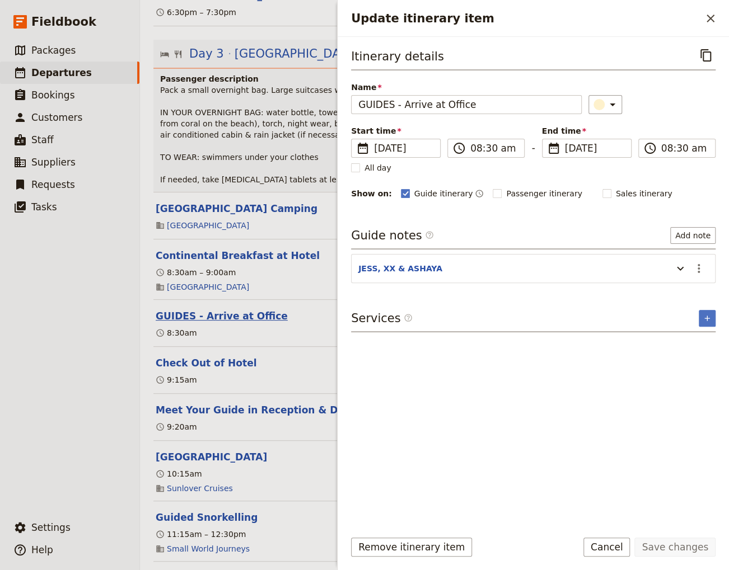
click at [205, 310] on button "GUIDES - Arrive at Office" at bounding box center [222, 316] width 132 height 13
click at [696, 266] on icon "Actions" at bounding box center [698, 268] width 13 height 13
drag, startPoint x: 86, startPoint y: 409, endPoint x: 176, endPoint y: 366, distance: 100.7
click at [87, 408] on ul "​ Packages ​ Departures ​ Bookings ​ Customers ​ Staff ​ Suppliers ​ Requests ​…" at bounding box center [69, 275] width 139 height 473
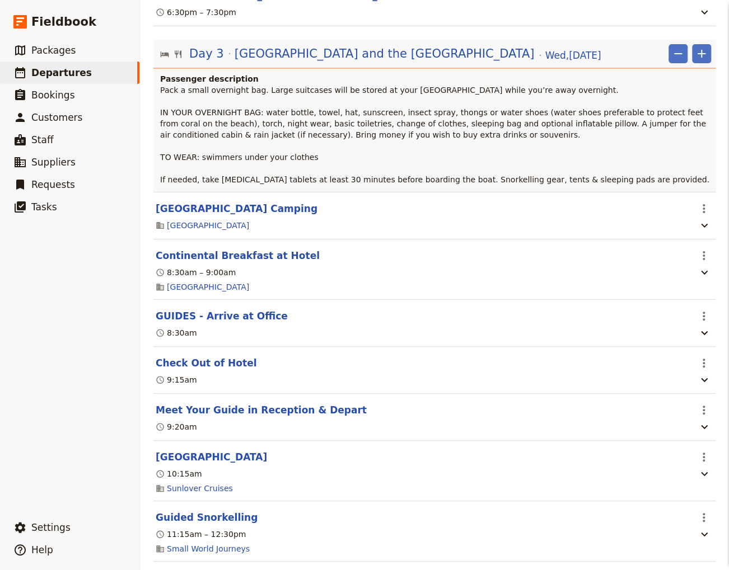
scroll to position [0, 0]
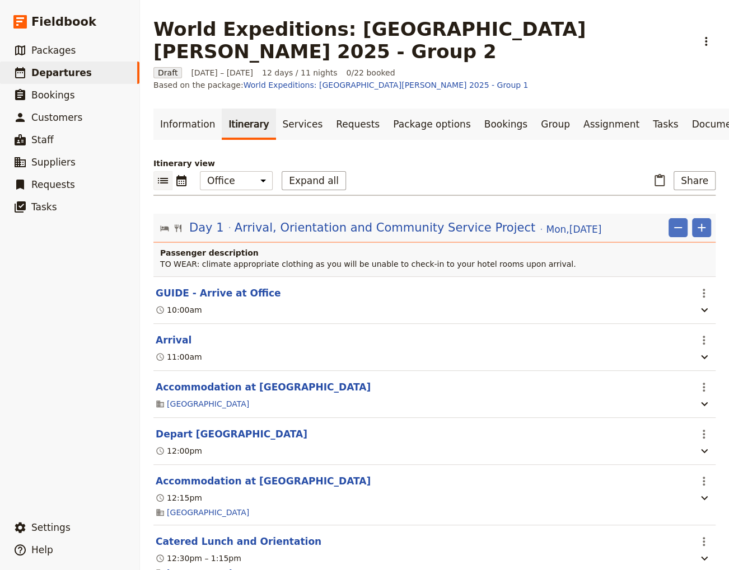
click at [208, 371] on section "Accommodation at [GEOGRAPHIC_DATA] ​ [GEOGRAPHIC_DATA]" at bounding box center [434, 394] width 562 height 47
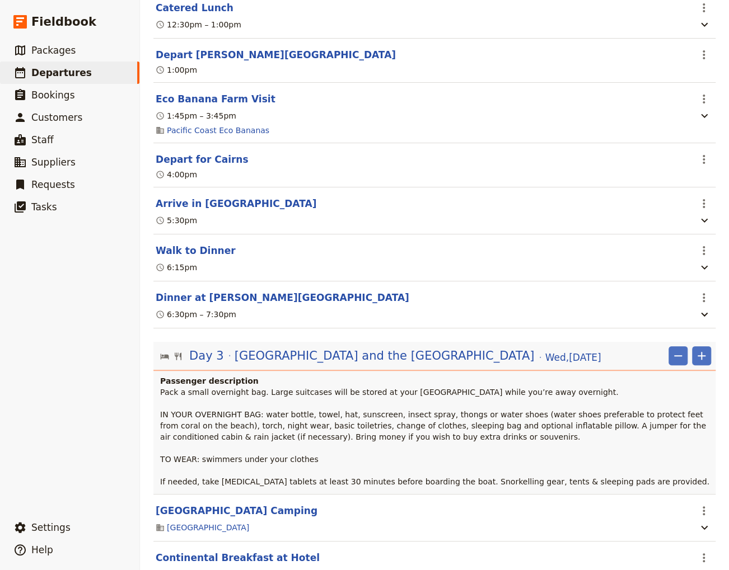
scroll to position [1511, 0]
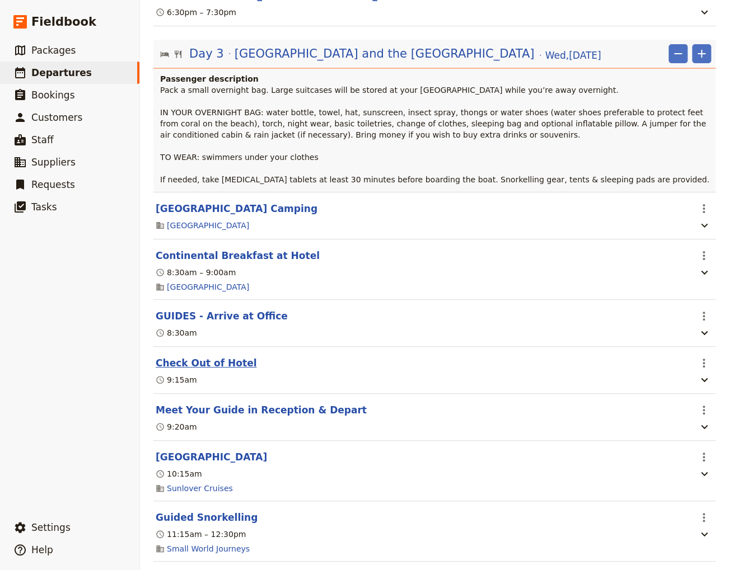
click at [212, 357] on button "Check Out of Hotel" at bounding box center [206, 363] width 101 height 13
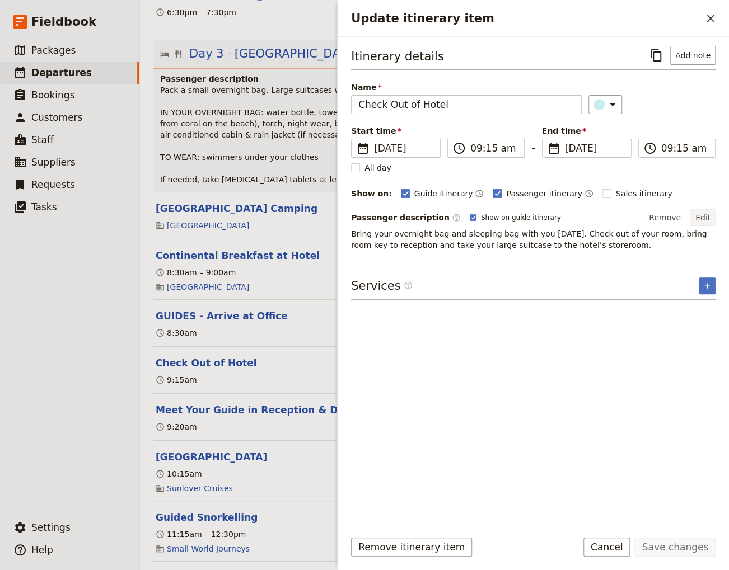
click at [706, 217] on button "Edit" at bounding box center [702, 217] width 25 height 17
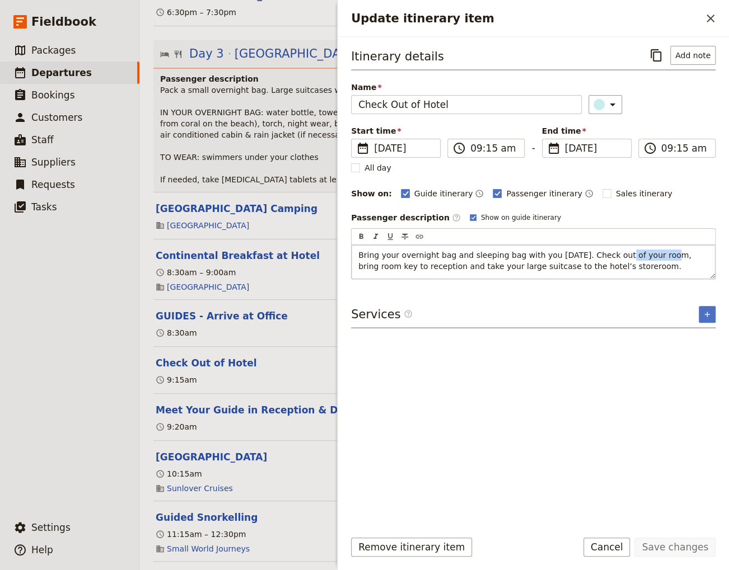
drag, startPoint x: 645, startPoint y: 254, endPoint x: 602, endPoint y: 254, distance: 43.1
click at [602, 254] on span "Bring your overnight bag and sleeping bag with you [DATE]. Check out of your ro…" at bounding box center [525, 261] width 335 height 20
drag, startPoint x: 424, startPoint y: 268, endPoint x: 408, endPoint y: 264, distance: 17.1
click at [408, 264] on span "Bring your overnight bag and sleeping bag with you [DATE]. Check out, bring roo…" at bounding box center [530, 261] width 344 height 20
click at [695, 547] on button "Save changes" at bounding box center [674, 547] width 81 height 19
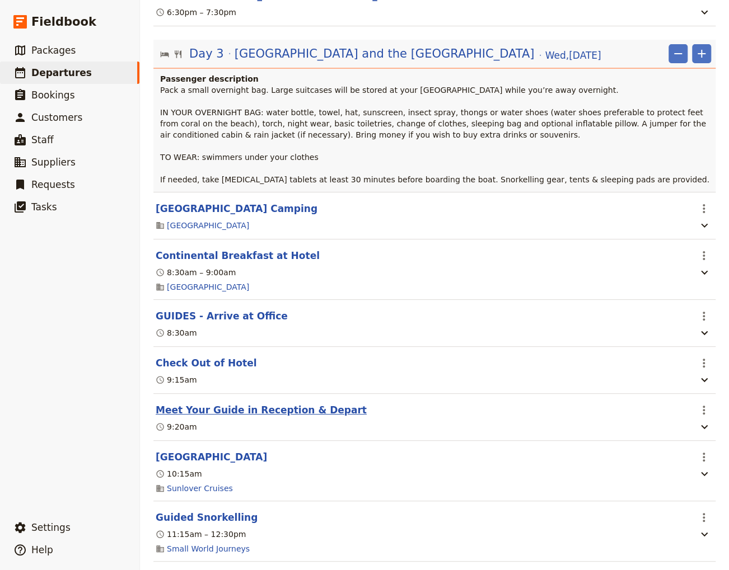
click at [230, 404] on button "Meet Your Guide in Reception & Depart" at bounding box center [261, 410] width 211 height 13
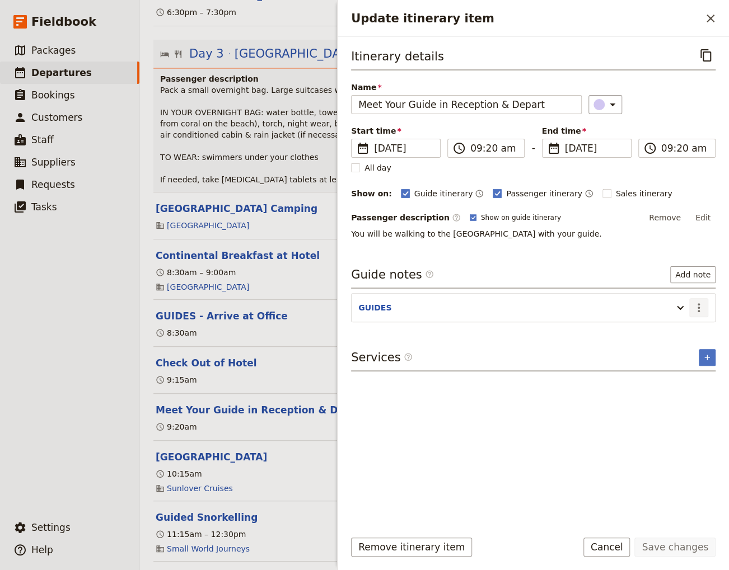
click at [698, 306] on icon "Actions" at bounding box center [698, 307] width 2 height 9
click at [676, 327] on span "Edit note" at bounding box center [666, 330] width 35 height 11
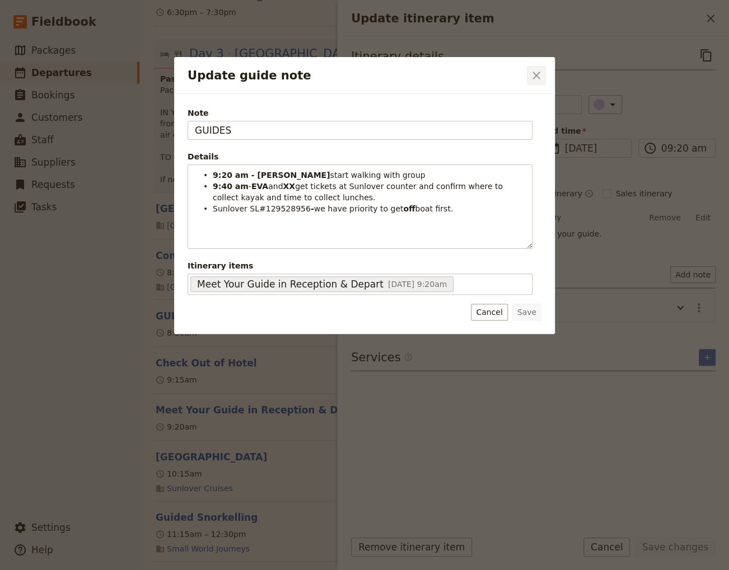
click at [535, 74] on icon "Close dialog" at bounding box center [536, 75] width 13 height 13
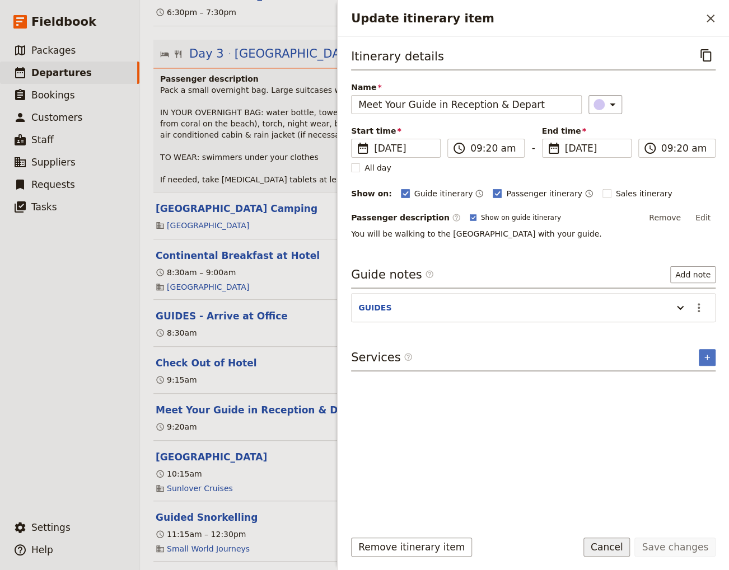
click at [624, 550] on button "Cancel" at bounding box center [606, 547] width 47 height 19
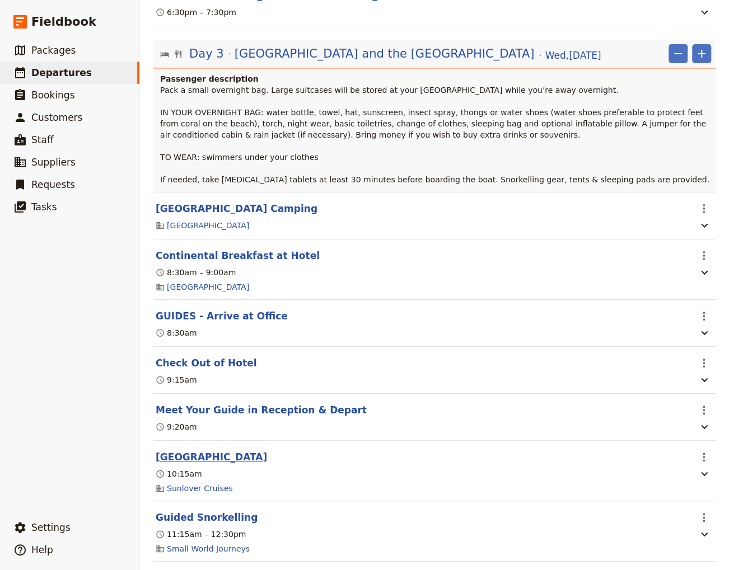
click at [185, 451] on button "[GEOGRAPHIC_DATA]" at bounding box center [211, 457] width 111 height 13
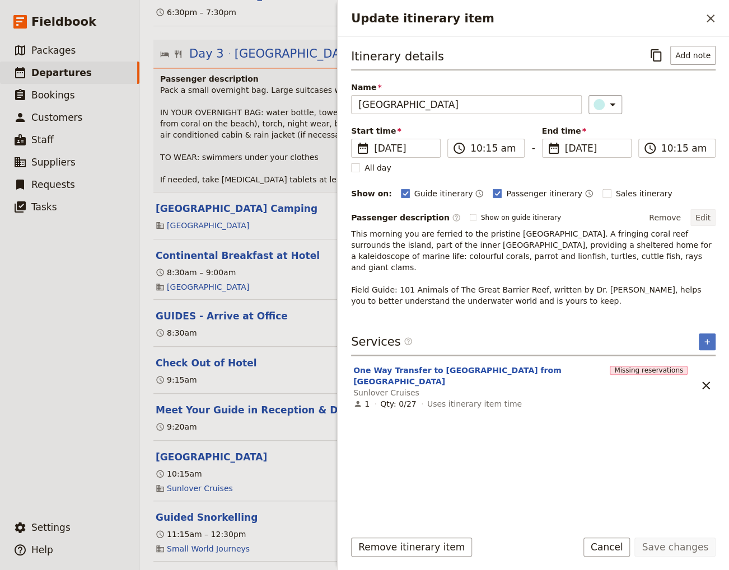
click at [705, 217] on button "Edit" at bounding box center [702, 217] width 25 height 17
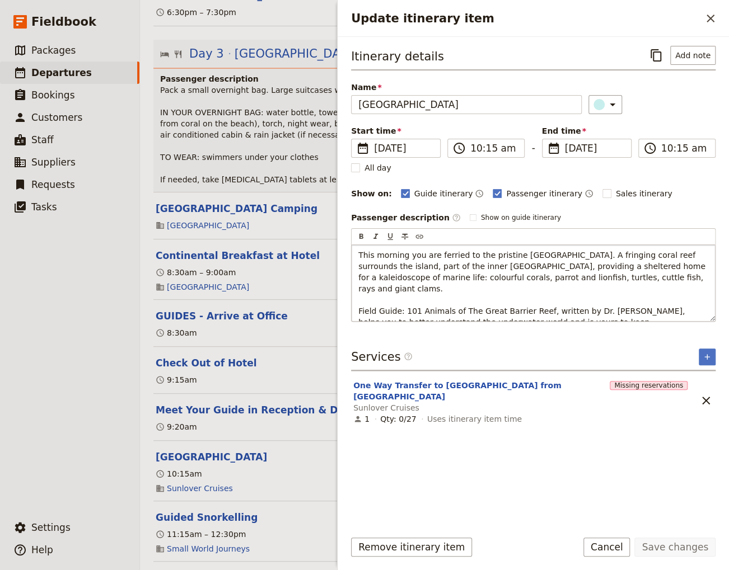
click at [628, 276] on p "This morning you are ferried to the pristine [GEOGRAPHIC_DATA]. A fringing cora…" at bounding box center [533, 289] width 350 height 78
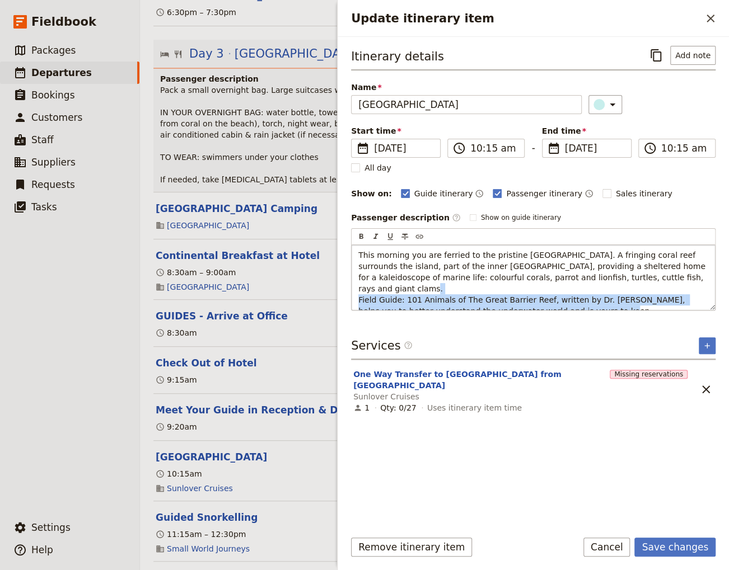
drag, startPoint x: 573, startPoint y: 306, endPoint x: 326, endPoint y: 288, distance: 247.5
click at [352, 288] on div "This morning you are ferried to the pristine [GEOGRAPHIC_DATA]. A fringing cora…" at bounding box center [533, 277] width 363 height 65
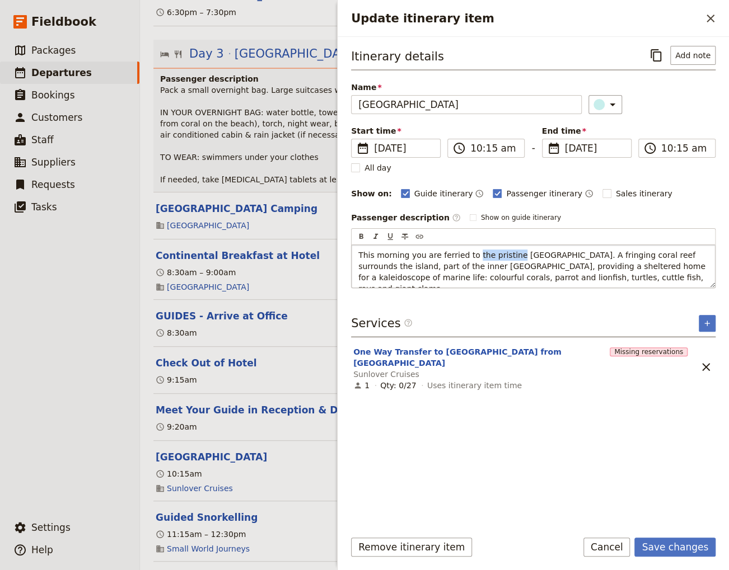
drag, startPoint x: 507, startPoint y: 252, endPoint x: 468, endPoint y: 252, distance: 38.6
click at [468, 252] on span "This morning you are ferried to the pristine [GEOGRAPHIC_DATA]. A fringing cora…" at bounding box center [532, 272] width 349 height 43
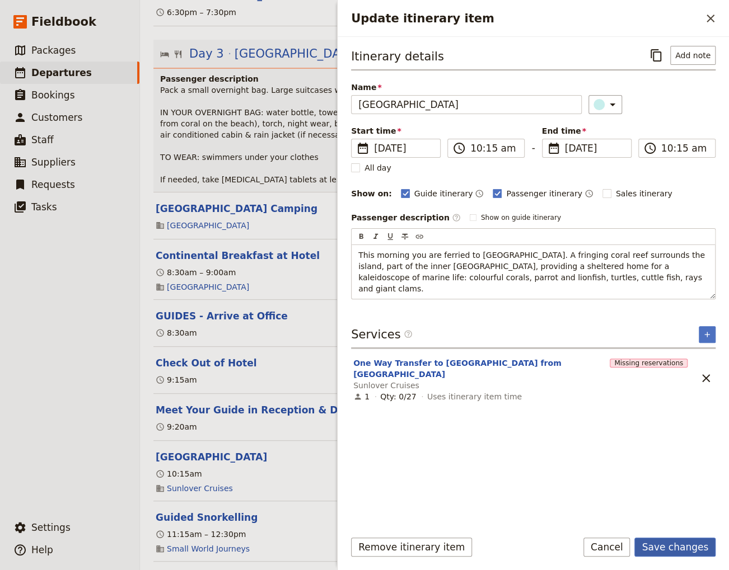
click at [681, 549] on button "Save changes" at bounding box center [674, 547] width 81 height 19
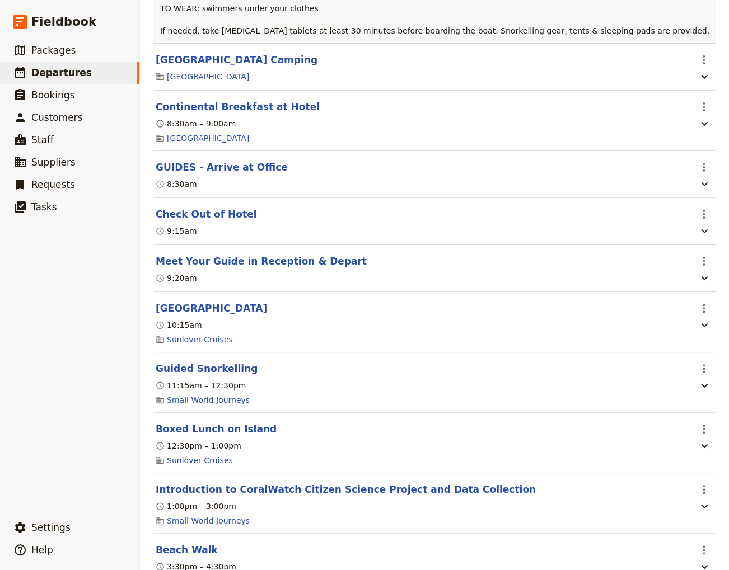
scroll to position [1663, 0]
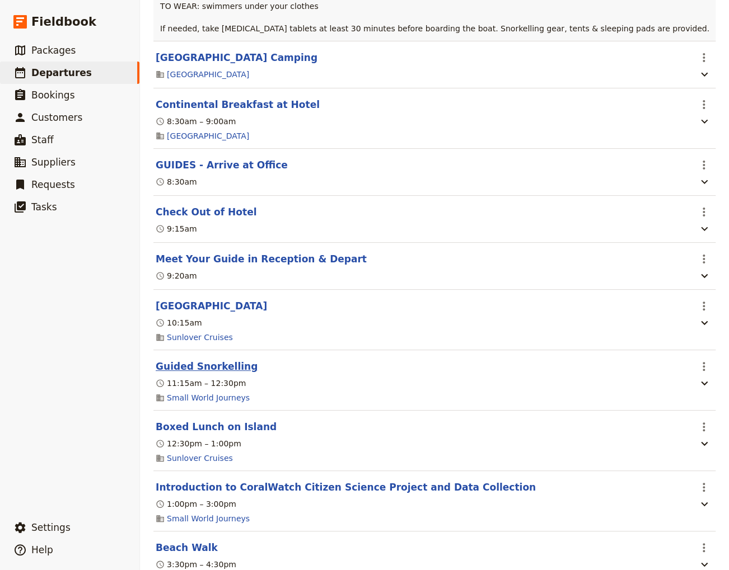
click at [191, 360] on button "Guided Snorkelling" at bounding box center [207, 366] width 102 height 13
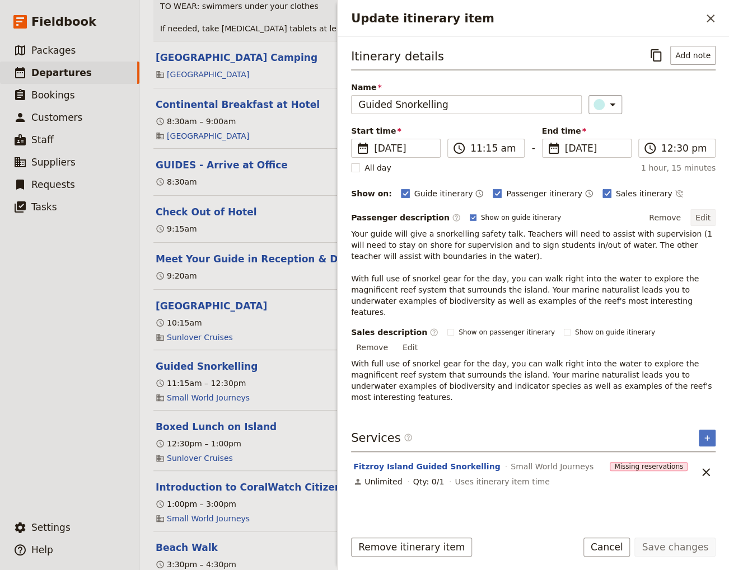
click at [710, 217] on button "Edit" at bounding box center [702, 217] width 25 height 17
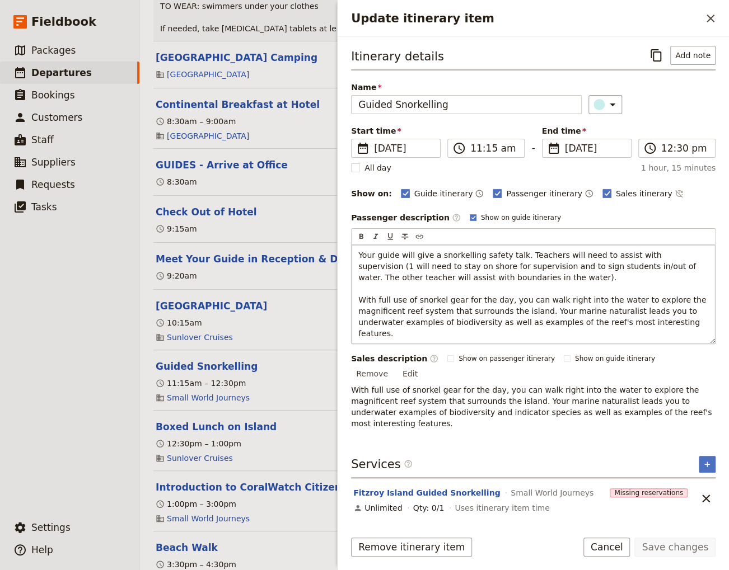
click at [465, 282] on p "Your guide will give a snorkelling safety talk. Teachers will need to assist wi…" at bounding box center [533, 295] width 350 height 90
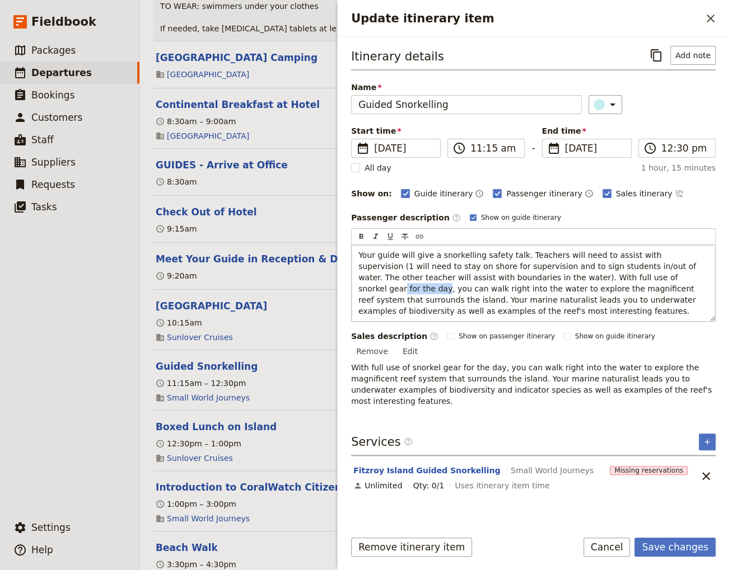
drag, startPoint x: 598, startPoint y: 278, endPoint x: 560, endPoint y: 274, distance: 38.9
click at [560, 274] on span "Your guide will give a snorkelling safety talk. Teachers will need to assist wi…" at bounding box center [528, 283] width 340 height 65
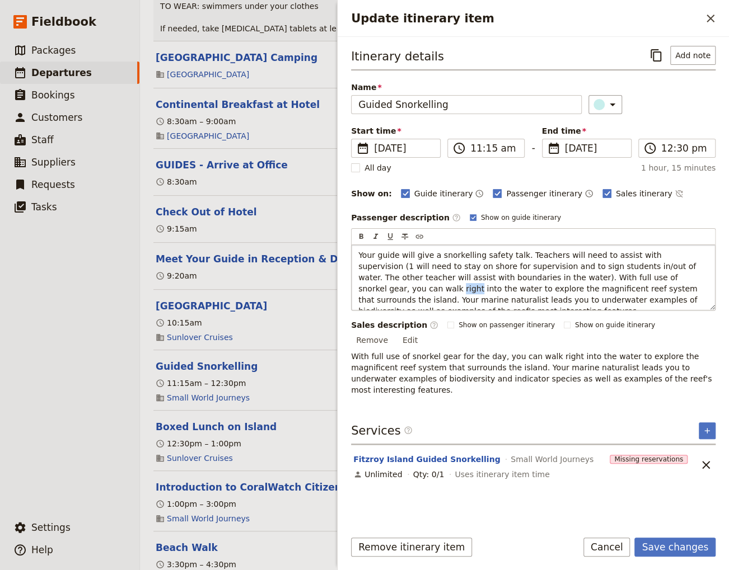
drag, startPoint x: 628, startPoint y: 277, endPoint x: 610, endPoint y: 274, distance: 18.2
click at [610, 274] on span "Your guide will give a snorkelling safety talk. Teachers will need to assist wi…" at bounding box center [528, 283] width 341 height 65
drag, startPoint x: 411, startPoint y: 289, endPoint x: 369, endPoint y: 289, distance: 42.0
click at [369, 289] on span "Your guide will give a snorkelling safety talk. Teachers will need to assist wi…" at bounding box center [528, 283] width 340 height 65
drag, startPoint x: 573, startPoint y: 284, endPoint x: 549, endPoint y: 289, distance: 24.6
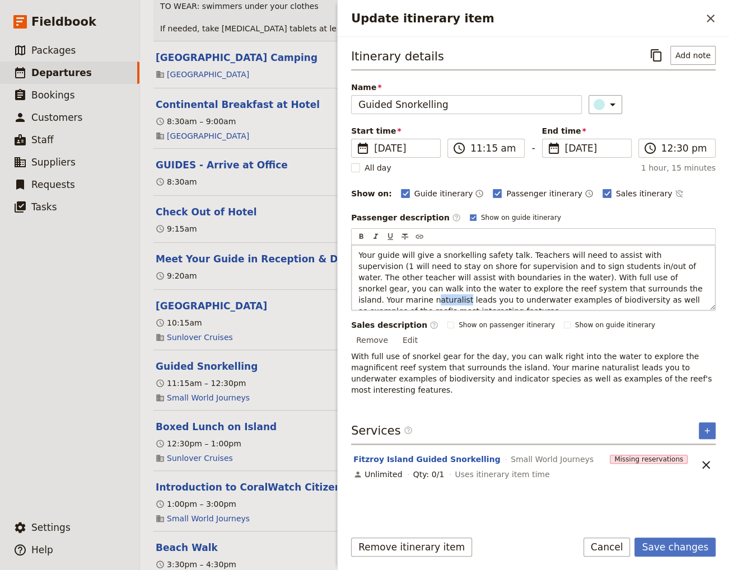
click at [549, 289] on span "Your guide will give a snorkelling safety talk. Teachers will need to assist wi…" at bounding box center [531, 283] width 347 height 65
drag, startPoint x: 477, startPoint y: 299, endPoint x: 404, endPoint y: 302, distance: 72.8
click at [404, 302] on span "Your guide will give a snorkelling safety talk. Teachers will need to assist wi…" at bounding box center [531, 283] width 347 height 65
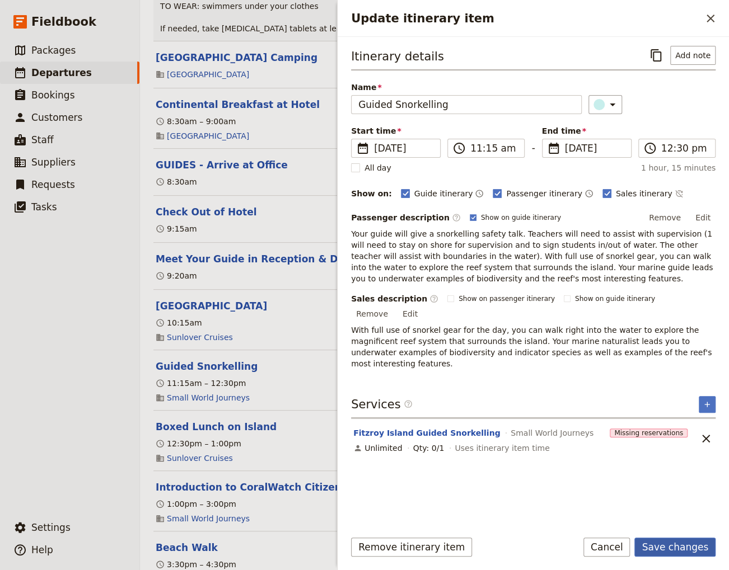
click at [667, 545] on button "Save changes" at bounding box center [674, 547] width 81 height 19
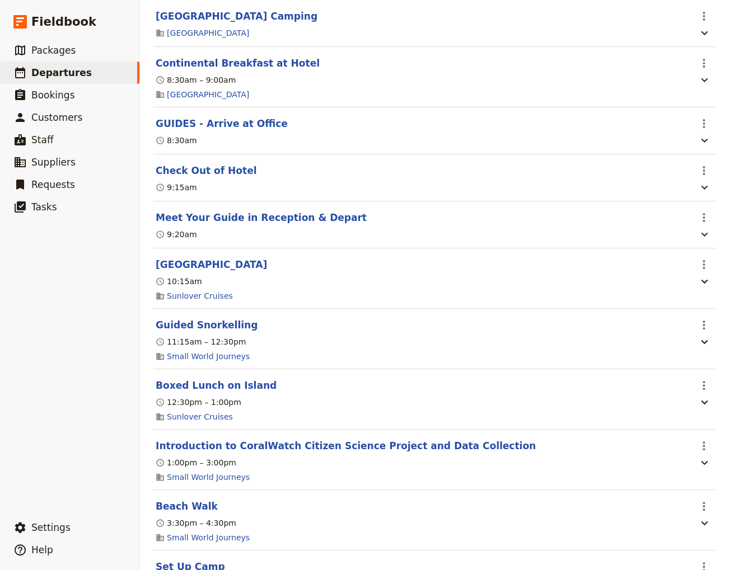
scroll to position [1738, 0]
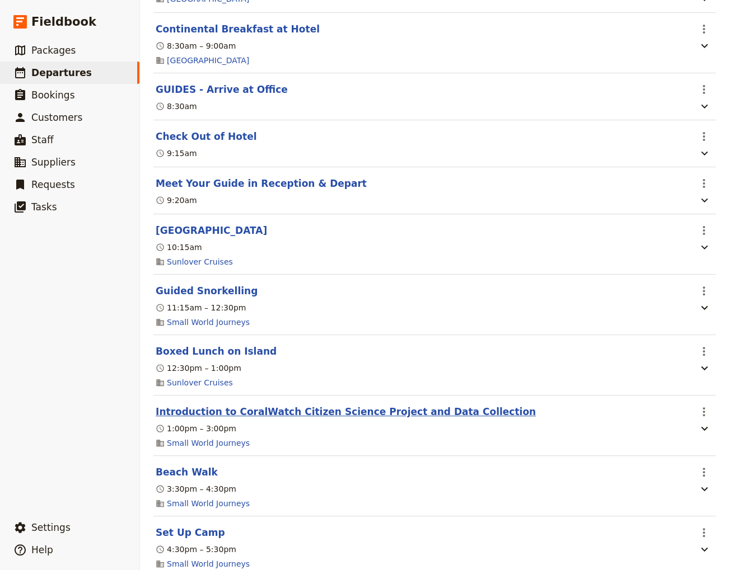
click at [224, 405] on button "Introduction to CoralWatch Citizen Science Project and Data Collection" at bounding box center [346, 411] width 380 height 13
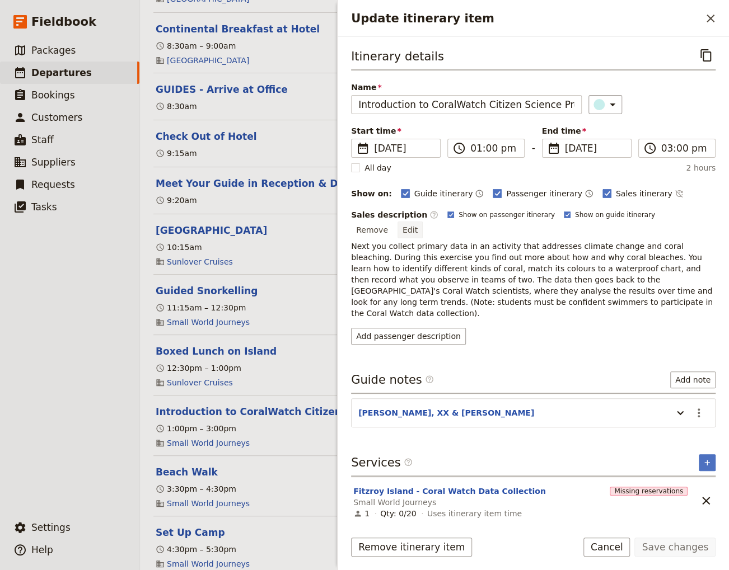
click at [423, 222] on button "Edit" at bounding box center [409, 230] width 25 height 17
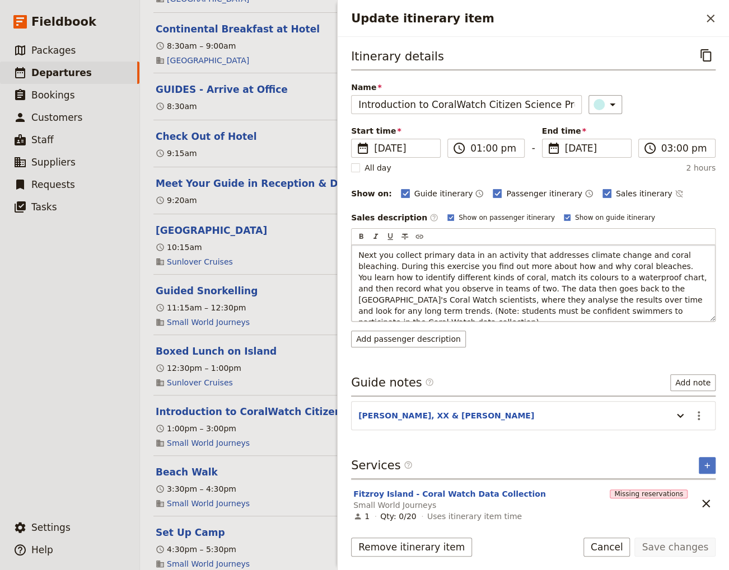
drag, startPoint x: 611, startPoint y: 312, endPoint x: 619, endPoint y: 299, distance: 15.4
click at [619, 299] on p "Next you collect primary data in an activity that addresses climate change and …" at bounding box center [533, 289] width 350 height 78
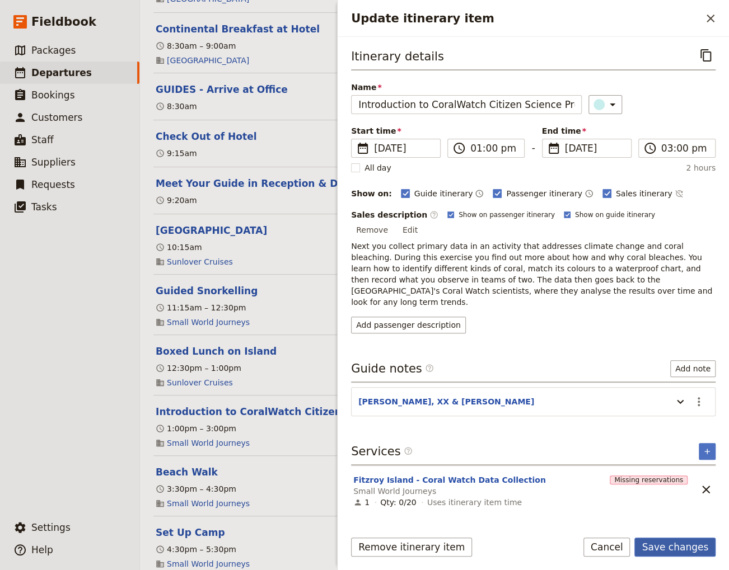
click at [663, 546] on button "Save changes" at bounding box center [674, 547] width 81 height 19
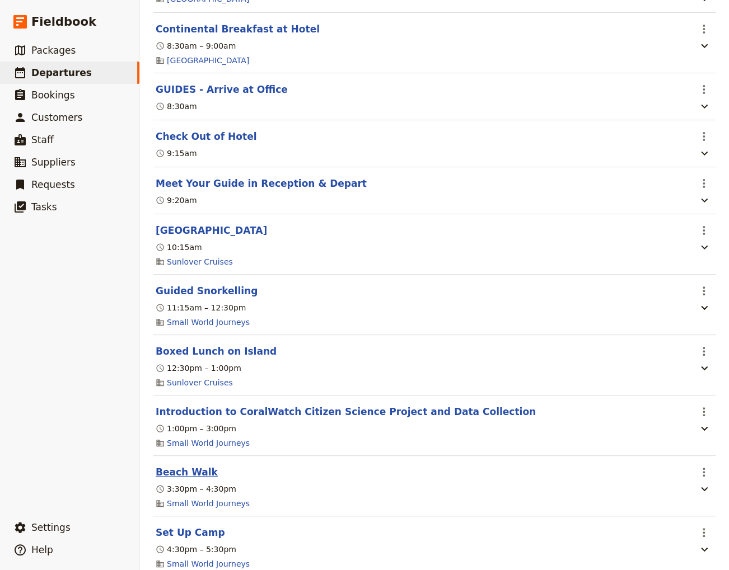
click at [192, 466] on button "Beach Walk" at bounding box center [187, 472] width 62 height 13
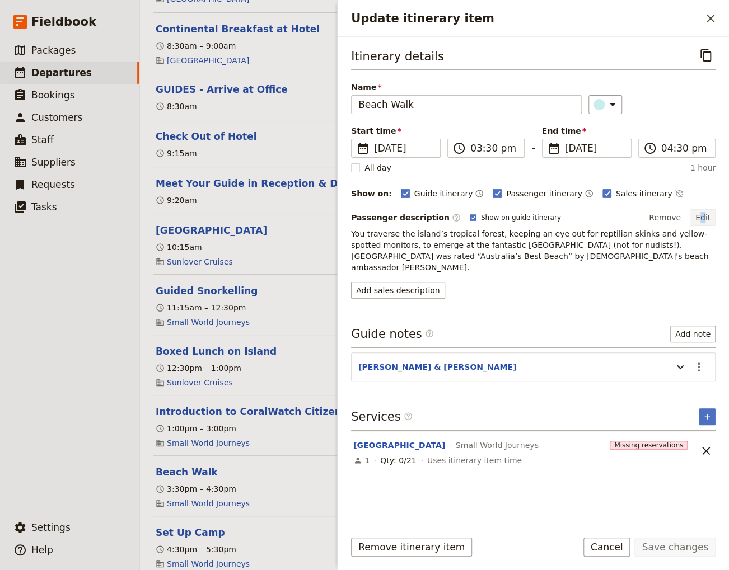
click at [703, 217] on button "Edit" at bounding box center [702, 217] width 25 height 17
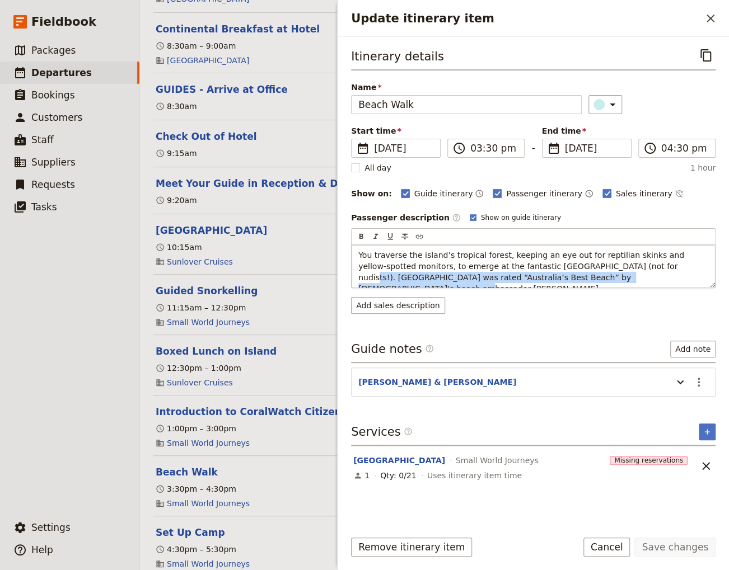
drag, startPoint x: 605, startPoint y: 270, endPoint x: 595, endPoint y: 266, distance: 11.0
click at [595, 266] on p "You traverse the island’s tropical forest, keeping an eye out for reptilian ski…" at bounding box center [533, 272] width 350 height 45
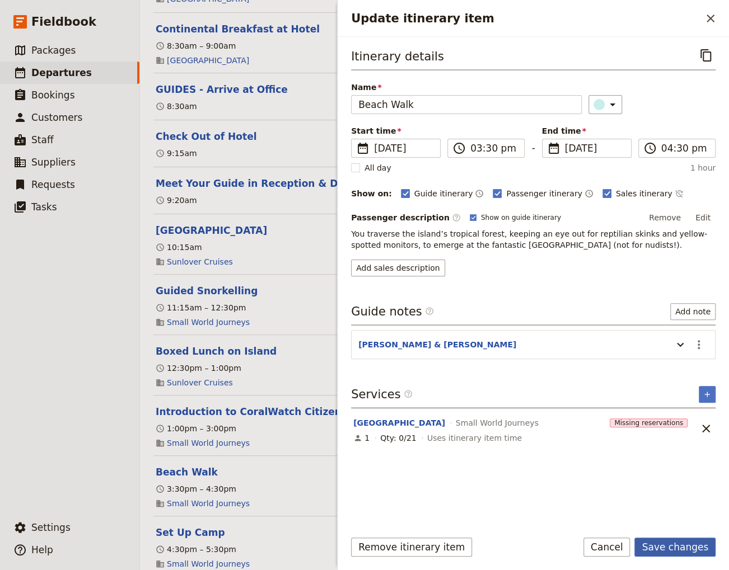
click at [667, 544] on button "Save changes" at bounding box center [674, 547] width 81 height 19
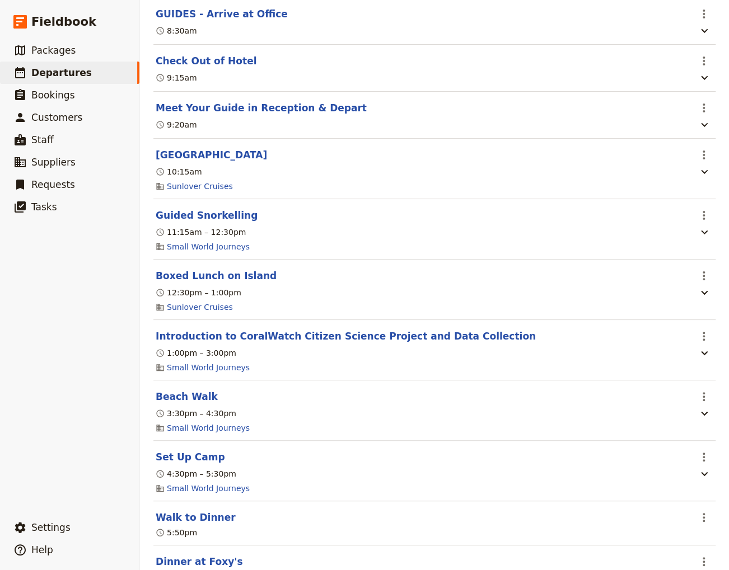
scroll to position [1889, 0]
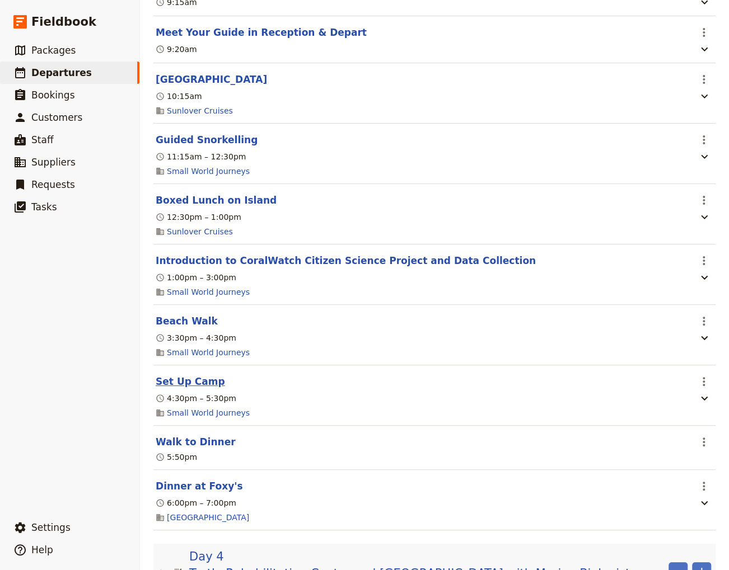
click at [185, 375] on button "Set Up Camp" at bounding box center [190, 381] width 69 height 13
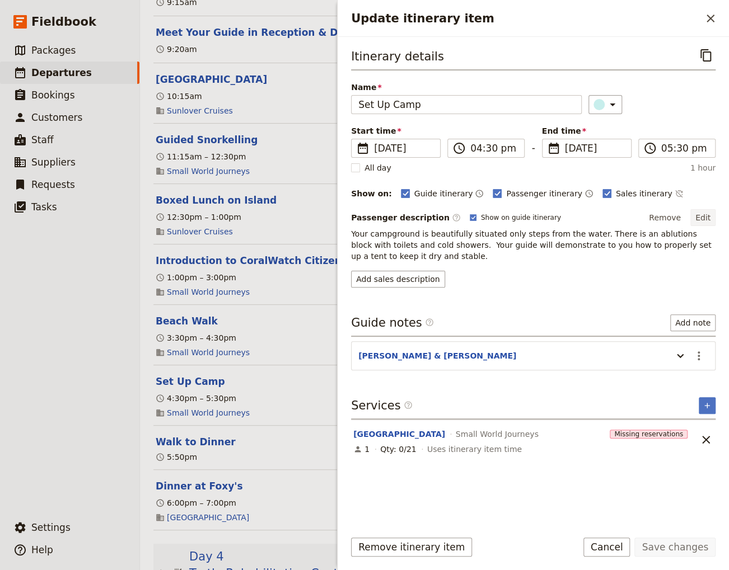
click at [707, 214] on button "Edit" at bounding box center [702, 217] width 25 height 17
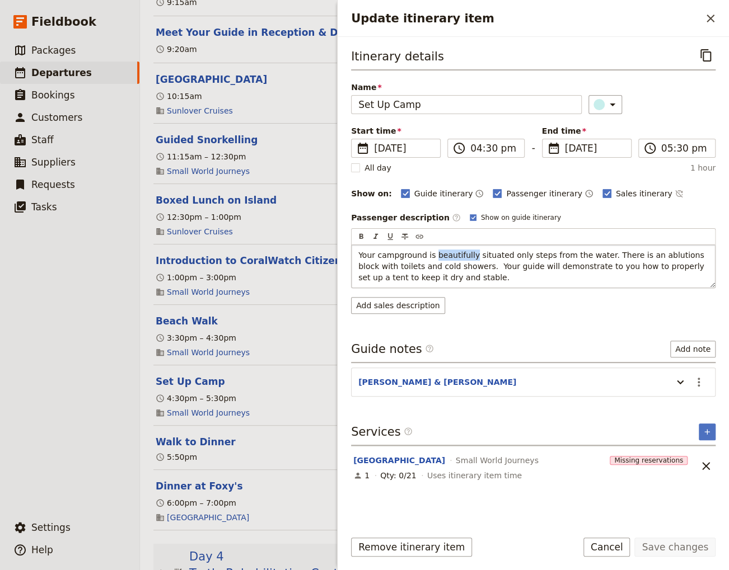
drag, startPoint x: 465, startPoint y: 251, endPoint x: 429, endPoint y: 252, distance: 35.8
click at [429, 252] on span "Your campground is beautifully situated only steps from the water. There is an …" at bounding box center [532, 266] width 348 height 31
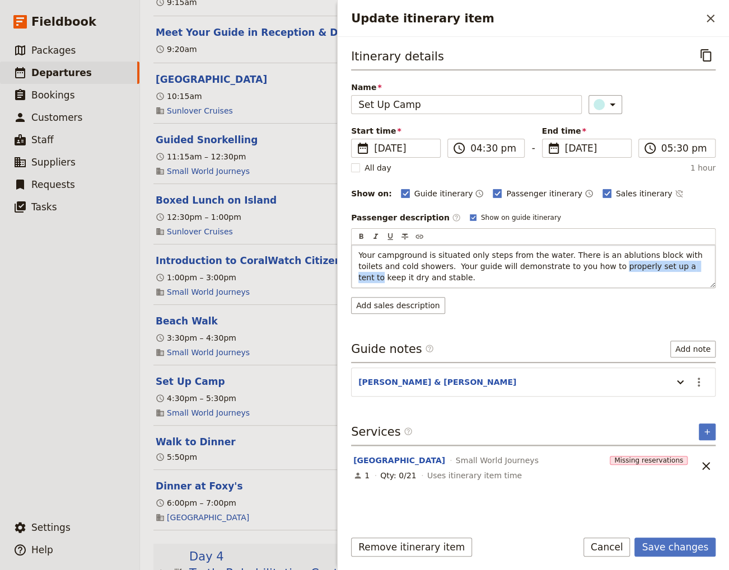
drag, startPoint x: 643, startPoint y: 265, endPoint x: 560, endPoint y: 262, distance: 82.9
click at [560, 262] on span "Your campground is situated only steps from the water. There is an ablutions bl…" at bounding box center [531, 266] width 347 height 31
click at [574, 265] on span "Your campground is situated only steps from the water. There is an ablutions bl…" at bounding box center [531, 266] width 347 height 31
click at [666, 550] on button "Save changes" at bounding box center [674, 547] width 81 height 19
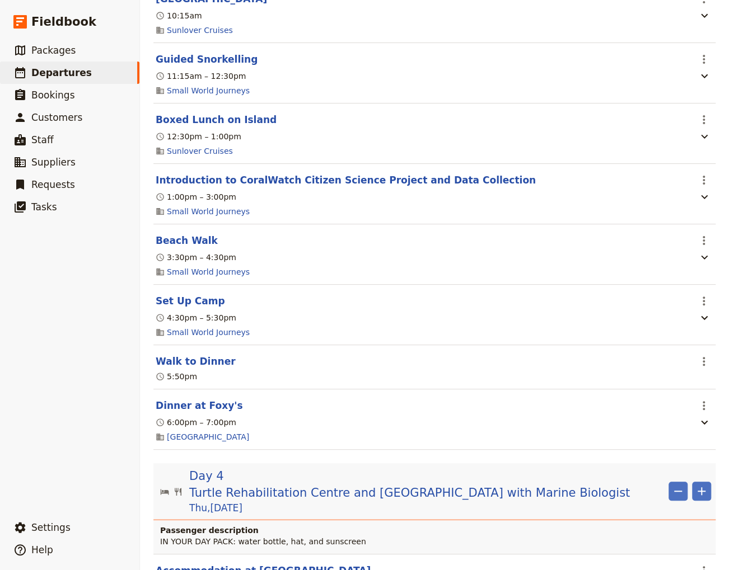
scroll to position [2040, 0]
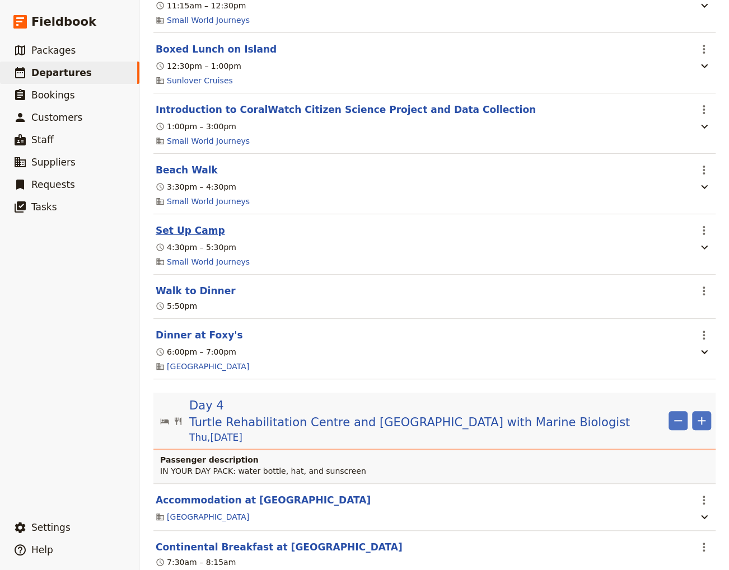
click at [172, 224] on button "Set Up Camp" at bounding box center [190, 230] width 69 height 13
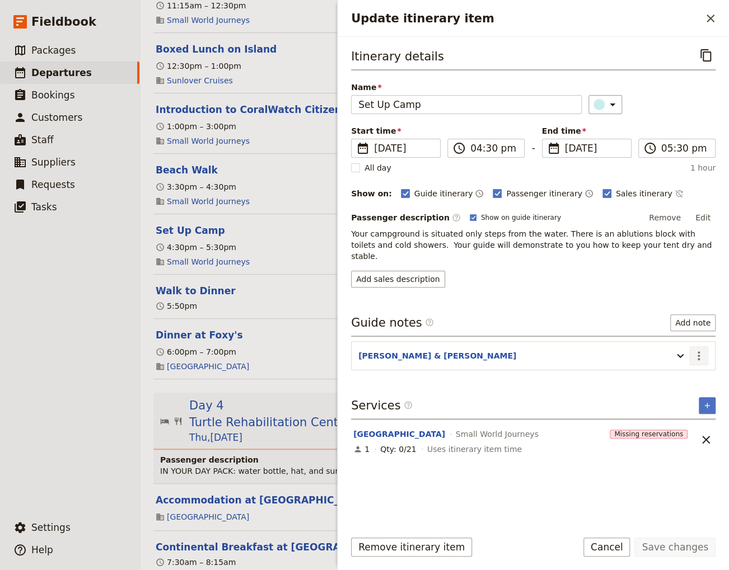
drag, startPoint x: 701, startPoint y: 341, endPoint x: 694, endPoint y: 345, distance: 8.3
click at [700, 349] on icon "Actions" at bounding box center [698, 355] width 13 height 13
click at [668, 365] on span "Edit note" at bounding box center [666, 367] width 35 height 11
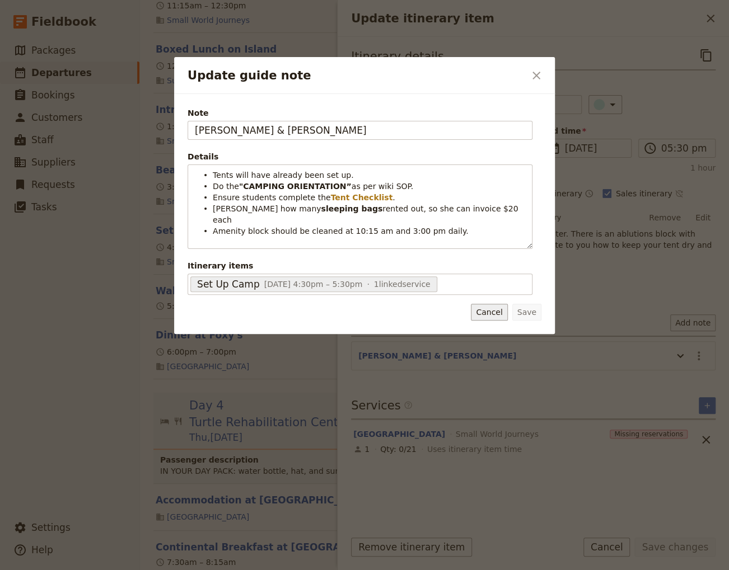
click at [483, 308] on button "Cancel" at bounding box center [489, 312] width 36 height 17
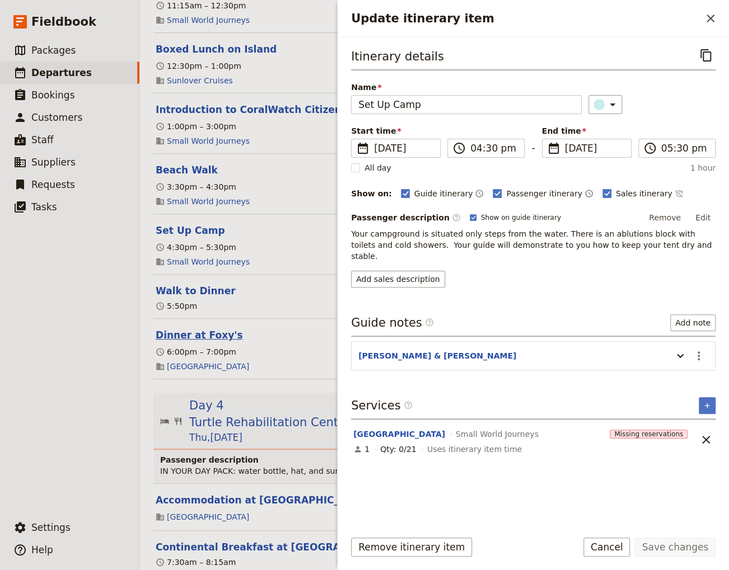
click at [189, 329] on button "Dinner at Foxy's" at bounding box center [199, 335] width 87 height 13
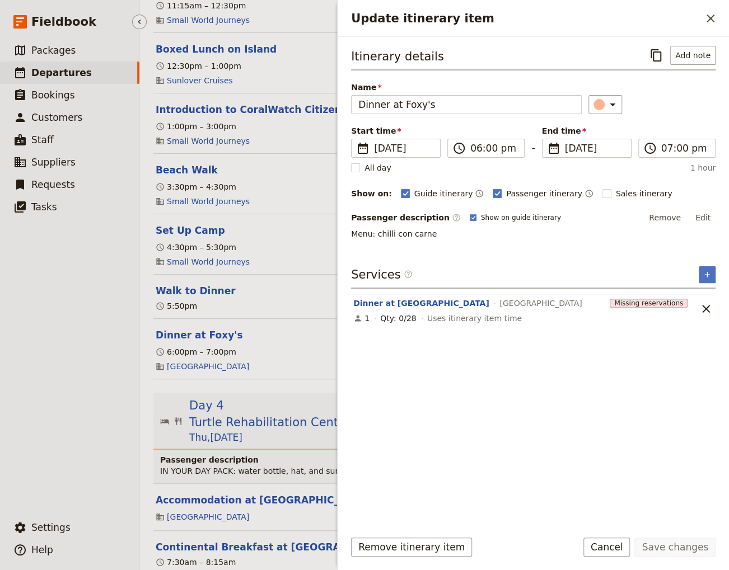
click at [40, 434] on ul "​ Packages ​ Departures ​ Bookings ​ Customers ​ Staff ​ Suppliers ​ Requests ​…" at bounding box center [69, 275] width 139 height 473
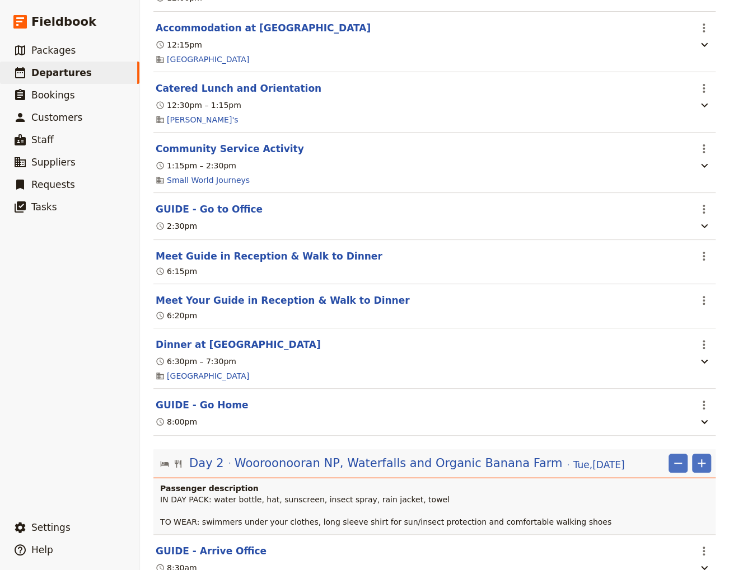
scroll to position [0, 0]
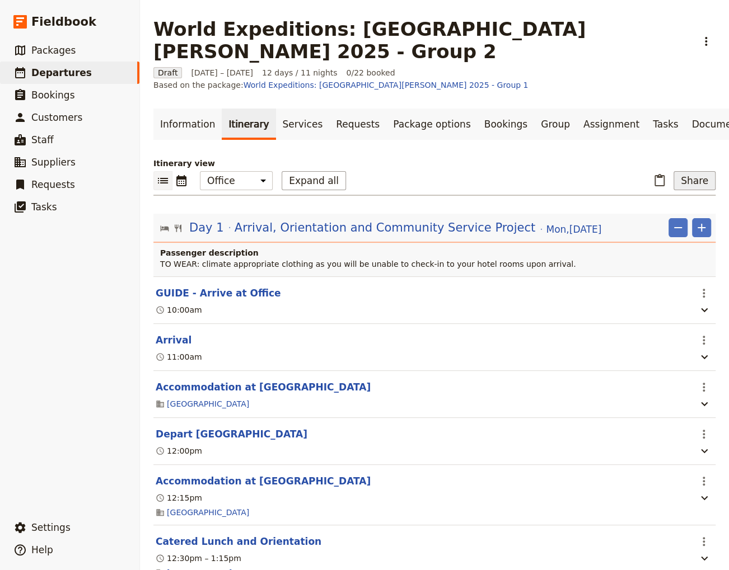
click at [687, 171] on button "Share" at bounding box center [694, 180] width 42 height 19
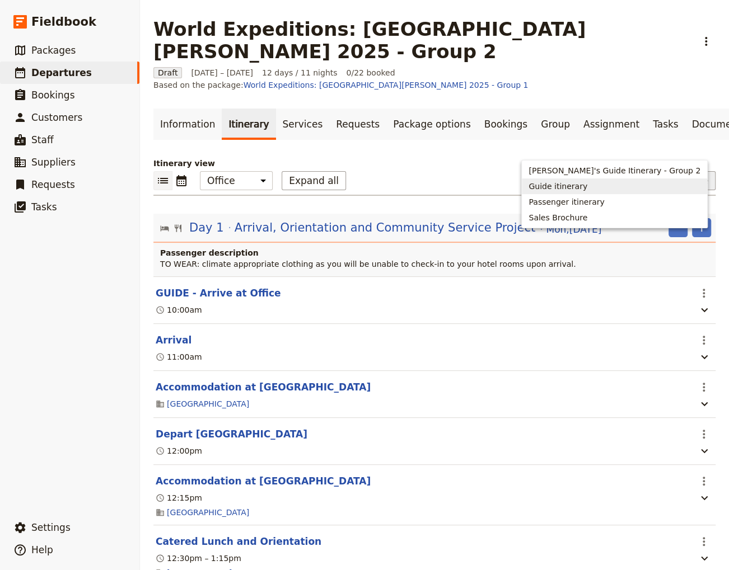
click at [587, 186] on span "Guide itinerary" at bounding box center [557, 186] width 59 height 11
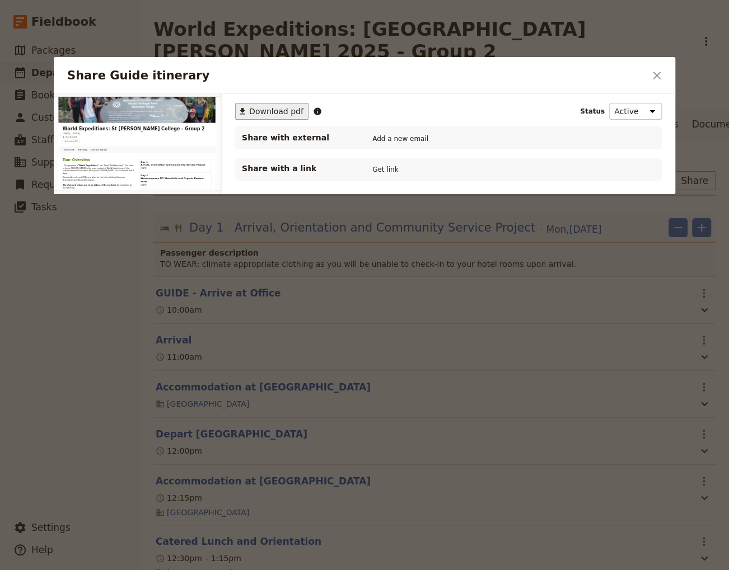
click at [260, 111] on span "Download pdf" at bounding box center [276, 111] width 54 height 11
click at [657, 74] on icon "Close dialog" at bounding box center [657, 76] width 8 height 8
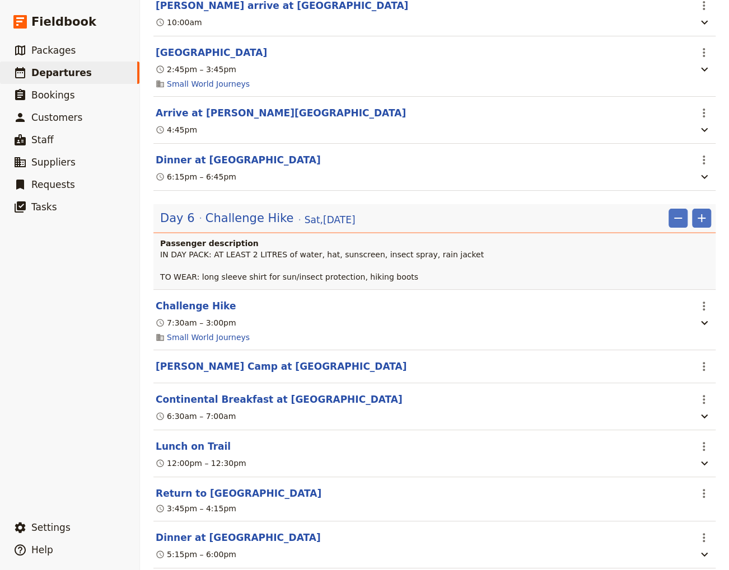
scroll to position [3627, 0]
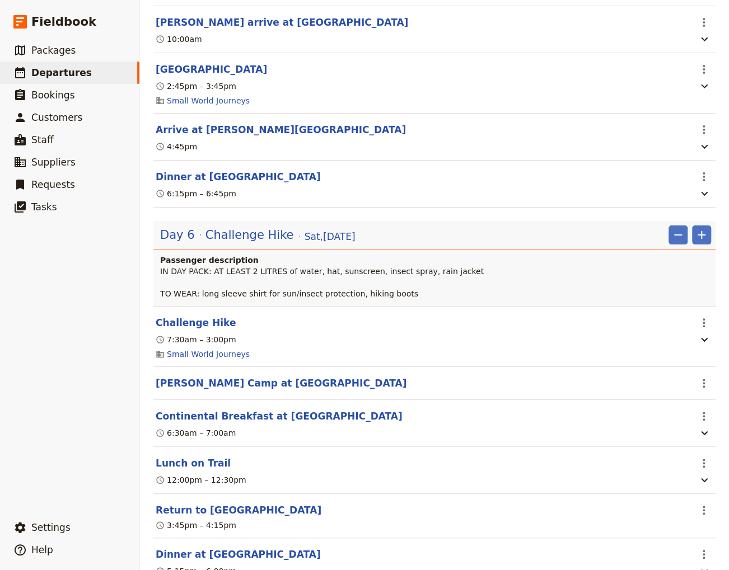
drag, startPoint x: 191, startPoint y: 292, endPoint x: 321, endPoint y: 261, distance: 133.5
click at [193, 316] on button "Challenge Hike" at bounding box center [196, 322] width 80 height 13
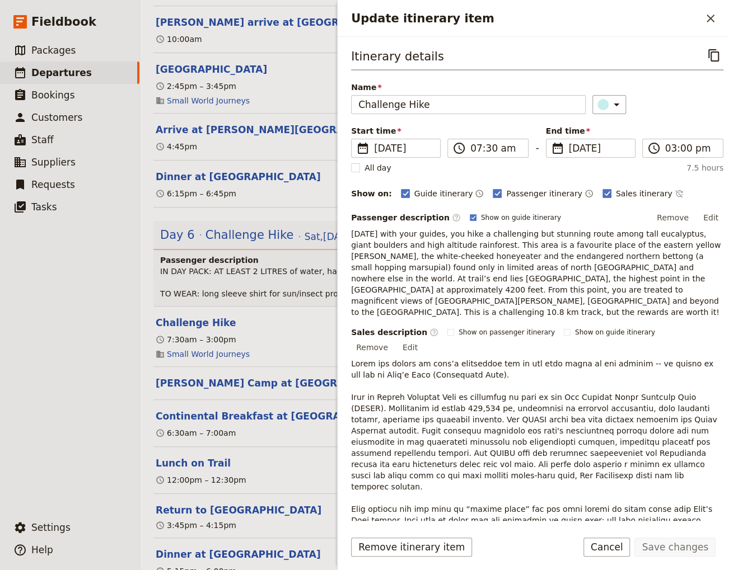
scroll to position [185, 0]
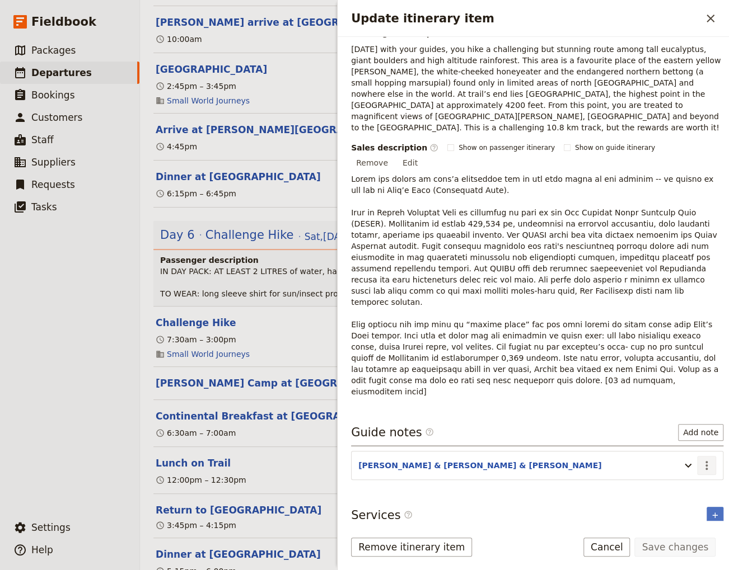
click at [700, 459] on icon "Actions" at bounding box center [706, 465] width 13 height 13
click at [673, 442] on span "Edit note" at bounding box center [666, 442] width 35 height 11
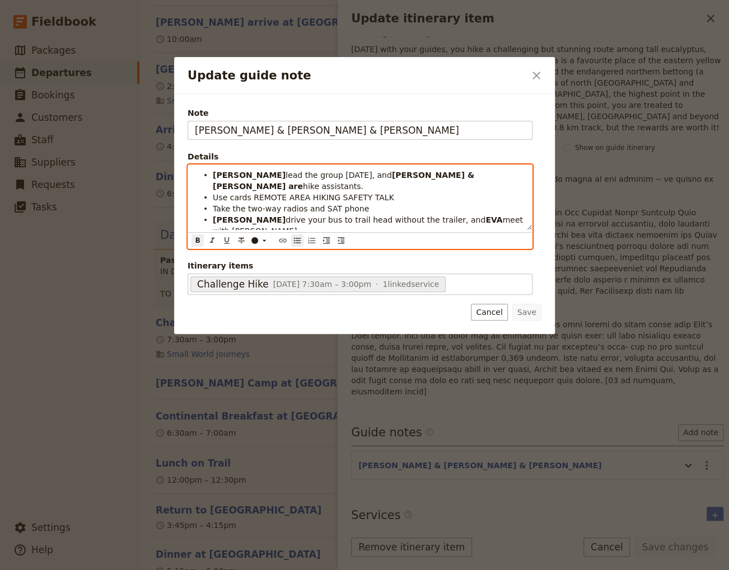
click at [285, 177] on span "lead the group [DATE], and" at bounding box center [338, 175] width 106 height 9
click at [464, 177] on li "[PERSON_NAME] lead the group [DATE], and [PERSON_NAME] & [PERSON_NAME] are hike…" at bounding box center [369, 180] width 312 height 22
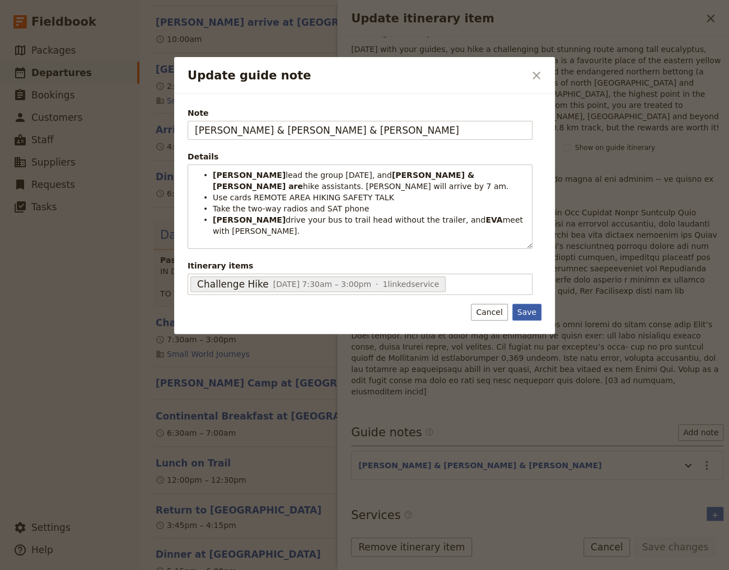
click at [525, 309] on button "Save" at bounding box center [526, 312] width 29 height 17
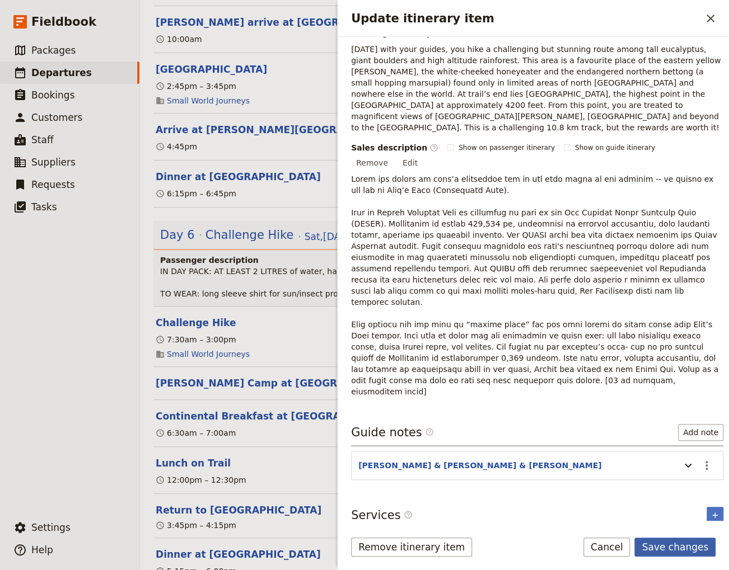
click at [670, 546] on button "Save changes" at bounding box center [674, 547] width 81 height 19
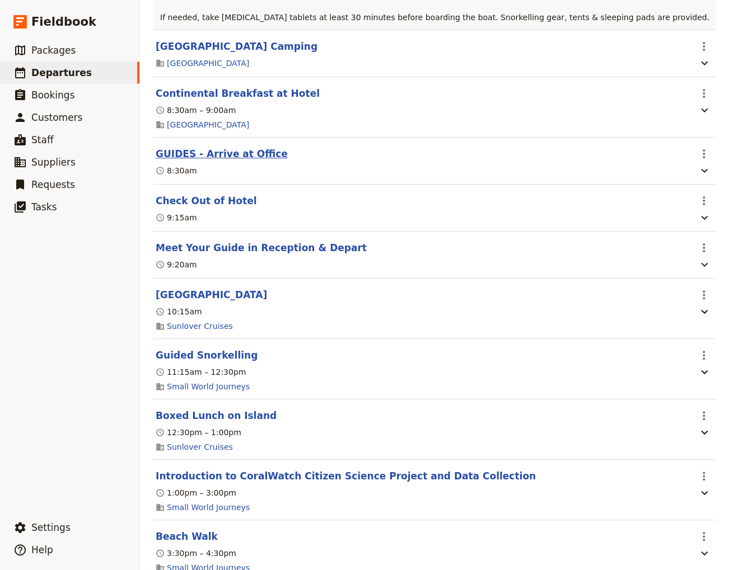
scroll to position [1663, 0]
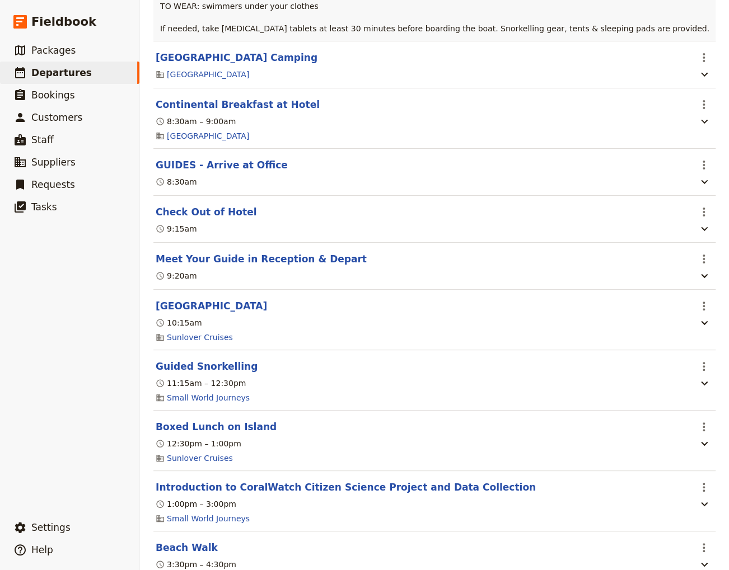
click at [192, 205] on button "Check Out of Hotel" at bounding box center [206, 211] width 101 height 13
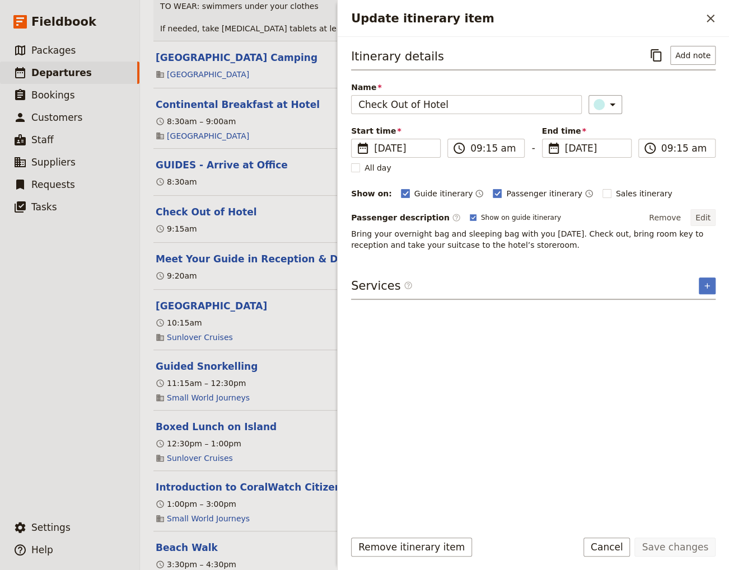
click at [704, 221] on button "Edit" at bounding box center [702, 217] width 25 height 17
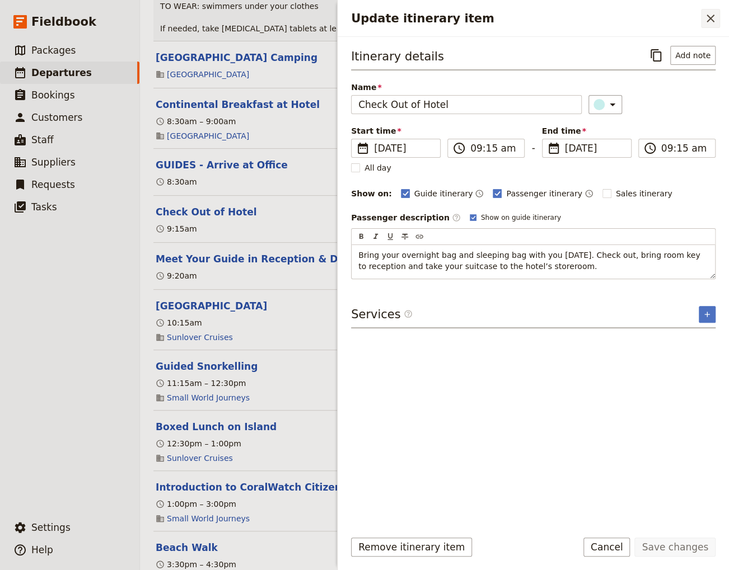
click at [711, 21] on icon "Close drawer" at bounding box center [710, 18] width 13 height 13
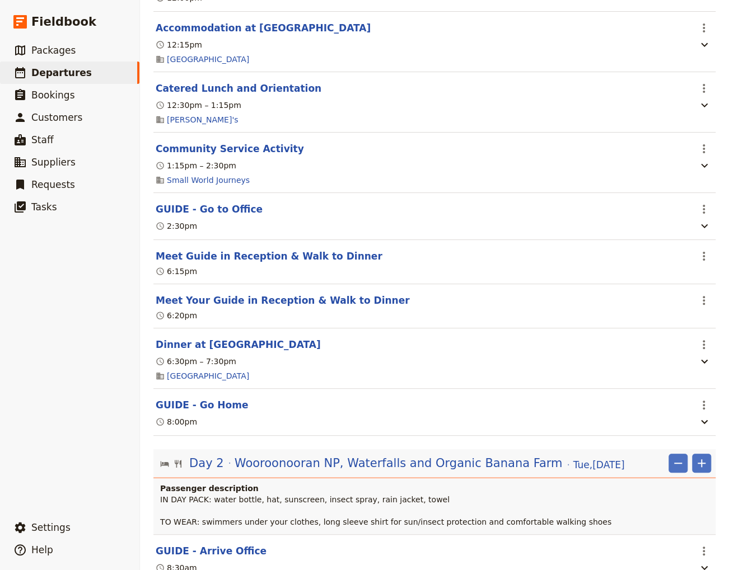
scroll to position [0, 0]
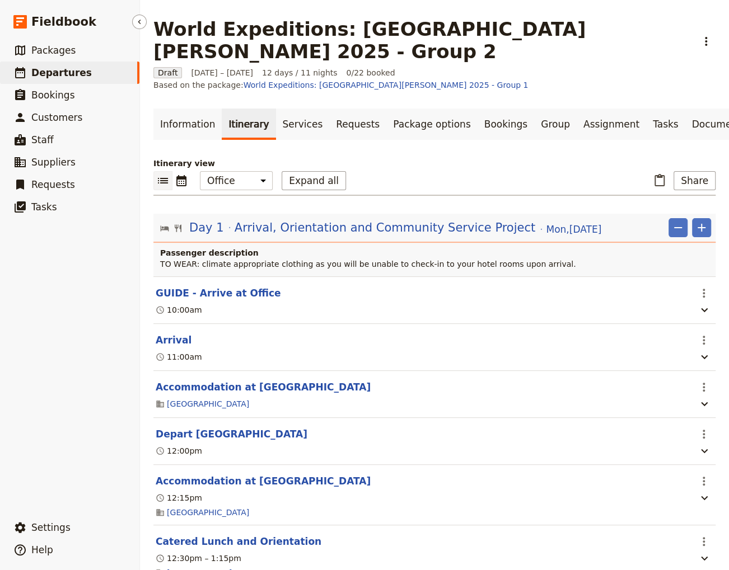
click at [52, 72] on span "Departures" at bounding box center [61, 72] width 60 height 11
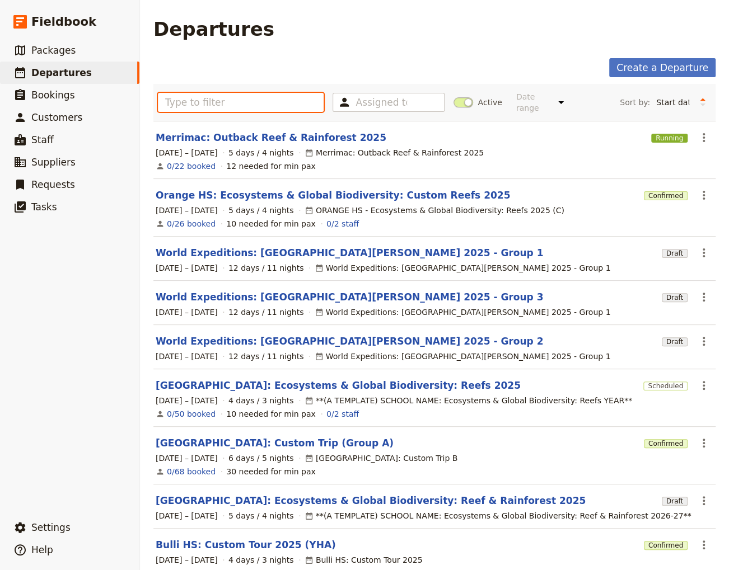
click at [198, 105] on input "text" at bounding box center [241, 102] width 166 height 19
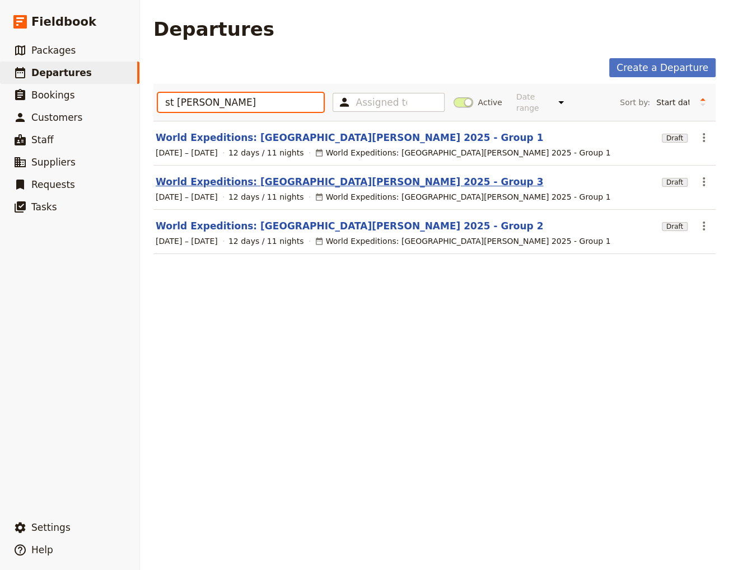
type input "st [PERSON_NAME]"
click at [301, 175] on link "World Expeditions: [GEOGRAPHIC_DATA][PERSON_NAME] 2025 - Group 3" at bounding box center [349, 181] width 387 height 13
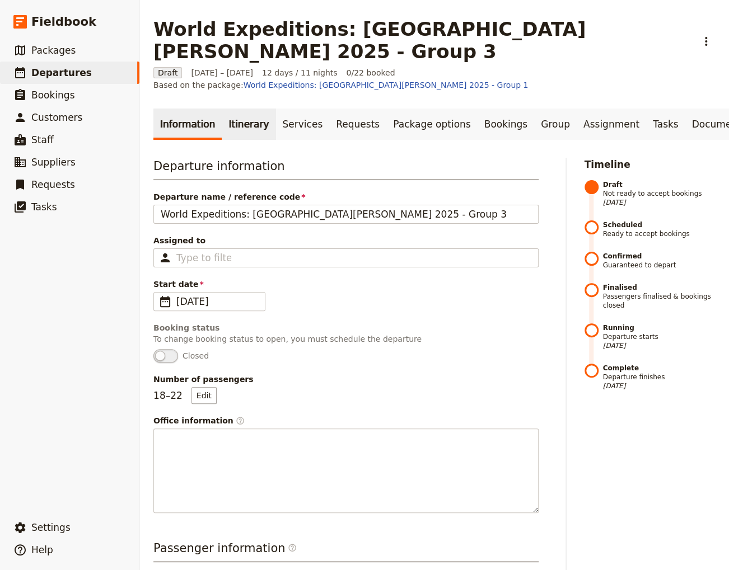
click at [237, 109] on link "Itinerary" at bounding box center [249, 124] width 54 height 31
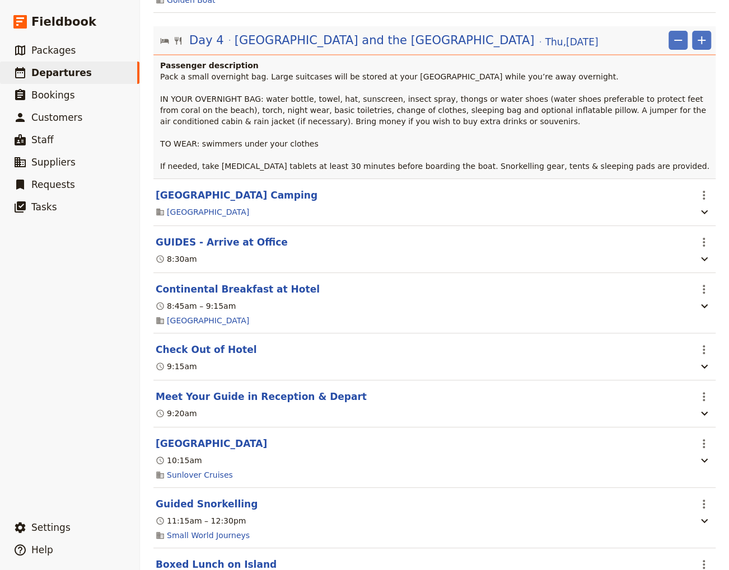
scroll to position [2192, 0]
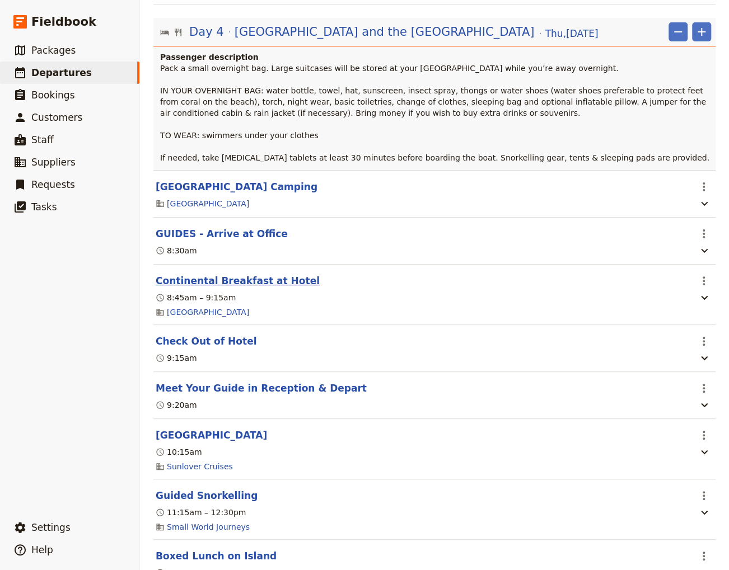
click at [224, 274] on button "Continental Breakfast at Hotel" at bounding box center [238, 280] width 164 height 13
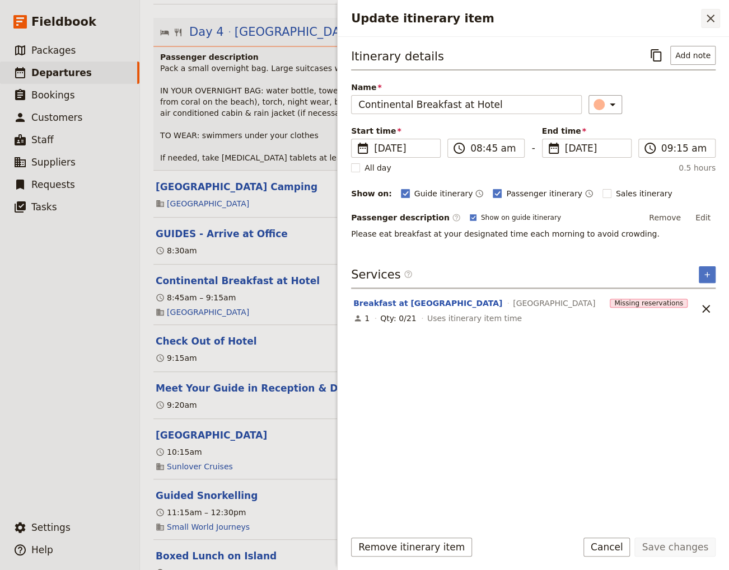
drag, startPoint x: 709, startPoint y: 18, endPoint x: 584, endPoint y: 158, distance: 187.5
click at [707, 20] on icon "Close drawer" at bounding box center [710, 18] width 13 height 13
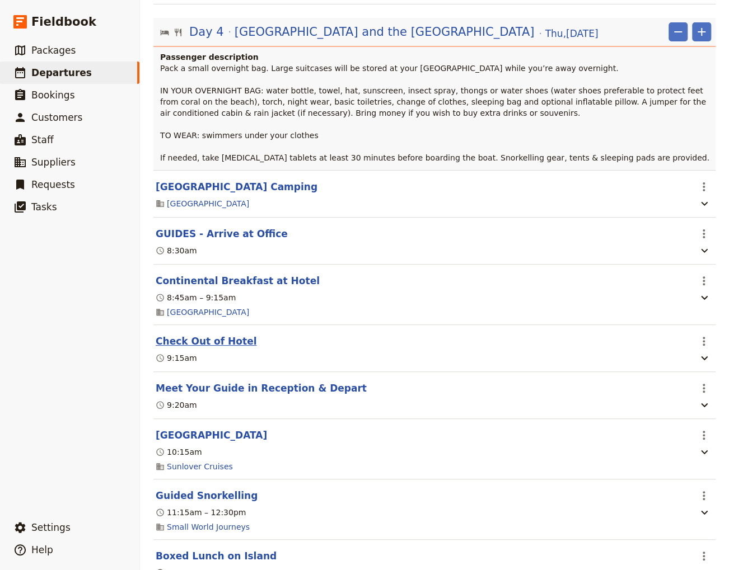
click at [215, 335] on button "Check Out of Hotel" at bounding box center [206, 341] width 101 height 13
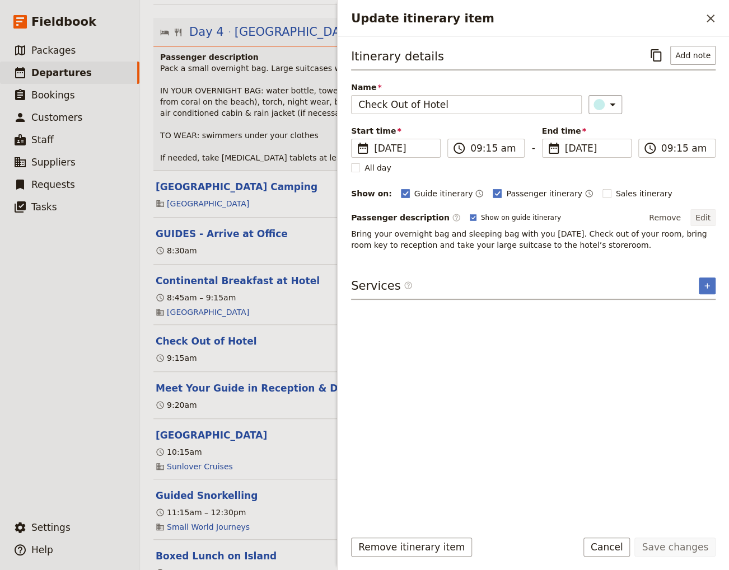
click at [699, 214] on button "Edit" at bounding box center [702, 217] width 25 height 17
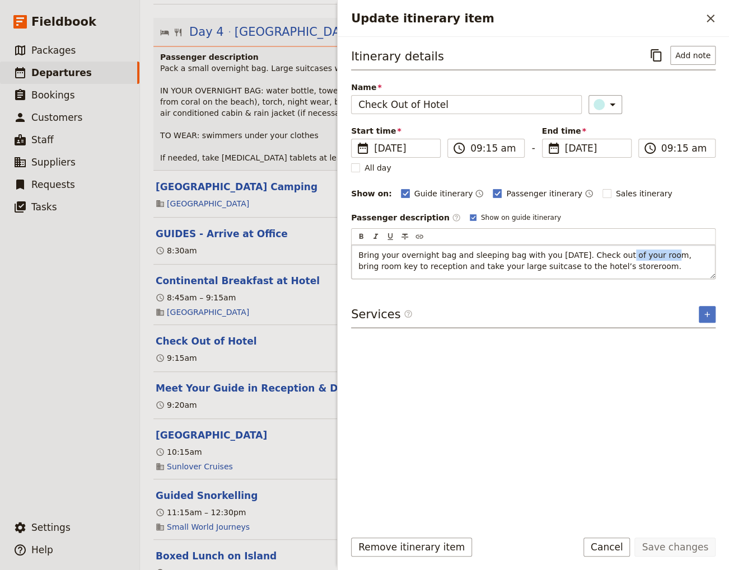
drag, startPoint x: 645, startPoint y: 251, endPoint x: 601, endPoint y: 255, distance: 44.4
click at [601, 255] on span "Bring your overnight bag and sleeping bag with you [DATE]. Check out of your ro…" at bounding box center [525, 261] width 335 height 20
drag, startPoint x: 425, startPoint y: 267, endPoint x: 405, endPoint y: 267, distance: 20.7
click at [405, 267] on span "Bring your overnight bag and sleeping bag with you [DATE]. Check out, bring roo…" at bounding box center [530, 261] width 344 height 20
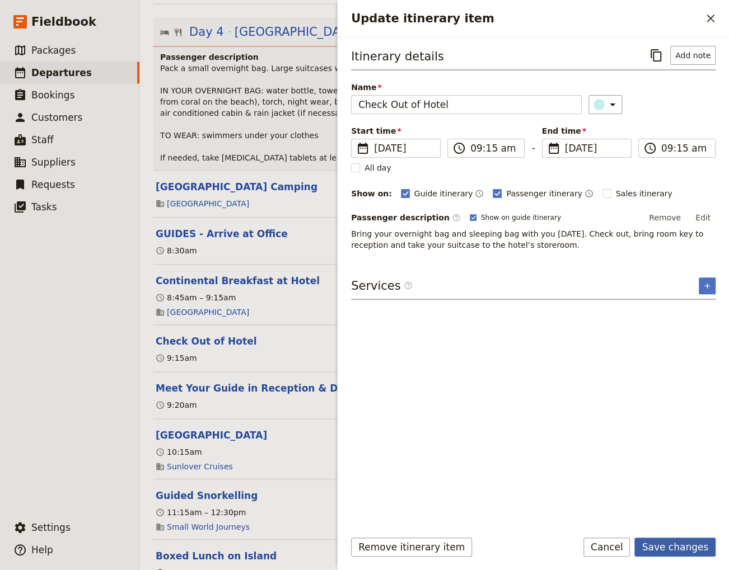
click at [681, 550] on button "Save changes" at bounding box center [674, 547] width 81 height 19
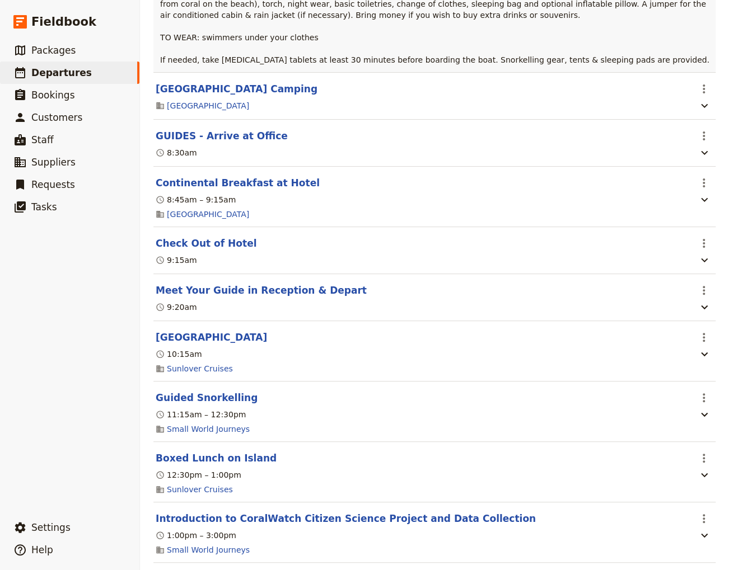
scroll to position [2343, 0]
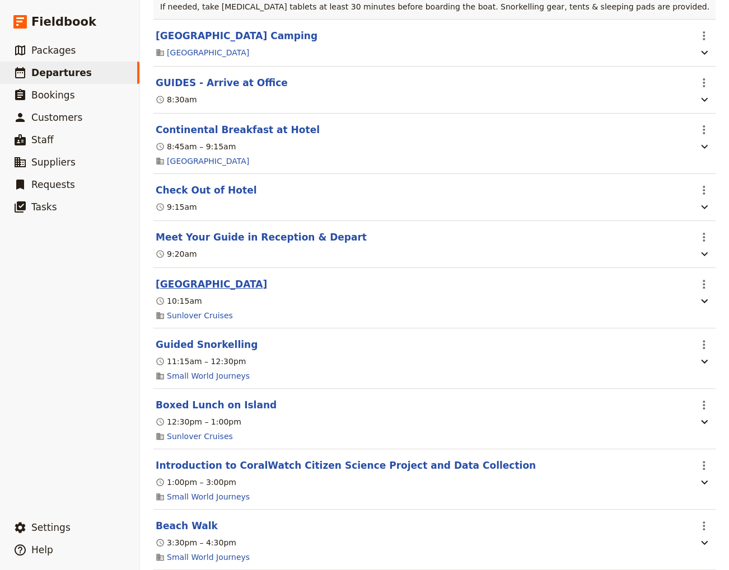
click at [187, 278] on button "[GEOGRAPHIC_DATA]" at bounding box center [211, 284] width 111 height 13
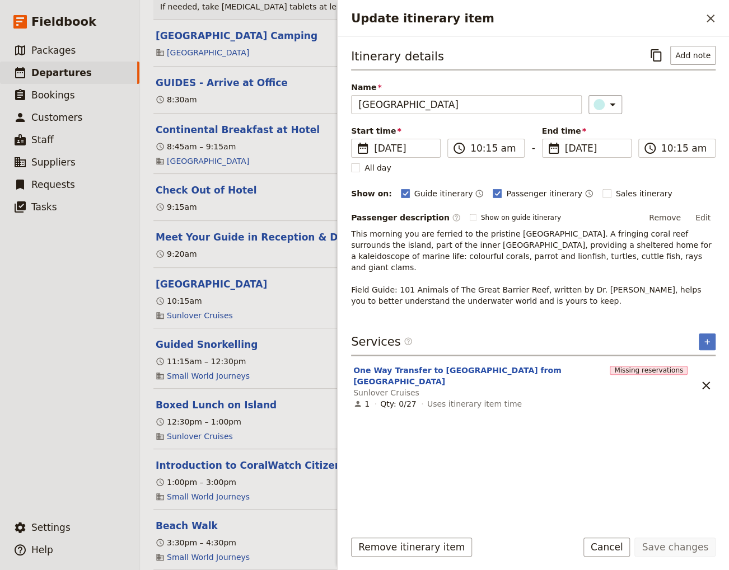
drag, startPoint x: 706, startPoint y: 213, endPoint x: 695, endPoint y: 221, distance: 13.8
click at [705, 213] on button "Edit" at bounding box center [702, 217] width 25 height 17
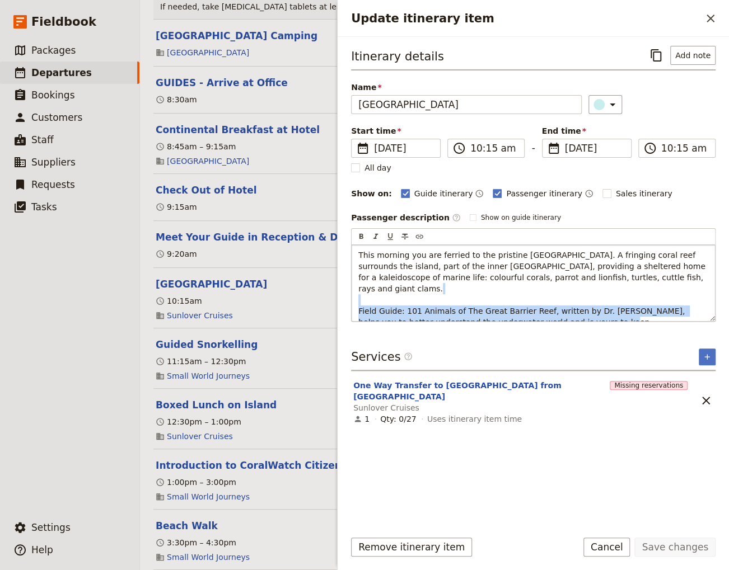
drag, startPoint x: 569, startPoint y: 314, endPoint x: 350, endPoint y: 297, distance: 219.0
click at [352, 297] on div "This morning you are ferried to the pristine [GEOGRAPHIC_DATA]. A fringing cora…" at bounding box center [533, 283] width 363 height 76
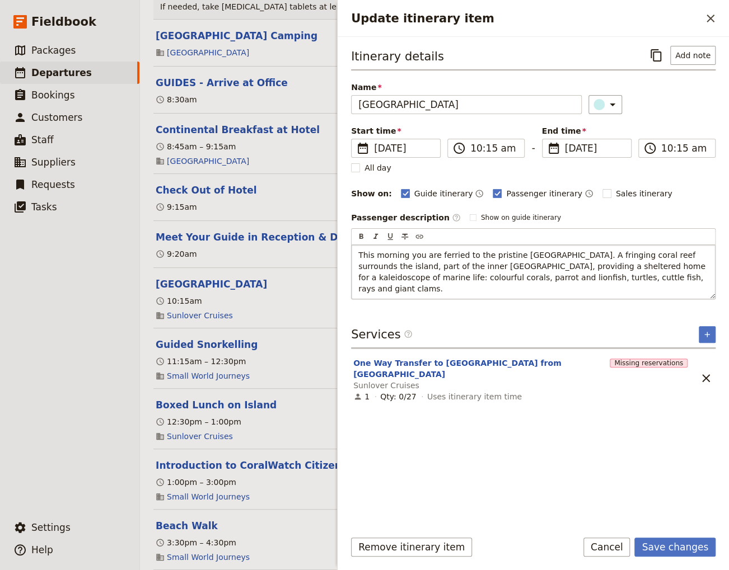
click at [638, 283] on p "This morning you are ferried to the pristine [GEOGRAPHIC_DATA]. A fringing cora…" at bounding box center [533, 272] width 350 height 45
drag, startPoint x: 505, startPoint y: 251, endPoint x: 468, endPoint y: 254, distance: 37.6
click at [468, 254] on span "This morning you are ferried to the pristine [GEOGRAPHIC_DATA]. A fringing cora…" at bounding box center [532, 272] width 349 height 43
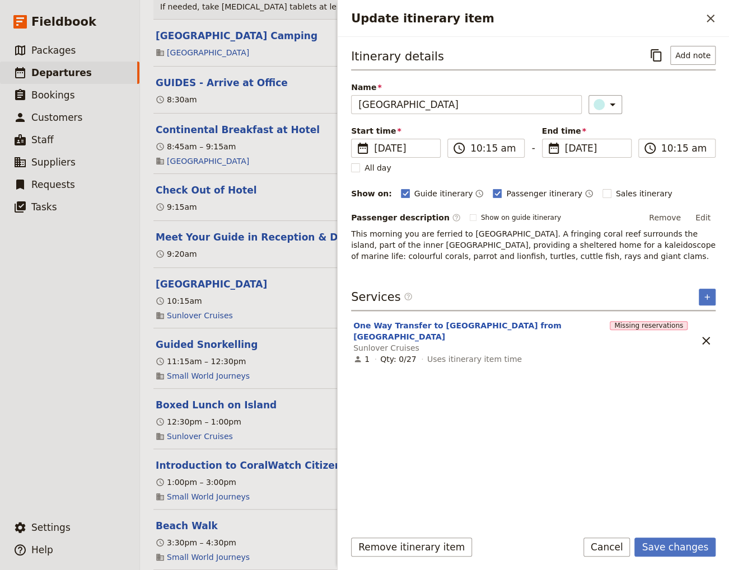
drag, startPoint x: 692, startPoint y: 543, endPoint x: 690, endPoint y: 536, distance: 7.5
click at [691, 543] on button "Save changes" at bounding box center [674, 547] width 81 height 19
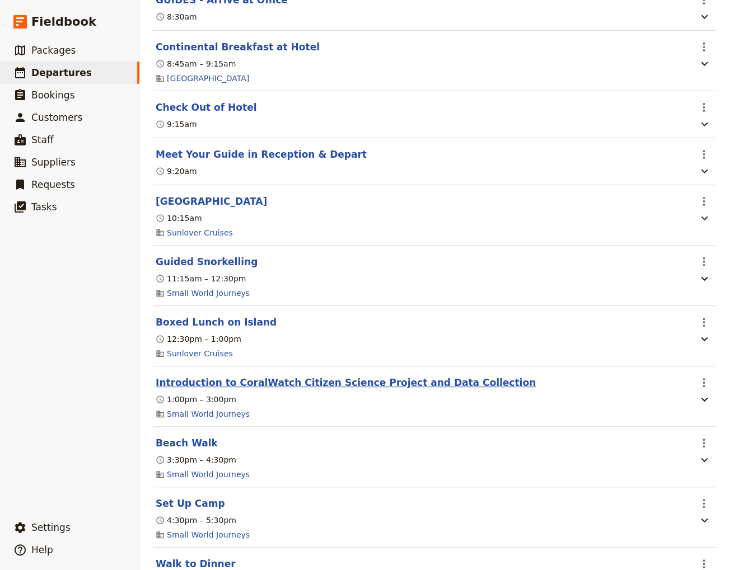
scroll to position [2494, 0]
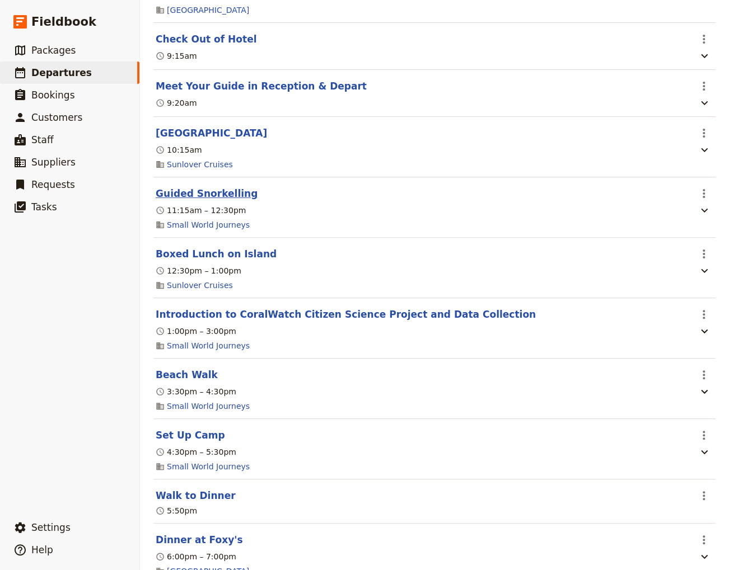
click at [191, 187] on button "Guided Snorkelling" at bounding box center [207, 193] width 102 height 13
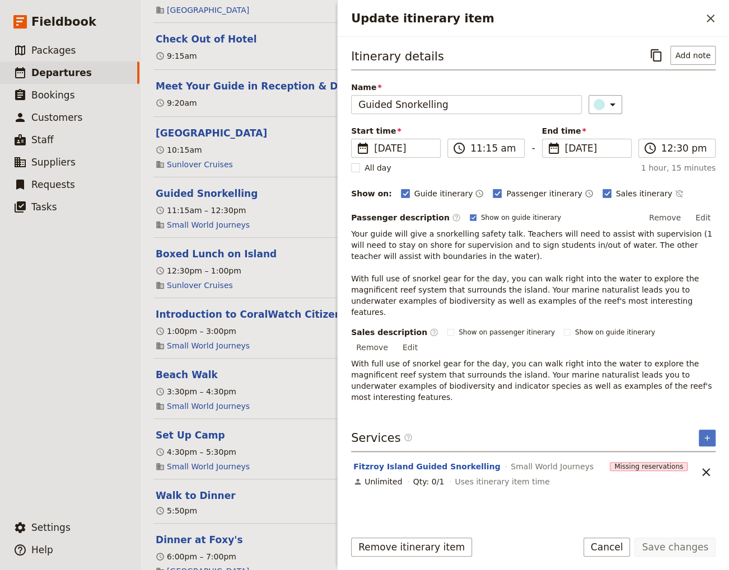
click at [701, 214] on button "Edit" at bounding box center [702, 217] width 25 height 17
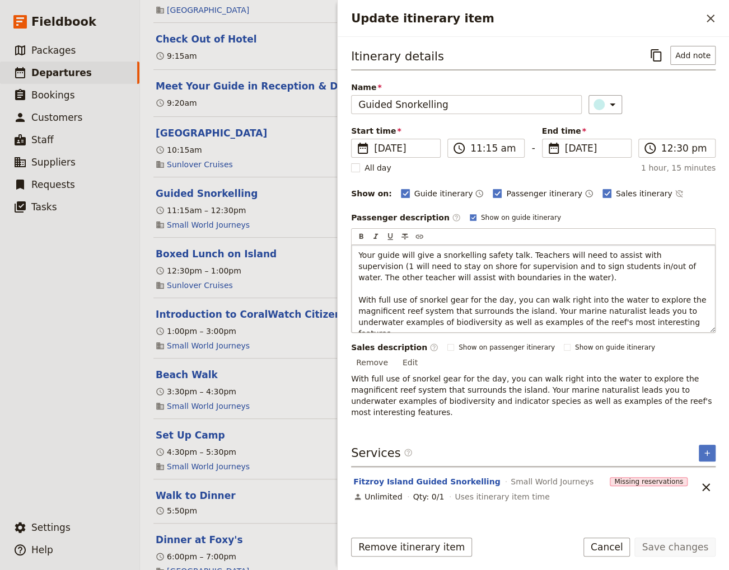
click at [463, 273] on p "Your guide will give a snorkelling safety talk. Teachers will need to assist wi…" at bounding box center [533, 295] width 350 height 90
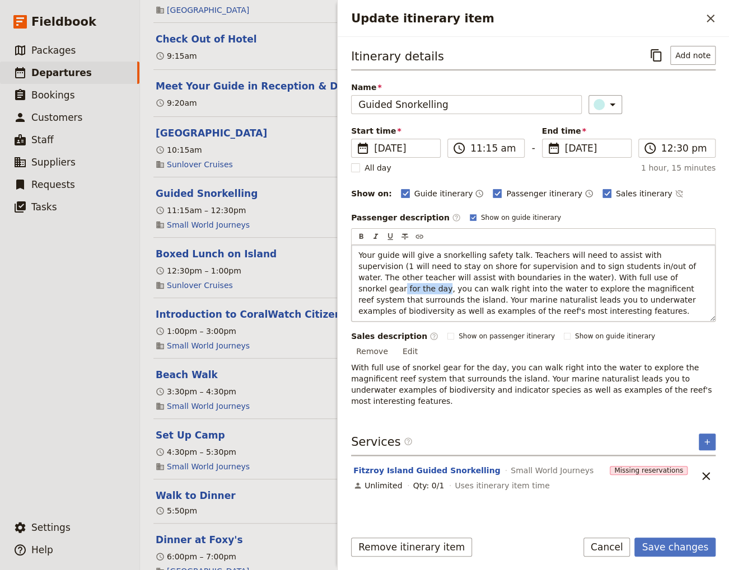
drag, startPoint x: 598, startPoint y: 278, endPoint x: 560, endPoint y: 279, distance: 38.1
click at [560, 279] on span "Your guide will give a snorkelling safety talk. Teachers will need to assist wi…" at bounding box center [528, 283] width 340 height 65
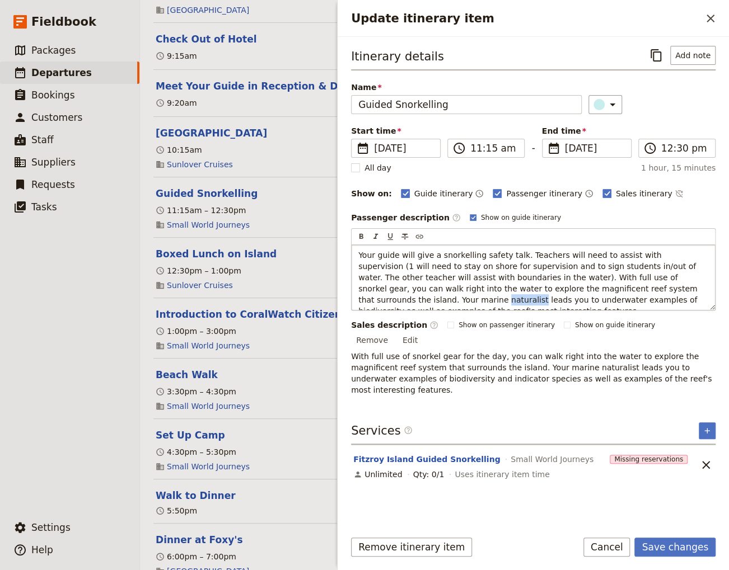
drag, startPoint x: 645, startPoint y: 285, endPoint x: 619, endPoint y: 288, distance: 26.4
click at [619, 288] on span "Your guide will give a snorkelling safety talk. Teachers will need to assist wi…" at bounding box center [528, 283] width 341 height 65
drag, startPoint x: 563, startPoint y: 299, endPoint x: 522, endPoint y: 302, distance: 41.5
click at [522, 302] on span "Your guide will give a snorkelling safety talk. Teachers will need to assist wi…" at bounding box center [528, 283] width 341 height 65
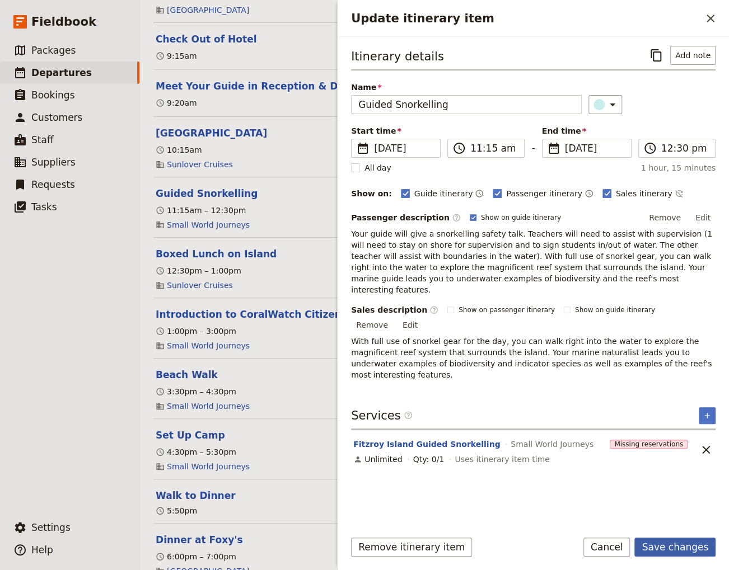
click at [686, 550] on button "Save changes" at bounding box center [674, 547] width 81 height 19
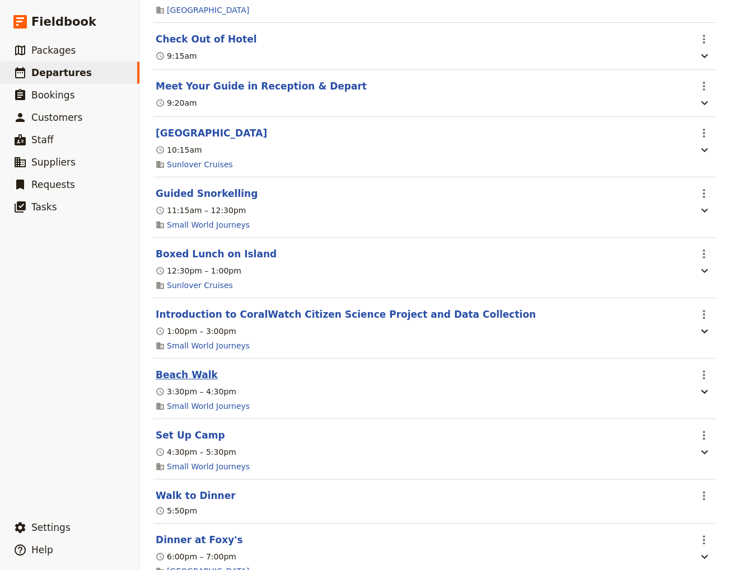
click at [180, 368] on button "Beach Walk" at bounding box center [187, 374] width 62 height 13
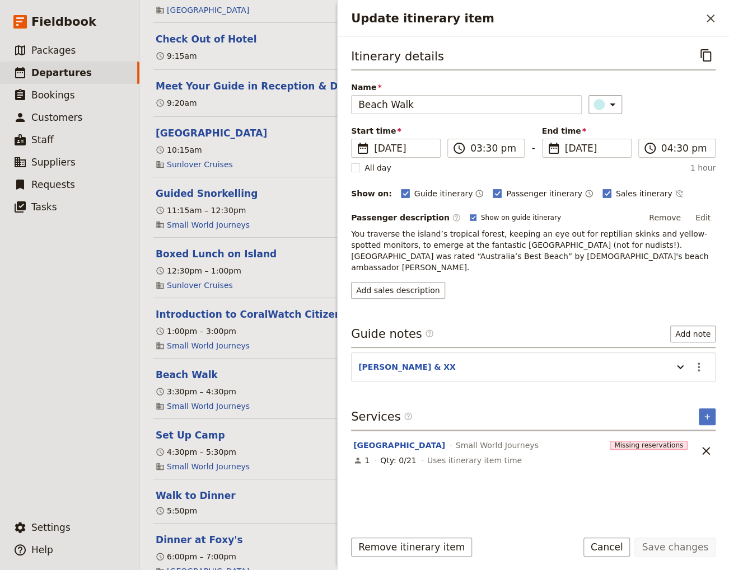
drag, startPoint x: 708, startPoint y: 212, endPoint x: 677, endPoint y: 220, distance: 32.5
click at [708, 212] on button "Edit" at bounding box center [702, 217] width 25 height 17
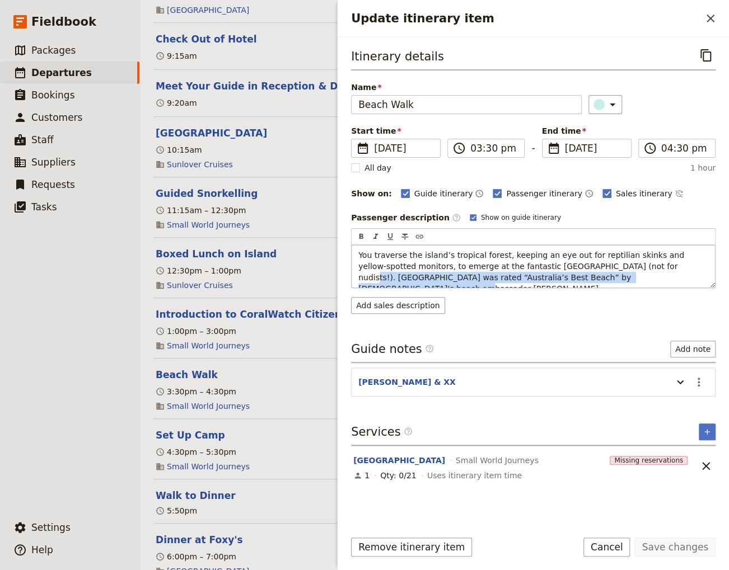
drag, startPoint x: 606, startPoint y: 278, endPoint x: 592, endPoint y: 268, distance: 17.6
click at [592, 268] on p "You traverse the island’s tropical forest, keeping an eye out for reptilian ski…" at bounding box center [533, 272] width 350 height 45
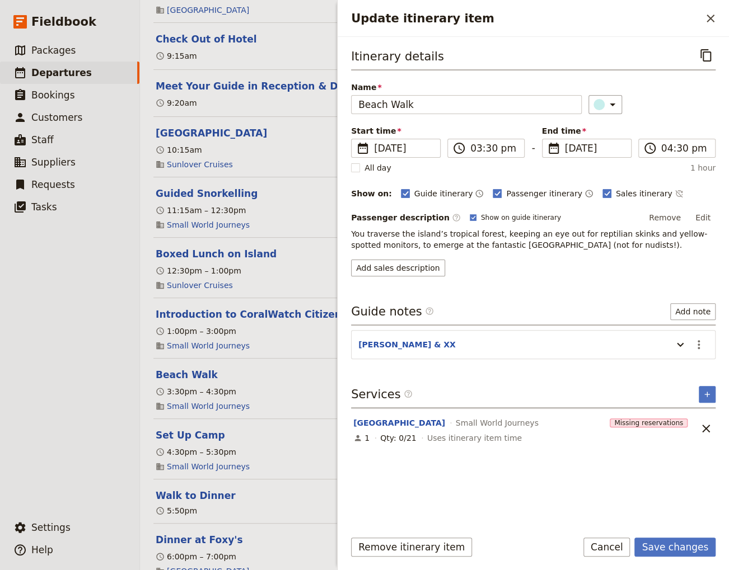
click at [698, 370] on div "Itinerary details ​ Name Beach Walk ​ Start time ​ [DATE] [DATE] [DATE] 15:30 ​…" at bounding box center [533, 283] width 364 height 474
click at [696, 342] on icon "Actions" at bounding box center [698, 344] width 13 height 13
click at [687, 366] on span "Edit note" at bounding box center [675, 367] width 52 height 11
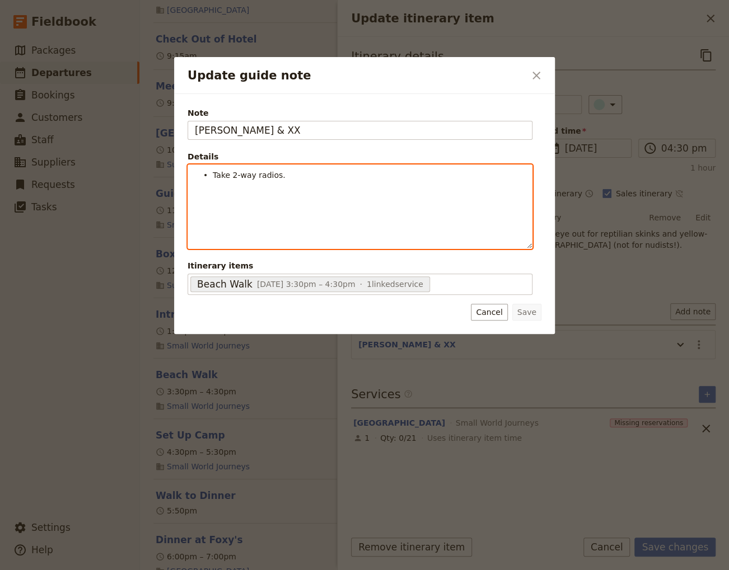
click at [302, 178] on li "Take 2-way radios." at bounding box center [369, 174] width 312 height 11
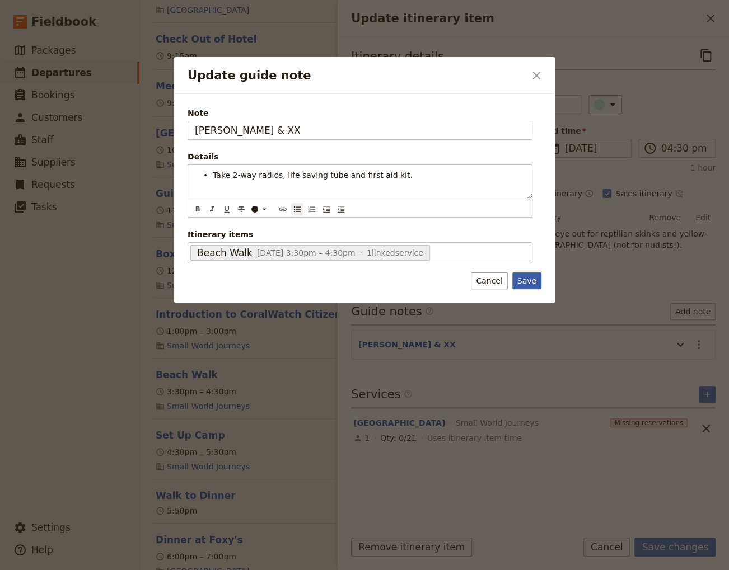
click at [527, 283] on div "Note [PERSON_NAME] & XX Details Take 2-way radios, life saving tube and first a…" at bounding box center [364, 198] width 381 height 209
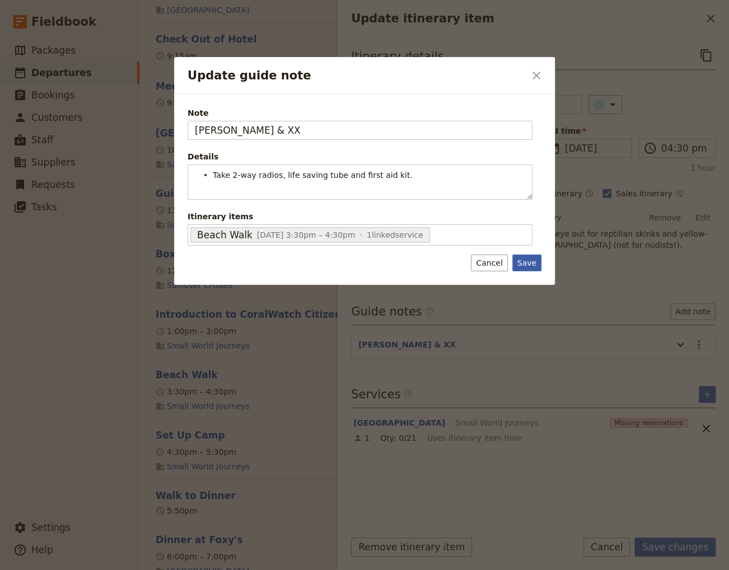
click at [526, 260] on button "Save" at bounding box center [526, 263] width 29 height 17
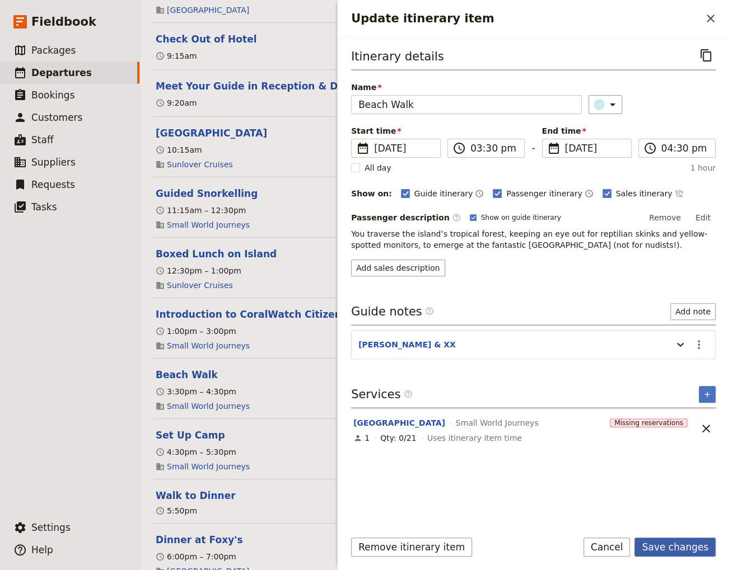
click at [678, 547] on button "Save changes" at bounding box center [674, 547] width 81 height 19
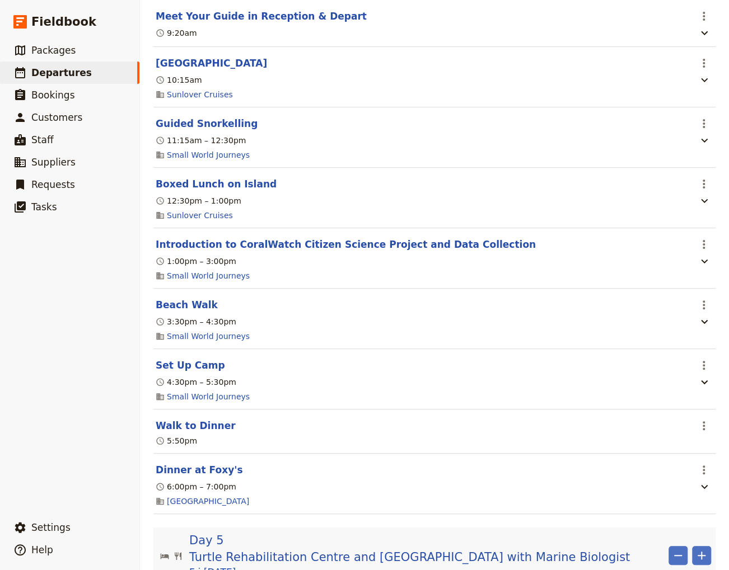
scroll to position [2569, 0]
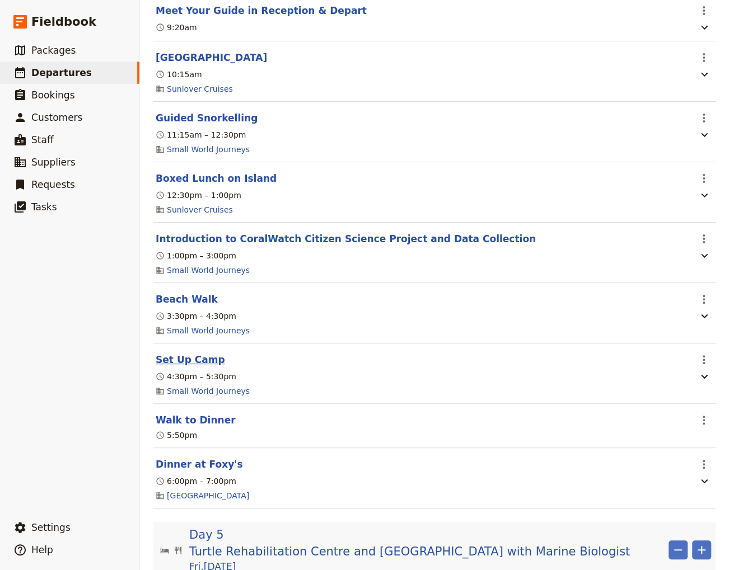
click at [176, 353] on button "Set Up Camp" at bounding box center [190, 359] width 69 height 13
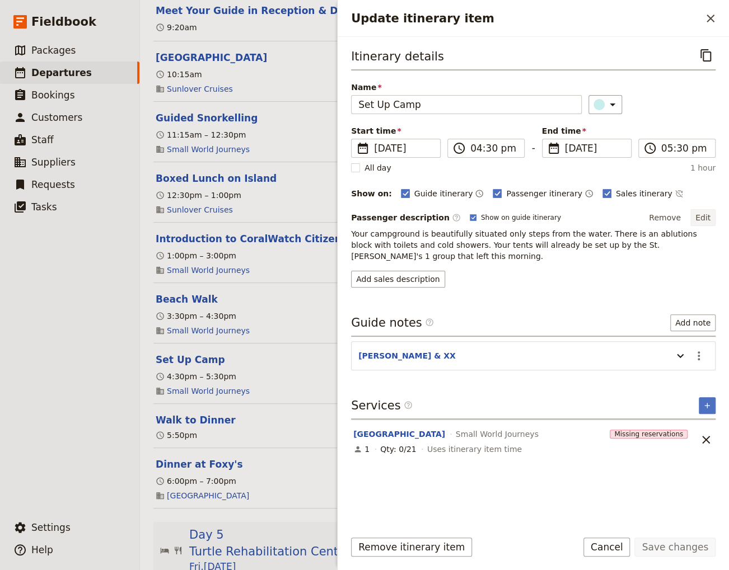
click at [704, 212] on button "Edit" at bounding box center [702, 217] width 25 height 17
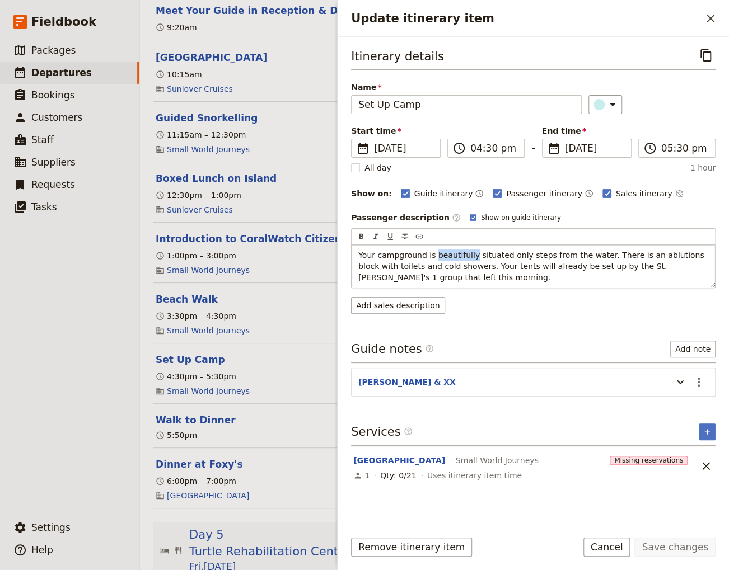
drag, startPoint x: 464, startPoint y: 253, endPoint x: 429, endPoint y: 255, distance: 34.7
click at [429, 255] on span "Your campground is beautifully situated only steps from the water. There is an …" at bounding box center [532, 266] width 348 height 31
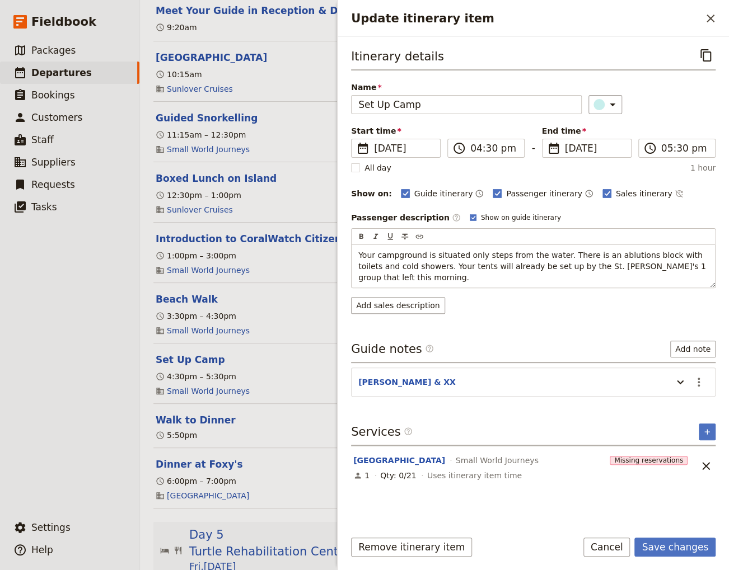
click at [699, 371] on div "Itinerary details ​ Name Set Up Camp ​ Start time ​ [DATE] [DATE] [DATE] 16:30 …" at bounding box center [533, 283] width 364 height 474
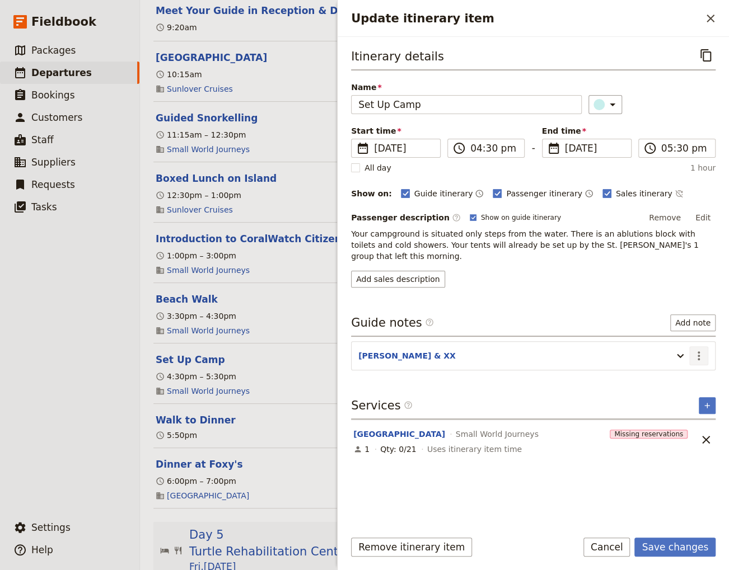
click at [697, 349] on icon "Actions" at bounding box center [698, 355] width 13 height 13
click at [666, 370] on span "Edit note" at bounding box center [666, 367] width 35 height 11
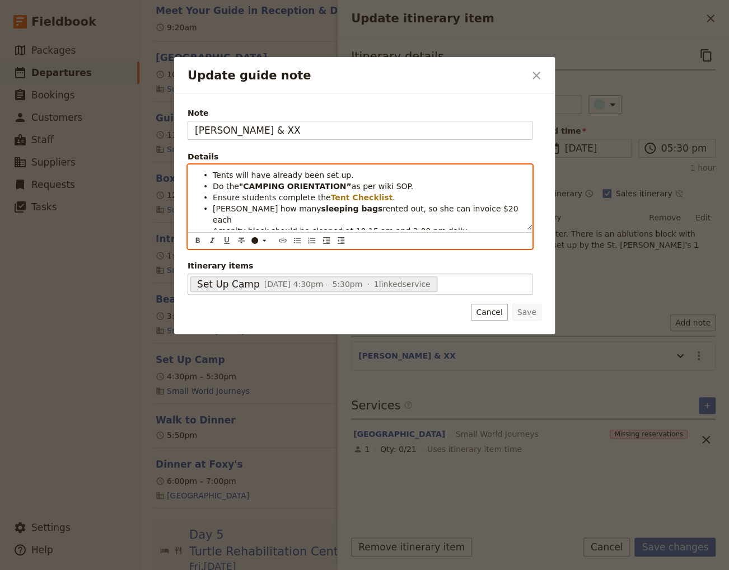
click at [439, 226] on li "Amenity block should be cleaned at 10:15 am and 3:00 pm daily." at bounding box center [369, 230] width 312 height 11
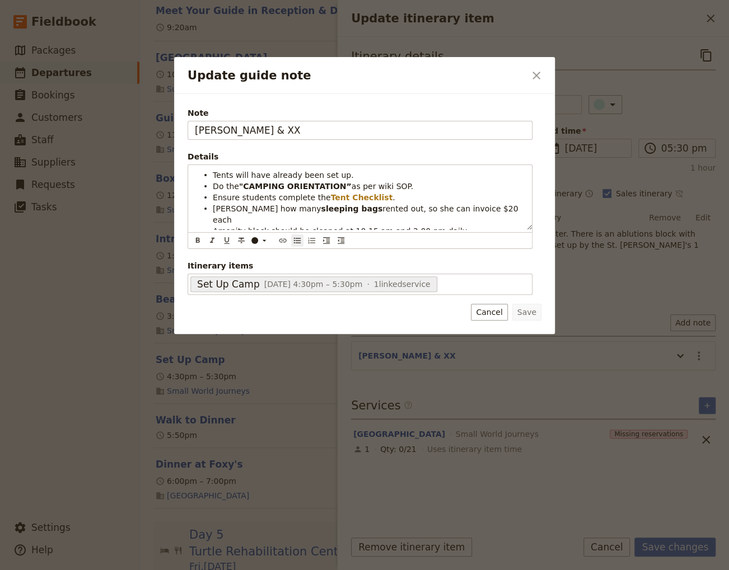
drag, startPoint x: 489, startPoint y: 305, endPoint x: 549, endPoint y: 360, distance: 81.2
click at [489, 306] on button "Cancel" at bounding box center [489, 312] width 36 height 17
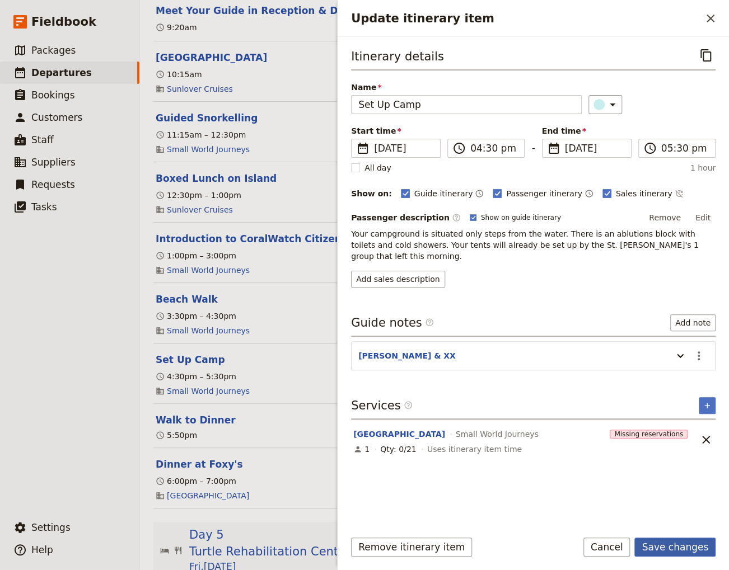
click at [664, 552] on button "Save changes" at bounding box center [674, 547] width 81 height 19
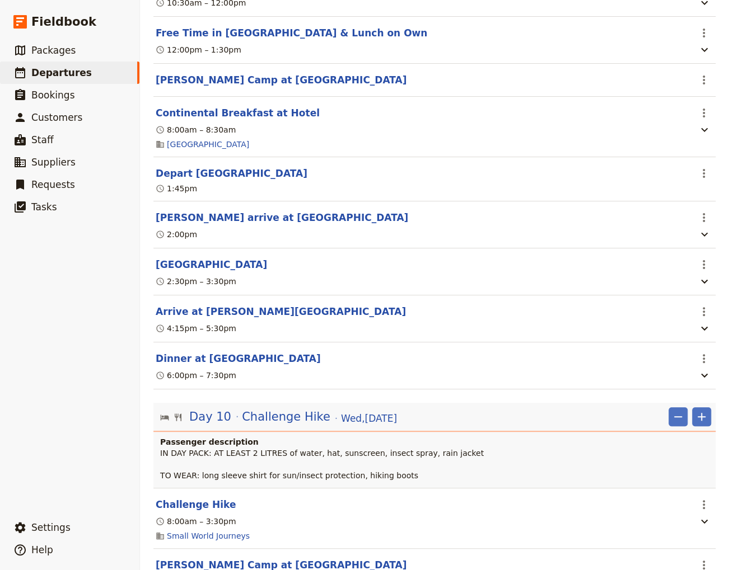
scroll to position [6348, 0]
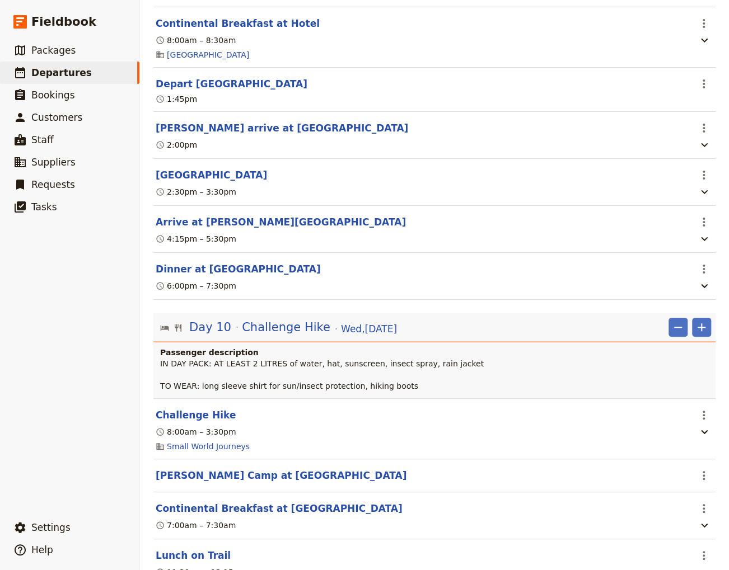
drag, startPoint x: 189, startPoint y: 386, endPoint x: 245, endPoint y: 371, distance: 57.6
click at [190, 409] on button "Challenge Hike" at bounding box center [196, 415] width 80 height 13
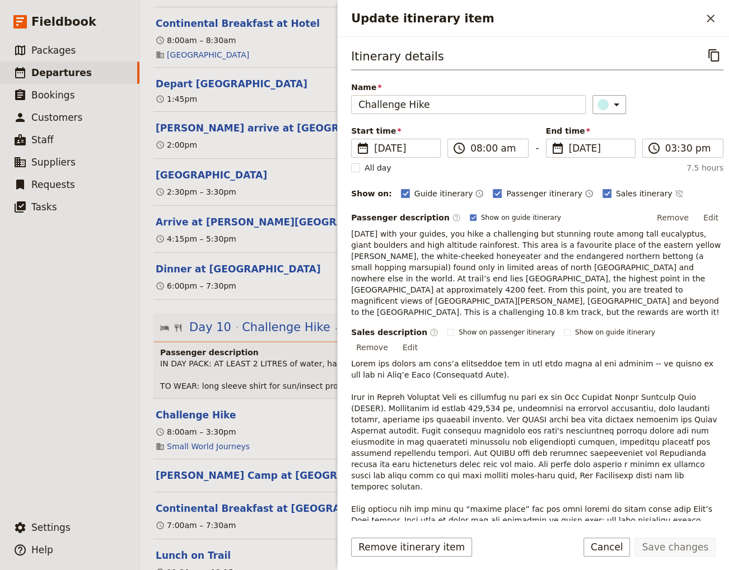
scroll to position [185, 0]
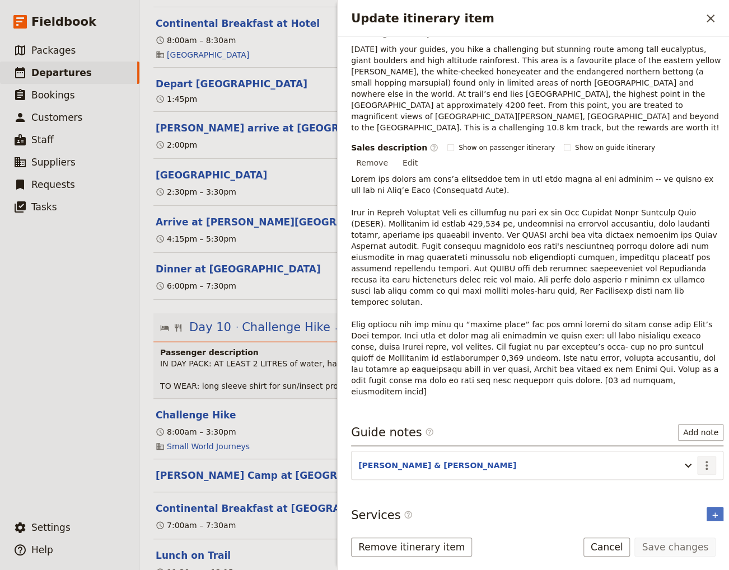
click at [700, 459] on icon "Actions" at bounding box center [706, 465] width 13 height 13
click at [684, 441] on span "Edit note" at bounding box center [666, 442] width 35 height 11
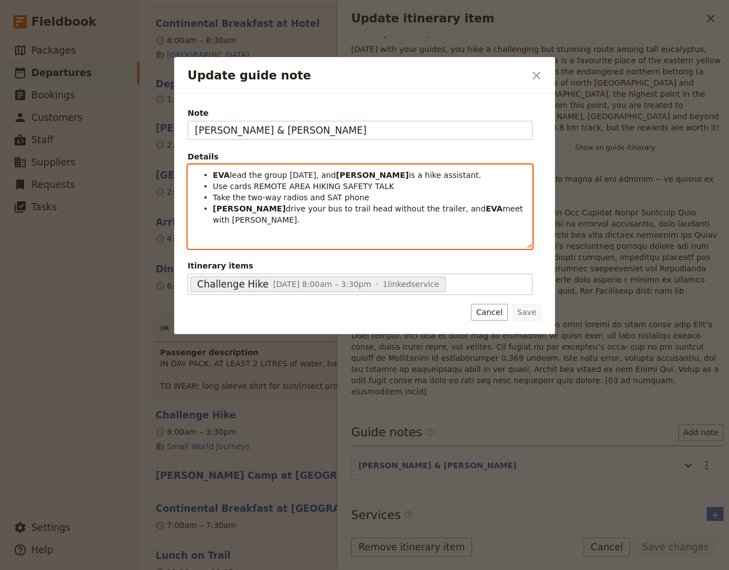
click at [213, 175] on li "[PERSON_NAME] lead the group [DATE], and [PERSON_NAME] is a hike assistant." at bounding box center [369, 174] width 312 height 11
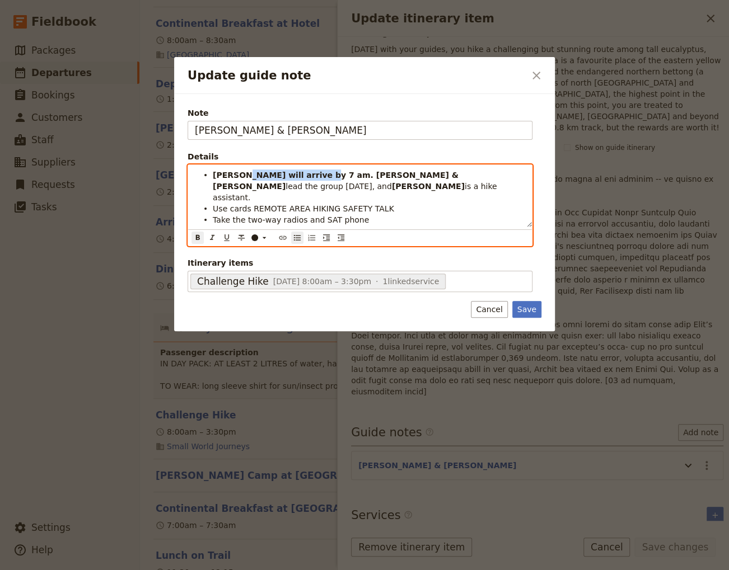
drag, startPoint x: 319, startPoint y: 175, endPoint x: 250, endPoint y: 172, distance: 68.9
click at [250, 172] on strong "[PERSON_NAME] will arrive by 7 am. [PERSON_NAME] & [PERSON_NAME]" at bounding box center [337, 181] width 249 height 20
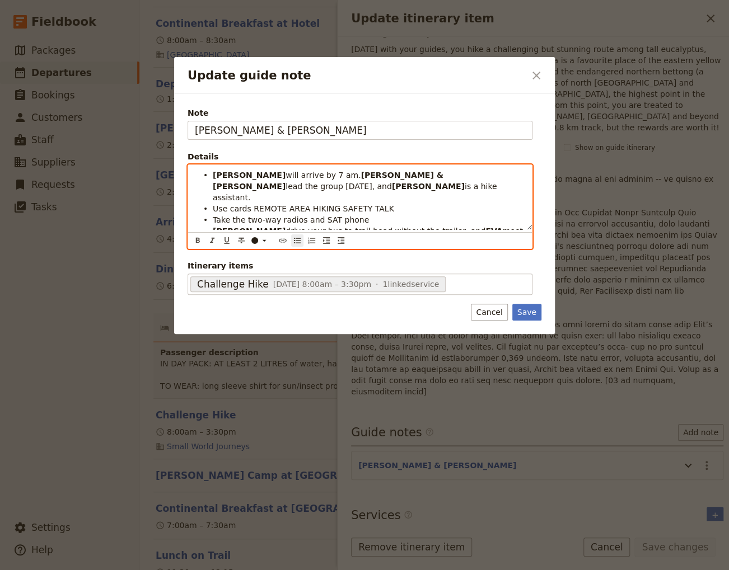
click at [398, 203] on li "Use cards REMOTE AREA HIKING SAFETY TALK" at bounding box center [369, 208] width 312 height 11
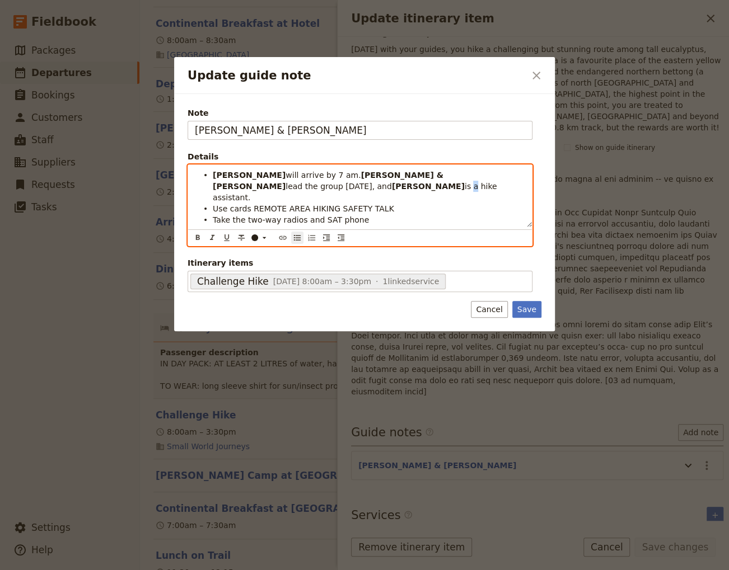
click at [499, 182] on span "is a hike assistant." at bounding box center [356, 192] width 287 height 20
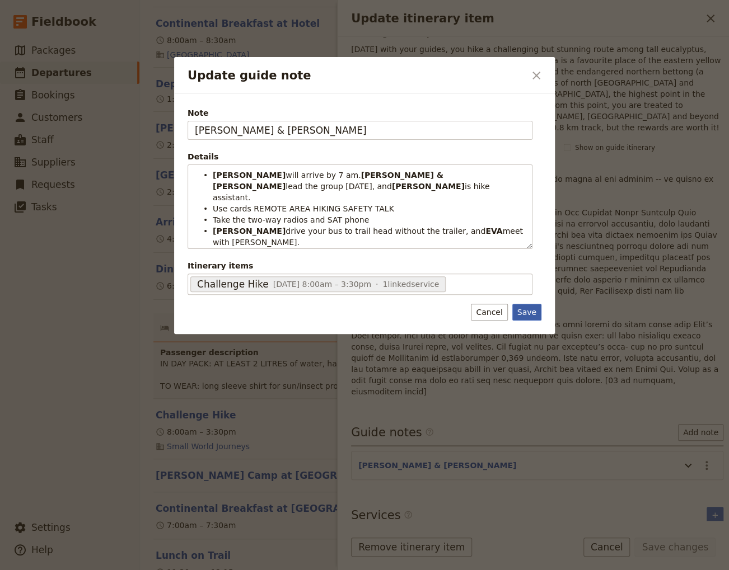
click at [528, 310] on button "Save" at bounding box center [526, 312] width 29 height 17
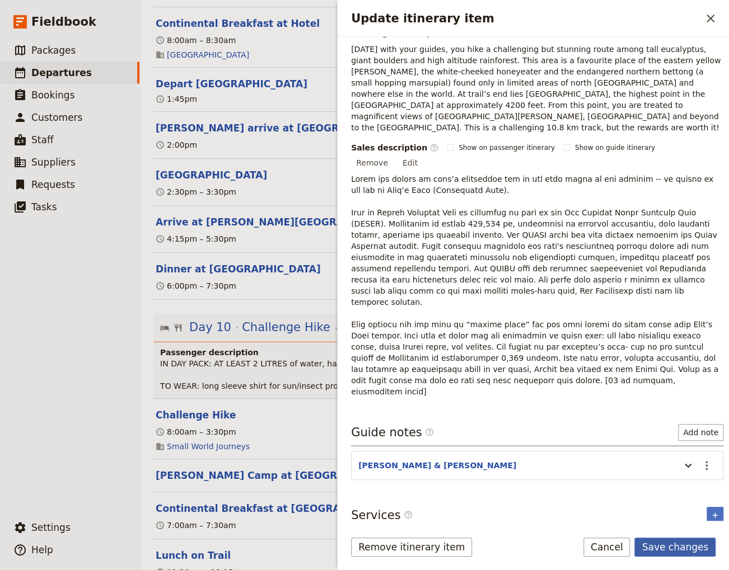
click at [678, 546] on button "Save changes" at bounding box center [674, 547] width 81 height 19
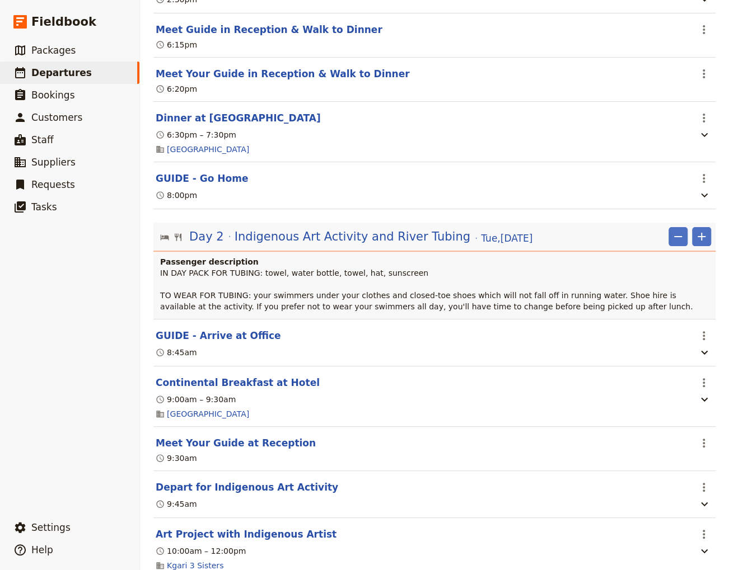
scroll to position [0, 0]
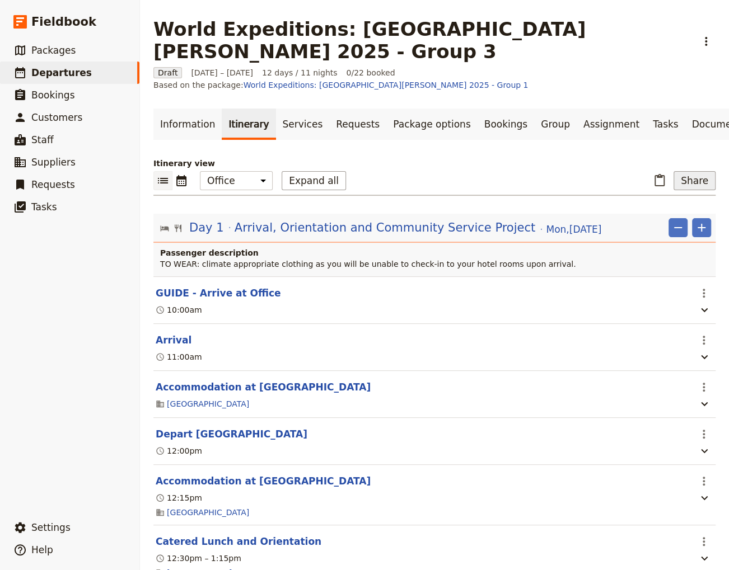
click at [696, 171] on button "Share" at bounding box center [694, 180] width 42 height 19
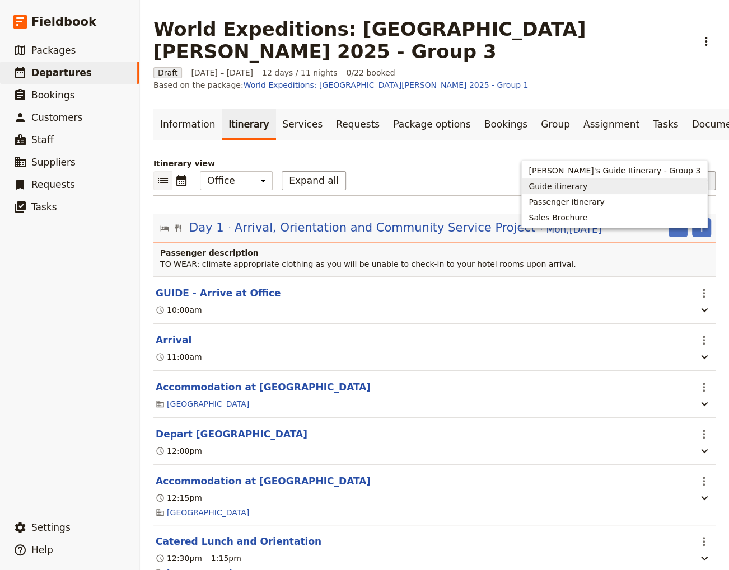
click at [587, 184] on span "Guide itinerary" at bounding box center [557, 186] width 59 height 11
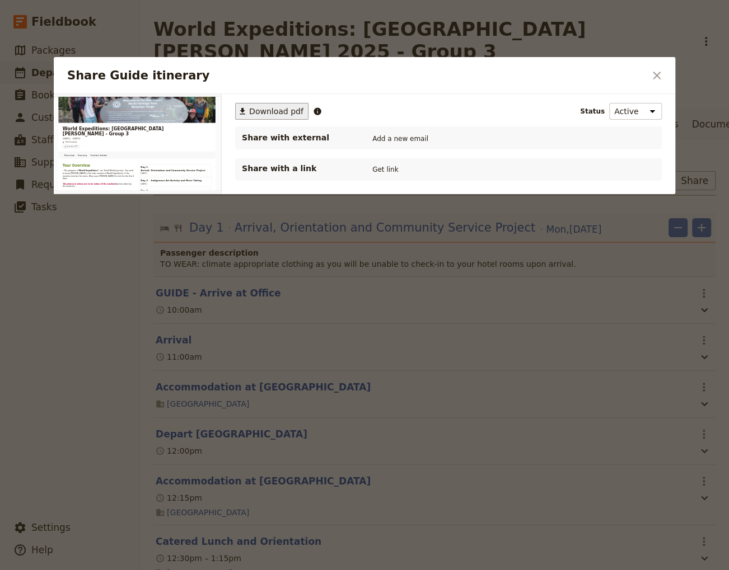
click at [274, 110] on span "Download pdf" at bounding box center [276, 111] width 54 height 11
click at [653, 77] on icon "Close dialog" at bounding box center [656, 75] width 13 height 13
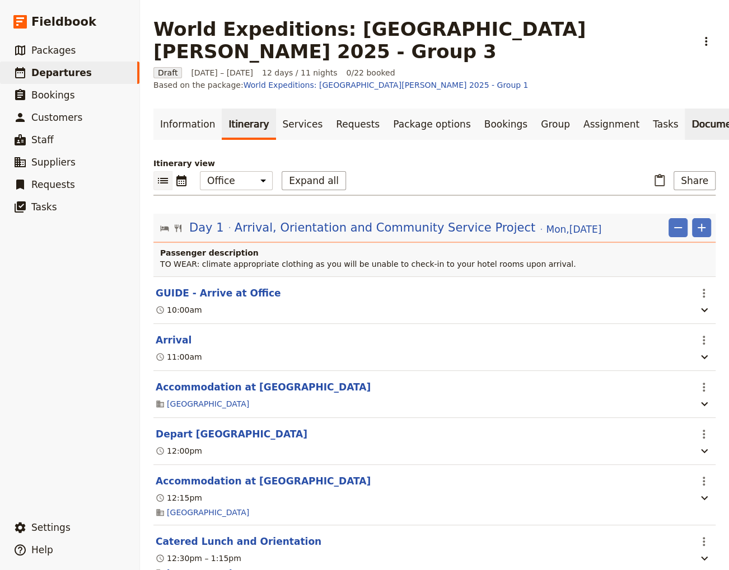
click at [685, 109] on link "Documents" at bounding box center [719, 124] width 68 height 31
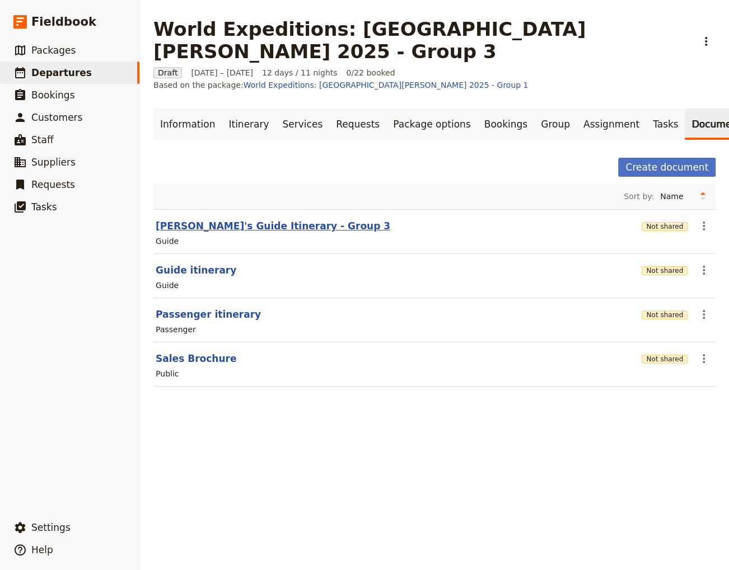
click at [223, 219] on button "[PERSON_NAME]'s Guide Itinerary - Group 3" at bounding box center [273, 225] width 235 height 13
select select "STAFF"
select select "RUN_SHEET"
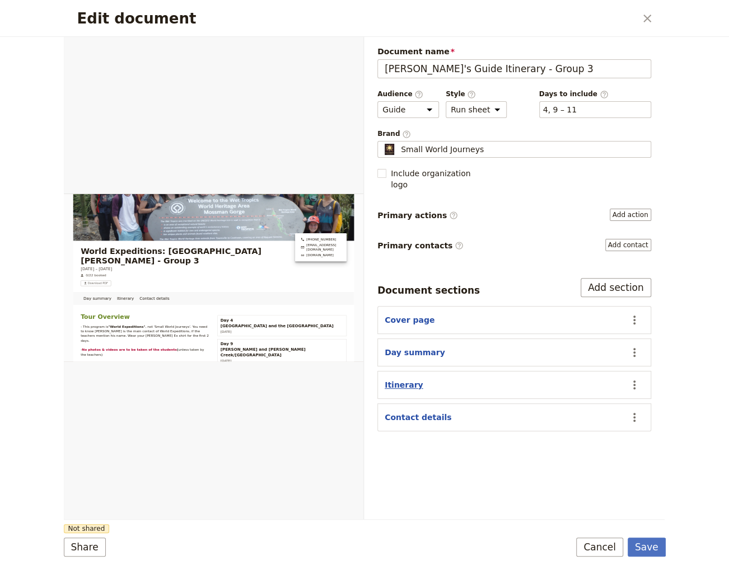
click at [405, 380] on button "Itinerary" at bounding box center [404, 385] width 39 height 11
select select "ITINERARY"
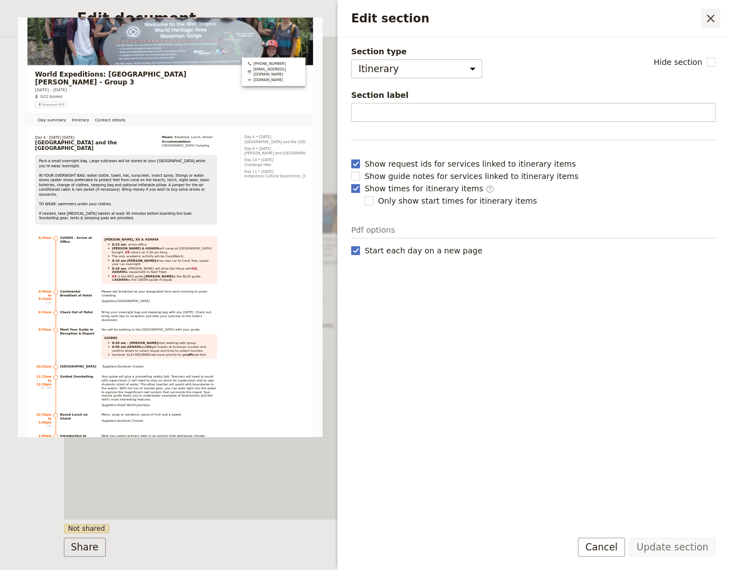
click at [714, 13] on icon "Close drawer" at bounding box center [710, 18] width 13 height 13
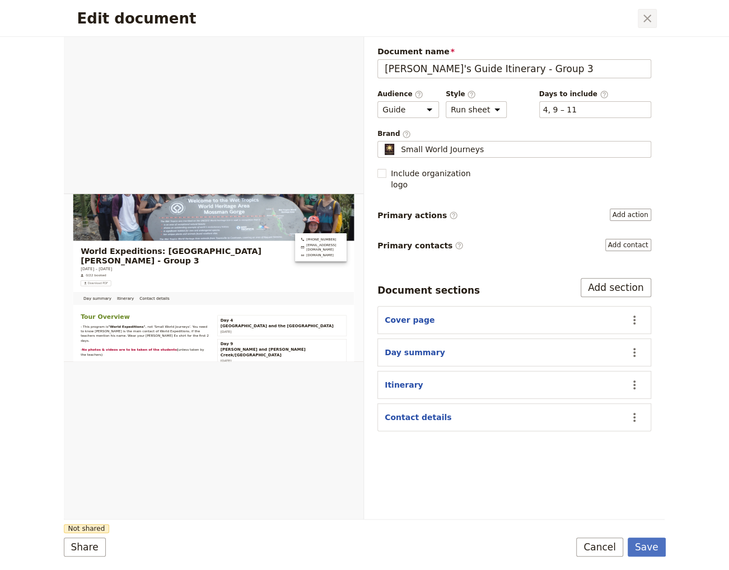
click at [643, 13] on icon "Close dialog" at bounding box center [646, 18] width 13 height 13
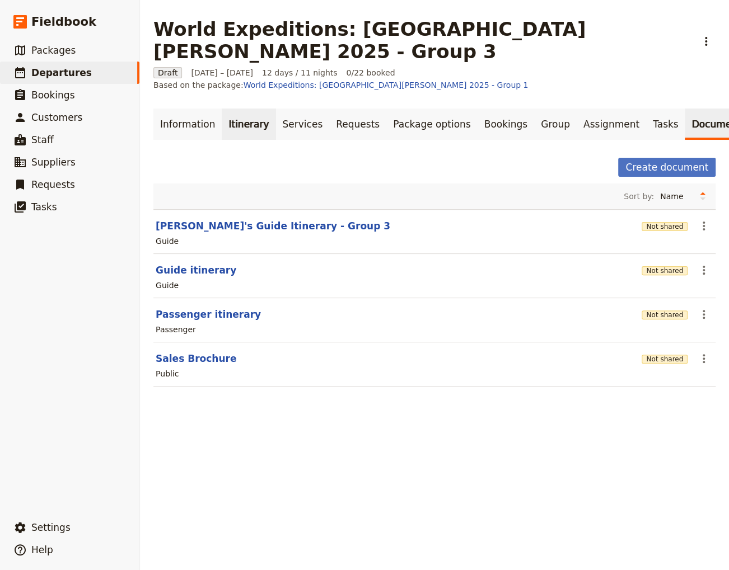
click at [246, 109] on link "Itinerary" at bounding box center [249, 124] width 54 height 31
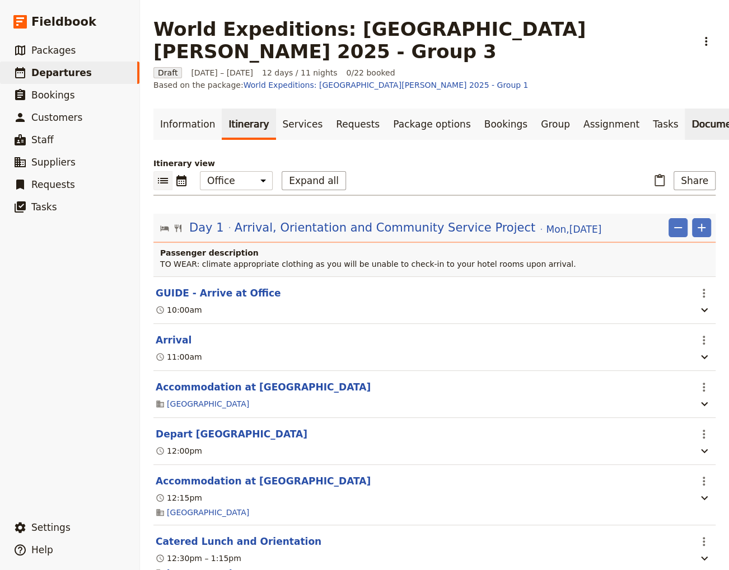
click at [685, 109] on link "Documents" at bounding box center [719, 124] width 68 height 31
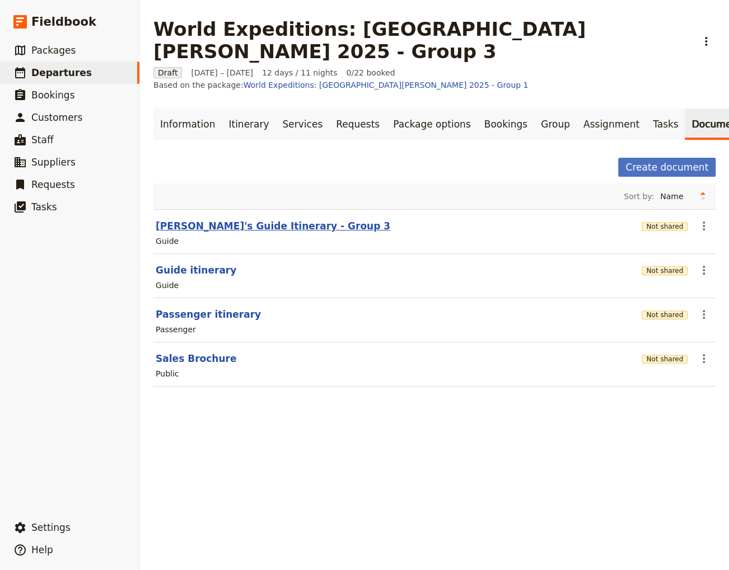
click at [242, 219] on button "[PERSON_NAME]'s Guide Itinerary - Group 3" at bounding box center [273, 225] width 235 height 13
select select "STAFF"
select select "RUN_SHEET"
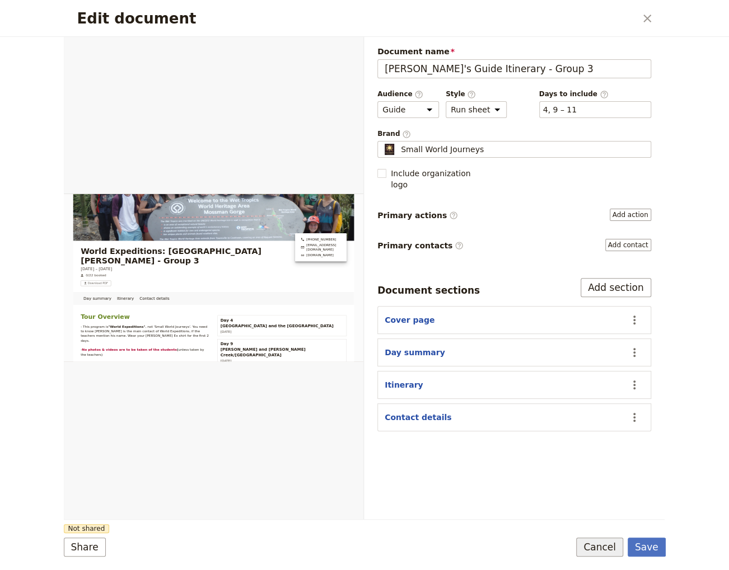
click at [609, 550] on button "Cancel" at bounding box center [599, 547] width 47 height 19
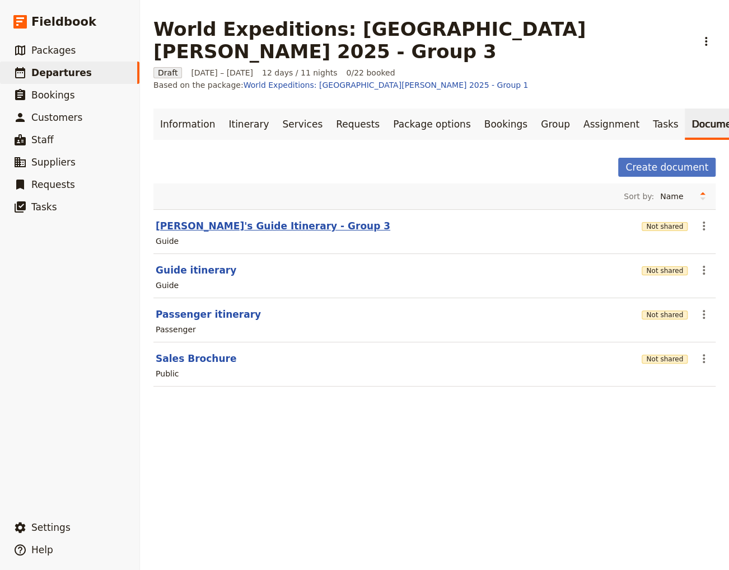
click at [205, 219] on button "[PERSON_NAME]'s Guide Itinerary - Group 3" at bounding box center [273, 225] width 235 height 13
select select "STAFF"
select select "RUN_SHEET"
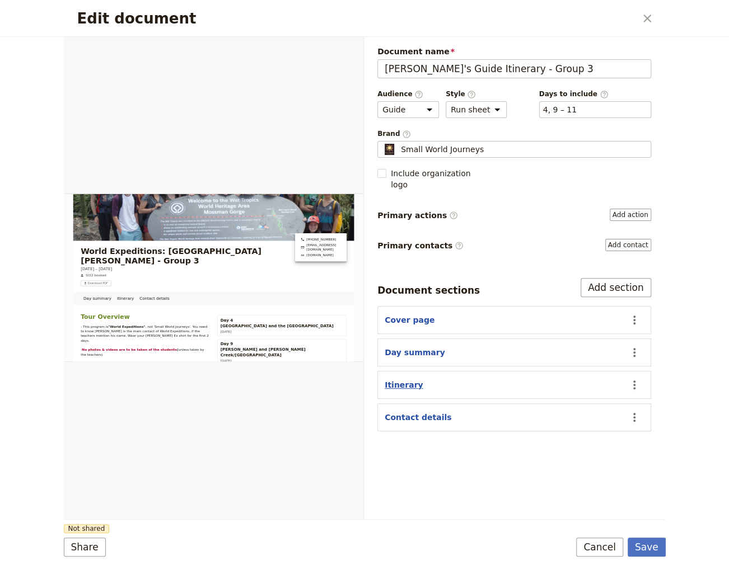
click at [392, 380] on button "Itinerary" at bounding box center [404, 385] width 39 height 11
select select "ITINERARY"
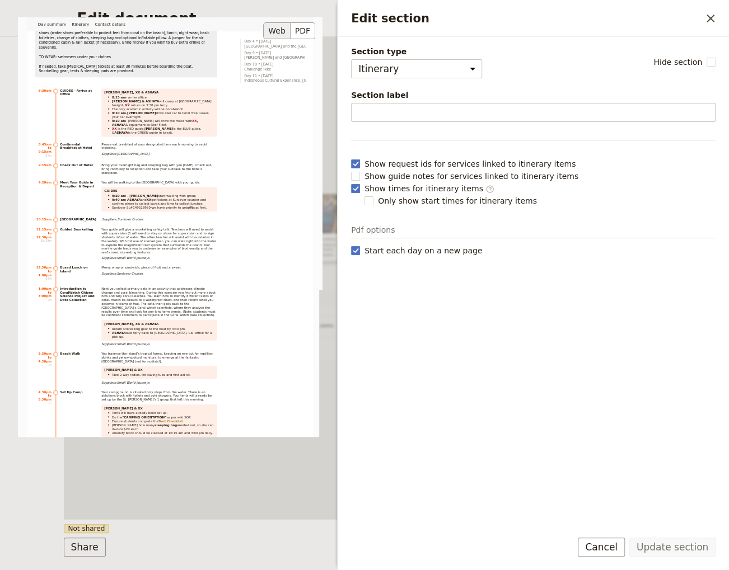
scroll to position [302, 0]
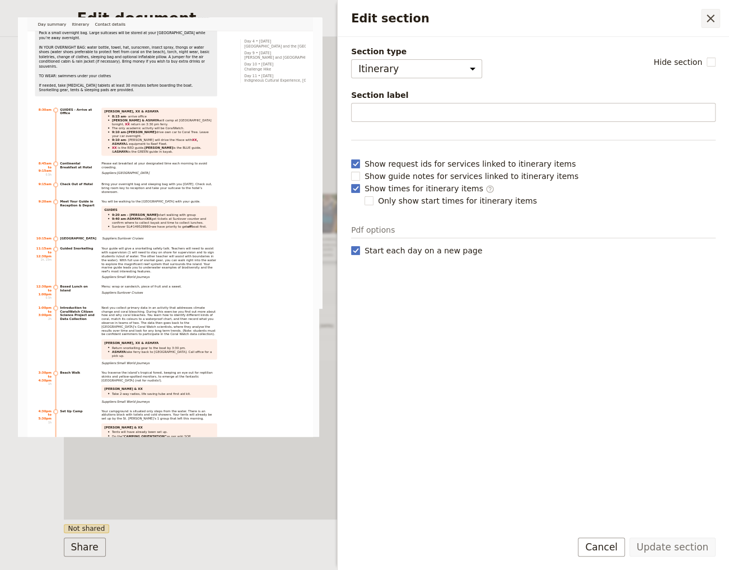
click at [719, 15] on button "​" at bounding box center [710, 18] width 19 height 19
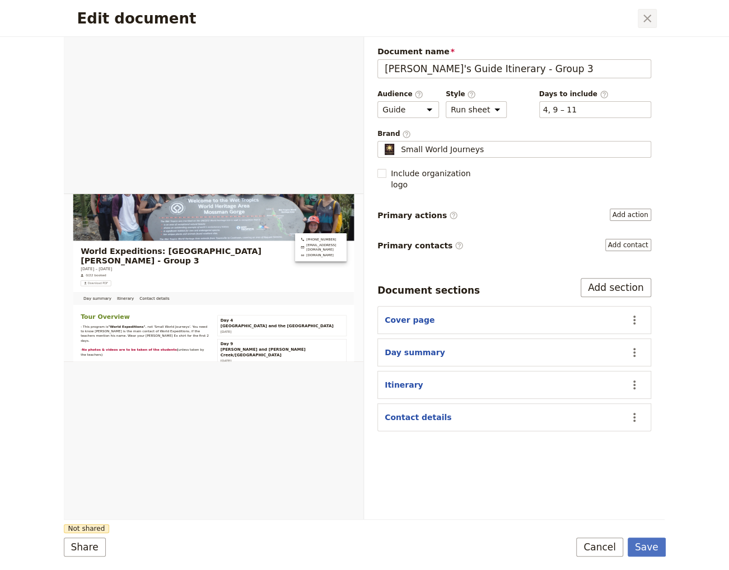
click at [648, 17] on icon "Close dialog" at bounding box center [647, 19] width 8 height 8
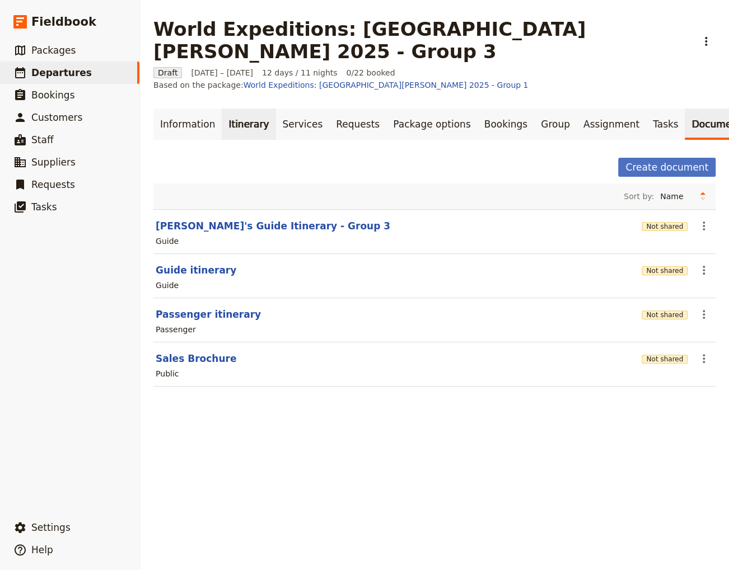
click at [237, 109] on link "Itinerary" at bounding box center [249, 124] width 54 height 31
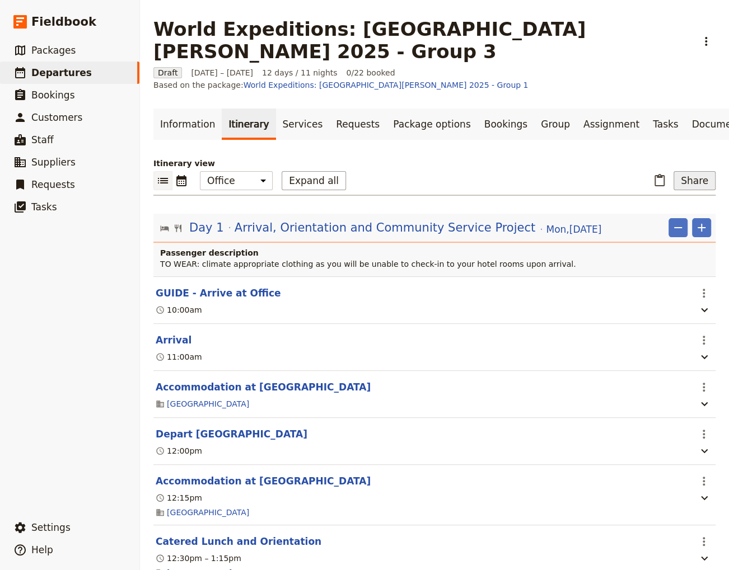
click at [689, 171] on button "Share" at bounding box center [694, 180] width 42 height 19
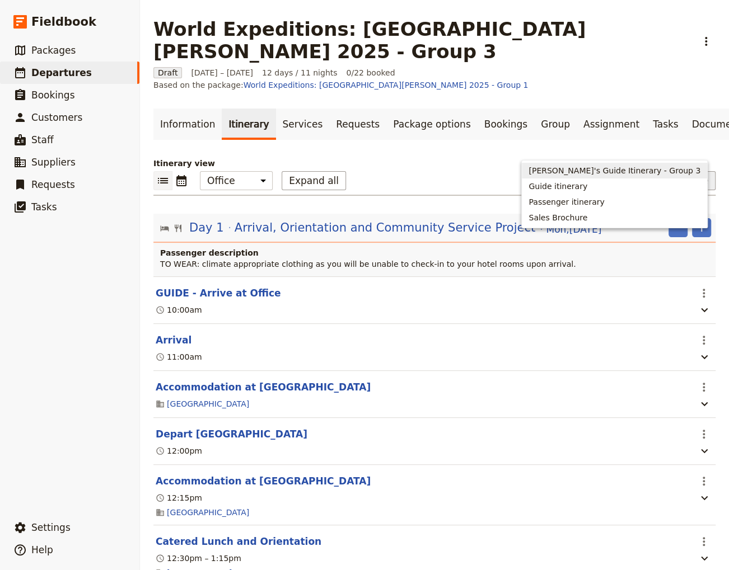
click at [655, 171] on span "[PERSON_NAME]'s Guide Itinerary - Group 3" at bounding box center [614, 170] width 172 height 11
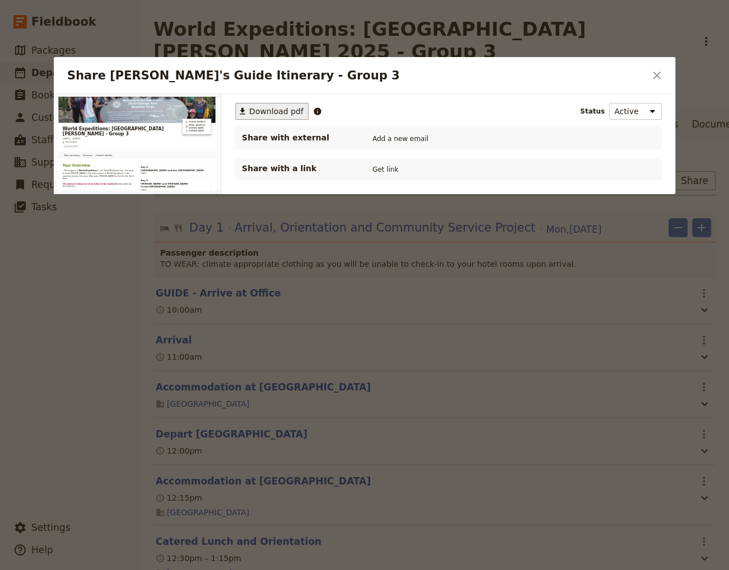
click at [271, 111] on span "Download pdf" at bounding box center [276, 111] width 54 height 11
click at [658, 77] on icon "Close dialog" at bounding box center [657, 76] width 8 height 8
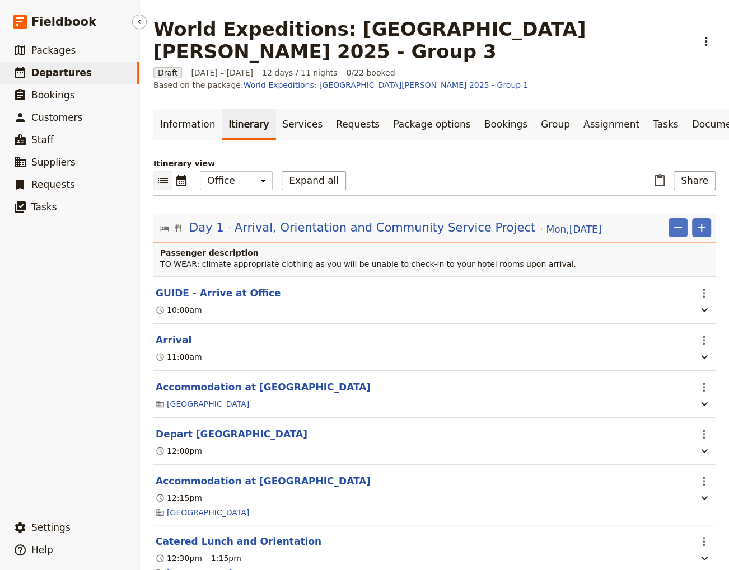
click at [69, 79] on span "Departures" at bounding box center [61, 72] width 60 height 13
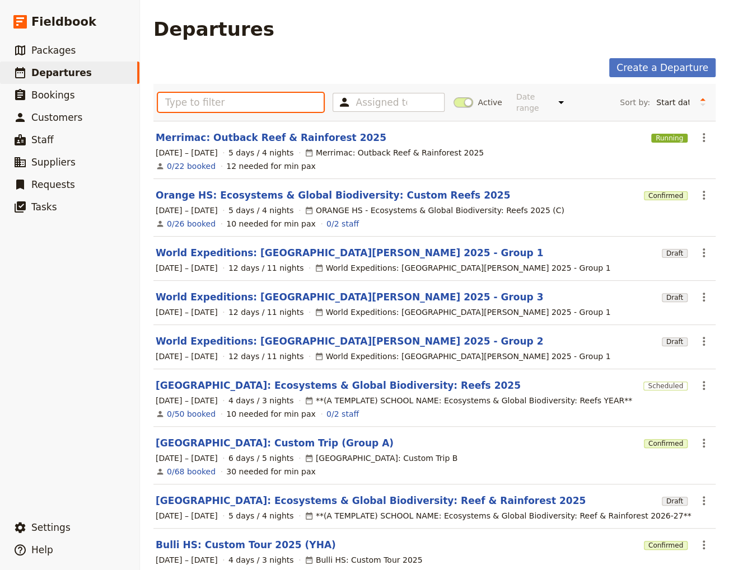
click at [222, 99] on input "text" at bounding box center [241, 102] width 166 height 19
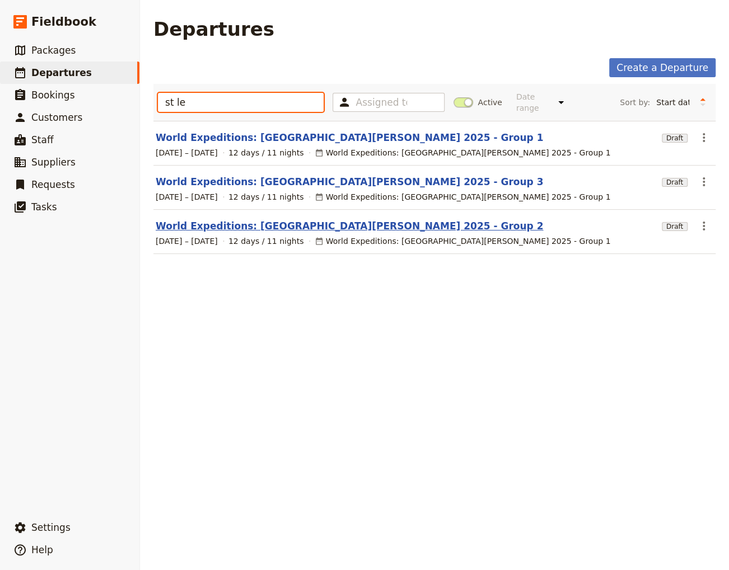
type input "st le"
click at [279, 219] on link "World Expeditions: [GEOGRAPHIC_DATA][PERSON_NAME] 2025 - Group 2" at bounding box center [349, 225] width 387 height 13
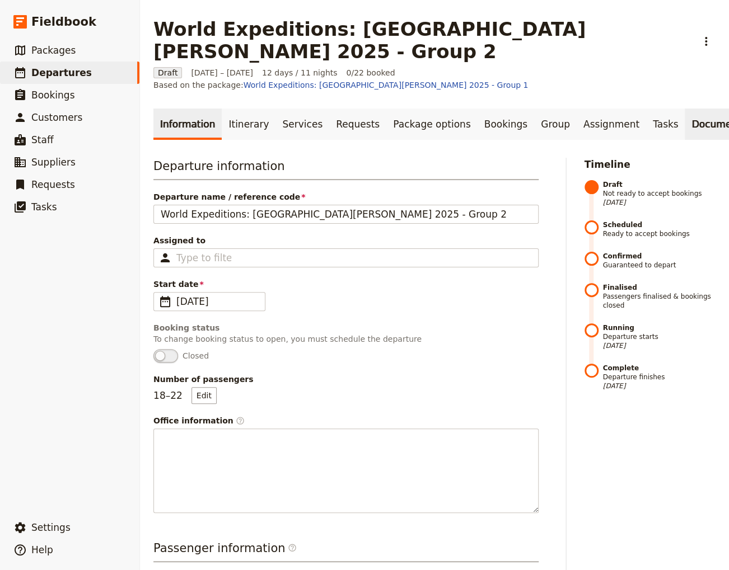
click at [685, 109] on link "Documents" at bounding box center [719, 124] width 68 height 31
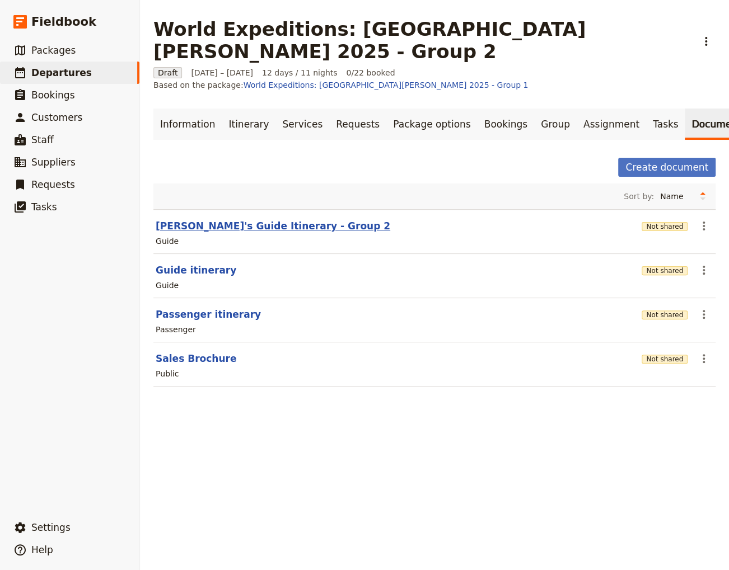
click at [235, 219] on button "[PERSON_NAME]'s Guide Itinerary - Group 2" at bounding box center [273, 225] width 235 height 13
select select "STAFF"
select select "RUN_SHEET"
select select "DEFAULT"
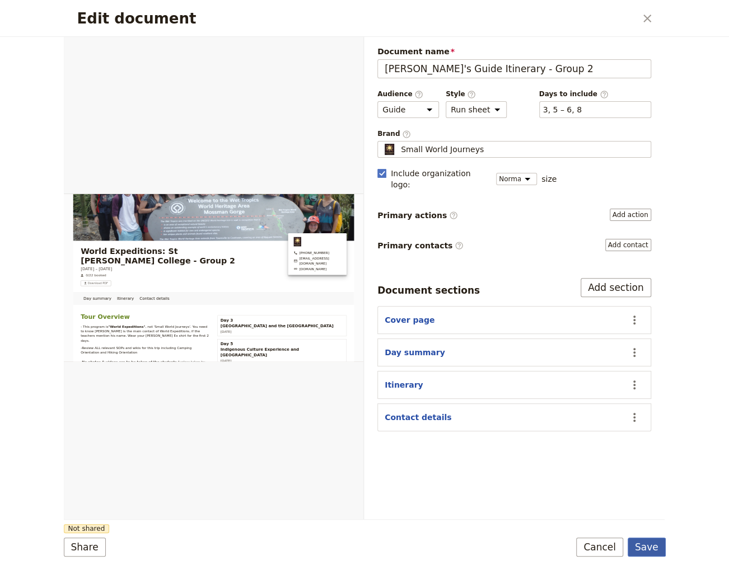
drag, startPoint x: 658, startPoint y: 547, endPoint x: 662, endPoint y: 539, distance: 9.3
click at [658, 546] on button "Save" at bounding box center [647, 547] width 38 height 19
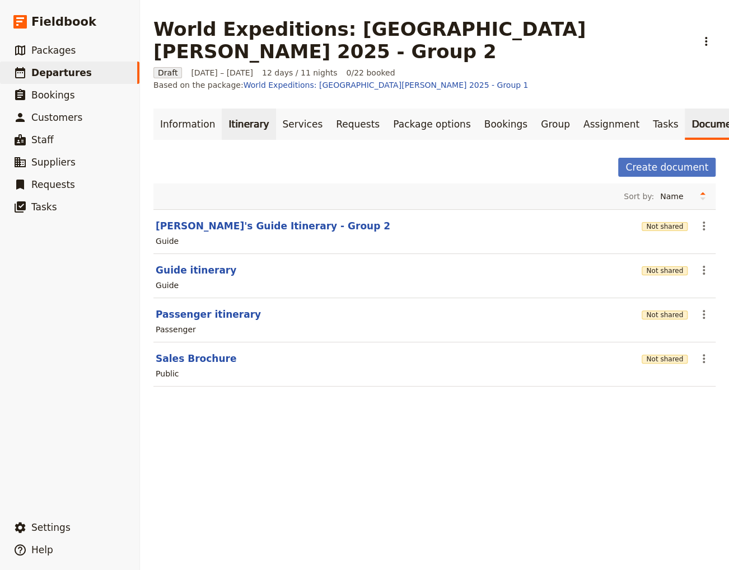
click at [240, 109] on link "Itinerary" at bounding box center [249, 124] width 54 height 31
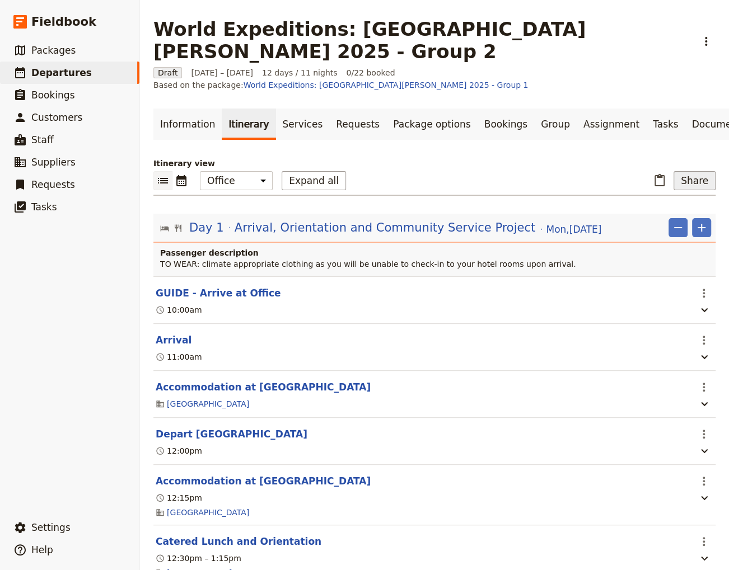
click at [680, 171] on button "Share" at bounding box center [694, 180] width 42 height 19
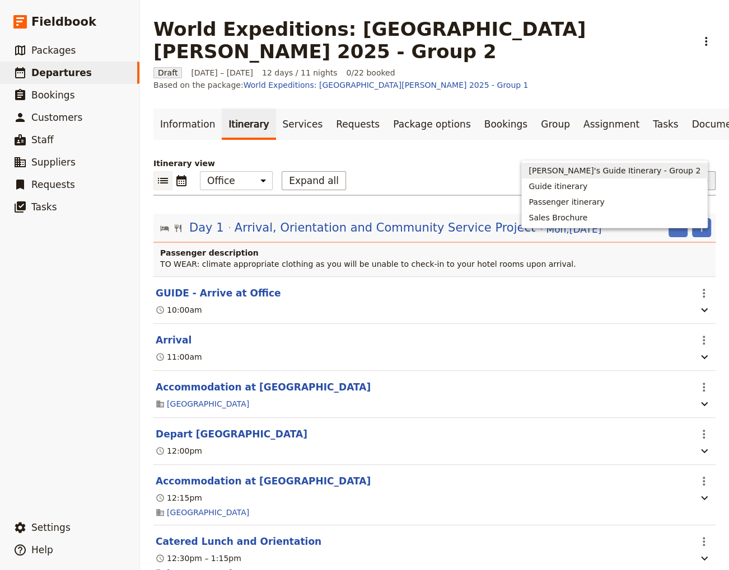
click at [612, 168] on span "[PERSON_NAME]'s Guide Itinerary - Group 2" at bounding box center [614, 170] width 172 height 11
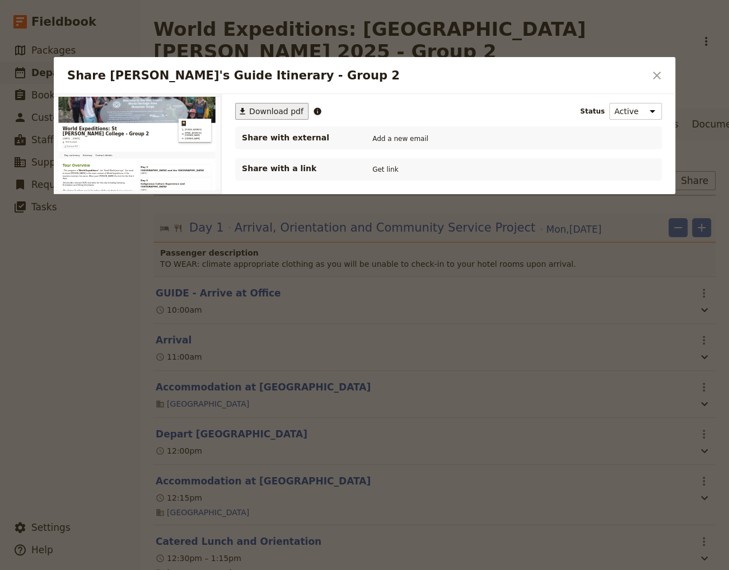
click at [259, 110] on span "Download pdf" at bounding box center [276, 111] width 54 height 11
click at [658, 73] on icon "Close dialog" at bounding box center [657, 76] width 8 height 8
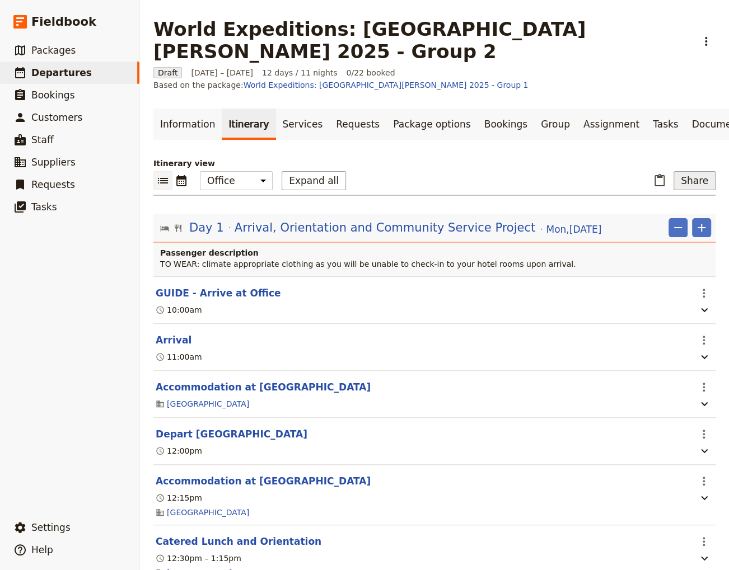
click at [679, 171] on button "Share" at bounding box center [694, 180] width 42 height 19
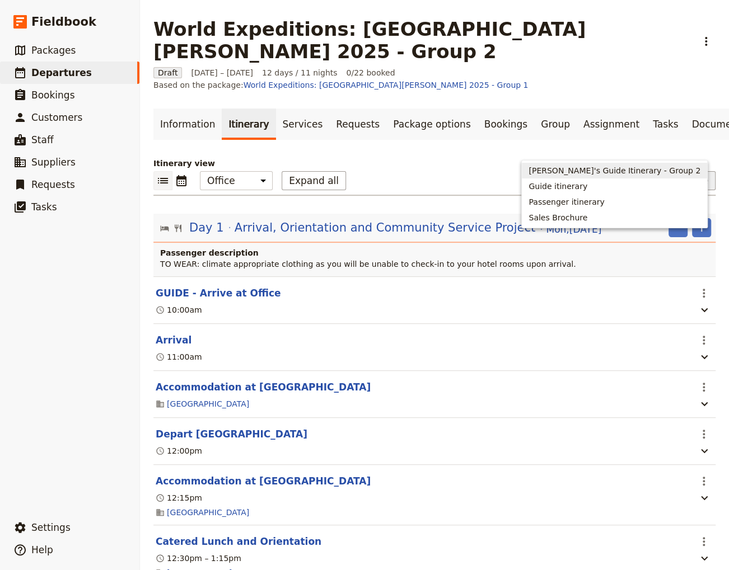
click at [638, 172] on span "[PERSON_NAME]'s Guide Itinerary - Group 2" at bounding box center [614, 170] width 172 height 11
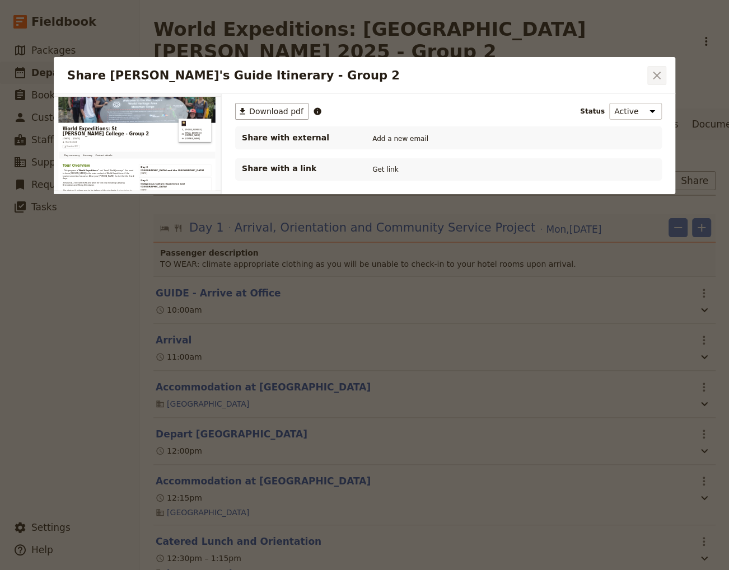
click at [658, 72] on icon "Close dialog" at bounding box center [656, 75] width 13 height 13
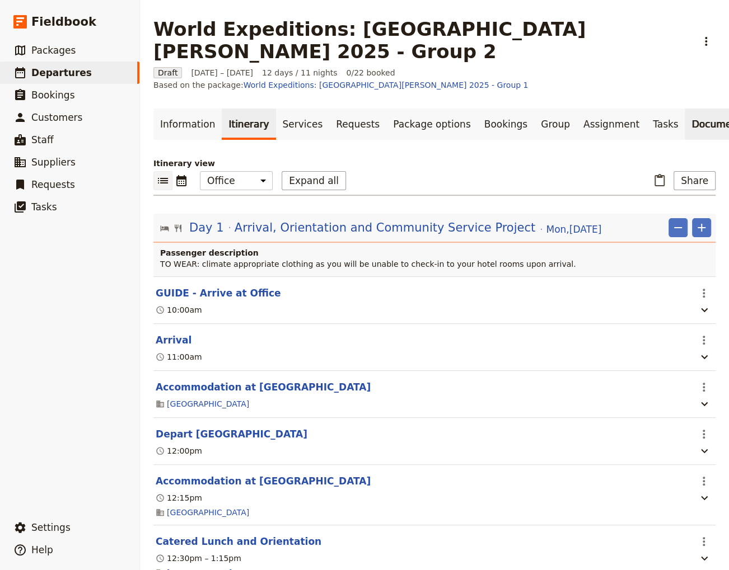
click at [685, 109] on link "Documents" at bounding box center [719, 124] width 68 height 31
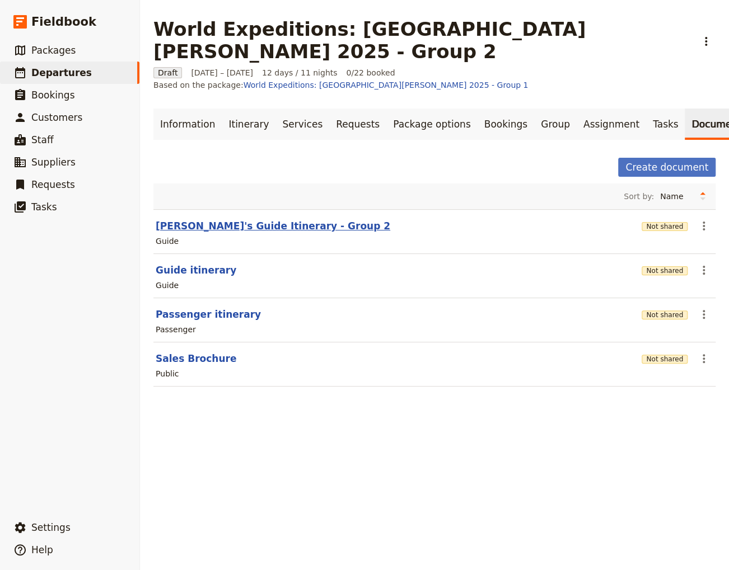
click at [216, 219] on button "[PERSON_NAME]'s Guide Itinerary - Group 2" at bounding box center [273, 225] width 235 height 13
select select "STAFF"
select select "RUN_SHEET"
select select "DEFAULT"
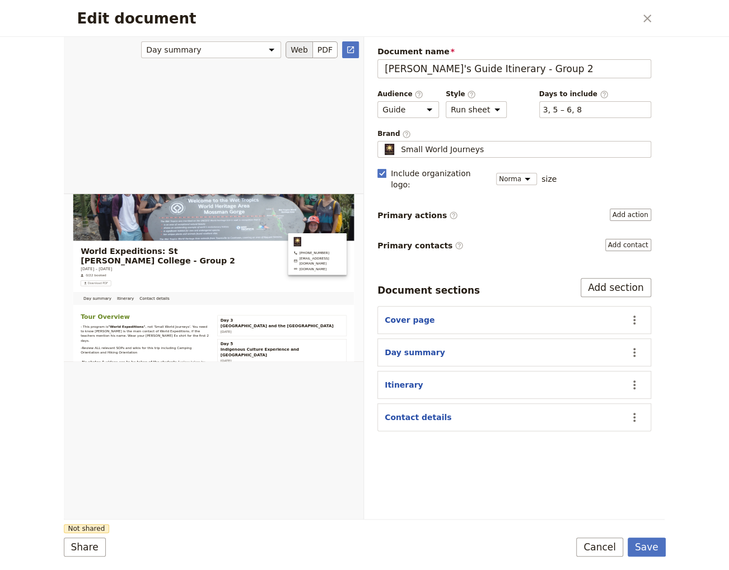
scroll to position [120, 0]
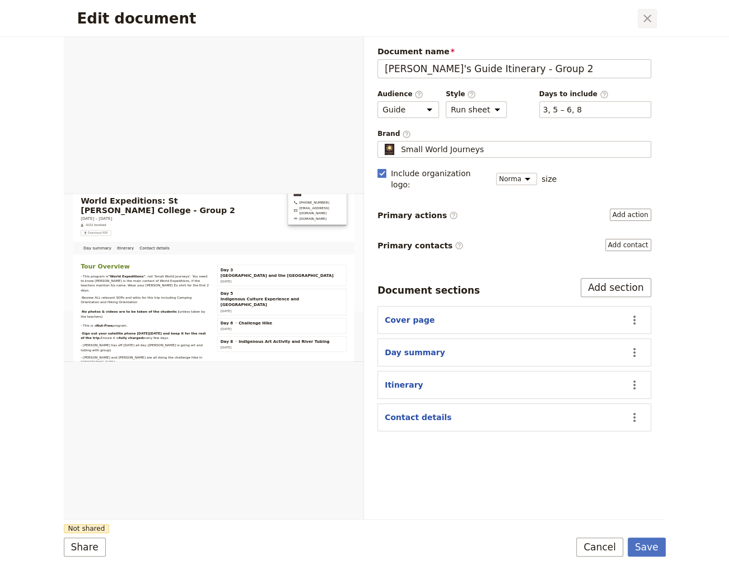
click at [642, 17] on icon "Close dialog" at bounding box center [646, 18] width 13 height 13
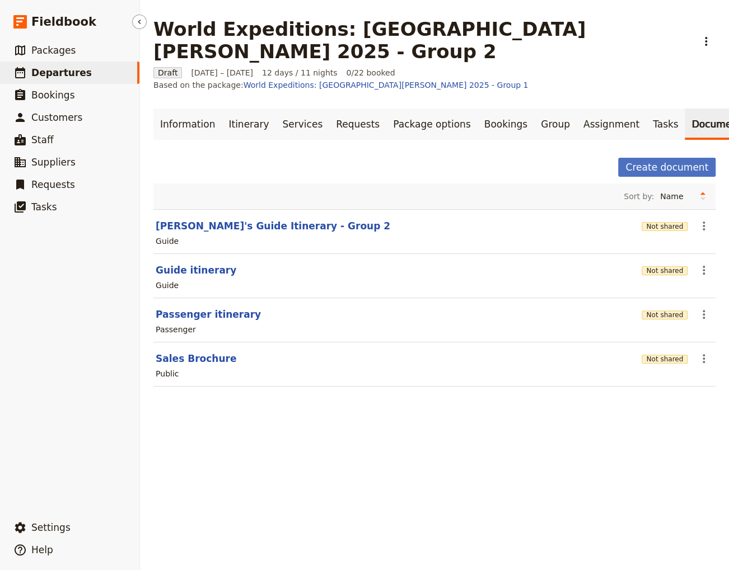
click at [67, 74] on span "Departures" at bounding box center [61, 72] width 60 height 11
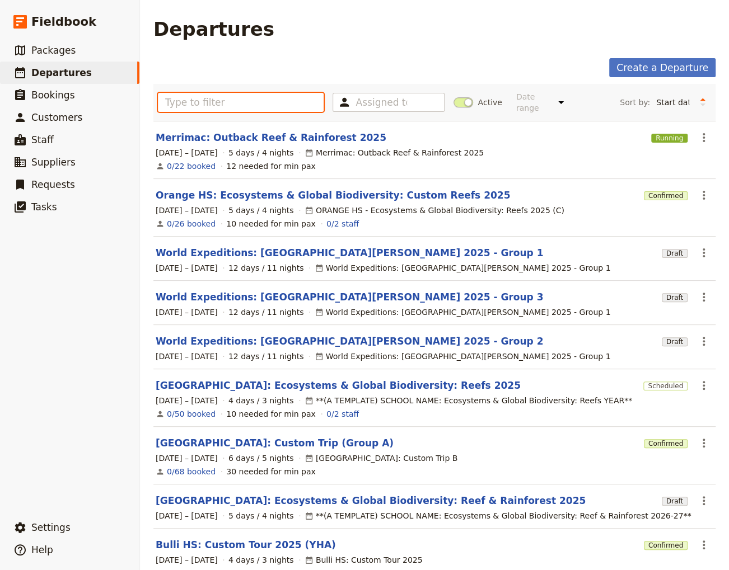
click at [204, 102] on input "text" at bounding box center [241, 102] width 166 height 19
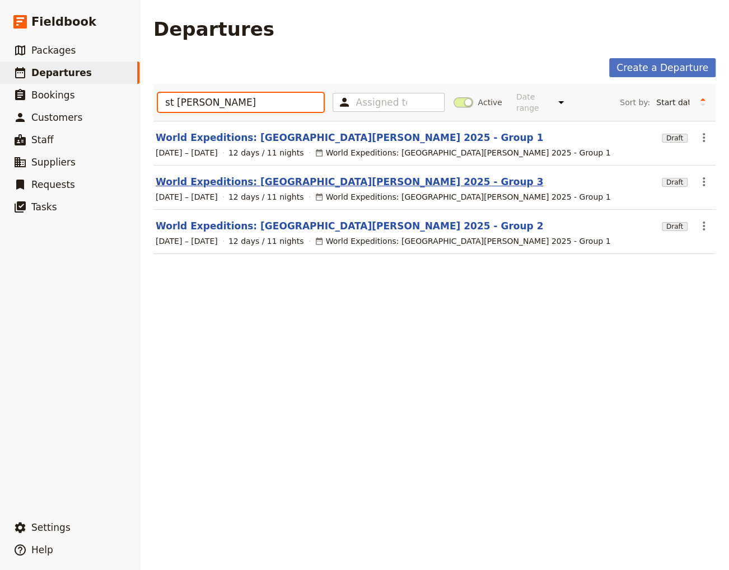
type input "st [PERSON_NAME]"
click at [271, 175] on link "World Expeditions: [GEOGRAPHIC_DATA][PERSON_NAME] 2025 - Group 3" at bounding box center [349, 181] width 387 height 13
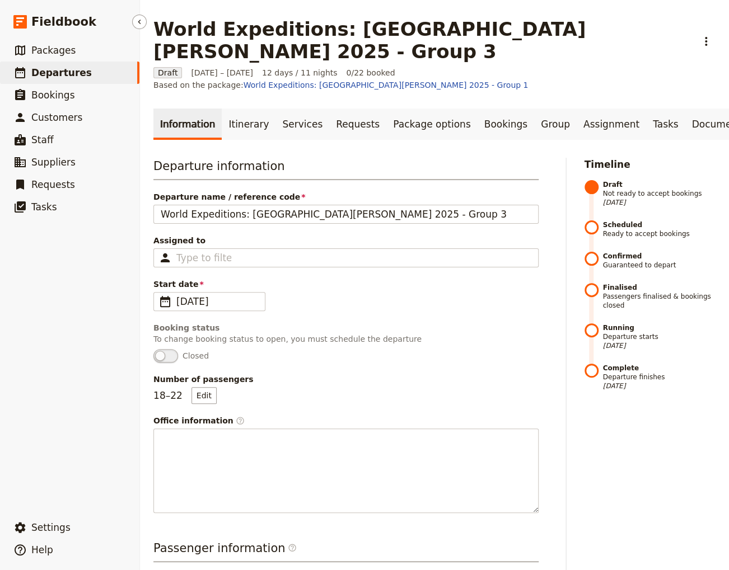
click at [59, 75] on span "Departures" at bounding box center [61, 72] width 60 height 11
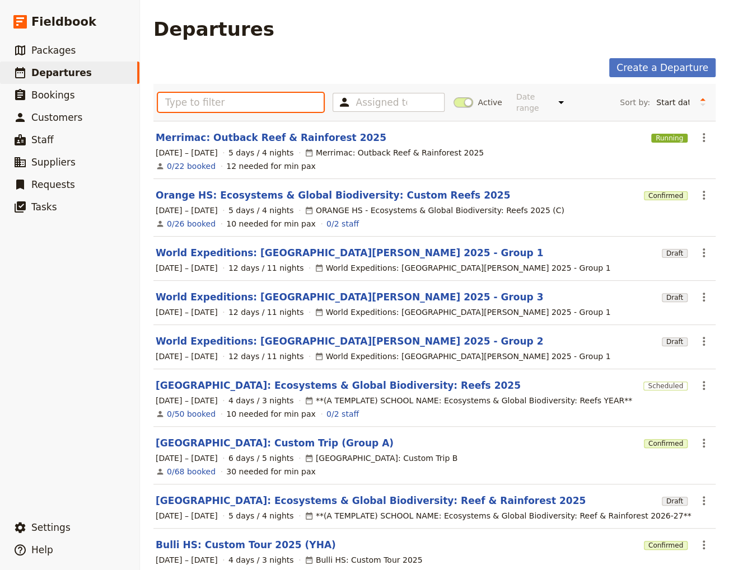
click at [200, 97] on input "text" at bounding box center [241, 102] width 166 height 19
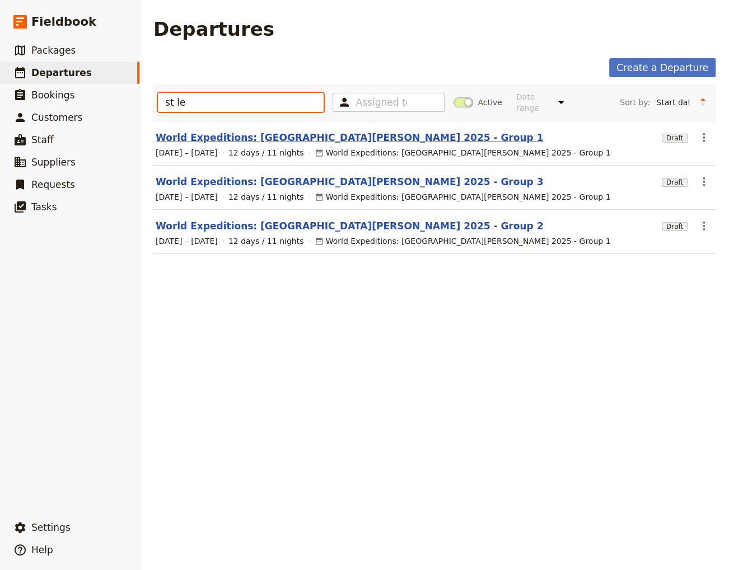
type input "st le"
click at [288, 131] on link "World Expeditions: [GEOGRAPHIC_DATA][PERSON_NAME] 2025 - Group 1" at bounding box center [349, 137] width 387 height 13
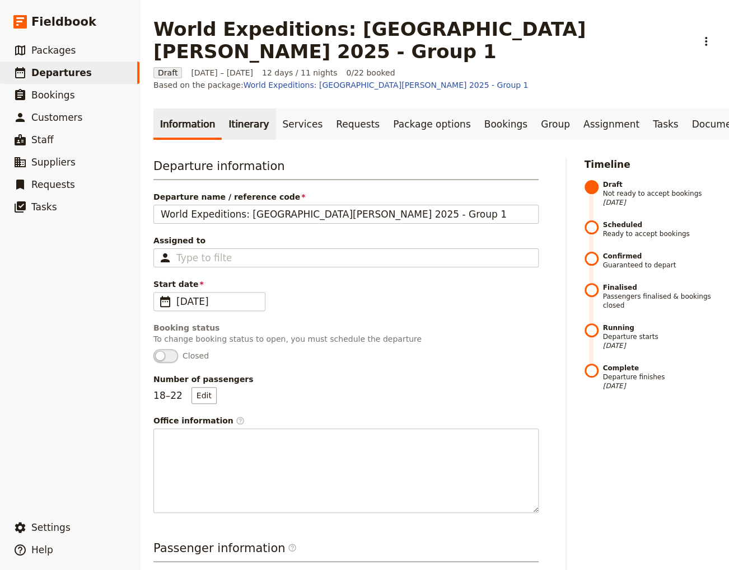
click at [242, 109] on link "Itinerary" at bounding box center [249, 124] width 54 height 31
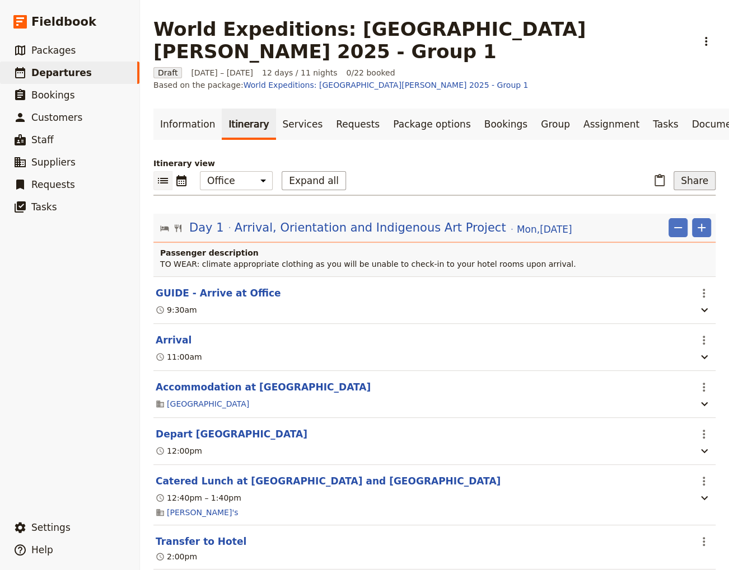
click at [694, 171] on button "Share" at bounding box center [694, 180] width 42 height 19
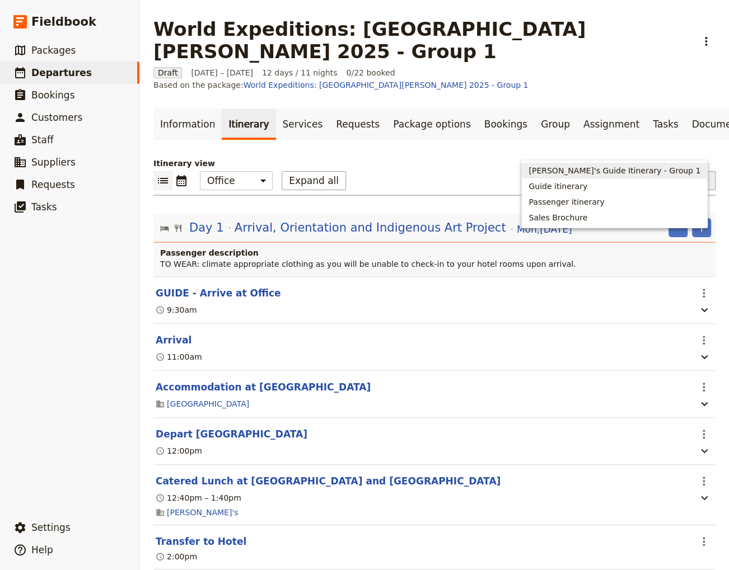
click at [661, 171] on span "[PERSON_NAME]'s Guide Itinerary - Group 1" at bounding box center [614, 170] width 172 height 11
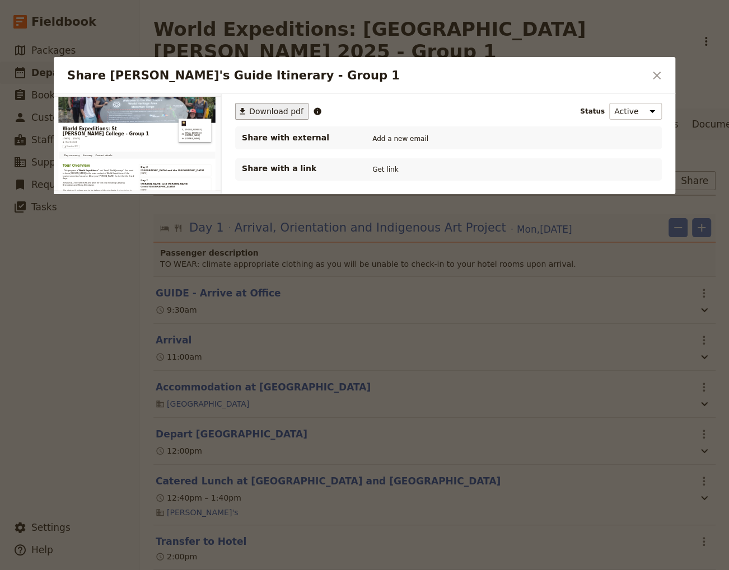
click at [268, 110] on span "Download pdf" at bounding box center [276, 111] width 54 height 11
click at [661, 74] on icon "Close dialog" at bounding box center [656, 75] width 13 height 13
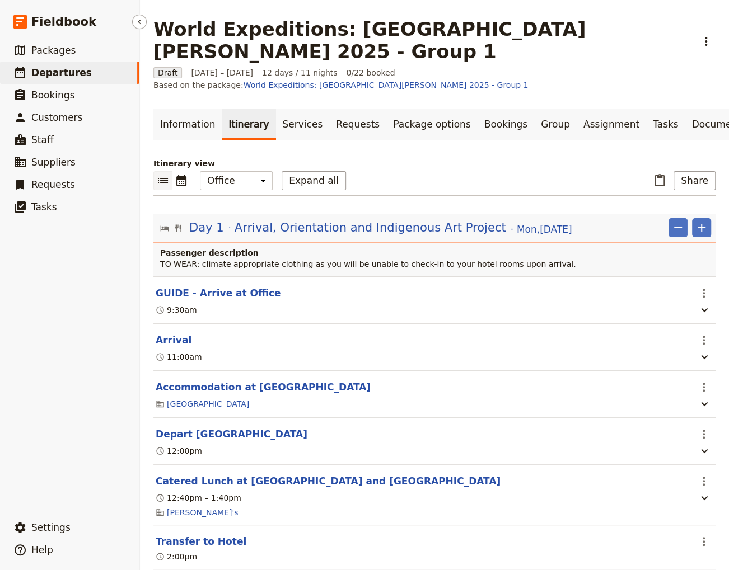
click at [85, 74] on link "​ Departures" at bounding box center [69, 73] width 139 height 22
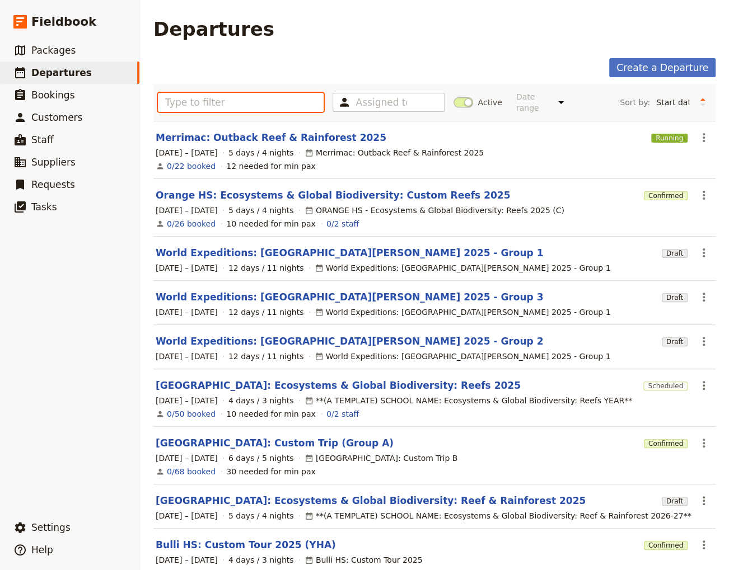
click at [208, 99] on input "text" at bounding box center [241, 102] width 166 height 19
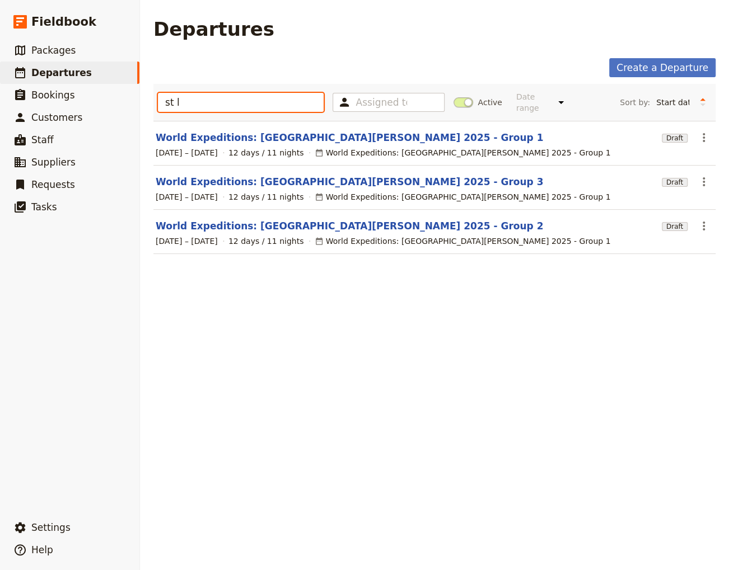
type input "st le"
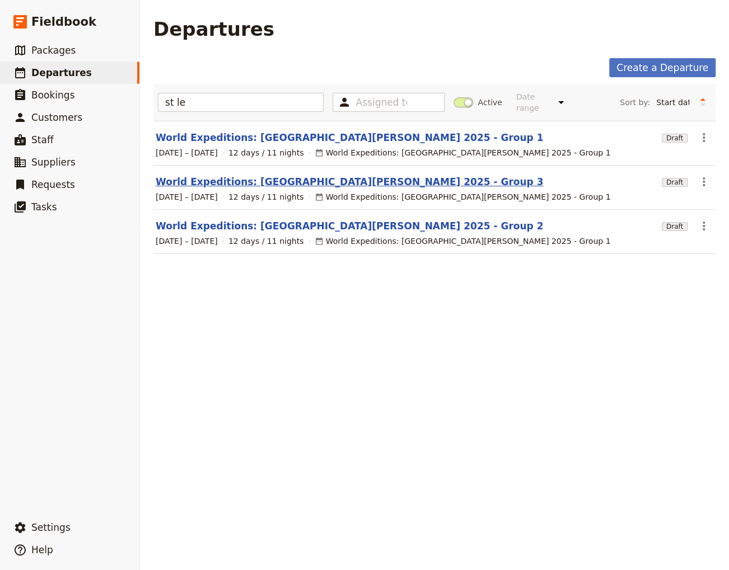
click at [248, 175] on link "World Expeditions: [GEOGRAPHIC_DATA][PERSON_NAME] 2025 - Group 3" at bounding box center [349, 181] width 387 height 13
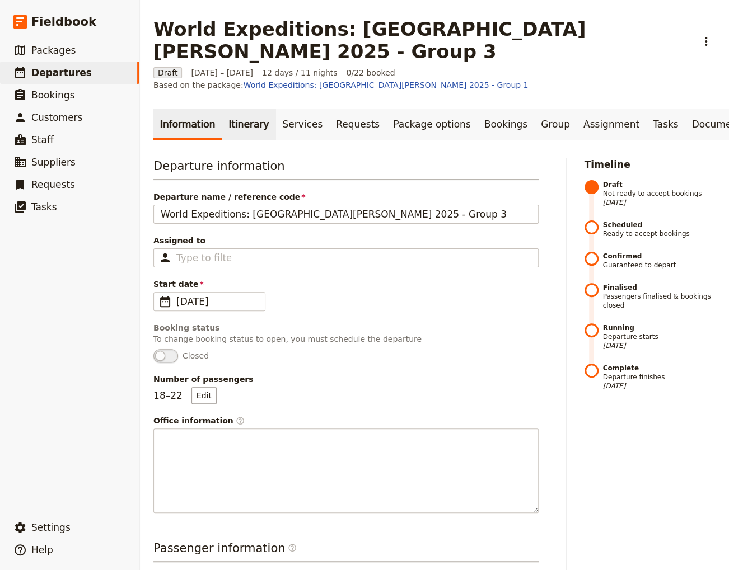
drag, startPoint x: 249, startPoint y: 93, endPoint x: 256, endPoint y: 97, distance: 7.5
click at [250, 109] on link "Itinerary" at bounding box center [249, 124] width 54 height 31
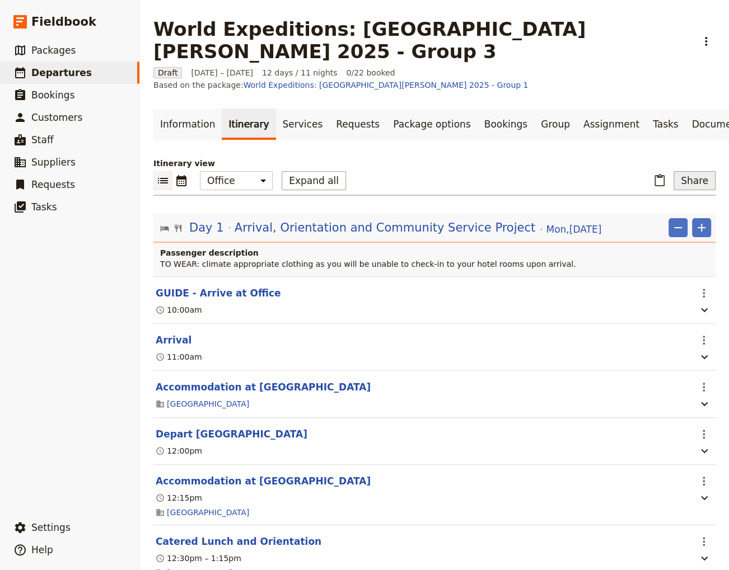
click at [689, 171] on button "Share" at bounding box center [694, 180] width 42 height 19
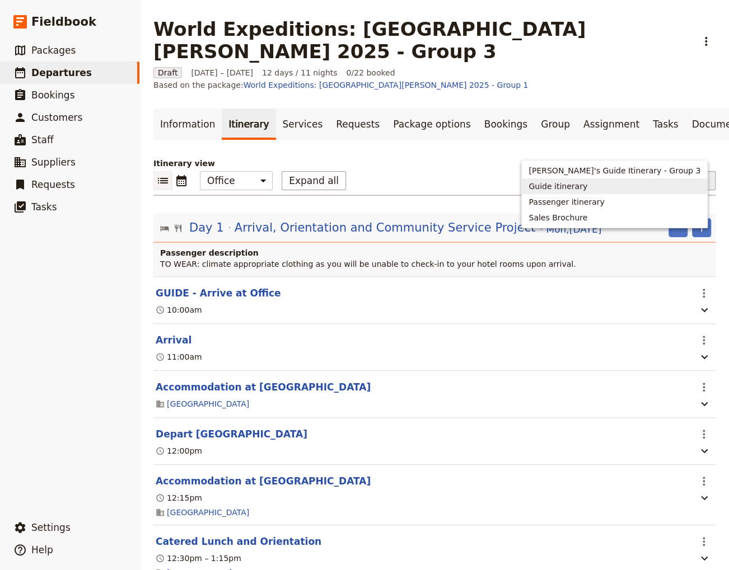
click at [653, 186] on span "Guide itinerary" at bounding box center [614, 186] width 172 height 11
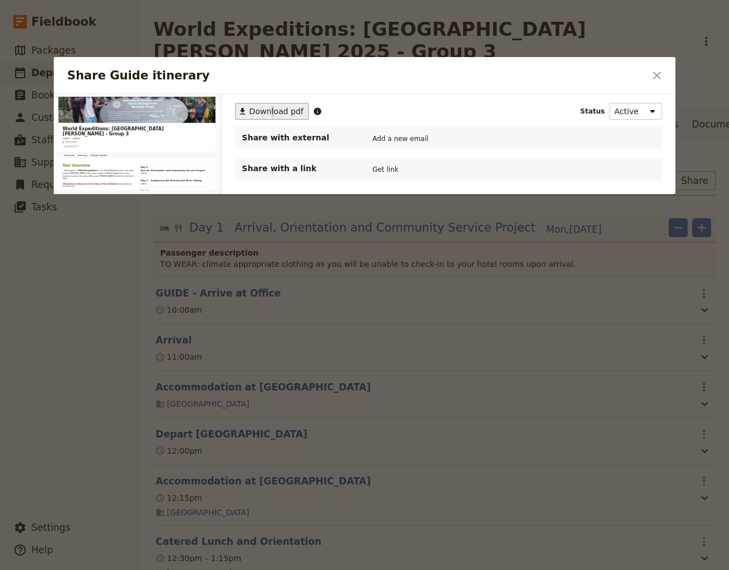
click at [270, 108] on span "Download pdf" at bounding box center [276, 111] width 54 height 11
